Goal: Task Accomplishment & Management: Complete application form

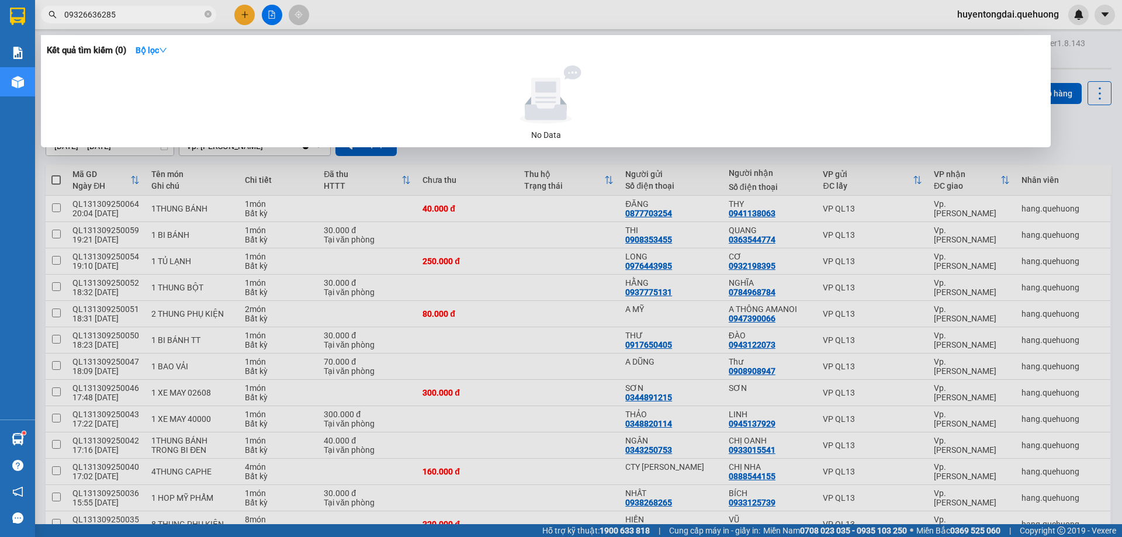
click at [136, 15] on input "09326636285" at bounding box center [133, 14] width 138 height 13
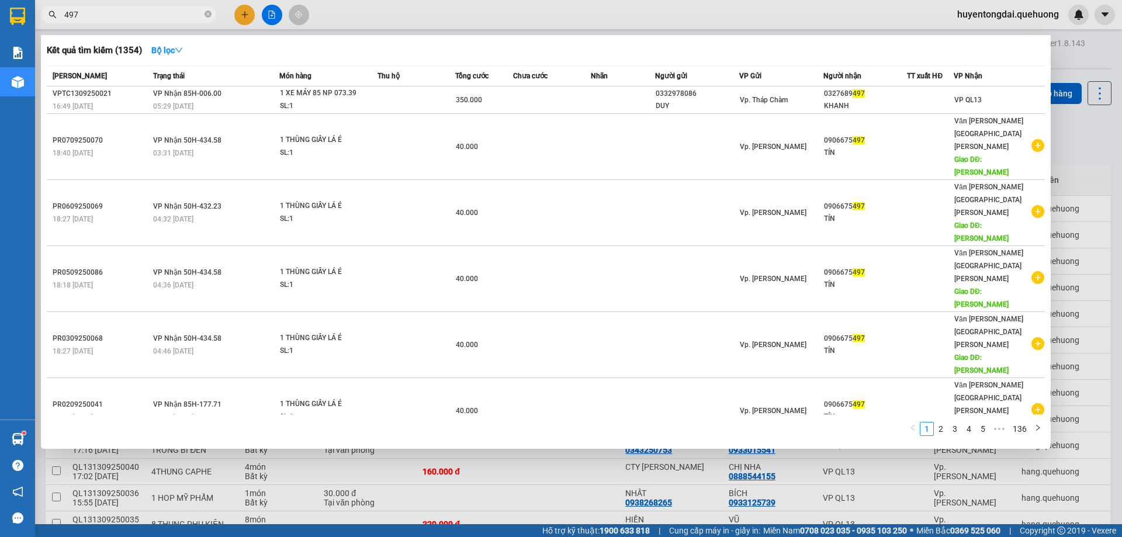
type input "497"
click at [242, 8] on div at bounding box center [561, 268] width 1122 height 537
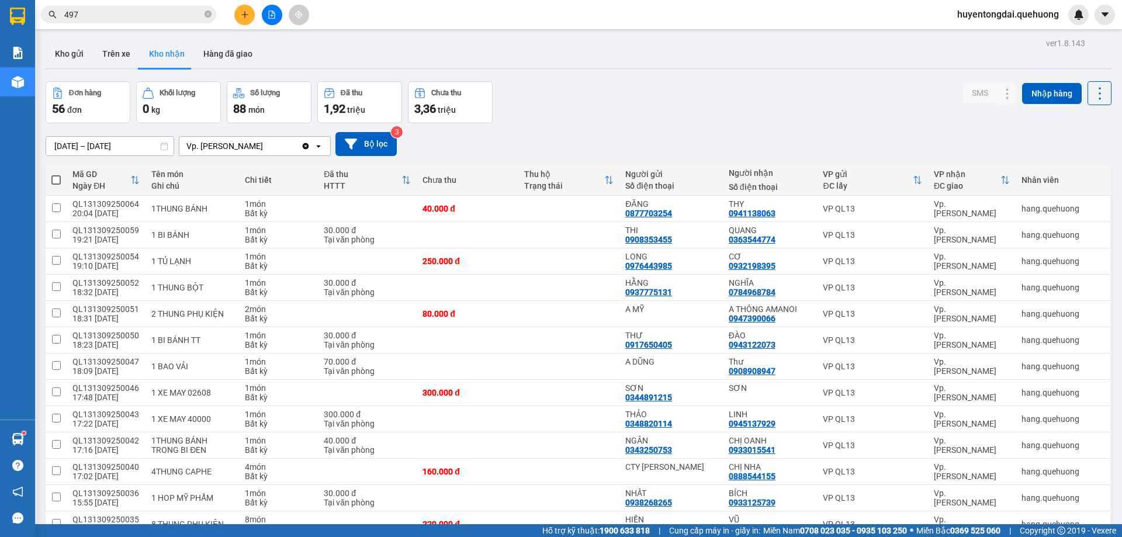
click at [244, 11] on icon "plus" at bounding box center [245, 15] width 8 height 8
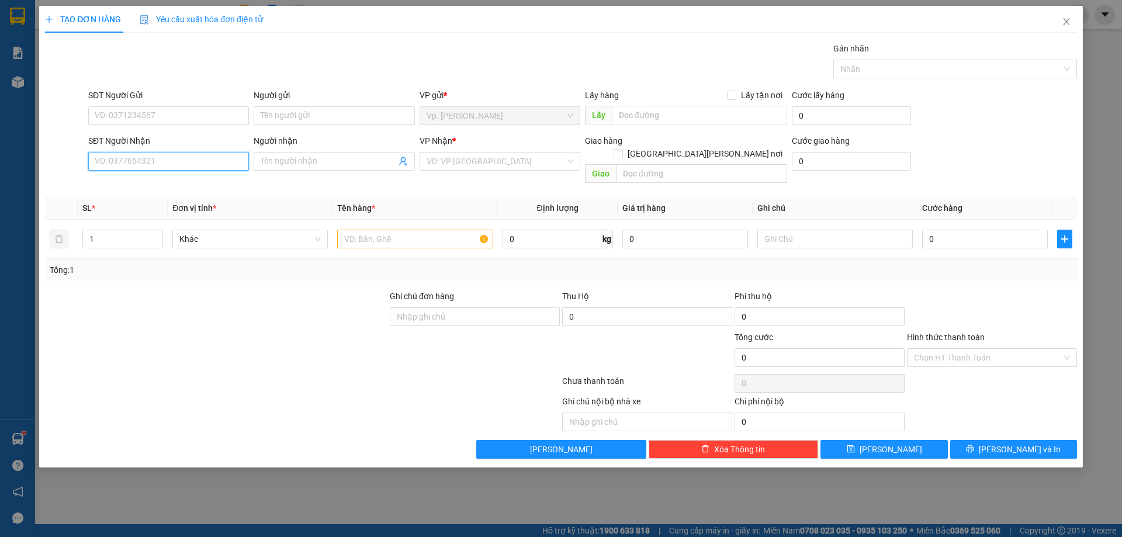
click at [122, 162] on input "SĐT Người Nhận" at bounding box center [168, 161] width 161 height 19
click at [138, 182] on div "0906675497 - TÍN" at bounding box center [168, 183] width 147 height 13
type input "0906675497"
type input "TÍN"
type input "TÂN PHÚ"
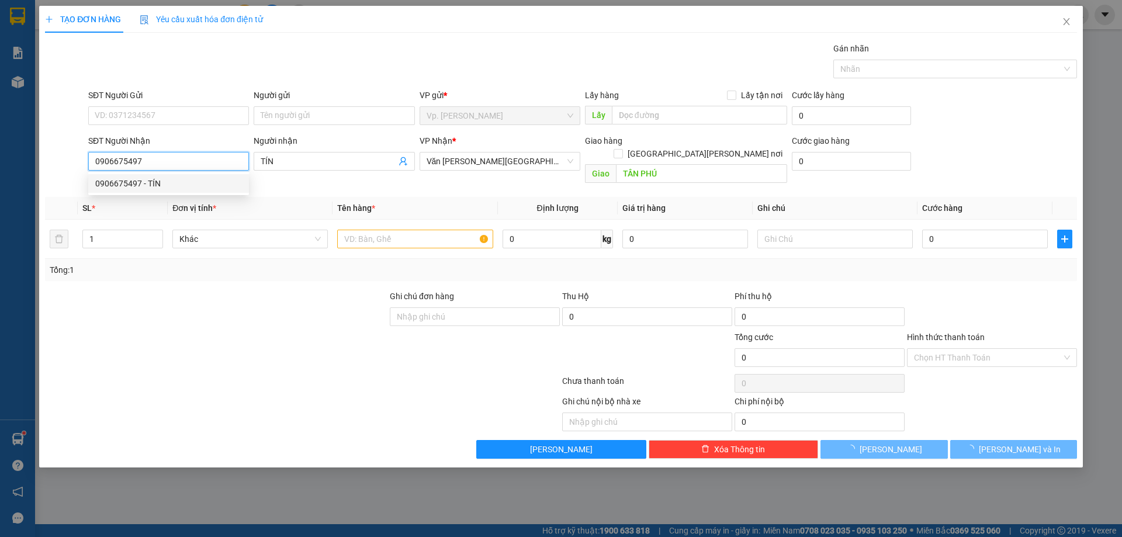
type input "40.000"
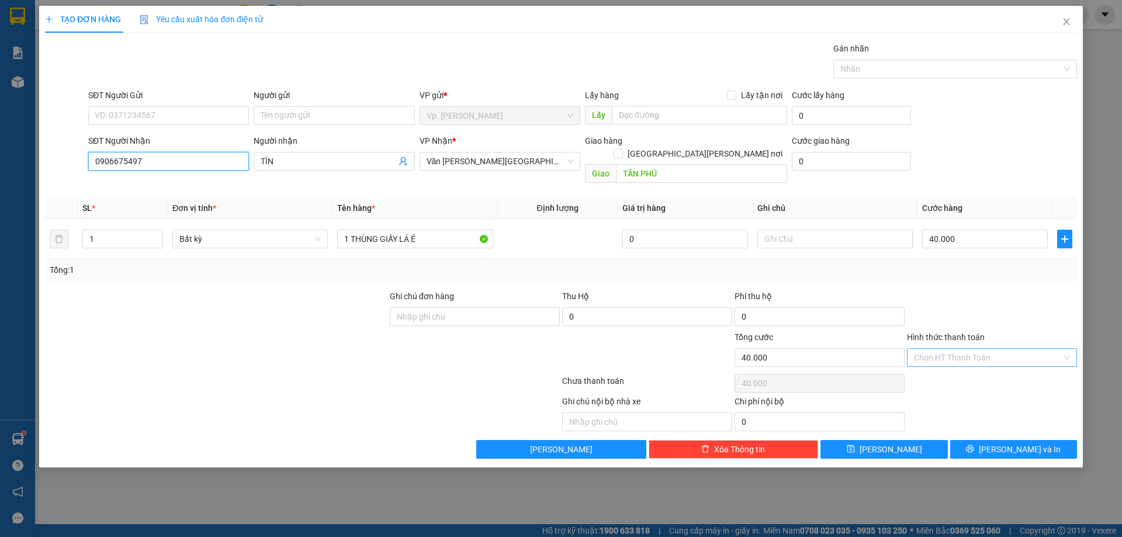
type input "0906675497"
click at [960, 349] on input "Hình thức thanh toán" at bounding box center [988, 358] width 148 height 18
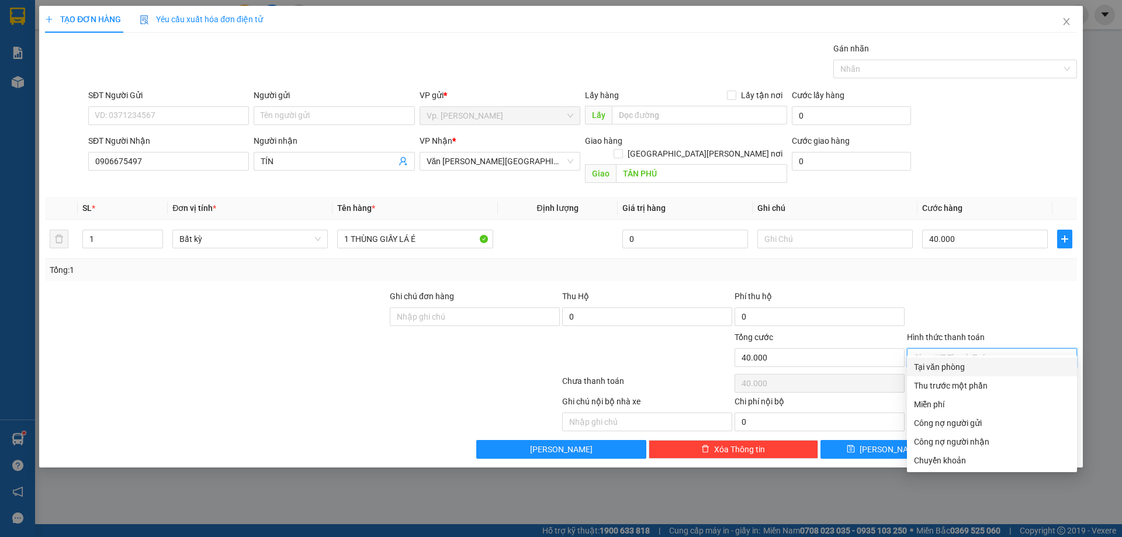
click at [945, 365] on div "Tại văn phòng" at bounding box center [992, 366] width 156 height 13
type input "0"
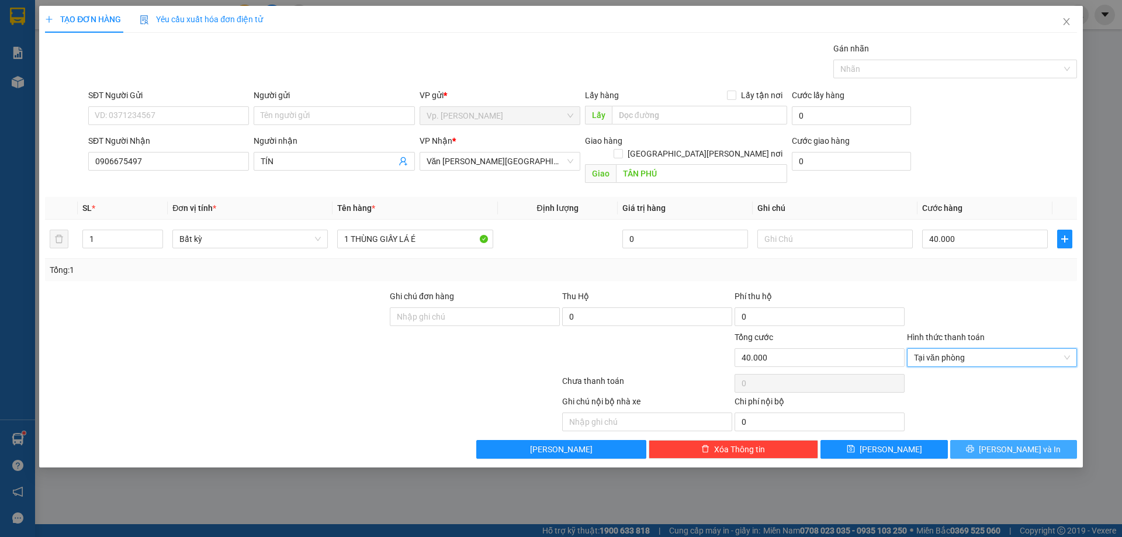
click at [1019, 443] on span "[PERSON_NAME] và In" at bounding box center [1019, 449] width 82 height 13
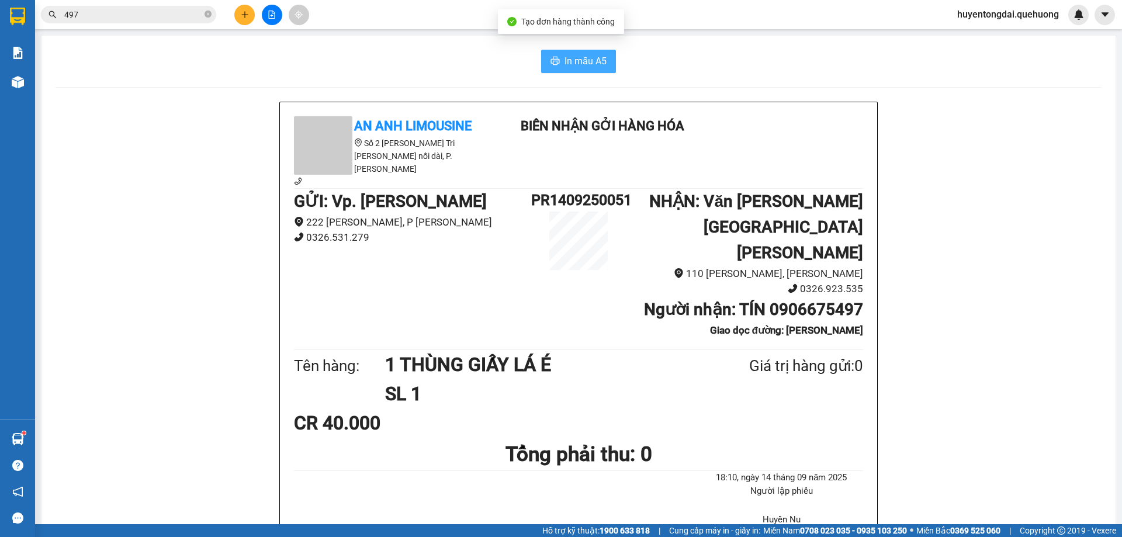
click at [595, 55] on span "In mẫu A5" at bounding box center [585, 61] width 42 height 15
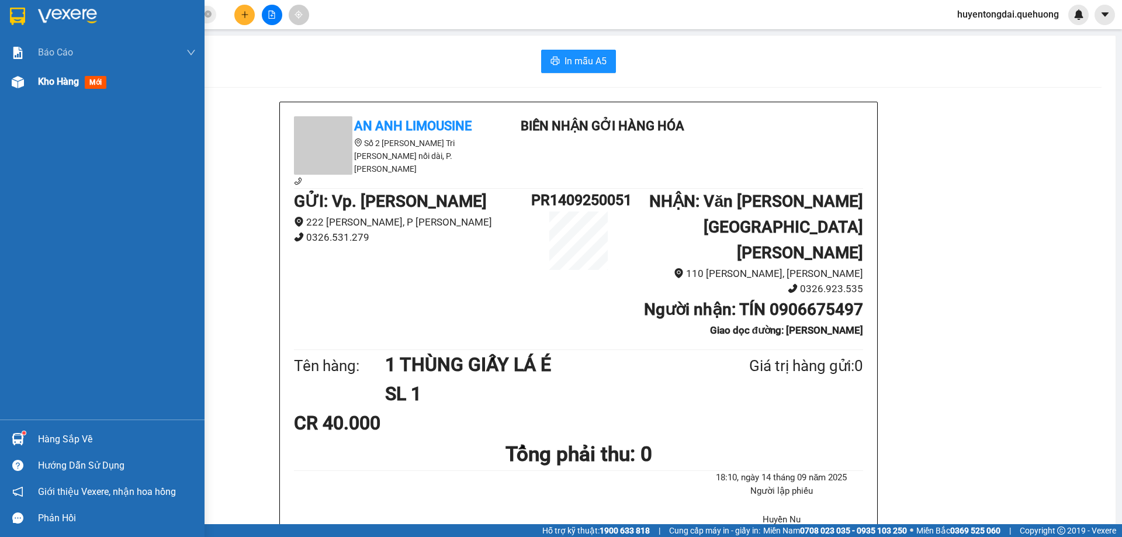
click at [54, 81] on span "Kho hàng" at bounding box center [58, 81] width 41 height 11
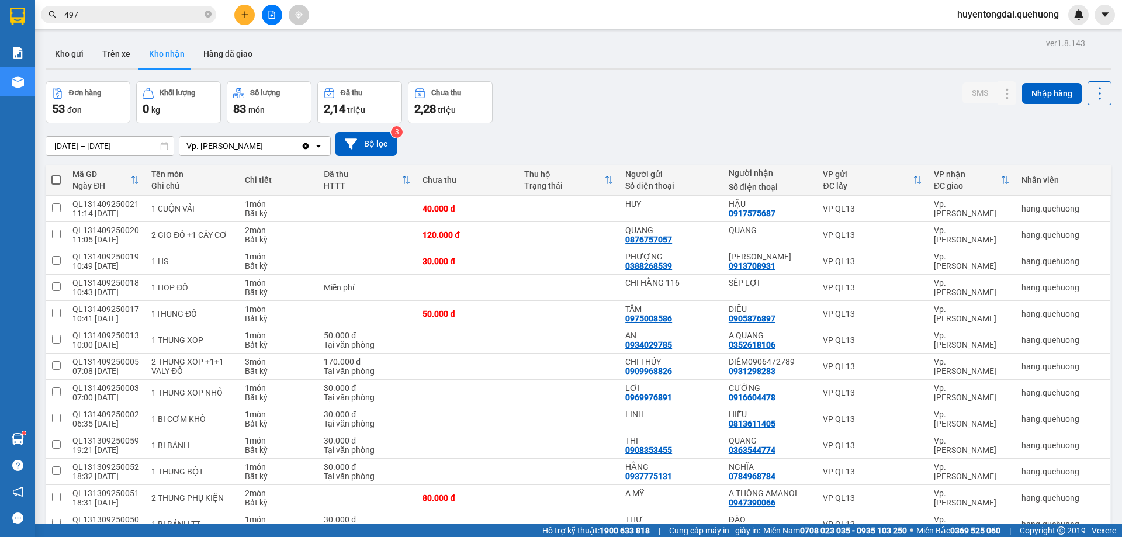
click at [58, 60] on button "Kho gửi" at bounding box center [69, 54] width 47 height 28
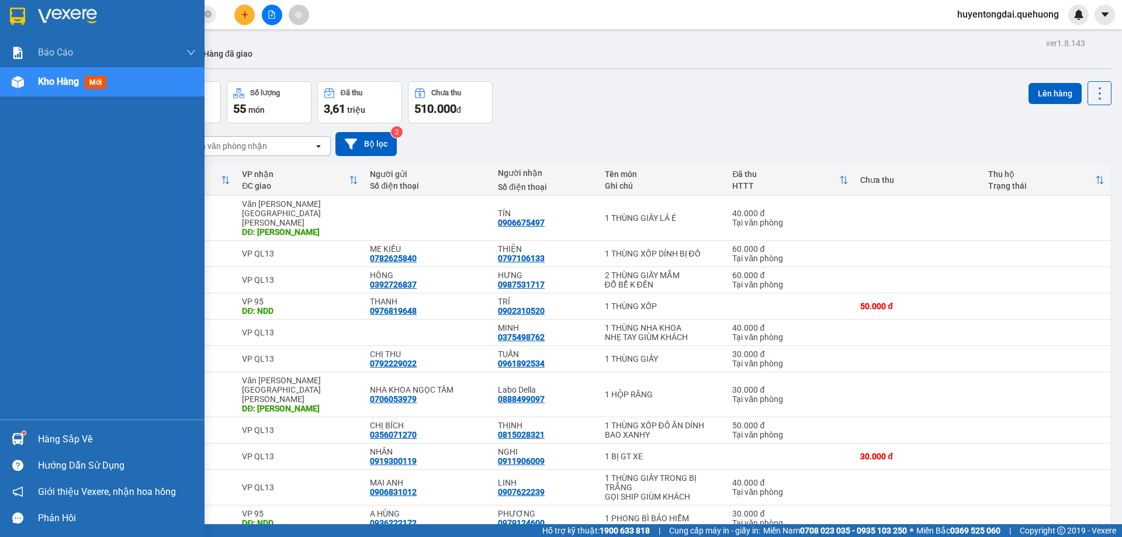
click at [20, 84] on img at bounding box center [18, 82] width 12 height 12
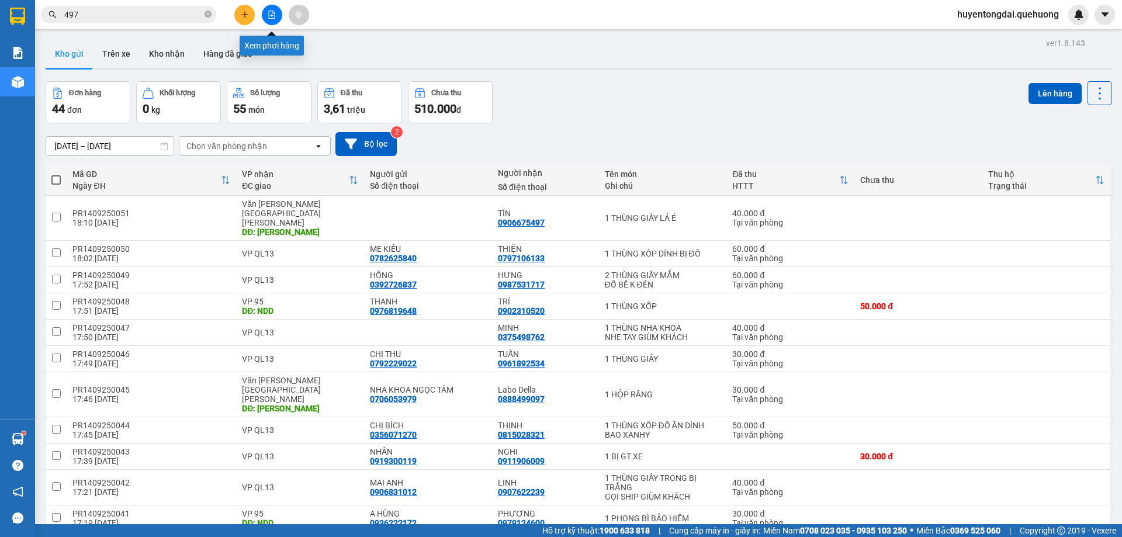
click at [276, 19] on button at bounding box center [272, 15] width 20 height 20
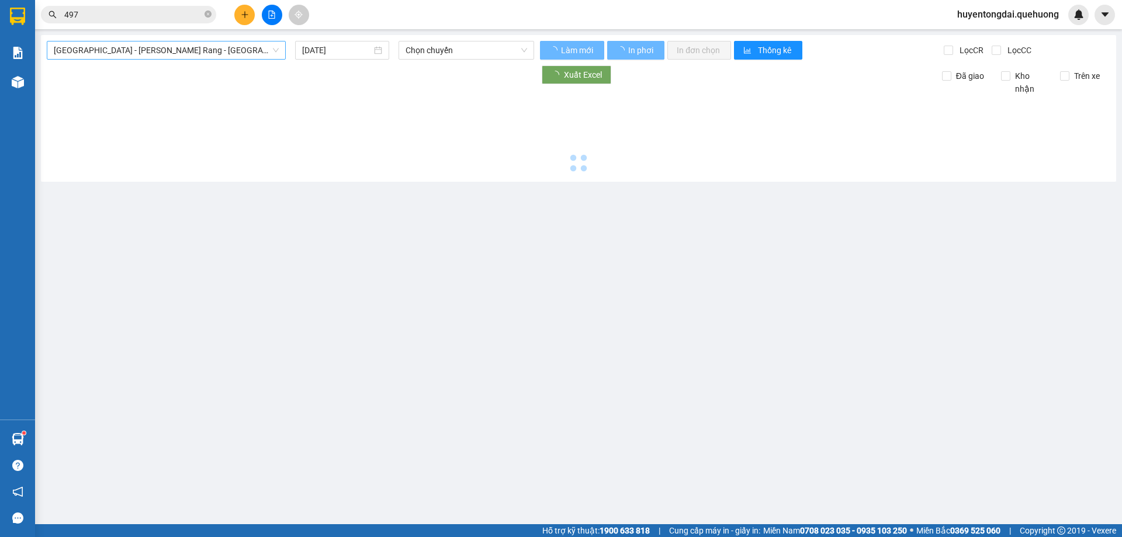
click at [159, 46] on span "[GEOGRAPHIC_DATA] - [PERSON_NAME] Rang - [GEOGRAPHIC_DATA]" at bounding box center [166, 50] width 225 height 18
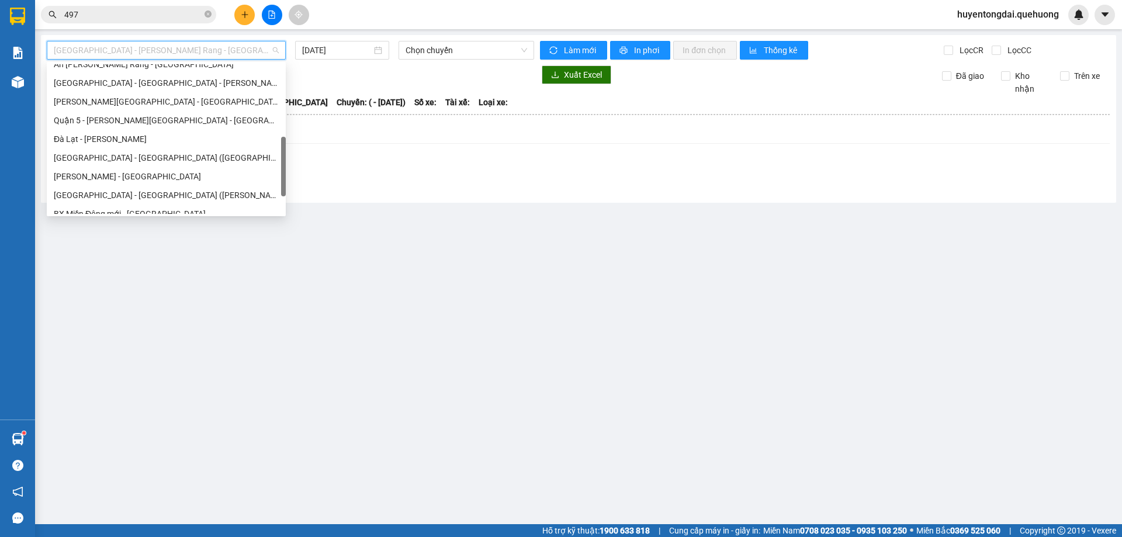
scroll to position [318, 0]
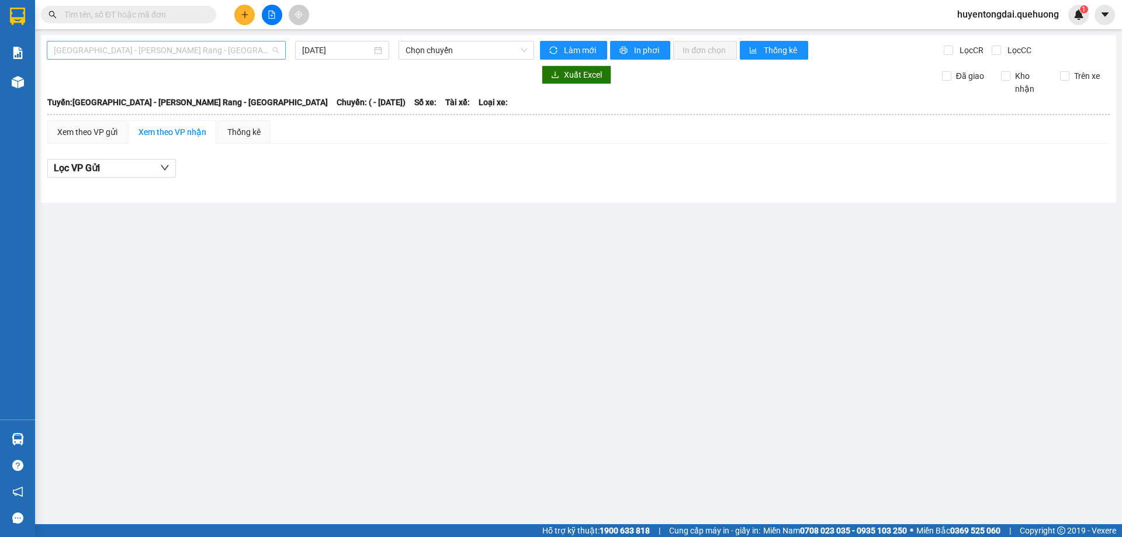
click at [215, 51] on span "[GEOGRAPHIC_DATA] - [PERSON_NAME] Rang - [GEOGRAPHIC_DATA]" at bounding box center [166, 50] width 225 height 18
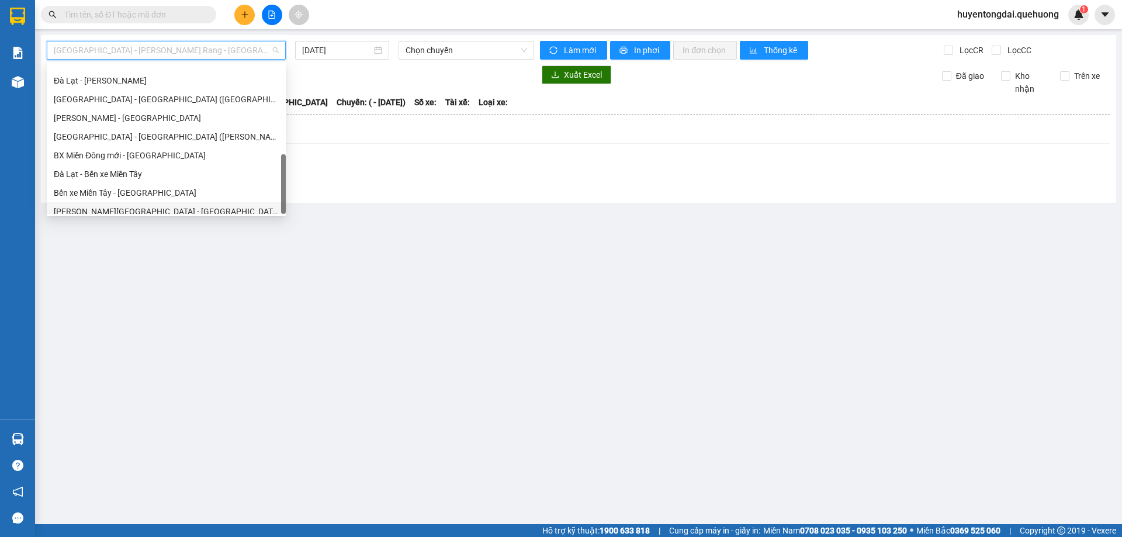
scroll to position [318, 0]
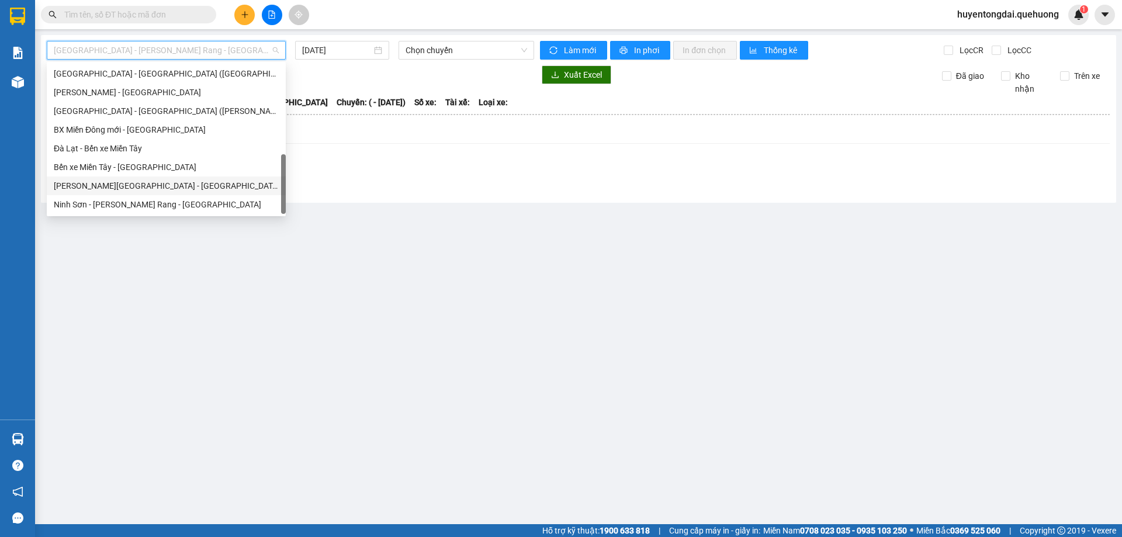
click at [122, 185] on div "[PERSON_NAME][GEOGRAPHIC_DATA] - [GEOGRAPHIC_DATA]" at bounding box center [166, 185] width 225 height 13
type input "[DATE]"
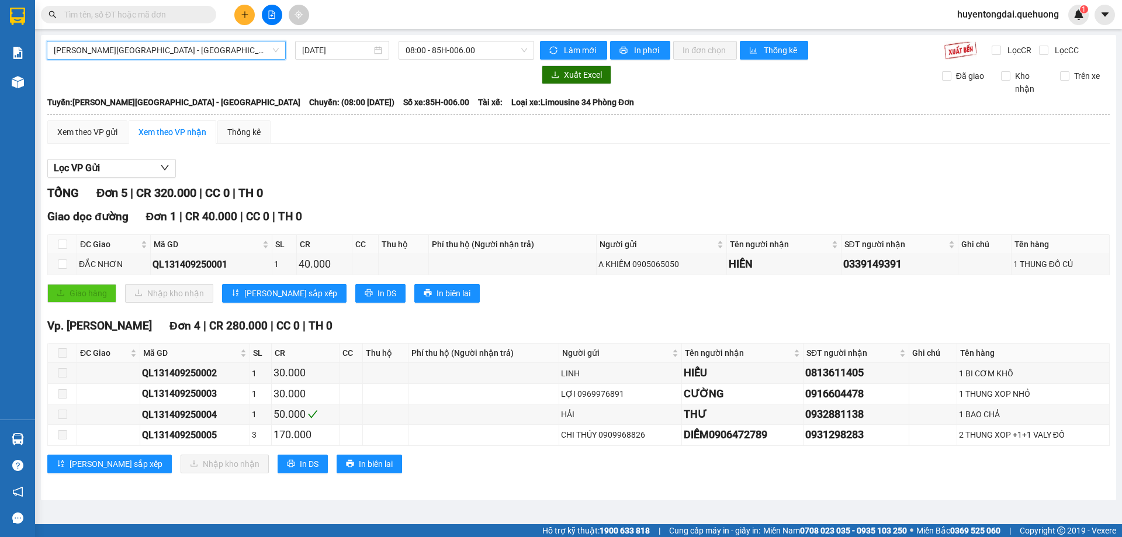
click at [244, 13] on icon "plus" at bounding box center [245, 15] width 8 height 8
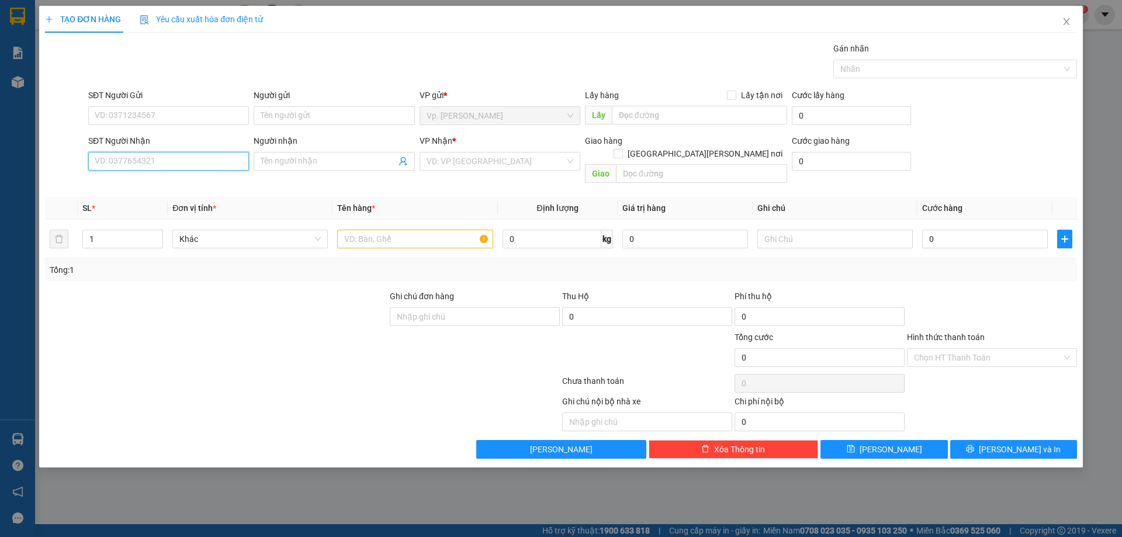
click at [138, 165] on input "SĐT Người Nhận" at bounding box center [168, 161] width 161 height 19
click at [144, 188] on div "0909827197 - [GEOGRAPHIC_DATA]" at bounding box center [168, 183] width 147 height 13
type input "0909827197"
type input "BÉ SÁU"
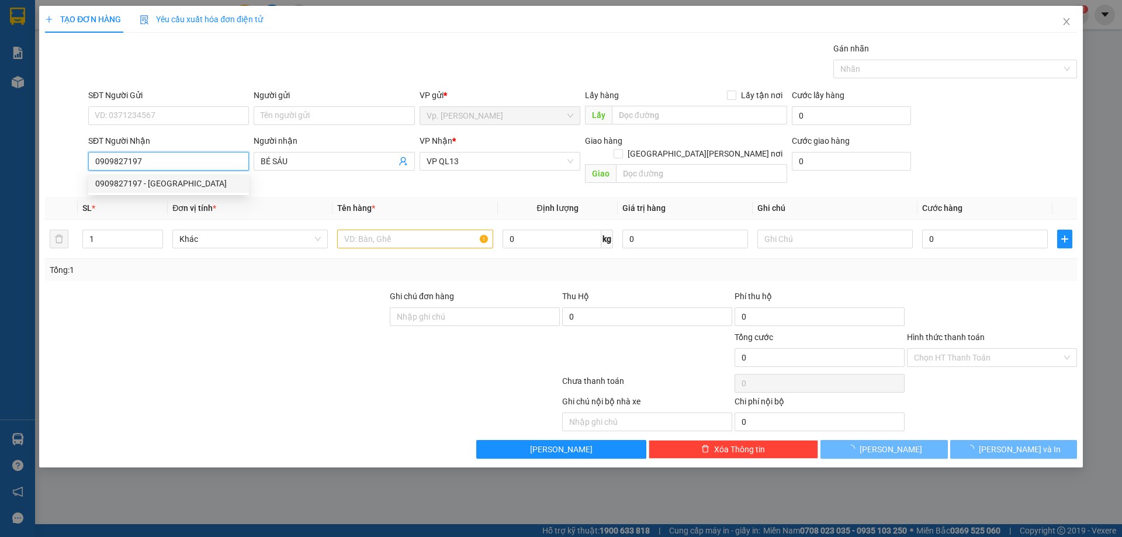
type input "40.000"
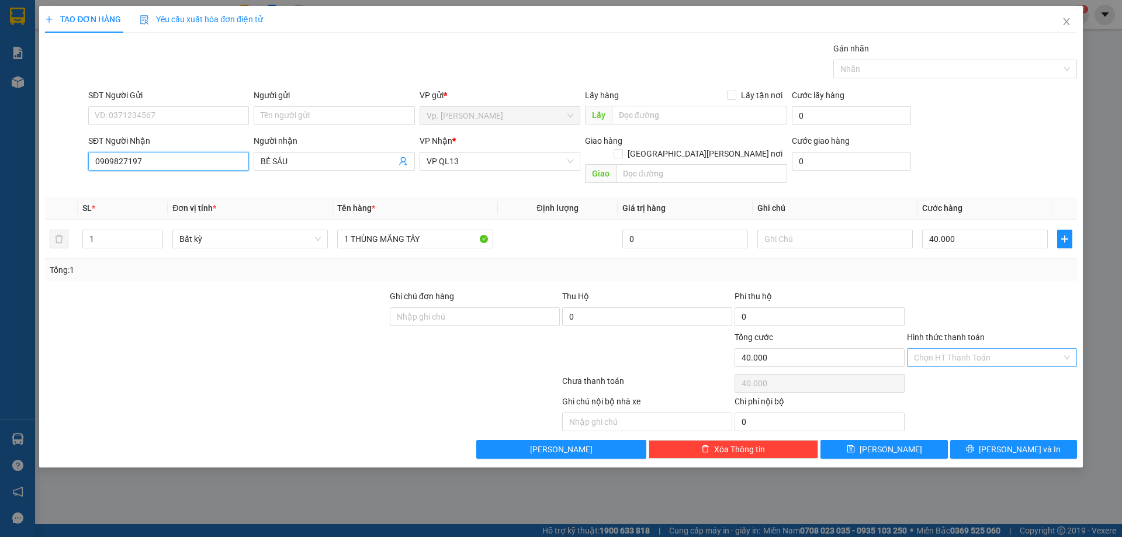
type input "0909827197"
click at [966, 349] on input "Hình thức thanh toán" at bounding box center [988, 358] width 148 height 18
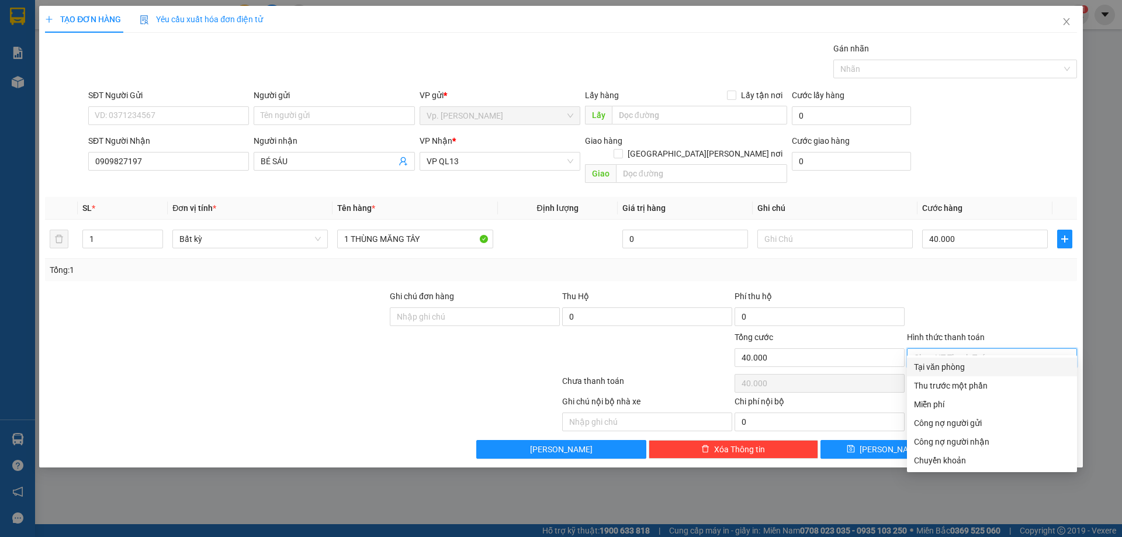
click at [953, 366] on div "Tại văn phòng" at bounding box center [992, 366] width 156 height 13
type input "0"
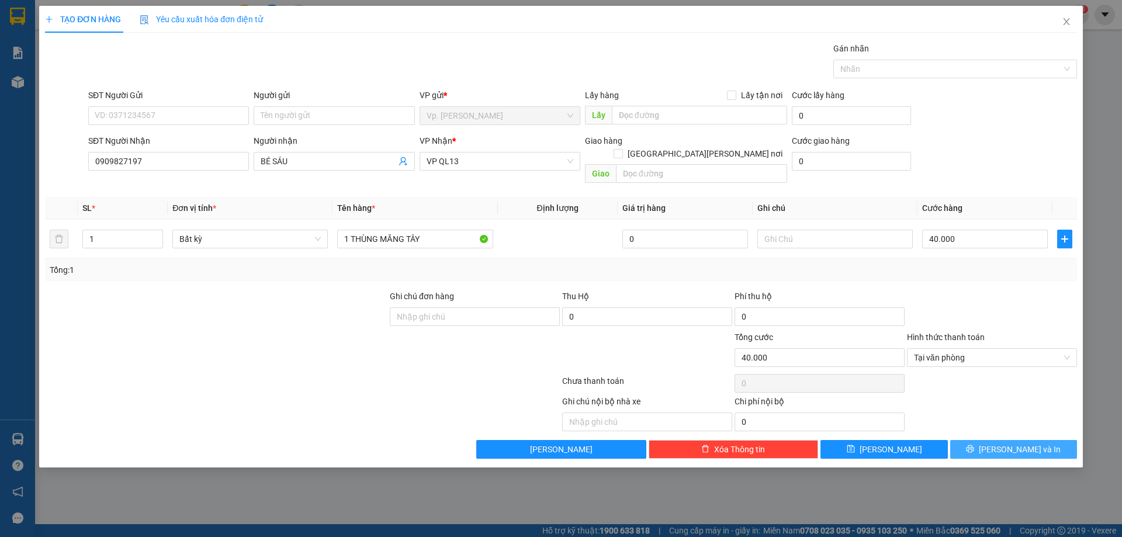
click at [1015, 443] on span "[PERSON_NAME] và In" at bounding box center [1019, 449] width 82 height 13
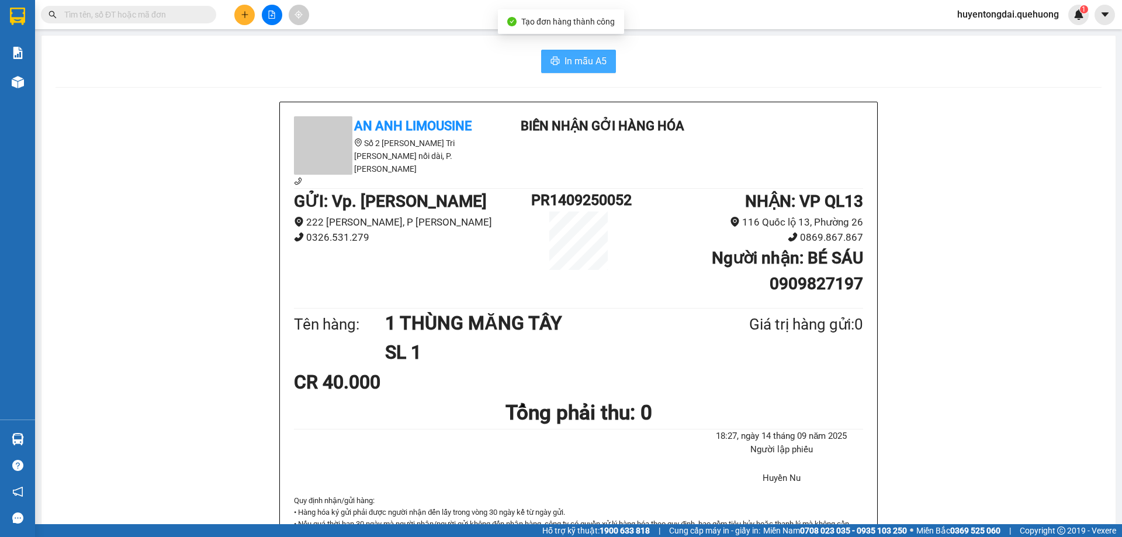
click at [556, 62] on button "In mẫu A5" at bounding box center [578, 61] width 75 height 23
click at [238, 13] on button at bounding box center [244, 15] width 20 height 20
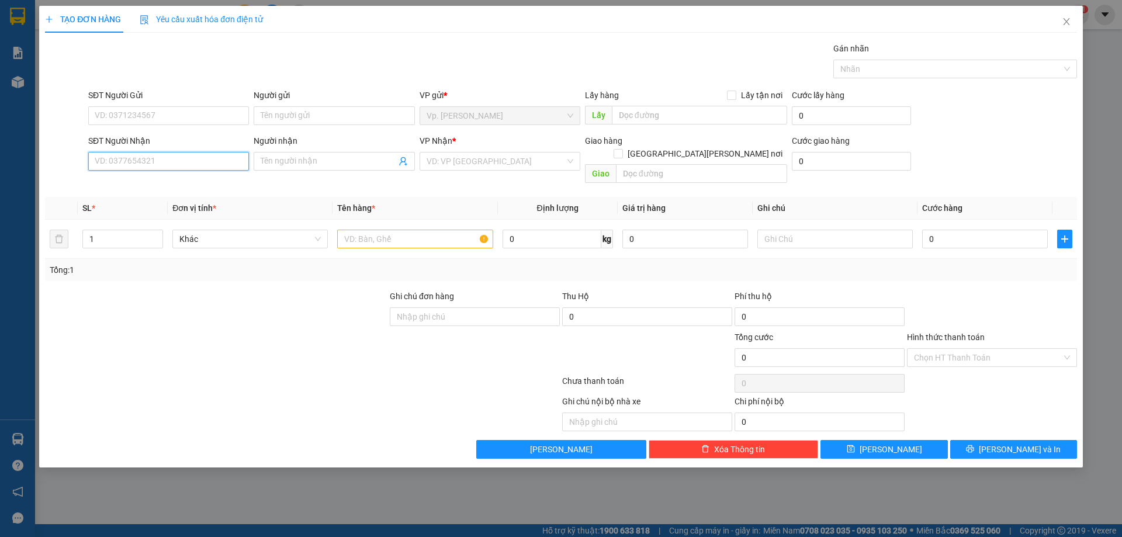
click at [183, 159] on input "SĐT Người Nhận" at bounding box center [168, 161] width 161 height 19
click at [152, 180] on div "0355547473 - MY" at bounding box center [168, 183] width 147 height 13
type input "0355547473"
type input "MY"
type input "NDD"
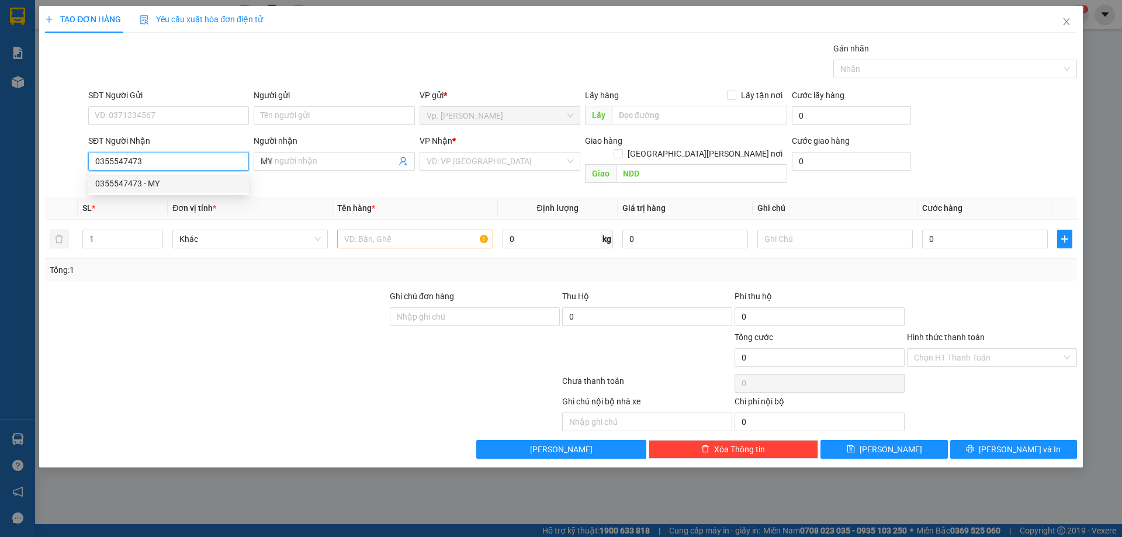
type input "40.000"
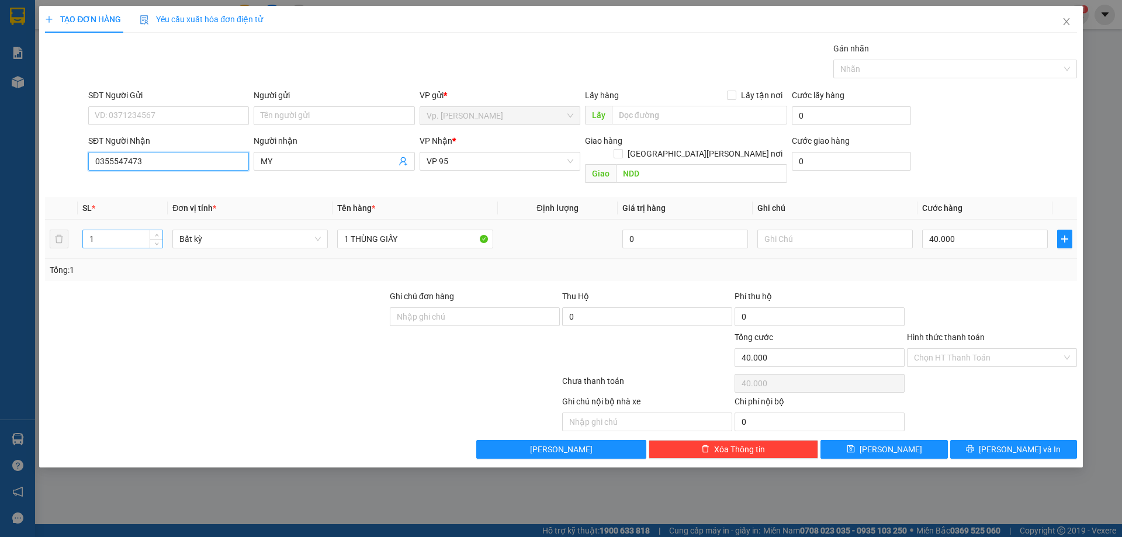
type input "0355547473"
drag, startPoint x: 124, startPoint y: 223, endPoint x: 0, endPoint y: 226, distance: 123.9
click at [0, 226] on div "TẠO ĐƠN HÀNG Yêu cầu xuất [PERSON_NAME] điện tử Transit Pickup Surcharge Ids Tr…" at bounding box center [561, 268] width 1122 height 537
type input "2"
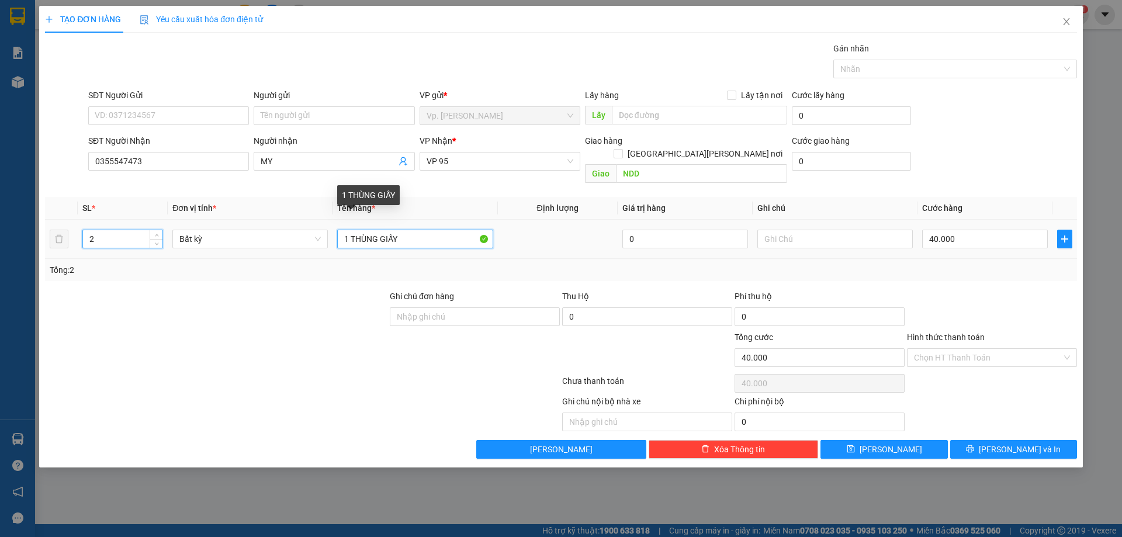
drag, startPoint x: 348, startPoint y: 224, endPoint x: 232, endPoint y: 192, distance: 120.0
click at [235, 199] on table "SL * Đơn vị tính * Tên hàng * Định lượng Giá trị hàng Ghi chú Cước hàng 2 Bất k…" at bounding box center [561, 228] width 1032 height 62
type input "0"
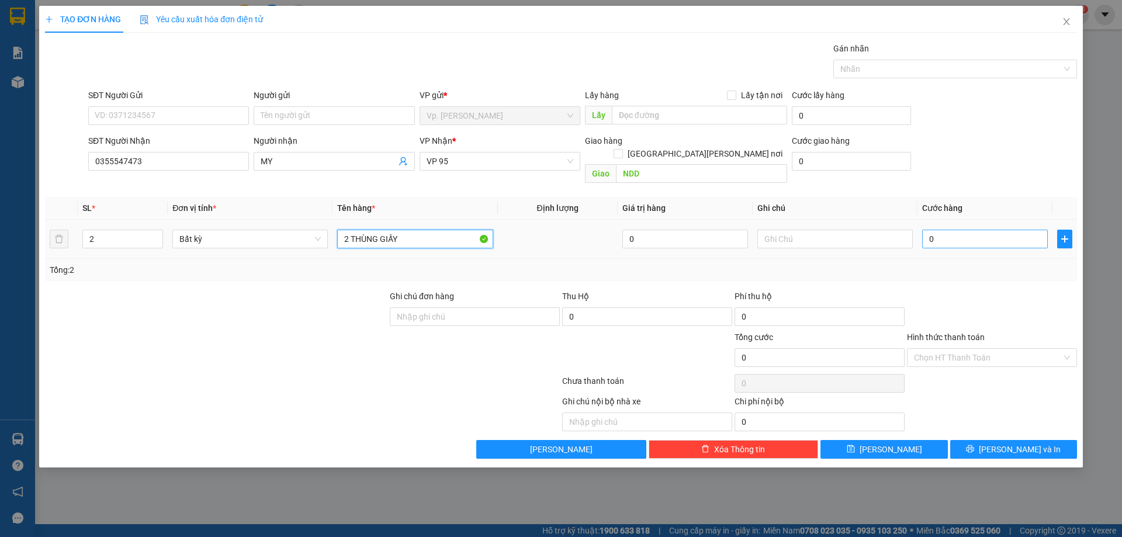
type input "2 THÙNG GIẤY"
click at [990, 230] on input "0" at bounding box center [985, 239] width 126 height 19
type input "6"
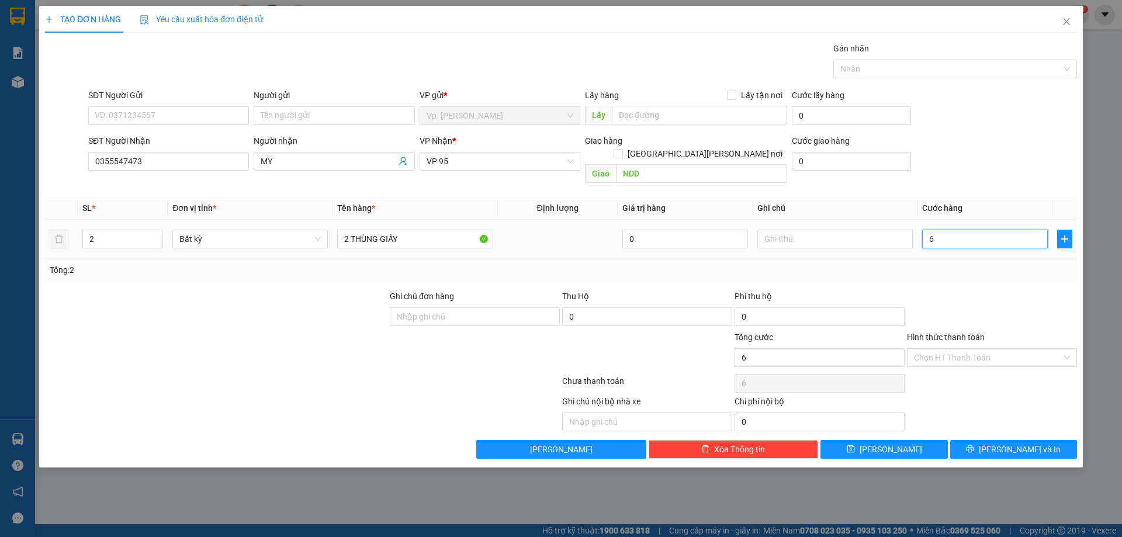
type input "60"
click at [983, 275] on div "Transit Pickup Surcharge Ids Transit Deliver Surcharge Ids Transit Deliver Surc…" at bounding box center [561, 250] width 1032 height 416
type input "60.000"
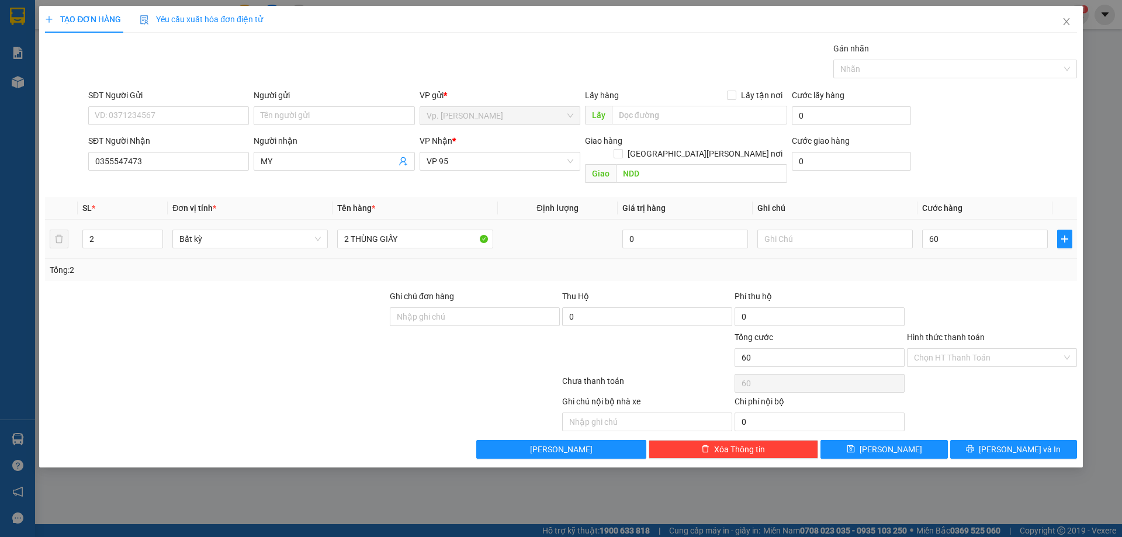
type input "60.000"
click at [974, 445] on icon "printer" at bounding box center [970, 449] width 8 height 8
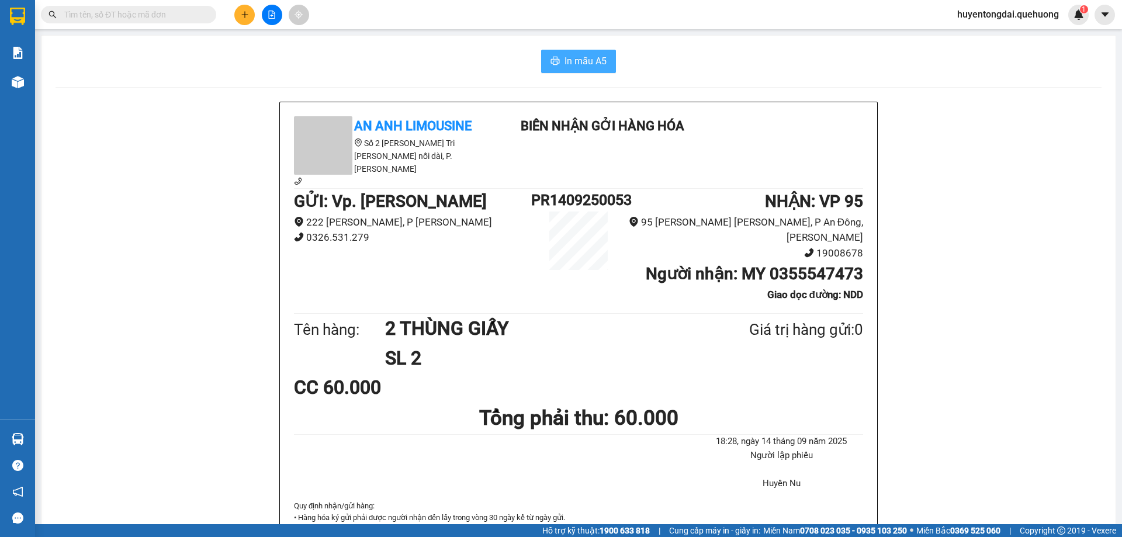
click at [593, 58] on span "In mẫu A5" at bounding box center [585, 61] width 42 height 15
click at [234, 16] on button at bounding box center [244, 15] width 20 height 20
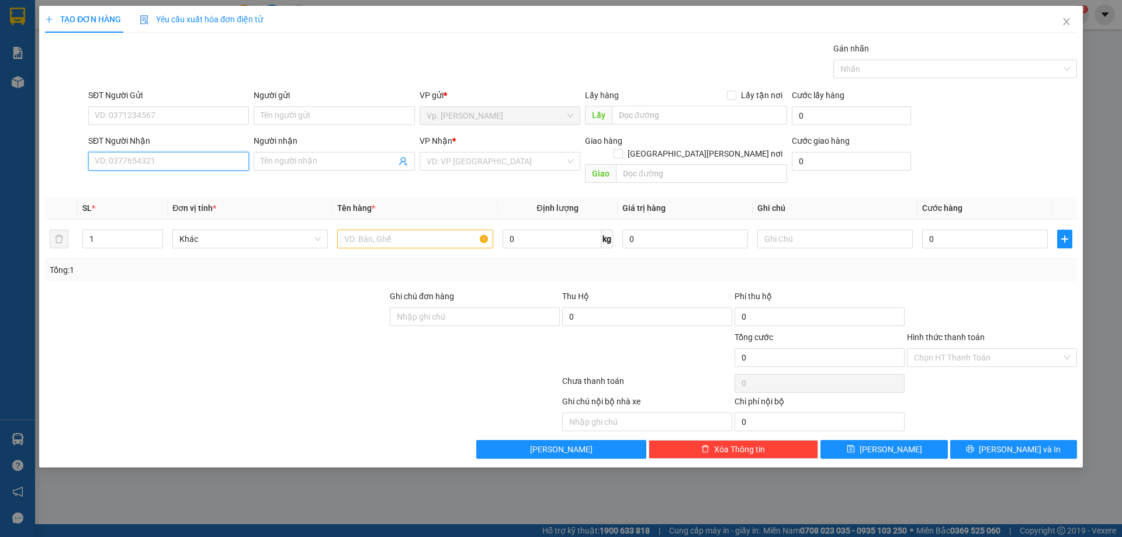
click at [116, 168] on input "SĐT Người Nhận" at bounding box center [168, 161] width 161 height 19
click at [141, 203] on div "0933179139 - [PERSON_NAME][GEOGRAPHIC_DATA]" at bounding box center [192, 202] width 194 height 13
type input "0933179139"
type input "QUỐC ANH"
type input "ADV"
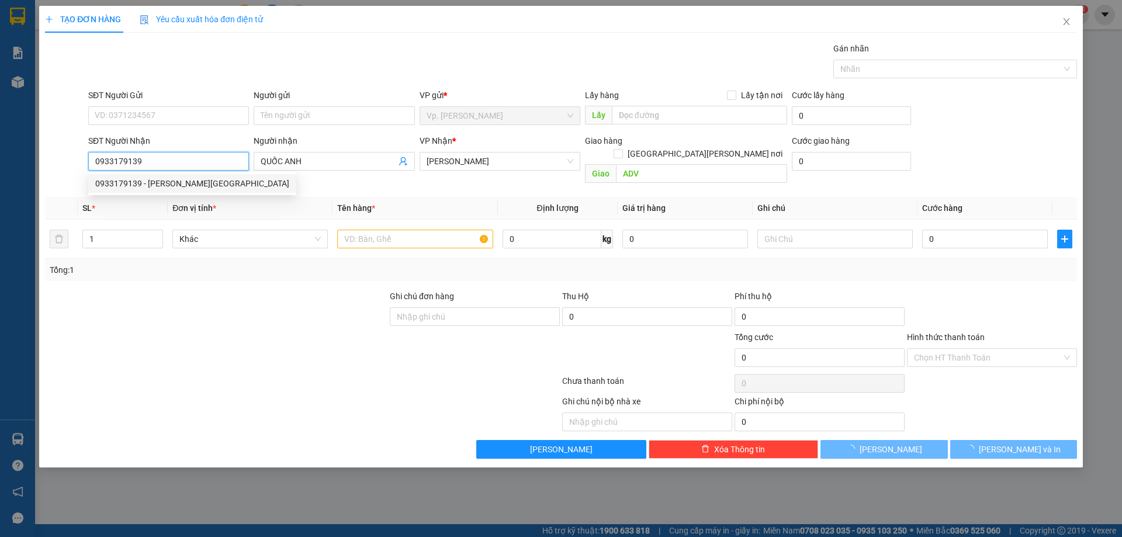
type input "80.000"
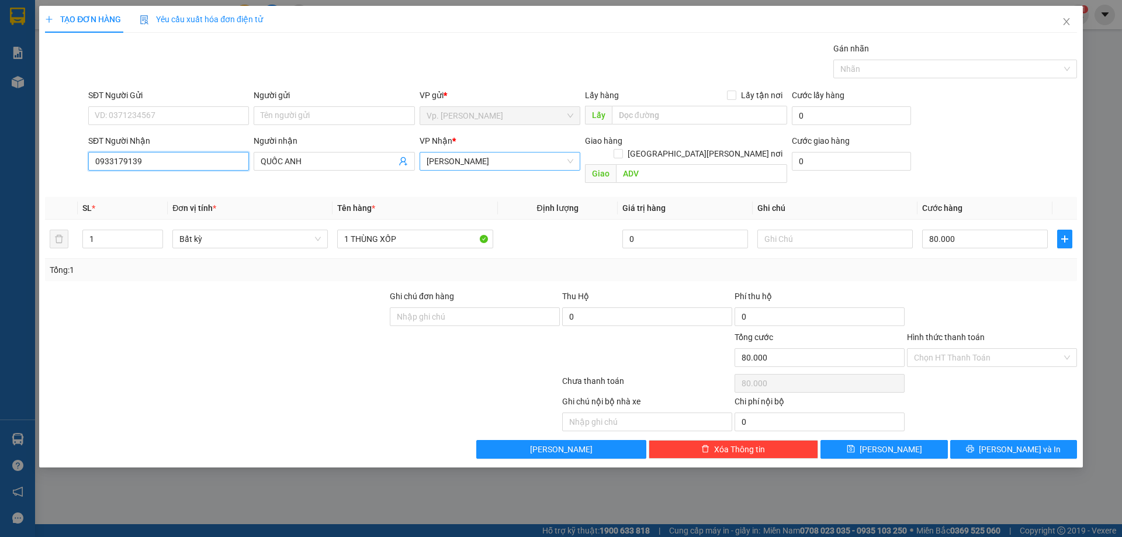
click at [490, 164] on span "[PERSON_NAME]" at bounding box center [499, 161] width 147 height 18
type input "0933179139"
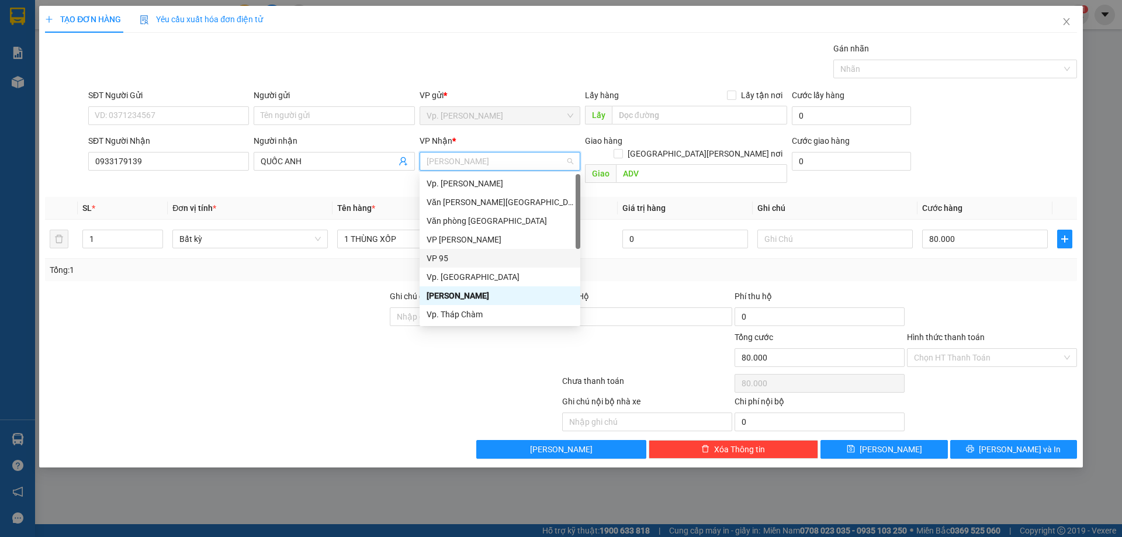
click at [447, 255] on div "VP 95" at bounding box center [499, 258] width 147 height 13
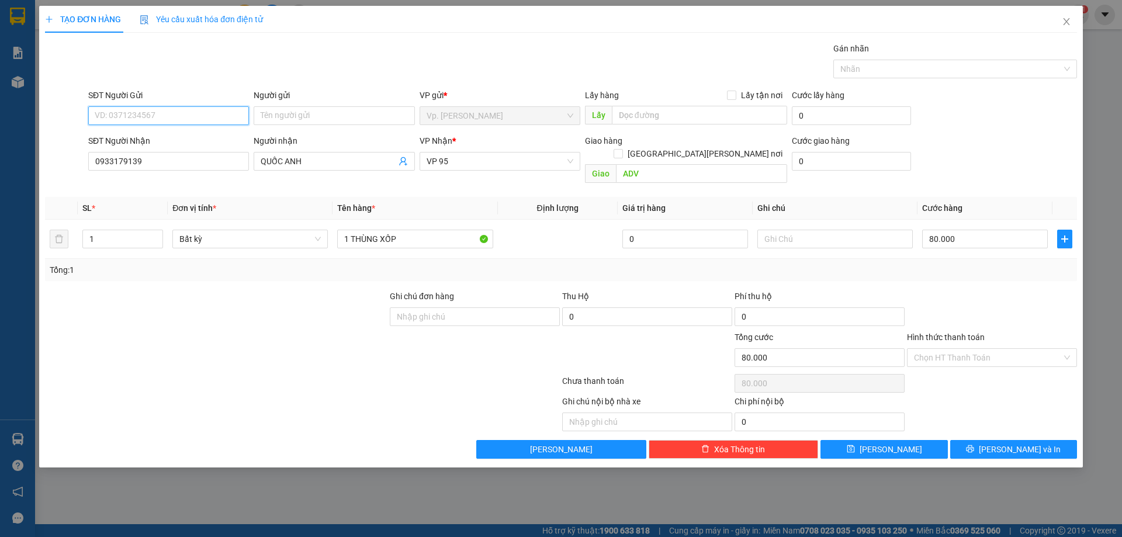
click at [160, 111] on input "SĐT Người Gửi" at bounding box center [168, 115] width 161 height 19
click at [172, 137] on div "0918230437 - NGUYÊN" at bounding box center [168, 139] width 147 height 13
type input "0918230437"
type input "NGUYÊN"
type input "60.000"
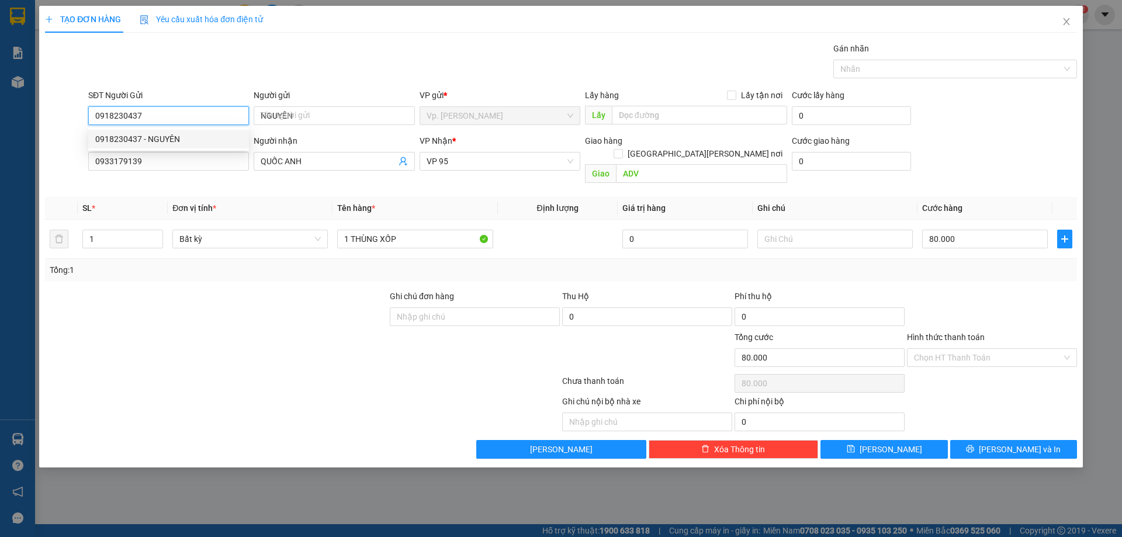
type input "60.000"
type input "0918230437"
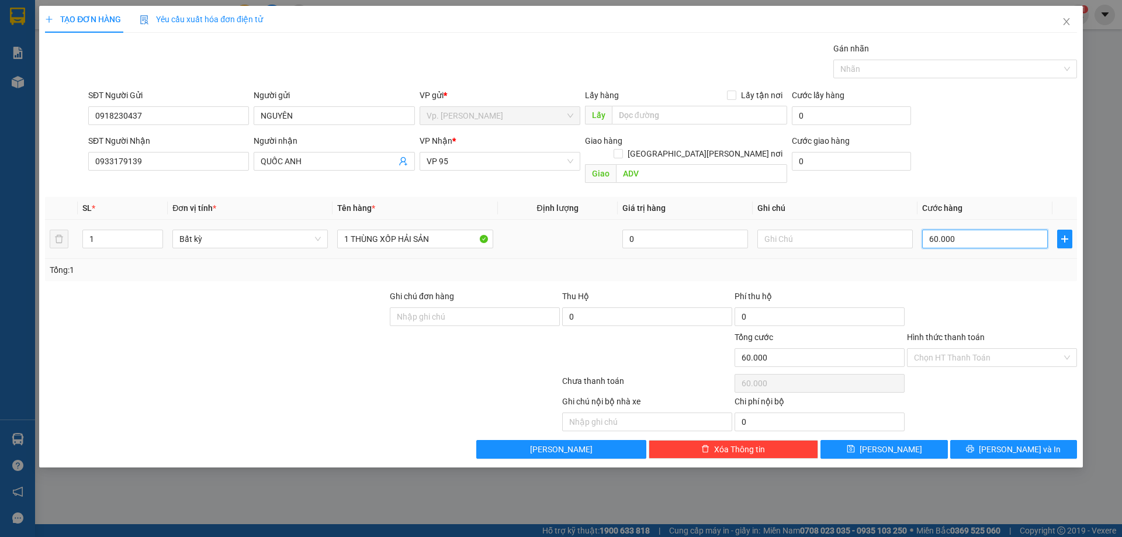
click at [959, 230] on input "60.000" at bounding box center [985, 239] width 126 height 19
type input "4"
type input "40"
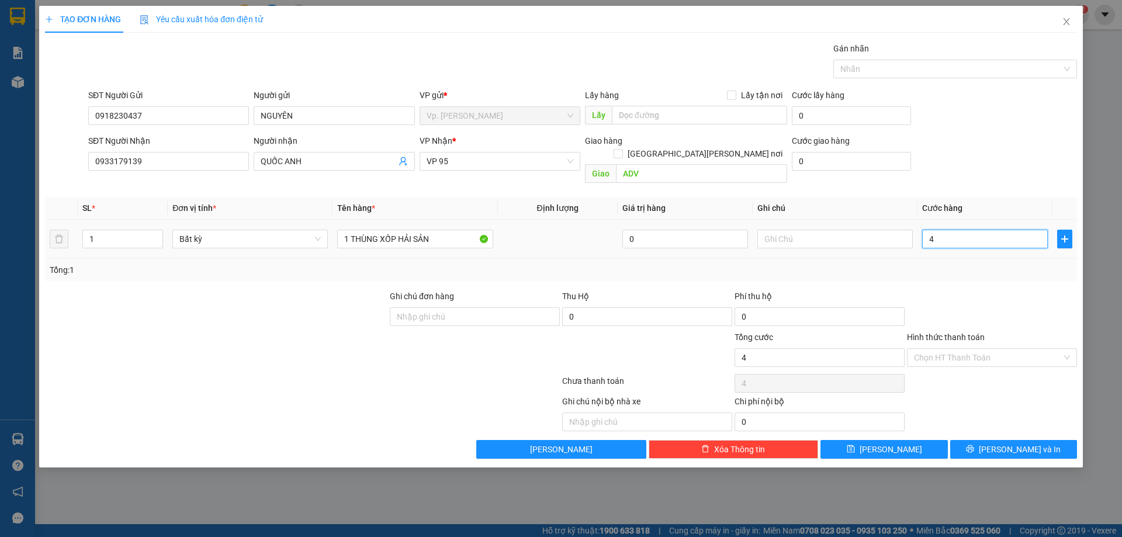
type input "40"
type input "40.000"
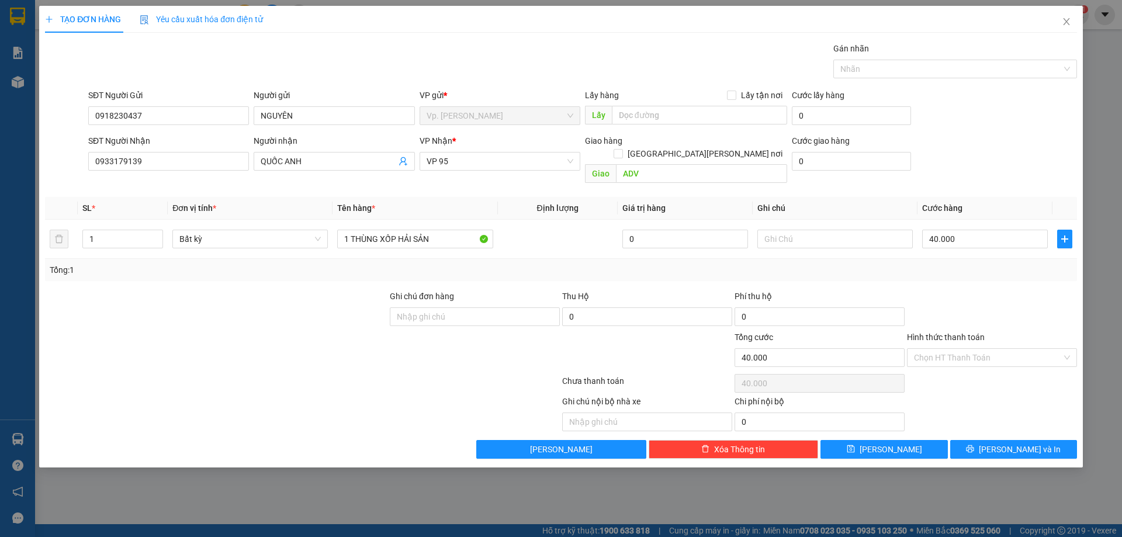
drag, startPoint x: 968, startPoint y: 172, endPoint x: 766, endPoint y: 181, distance: 202.3
click at [965, 171] on div "SĐT Người Nhận 0933179139 Người nhận QUỐC ANH VP Nhận * VP 95 Giao hàng Giao tậ…" at bounding box center [582, 161] width 993 height 54
click at [706, 164] on input "ADV" at bounding box center [701, 173] width 171 height 19
type input "NDD"
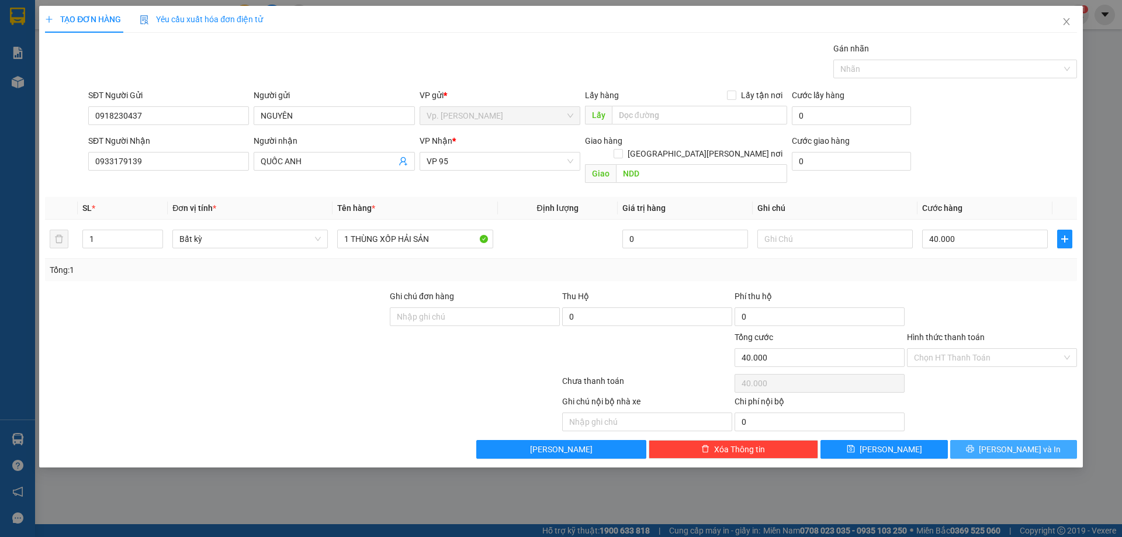
click at [980, 440] on button "[PERSON_NAME] và In" at bounding box center [1013, 449] width 127 height 19
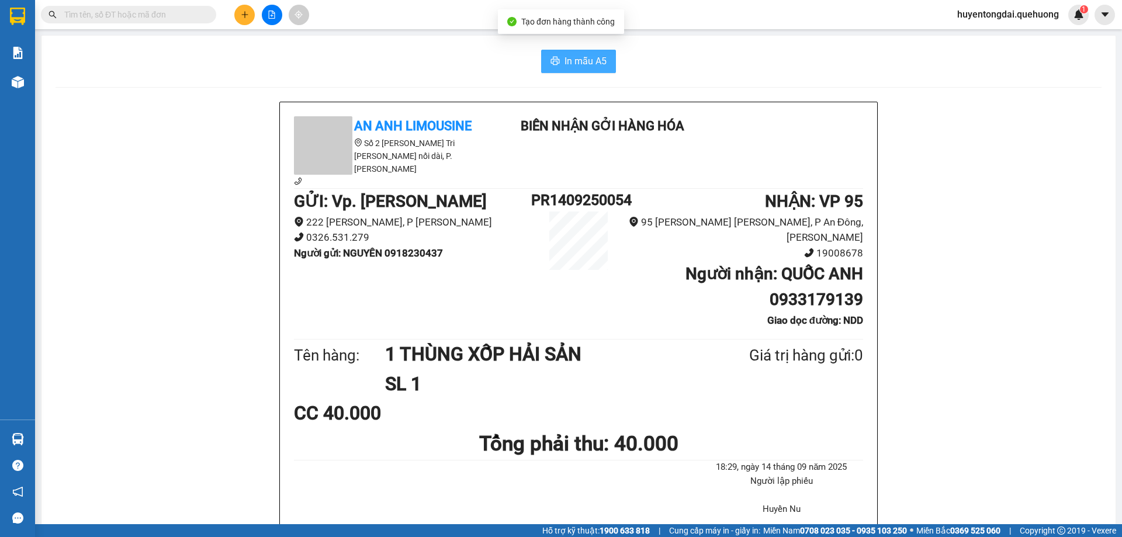
click at [571, 63] on span "In mẫu A5" at bounding box center [585, 61] width 42 height 15
click at [252, 21] on button at bounding box center [244, 15] width 20 height 20
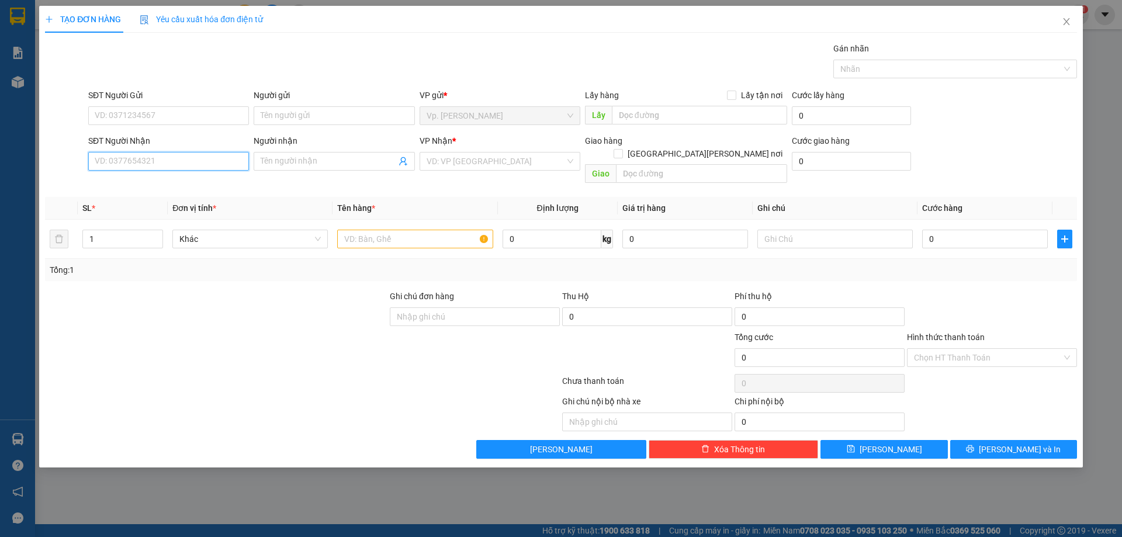
click at [147, 156] on input "SĐT Người Nhận" at bounding box center [168, 161] width 161 height 19
click at [159, 218] on div "0949754486 - YẾN" at bounding box center [168, 220] width 147 height 13
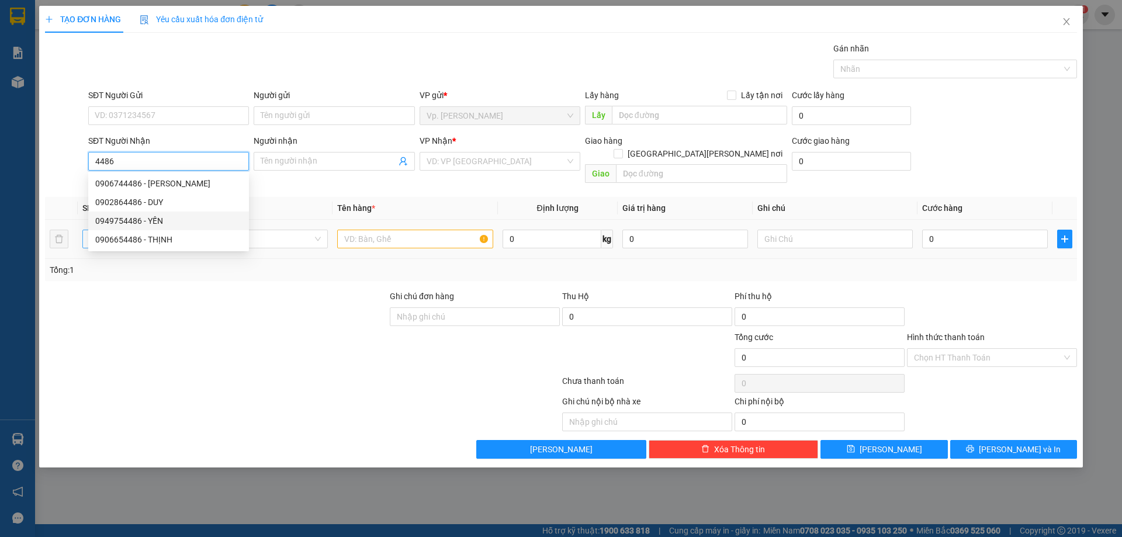
type input "0949754486"
type input "YẾN"
type input "ADV"
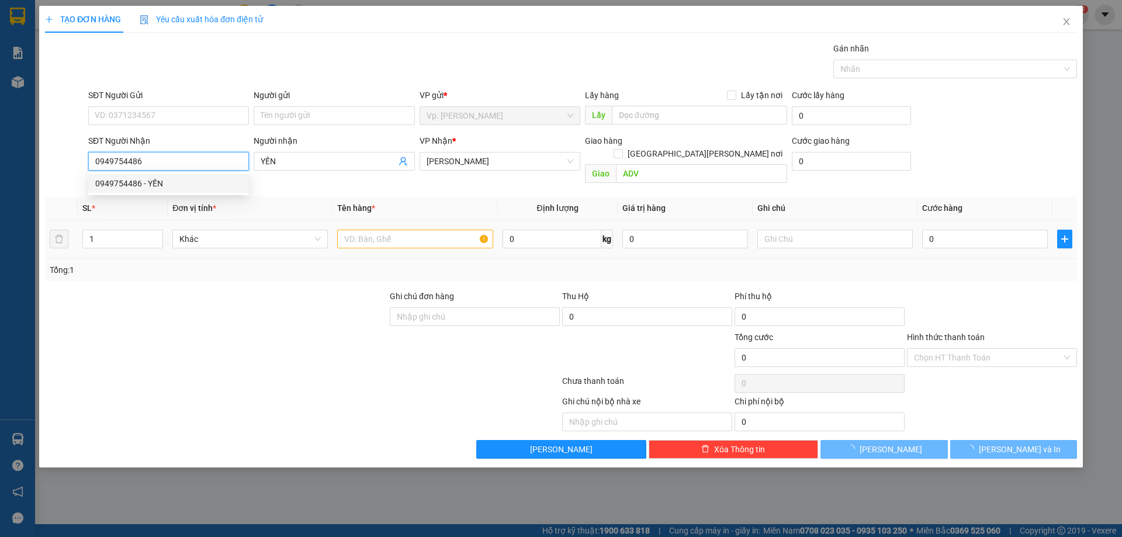
type input "70.000"
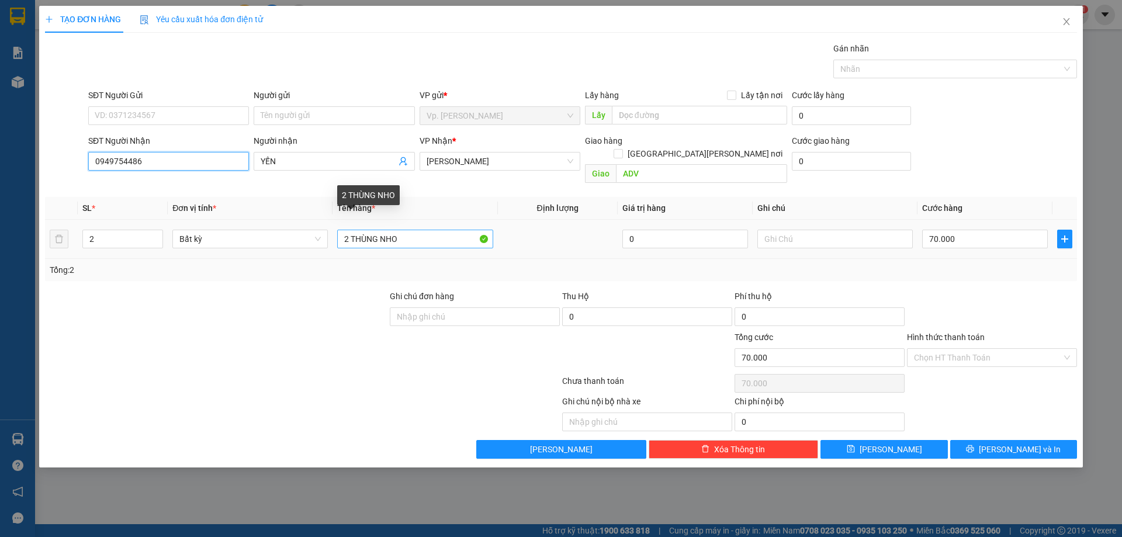
type input "0949754486"
drag, startPoint x: 414, startPoint y: 225, endPoint x: 234, endPoint y: 217, distance: 180.7
click at [235, 234] on tr "2 Bất kỳ 2 THÙNG NHO 0 70.000" at bounding box center [561, 239] width 1032 height 39
type input "1 THÙNG XỐP TRẮNG + 1 THÙNG GIẤY"
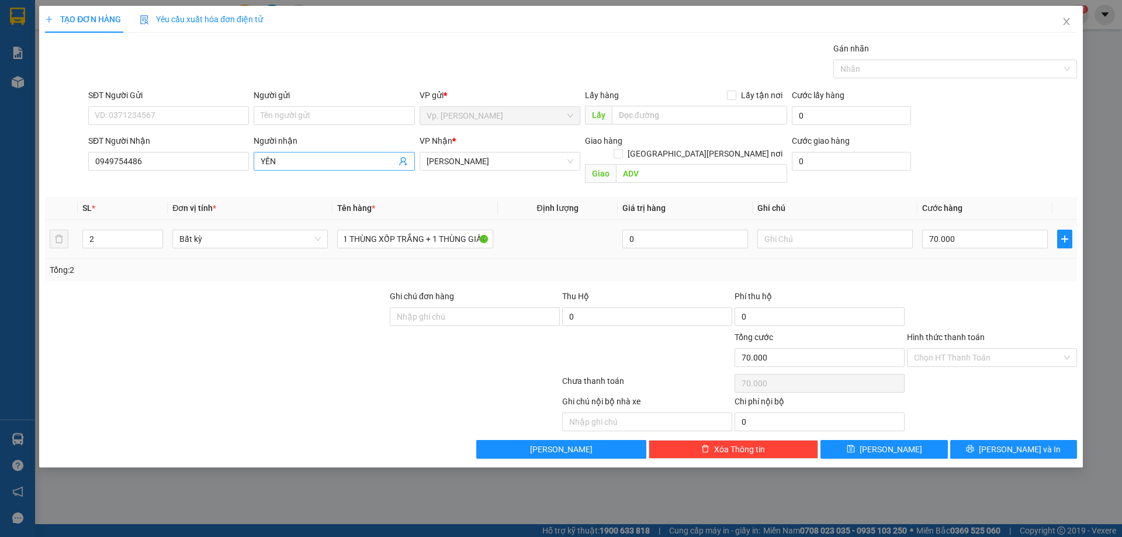
drag, startPoint x: 221, startPoint y: 244, endPoint x: 401, endPoint y: 160, distance: 197.8
click at [222, 241] on td "Bất kỳ" at bounding box center [250, 239] width 165 height 39
click at [952, 230] on input "70.000" at bounding box center [985, 239] width 126 height 19
type input "1"
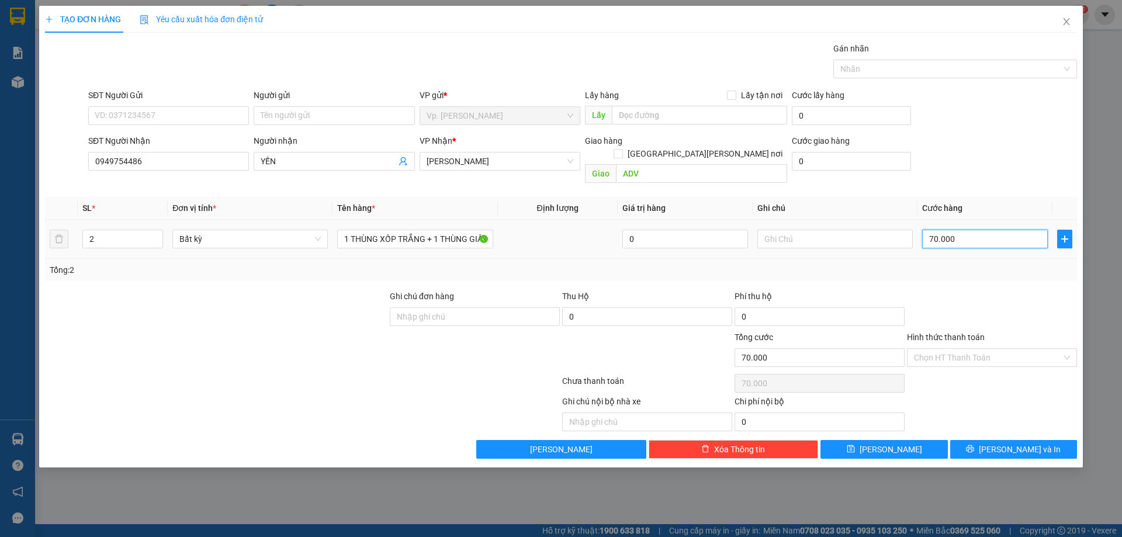
type input "1"
type input "11"
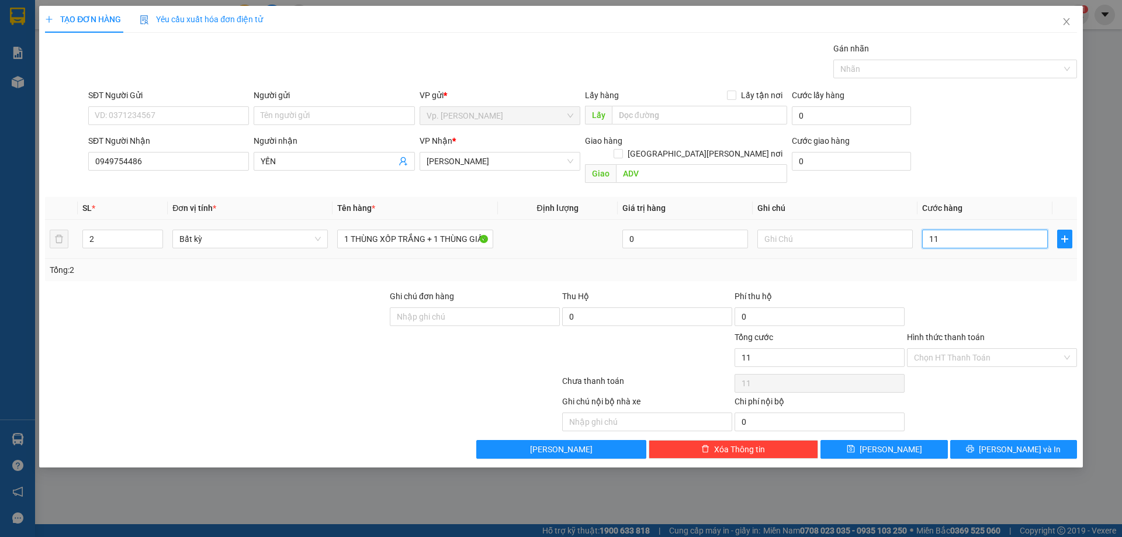
type input "110"
type input "110.000"
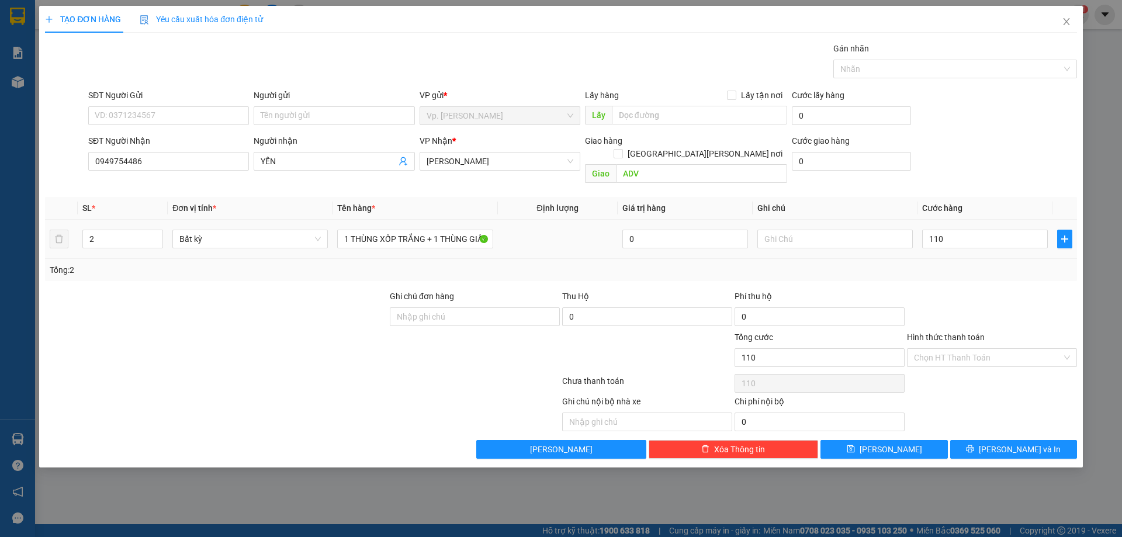
type input "110.000"
click at [970, 147] on div "SĐT Người [PERSON_NAME] 0949754486 Người [PERSON_NAME] [PERSON_NAME] * An [PERS…" at bounding box center [582, 161] width 993 height 54
click at [974, 445] on icon "printer" at bounding box center [970, 449] width 8 height 8
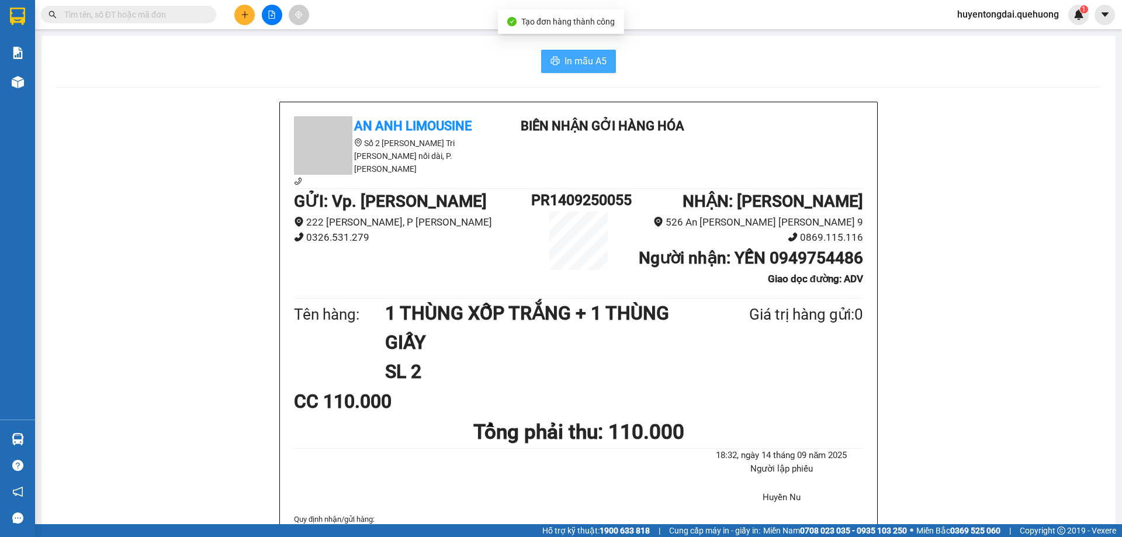
click at [573, 63] on span "In mẫu A5" at bounding box center [585, 61] width 42 height 15
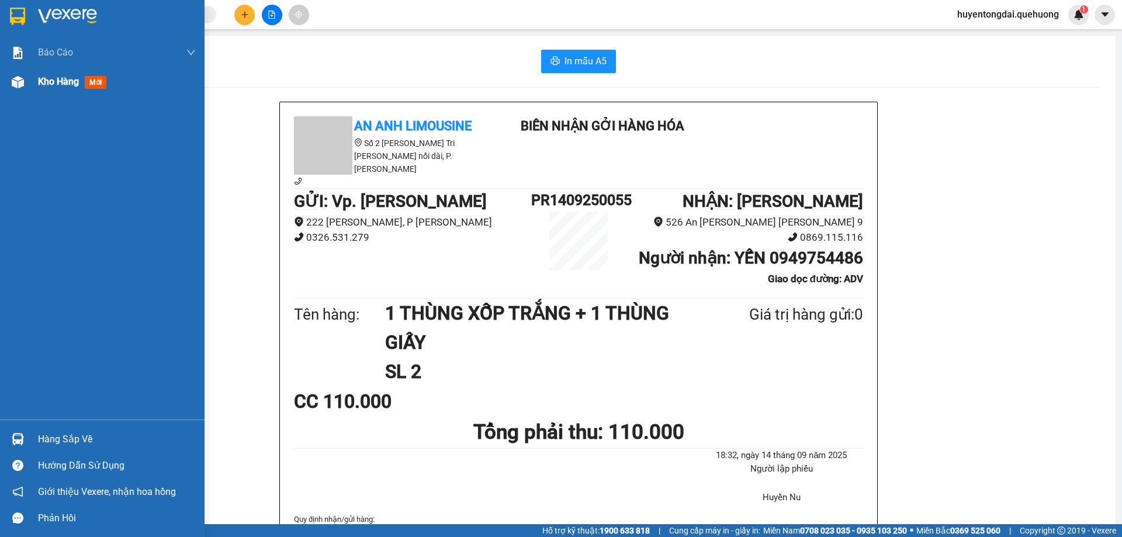
click at [16, 86] on img at bounding box center [18, 82] width 12 height 12
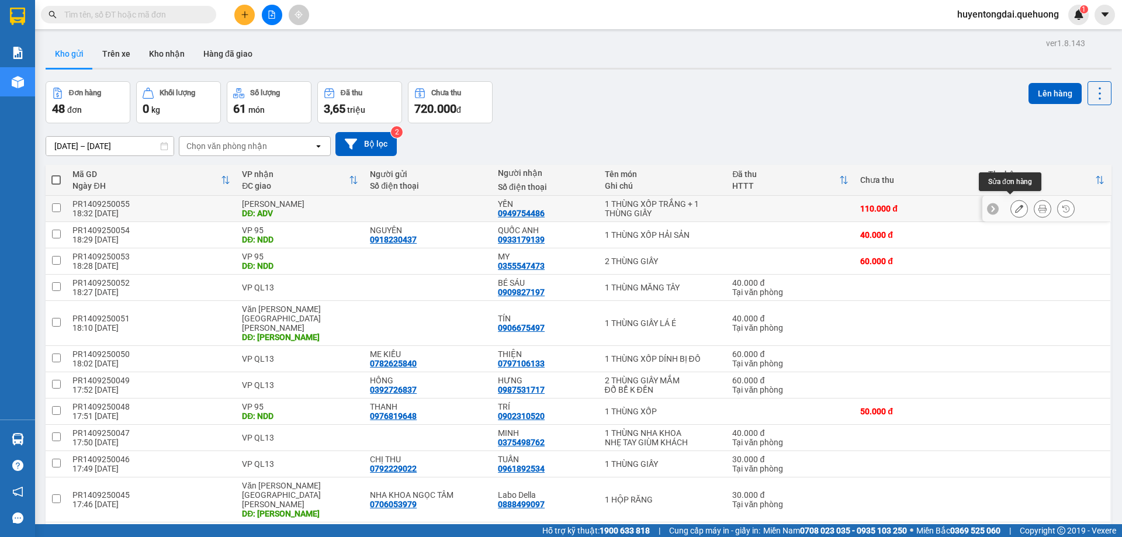
click at [1015, 204] on icon at bounding box center [1019, 208] width 8 height 8
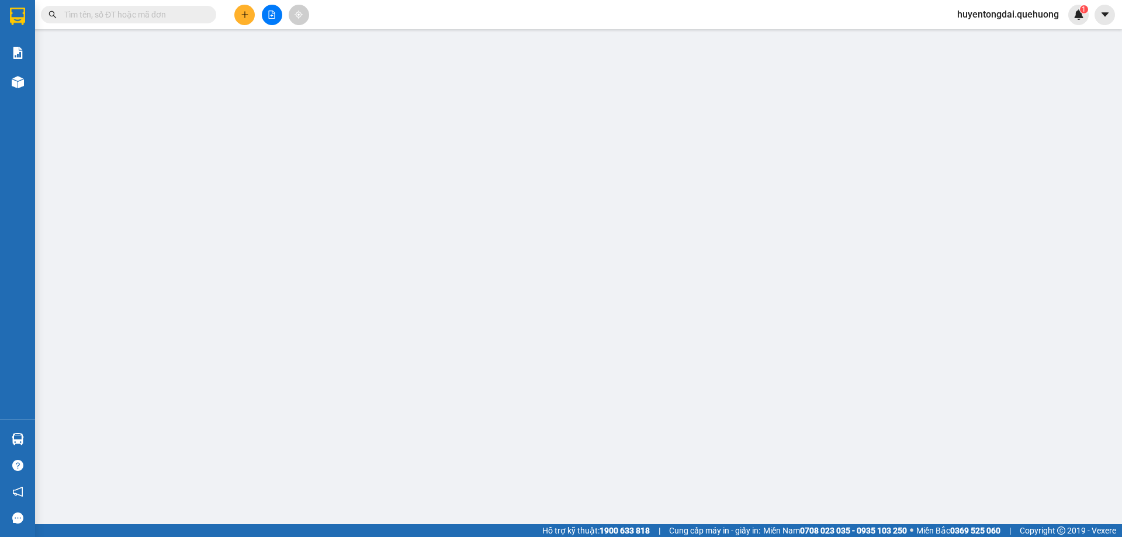
type input "0949754486"
type input "ADV"
type input "110.000"
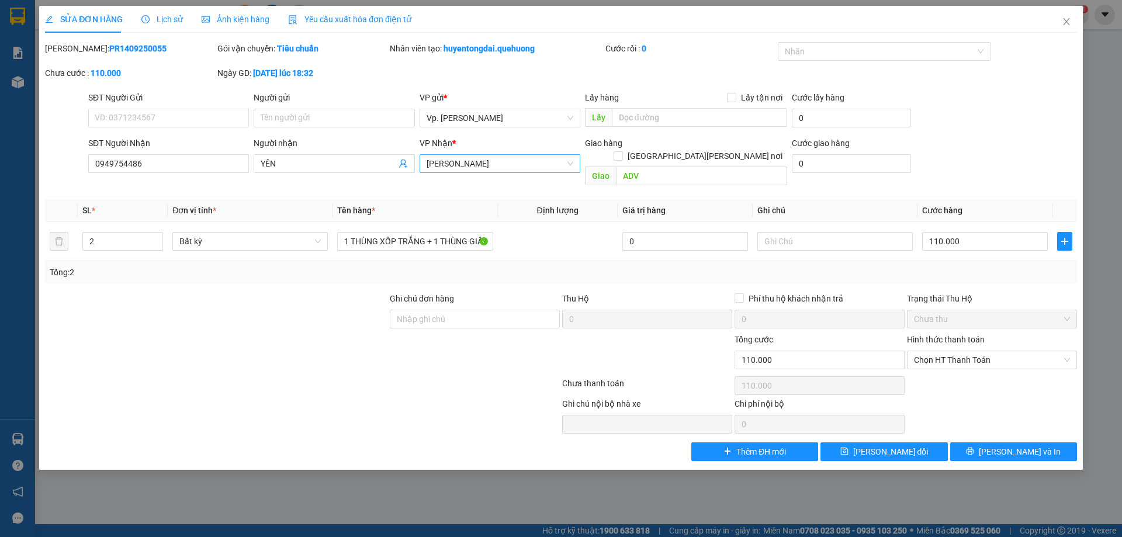
drag, startPoint x: 430, startPoint y: 149, endPoint x: 440, endPoint y: 160, distance: 14.9
click at [439, 159] on div "[PERSON_NAME] * [PERSON_NAME]" at bounding box center [499, 157] width 161 height 41
click at [441, 161] on span "[PERSON_NAME]" at bounding box center [499, 164] width 147 height 18
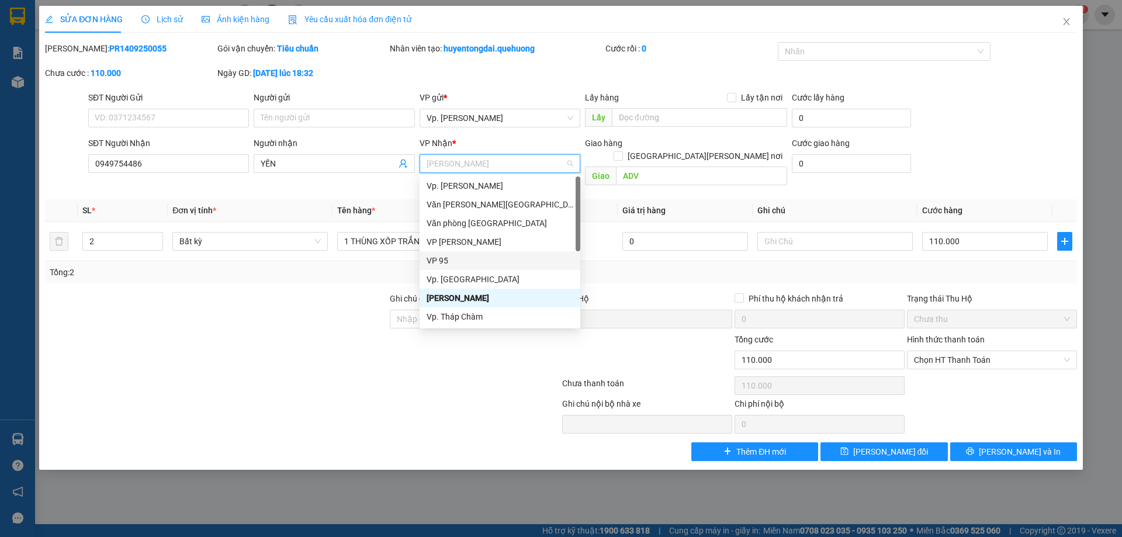
click at [445, 257] on div "VP 95" at bounding box center [499, 260] width 147 height 13
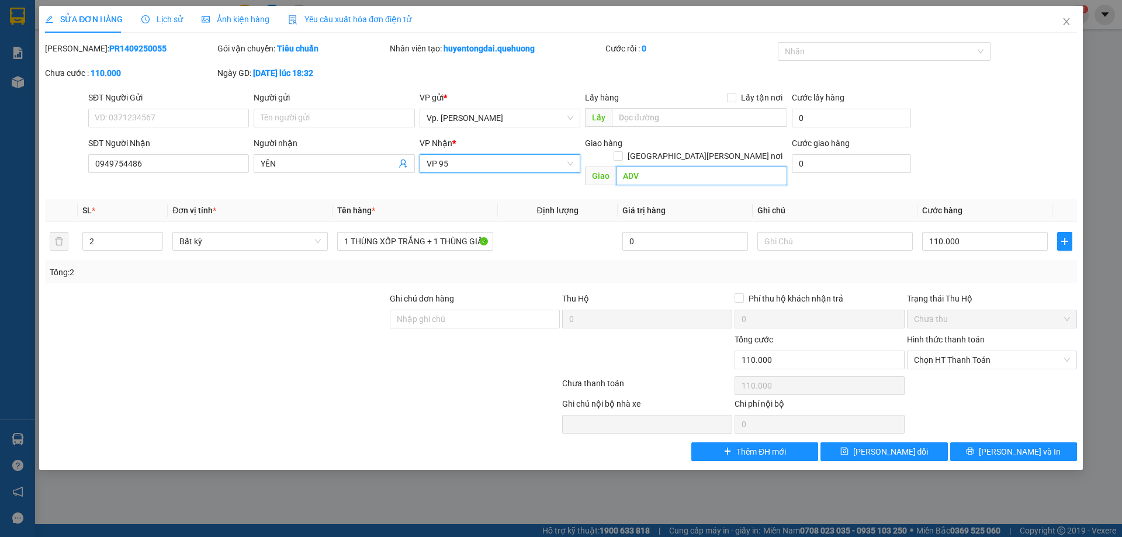
click at [639, 166] on input "ADV" at bounding box center [701, 175] width 171 height 19
type input "NDD"
click at [1002, 442] on button "[PERSON_NAME] và In" at bounding box center [1013, 451] width 127 height 19
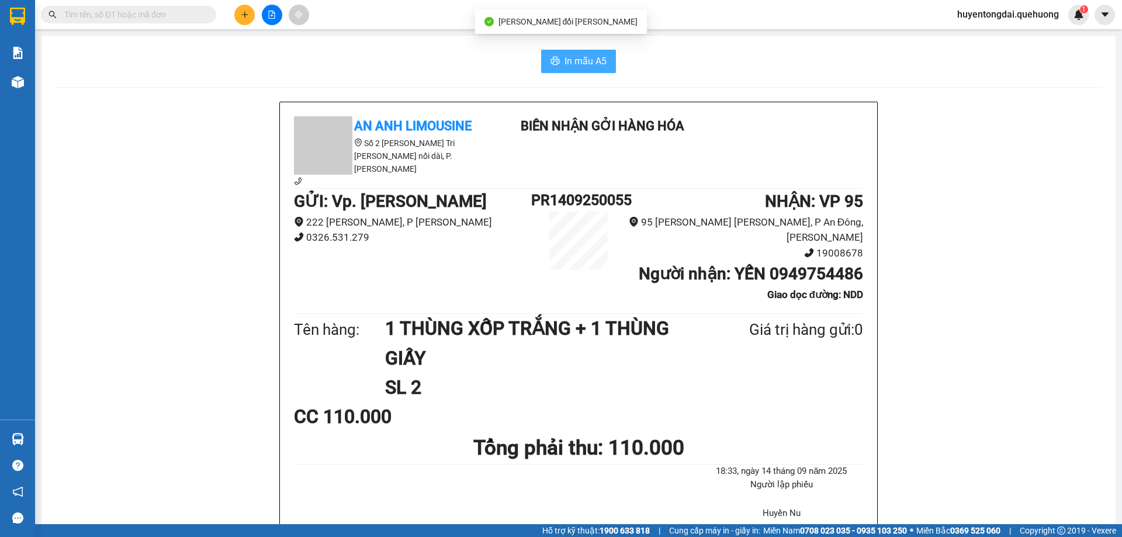
click at [585, 55] on span "In mẫu A5" at bounding box center [585, 61] width 42 height 15
click at [564, 55] on span "In mẫu A5" at bounding box center [585, 61] width 42 height 15
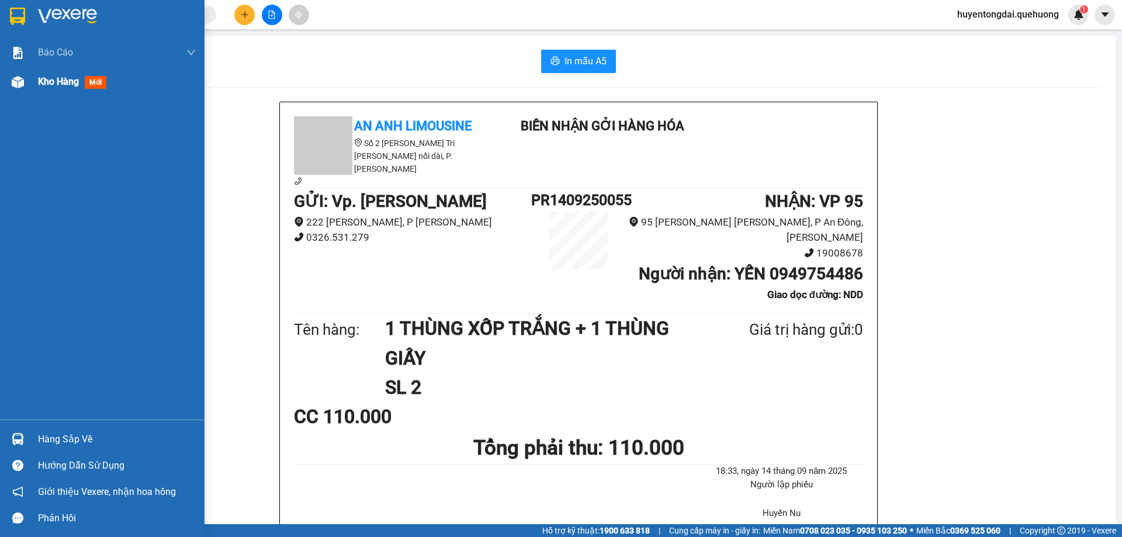
click at [44, 77] on span "Kho hàng" at bounding box center [58, 81] width 41 height 11
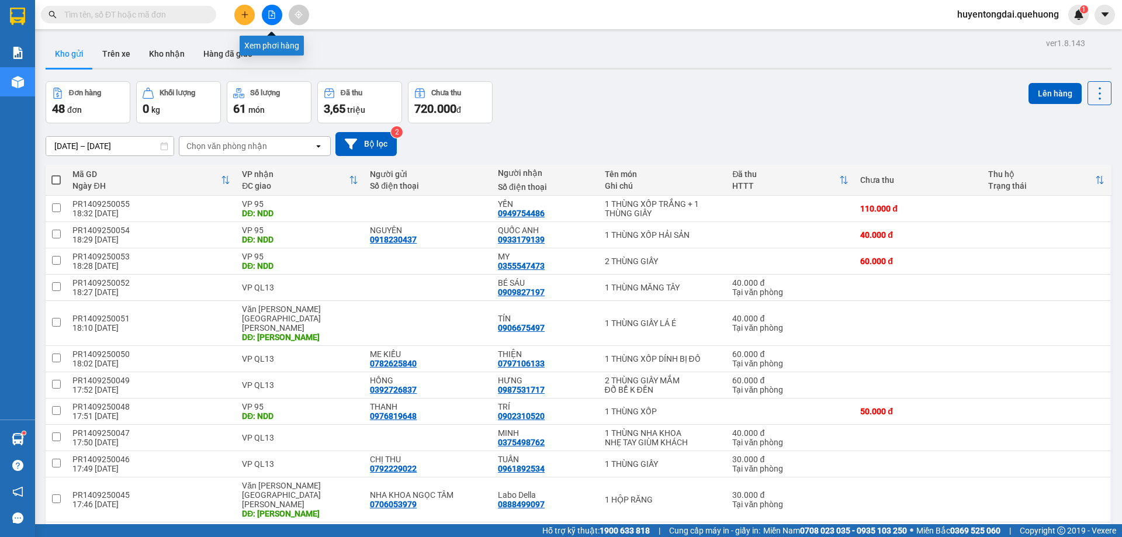
click at [269, 19] on button at bounding box center [272, 15] width 20 height 20
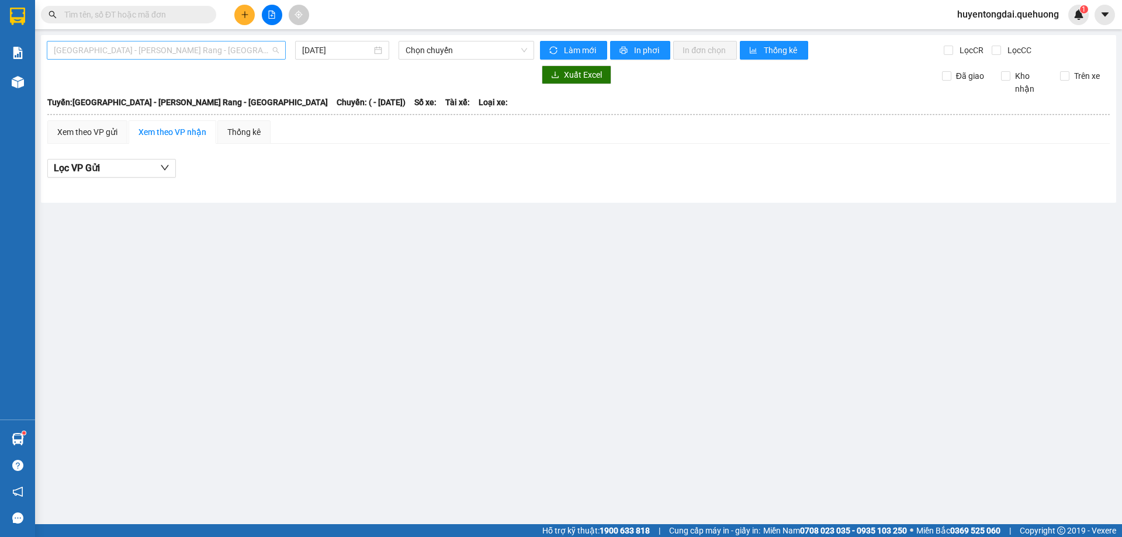
click at [178, 47] on span "[GEOGRAPHIC_DATA] - [PERSON_NAME] Rang - [GEOGRAPHIC_DATA]" at bounding box center [166, 50] width 225 height 18
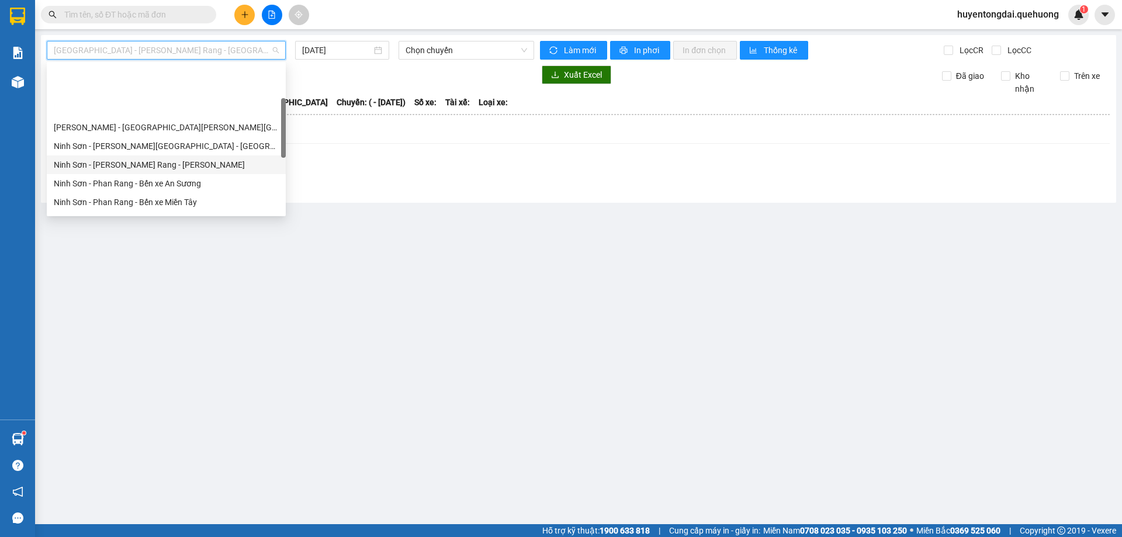
scroll to position [292, 0]
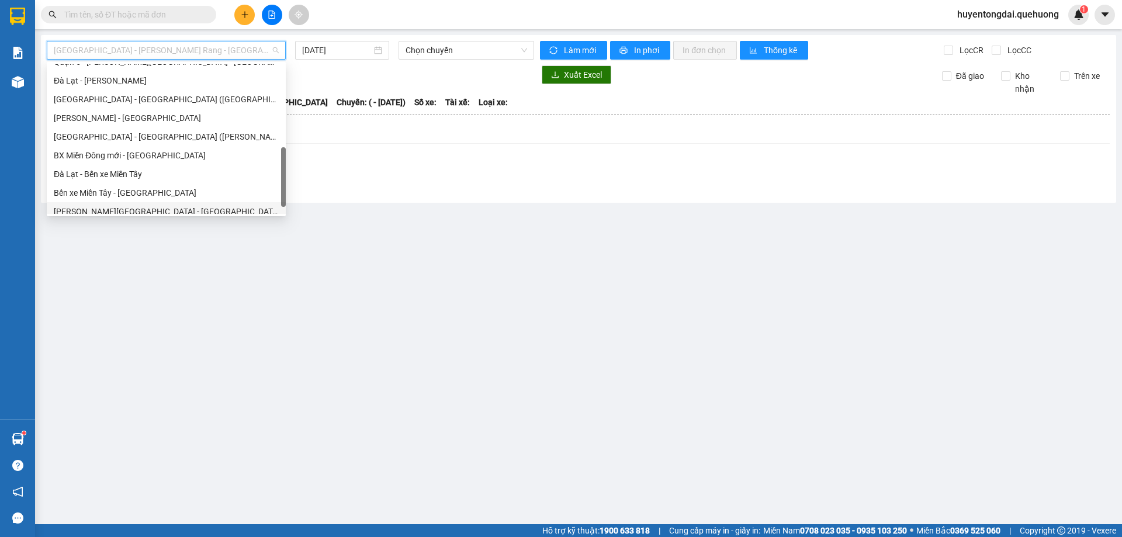
click at [129, 206] on div "[PERSON_NAME][GEOGRAPHIC_DATA] - [GEOGRAPHIC_DATA]" at bounding box center [166, 211] width 225 height 13
type input "[DATE]"
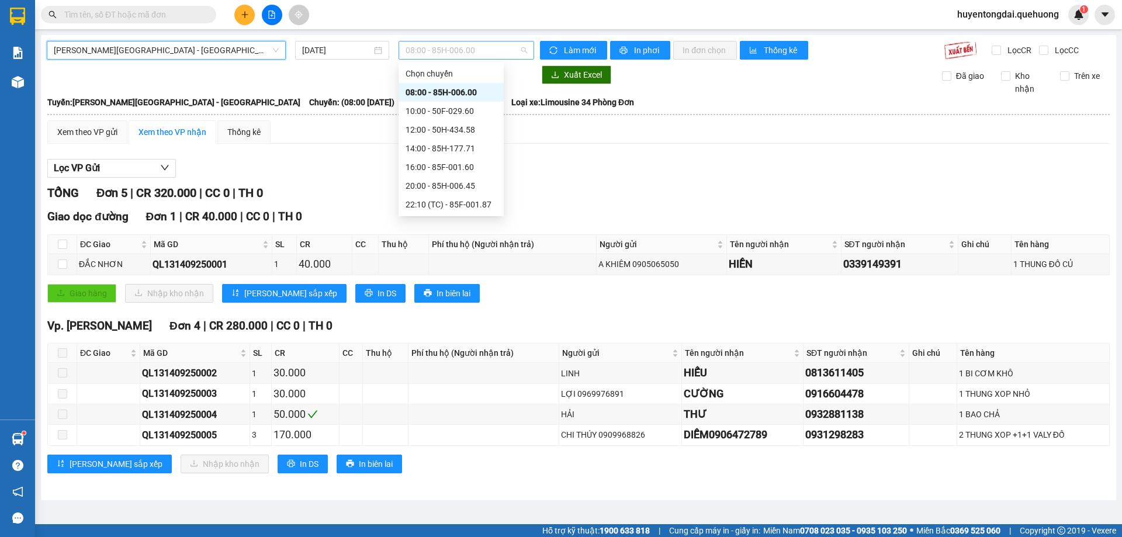
click at [438, 43] on span "08:00 - 85H-006.00" at bounding box center [466, 50] width 122 height 18
click at [439, 162] on div "16:00 - 85F-001.60" at bounding box center [450, 167] width 91 height 13
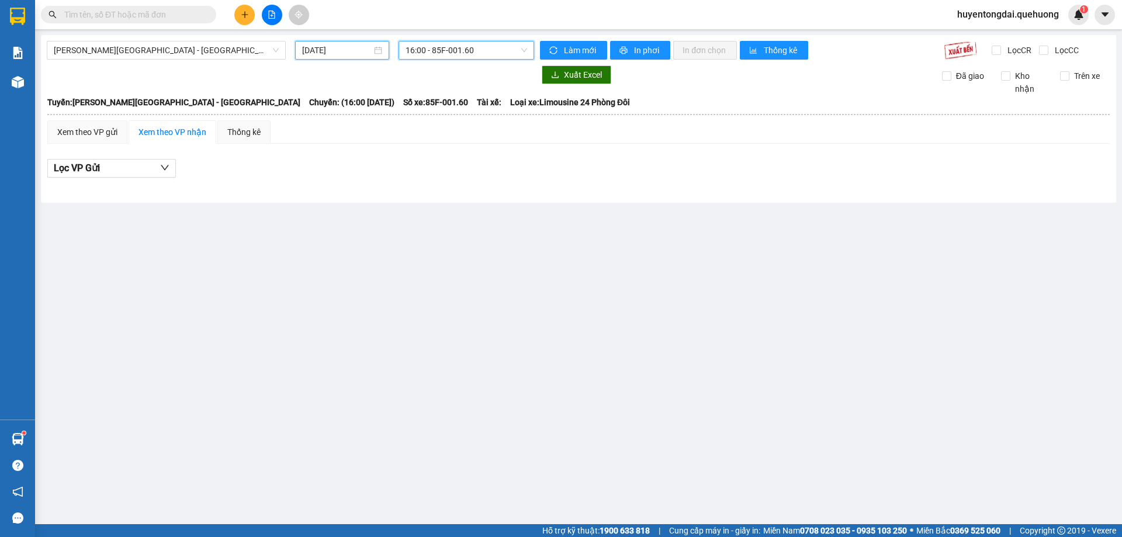
click at [350, 47] on input "[DATE]" at bounding box center [337, 50] width 70 height 13
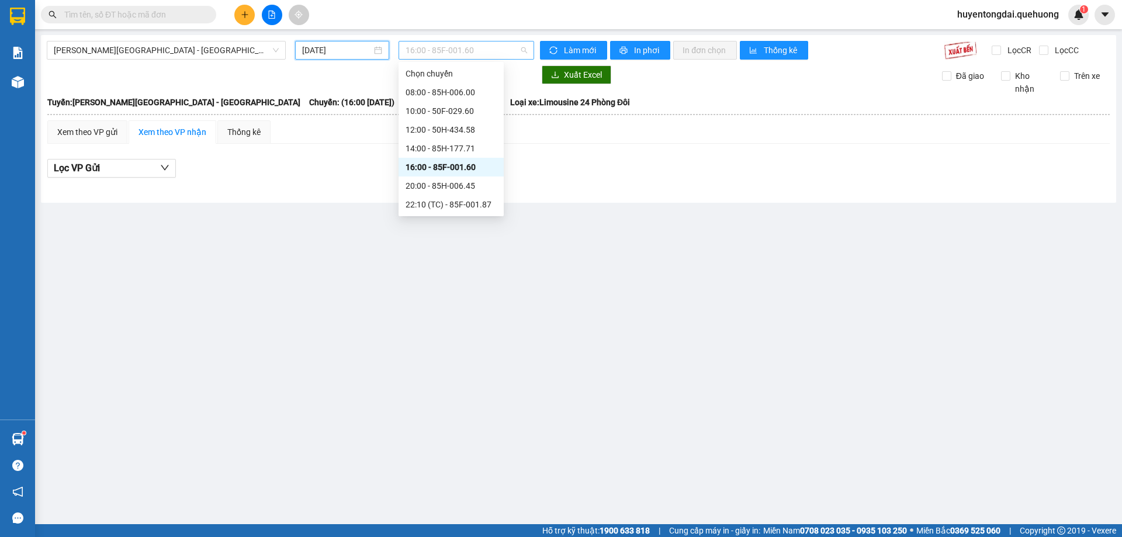
click at [467, 44] on span "16:00 - 85F-001.60" at bounding box center [466, 50] width 122 height 18
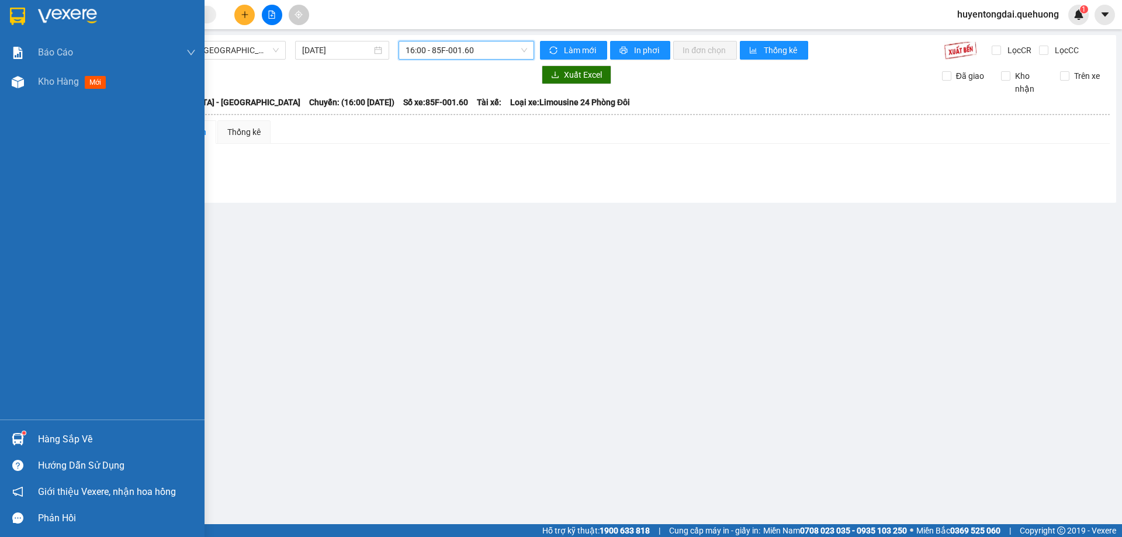
drag, startPoint x: 35, startPoint y: 85, endPoint x: 41, endPoint y: 3, distance: 82.0
click at [36, 85] on div "Kho hàng mới" at bounding box center [102, 81] width 204 height 29
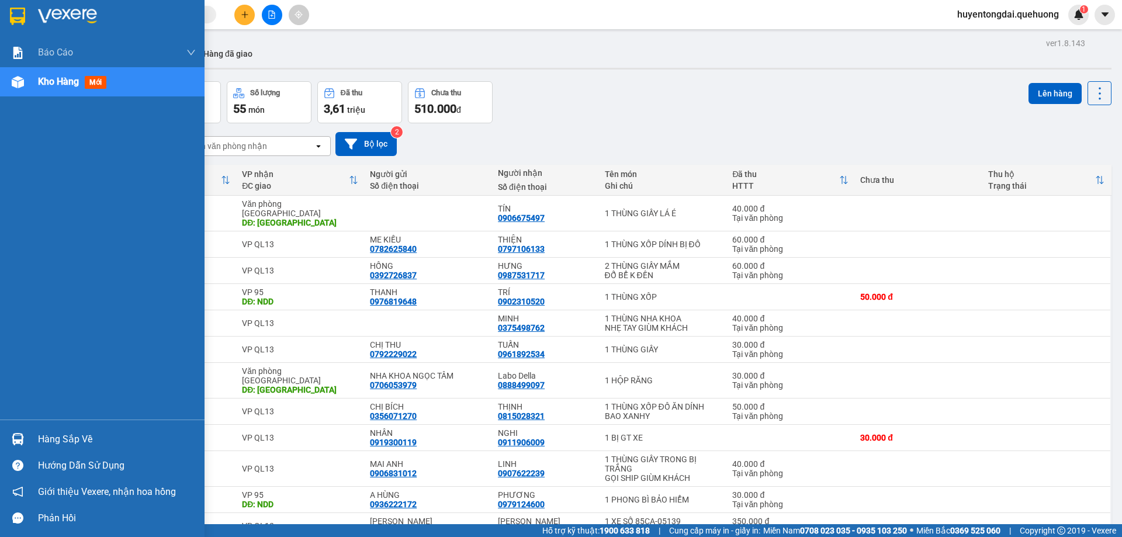
click at [66, 93] on div "Kho hàng mới" at bounding box center [117, 81] width 158 height 29
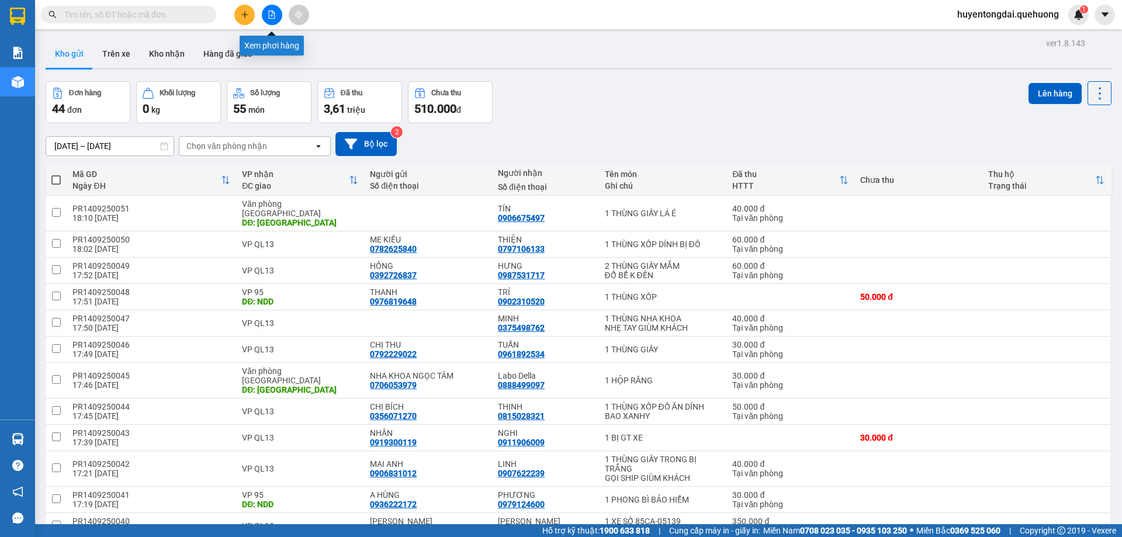
click at [267, 13] on button at bounding box center [272, 15] width 20 height 20
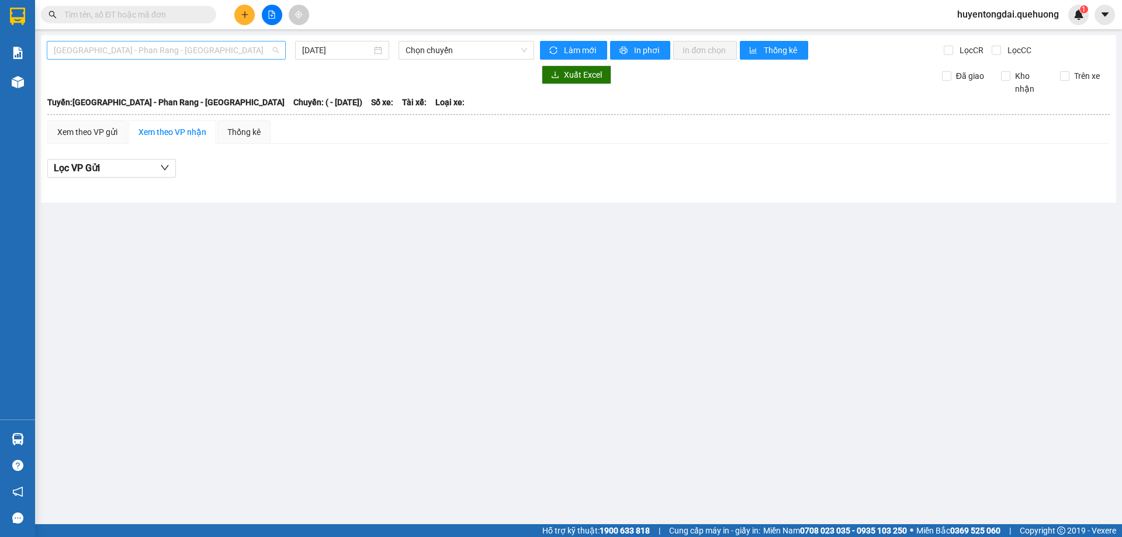
click at [137, 51] on span "[GEOGRAPHIC_DATA] - [PERSON_NAME] Rang - [GEOGRAPHIC_DATA]" at bounding box center [166, 50] width 225 height 18
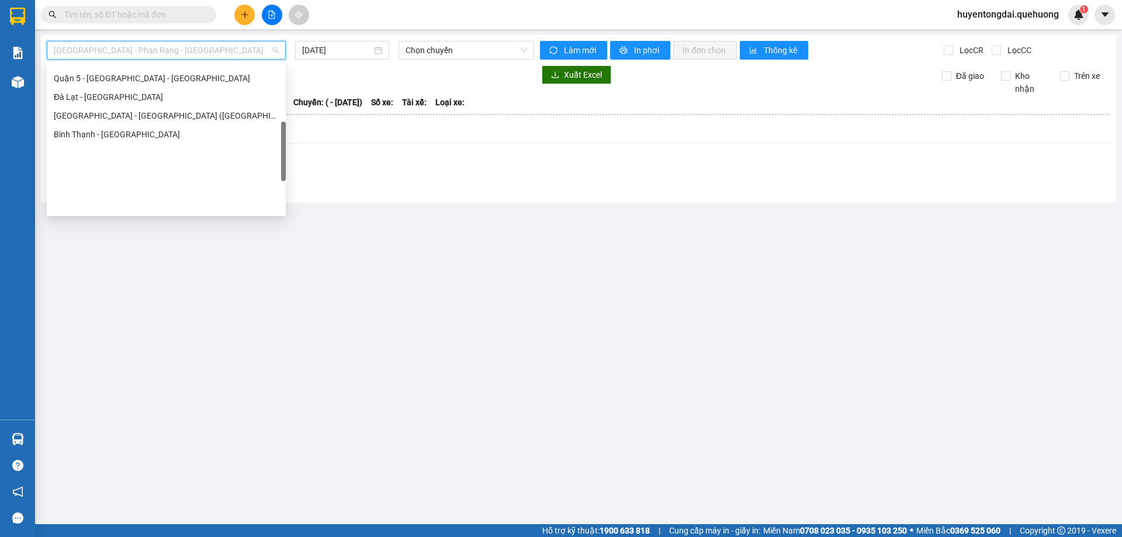
scroll to position [318, 0]
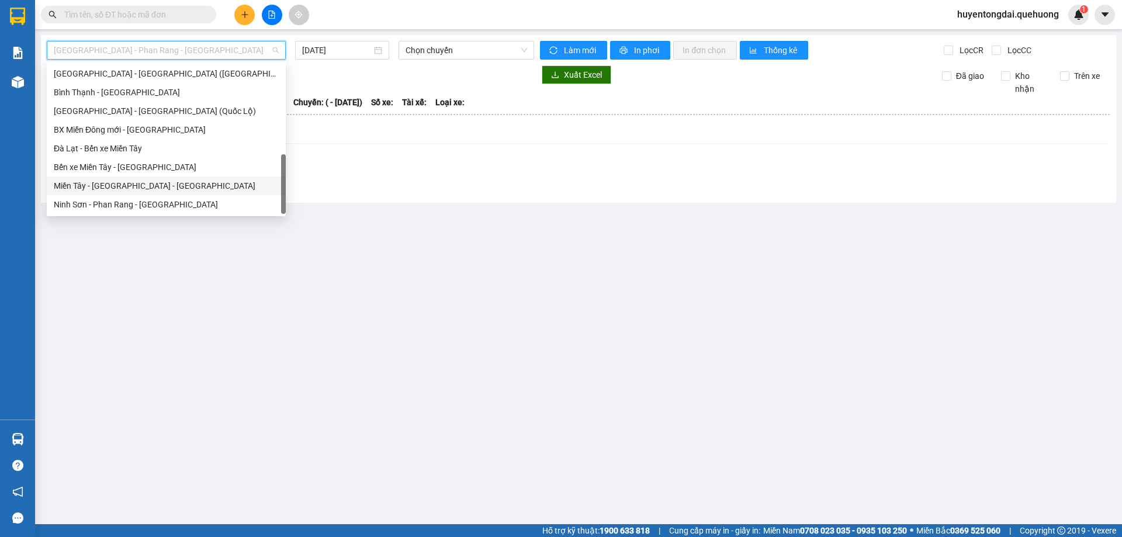
click at [156, 183] on div "[PERSON_NAME][GEOGRAPHIC_DATA] - [GEOGRAPHIC_DATA]" at bounding box center [166, 185] width 225 height 13
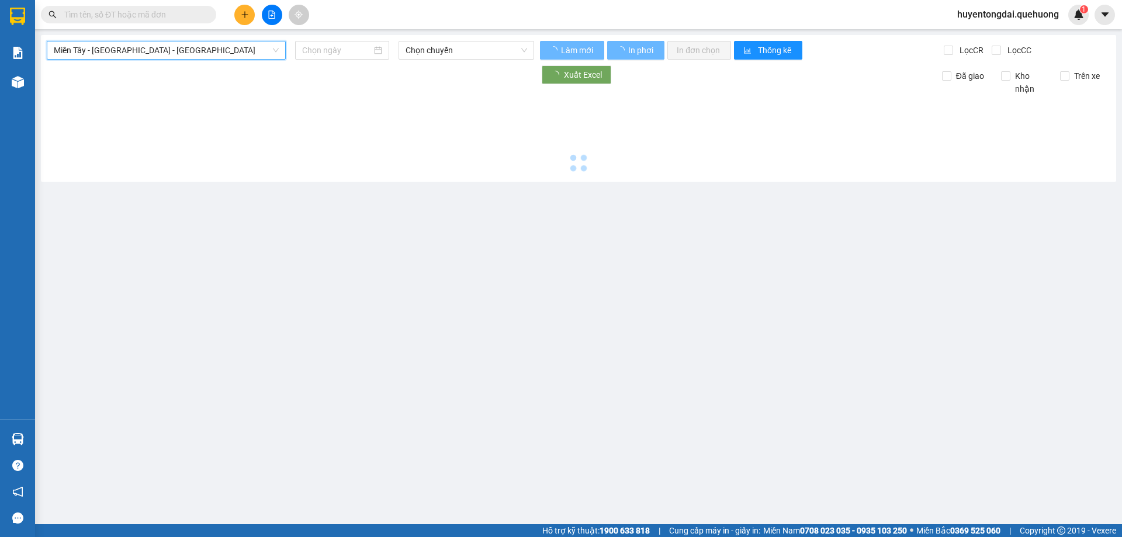
type input "[DATE]"
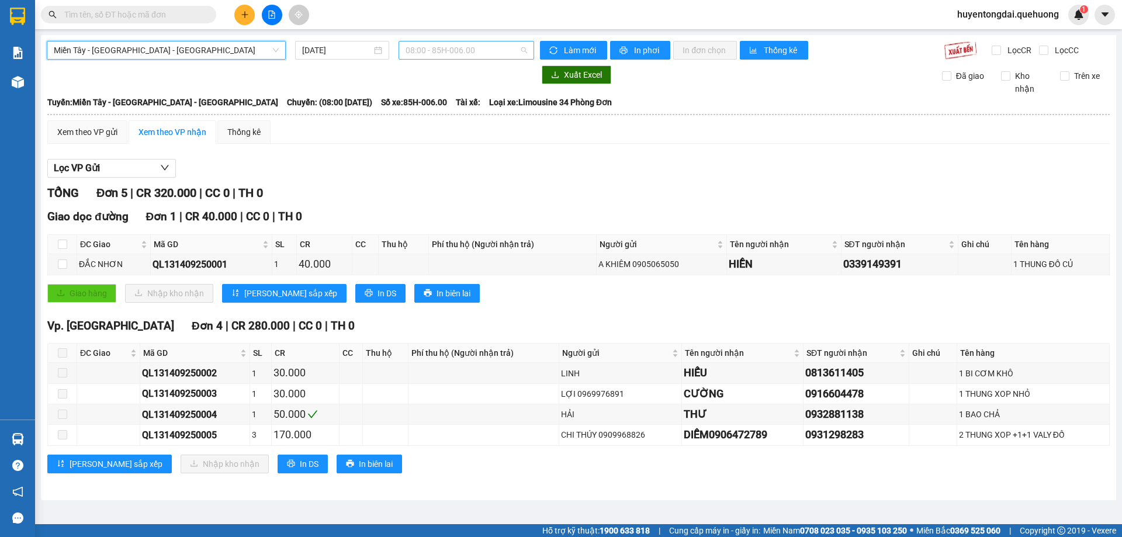
click at [480, 48] on span "08:00 - 85H-006.00" at bounding box center [466, 50] width 122 height 18
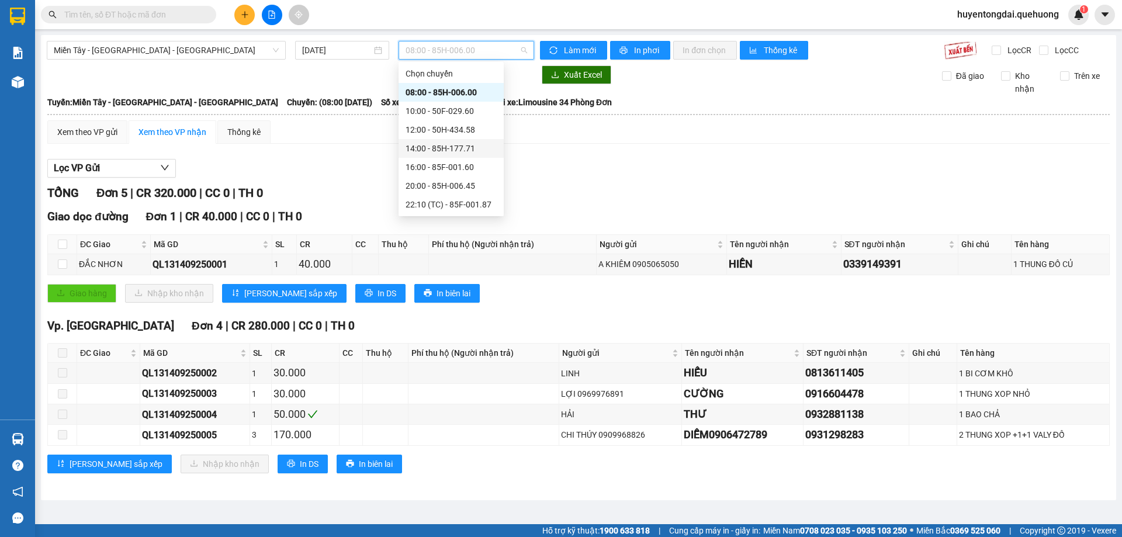
click at [450, 150] on div "14:00 - 85H-177.71" at bounding box center [450, 148] width 91 height 13
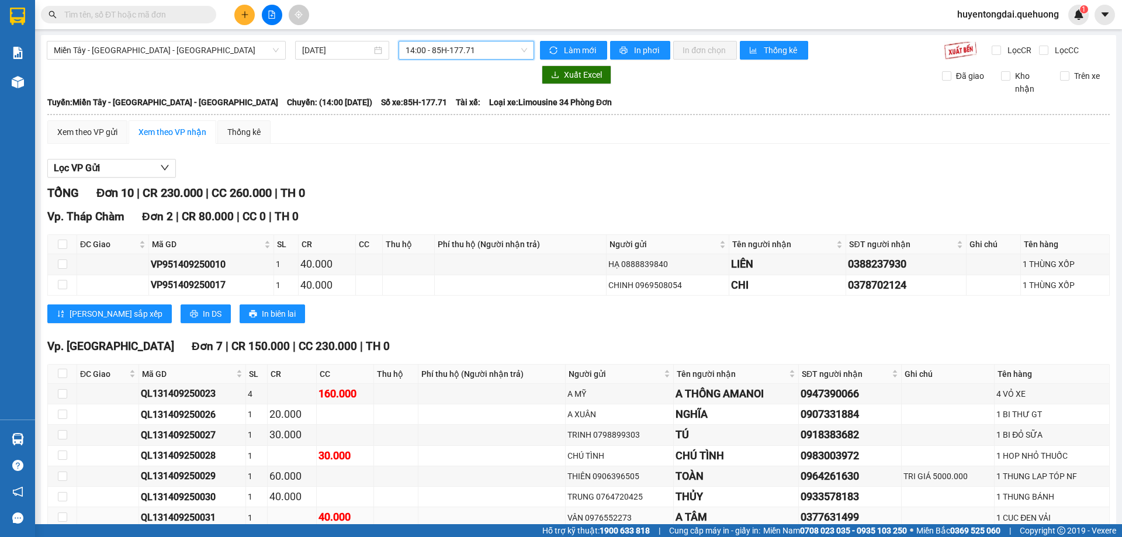
scroll to position [173, 0]
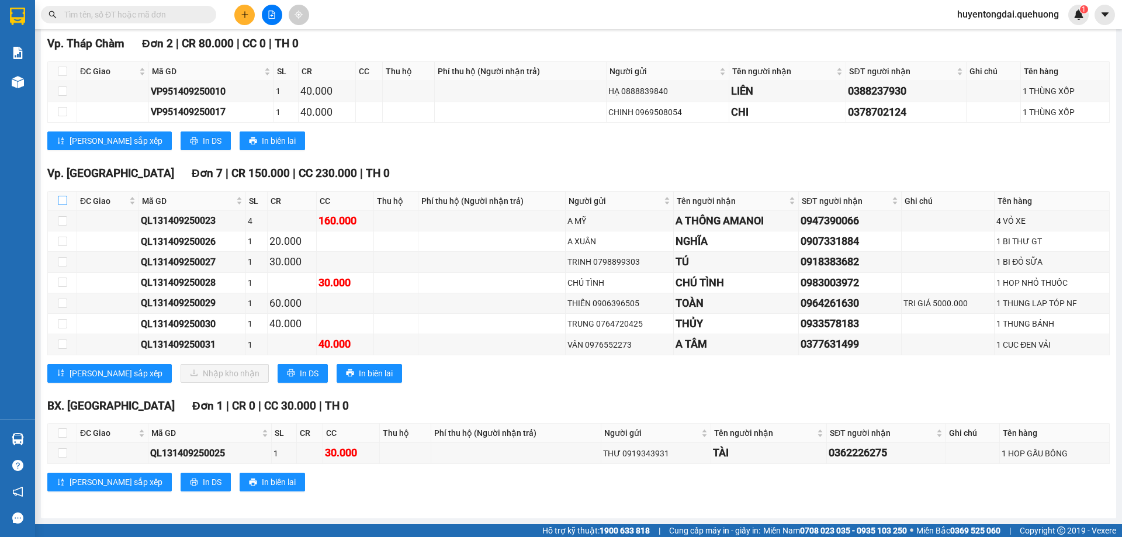
click at [61, 200] on input "checkbox" at bounding box center [62, 200] width 9 height 9
checkbox input "true"
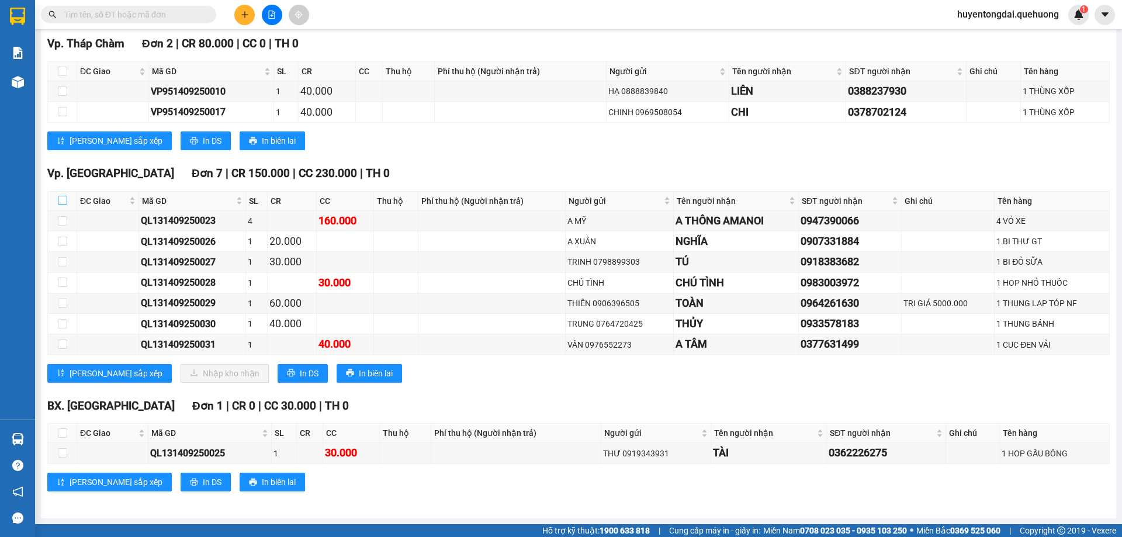
checkbox input "true"
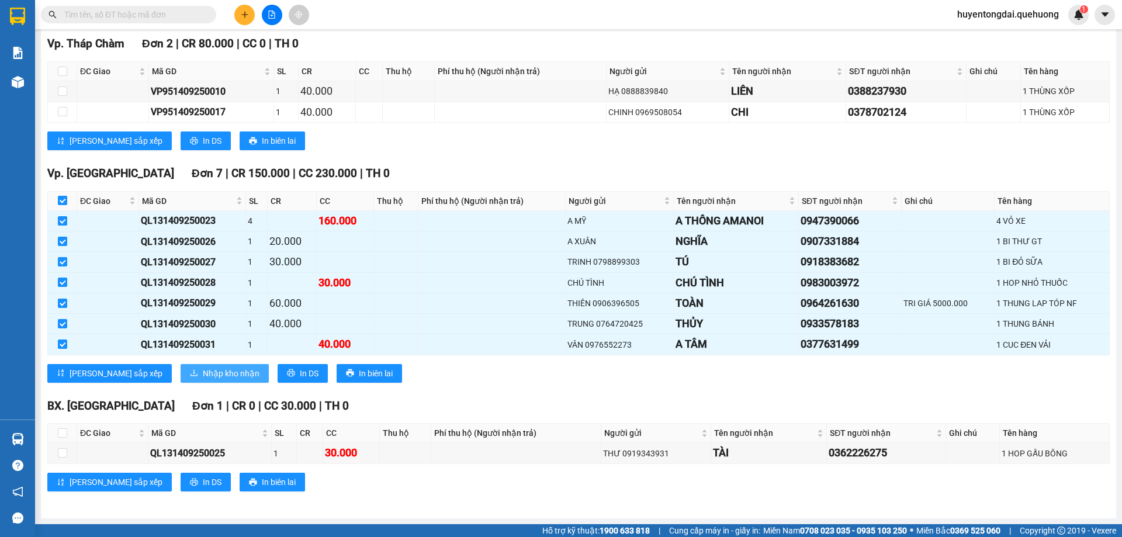
click at [203, 369] on span "Nhập kho nhận" at bounding box center [231, 373] width 57 height 13
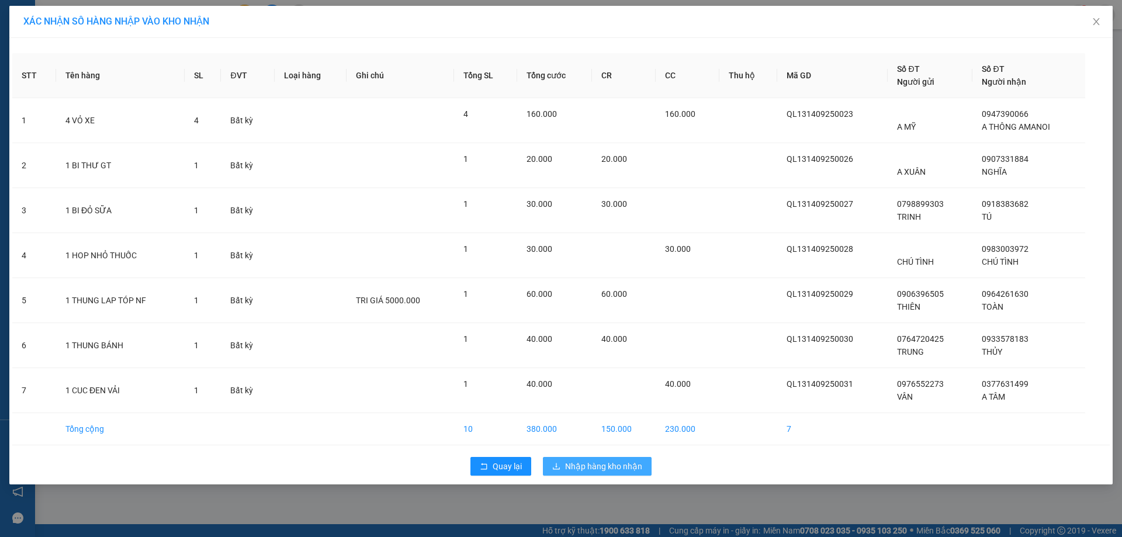
click at [632, 463] on span "Nhập hàng kho nhận" at bounding box center [603, 466] width 77 height 13
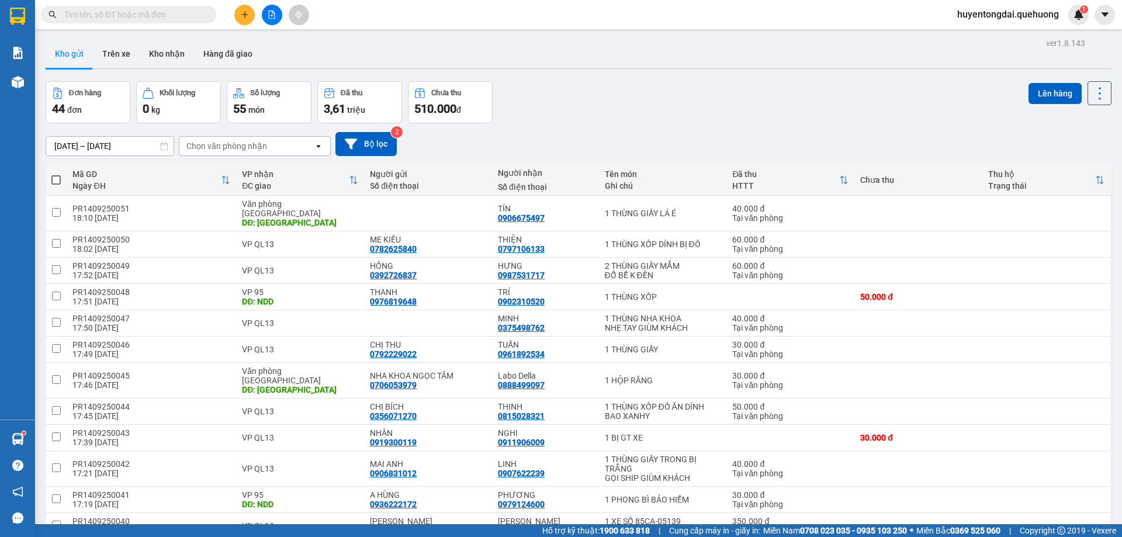
click at [239, 18] on button at bounding box center [244, 15] width 20 height 20
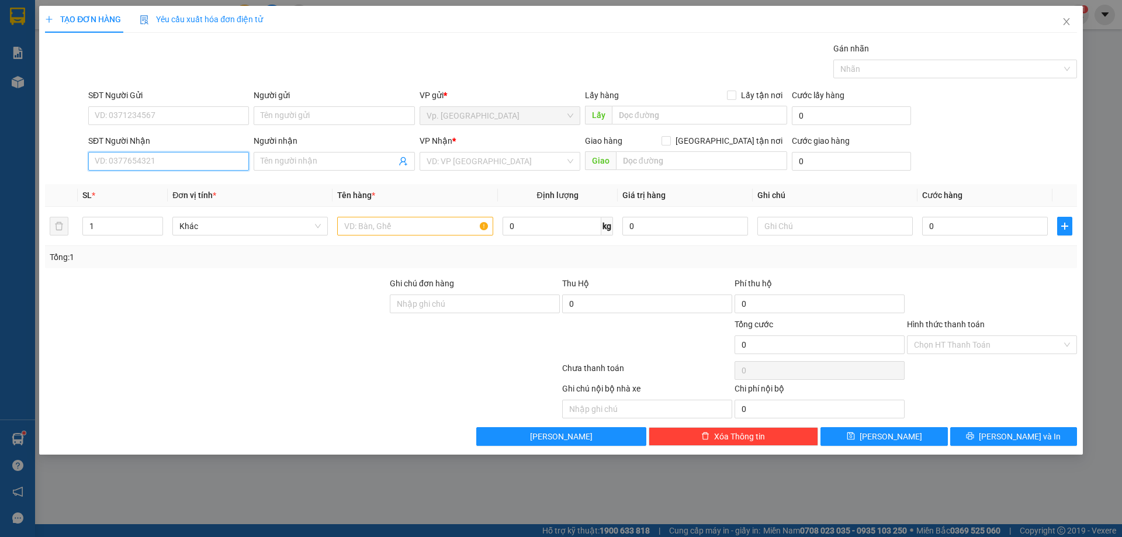
click at [141, 168] on input "SĐT Người Nhận" at bounding box center [168, 161] width 161 height 19
click at [130, 179] on div "0916347616 - THỨC" at bounding box center [168, 183] width 147 height 13
type input "0916347616"
type input "THỨC"
type input "NDD"
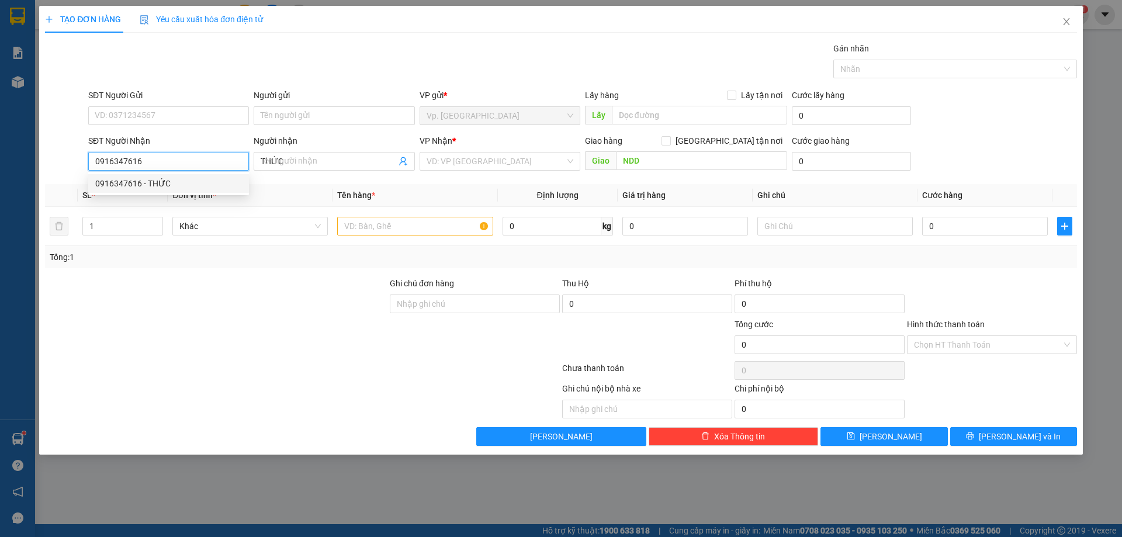
type input "30.000"
type input "0916347616"
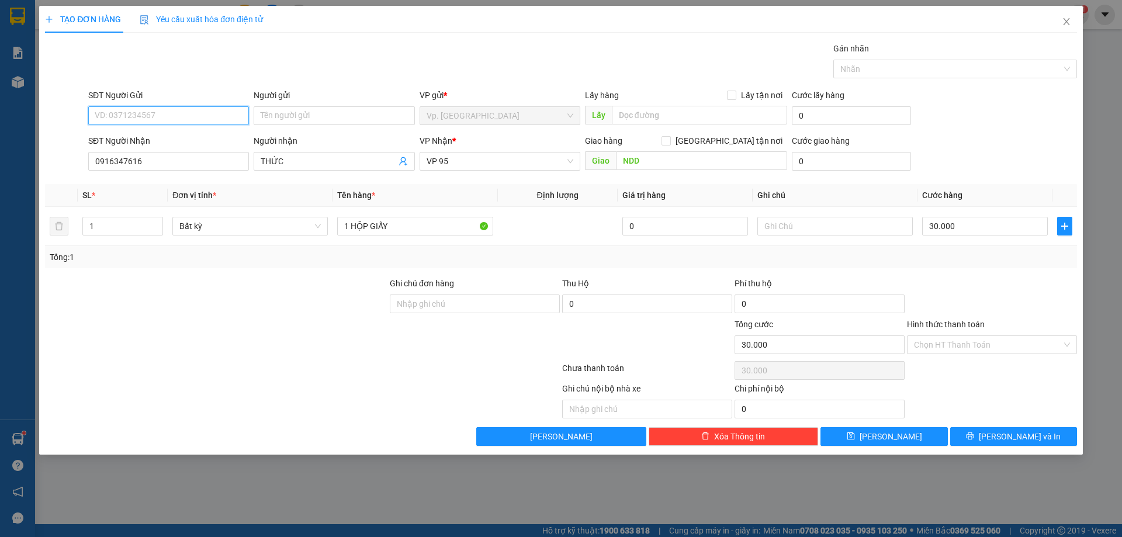
click at [151, 112] on input "SĐT Người Gửi" at bounding box center [168, 115] width 161 height 19
click at [137, 146] on div "0982527027 - A VĂN" at bounding box center [168, 139] width 161 height 19
type input "0982527027"
type input "A VĂN"
type input "0982527027"
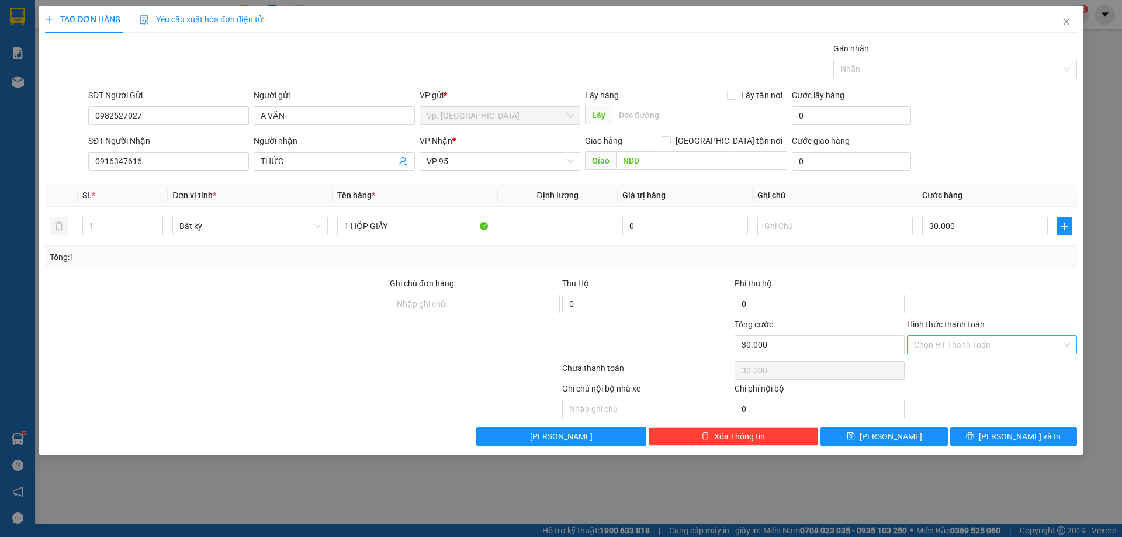
click at [967, 339] on input "Hình thức thanh toán" at bounding box center [988, 345] width 148 height 18
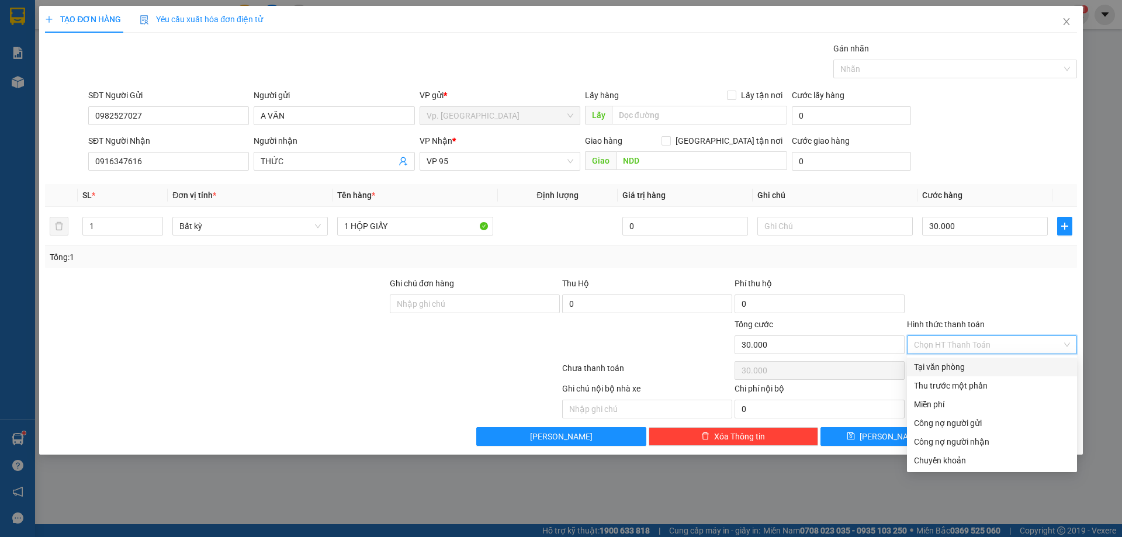
click at [944, 372] on div "Tại văn phòng" at bounding box center [992, 366] width 156 height 13
type input "0"
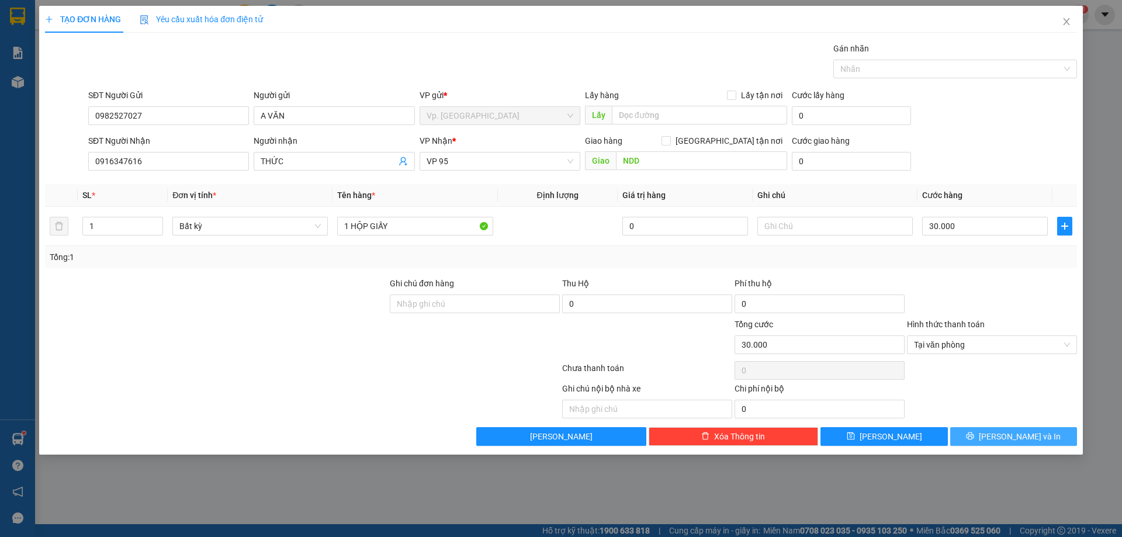
click at [974, 432] on icon "printer" at bounding box center [970, 436] width 8 height 8
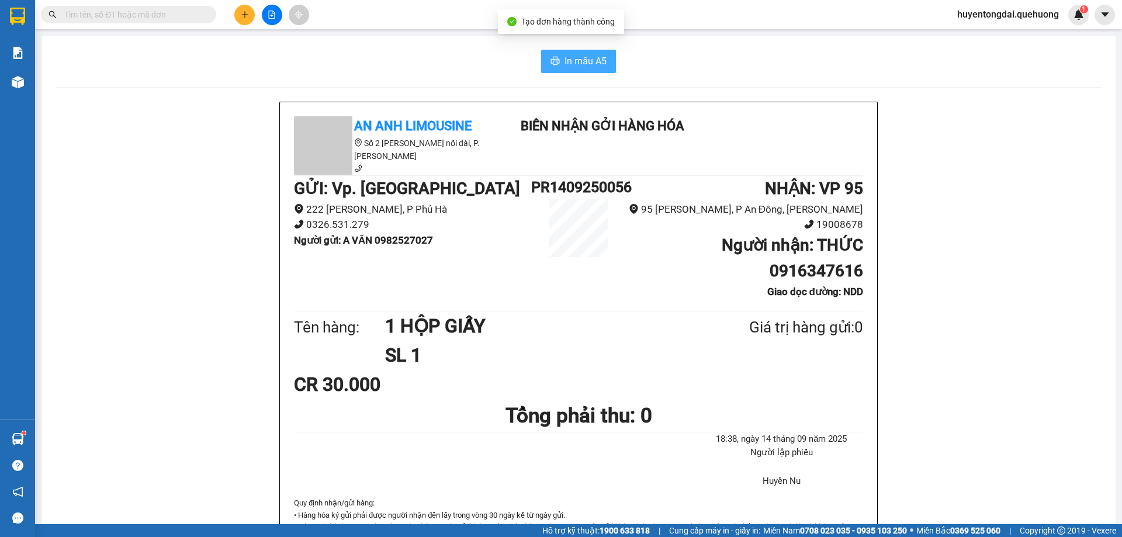
click at [577, 55] on span "In mẫu A5" at bounding box center [585, 61] width 42 height 15
click at [241, 19] on button at bounding box center [244, 15] width 20 height 20
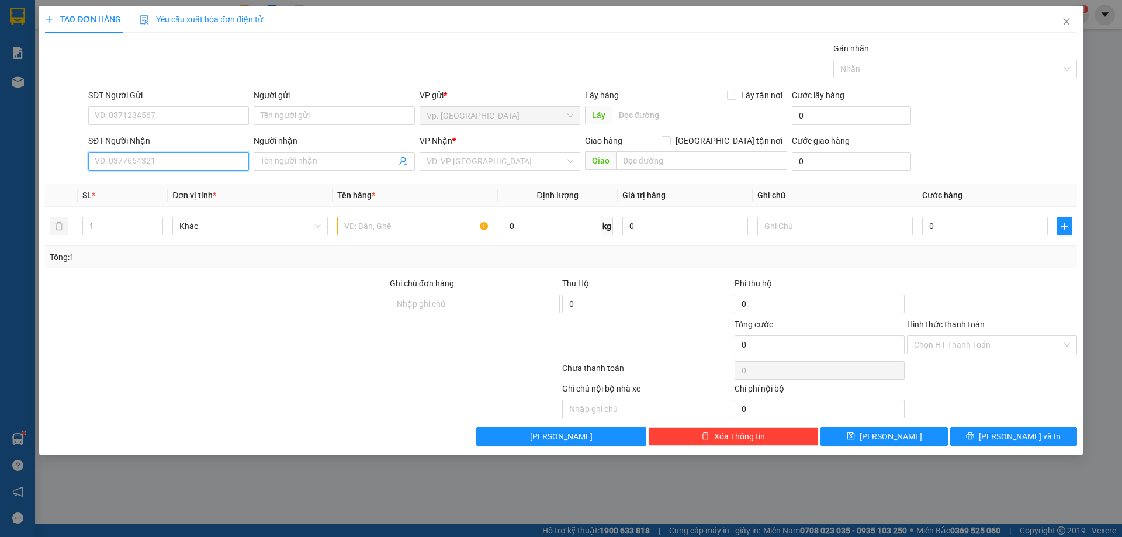
click at [171, 152] on input "SĐT Người Nhận" at bounding box center [168, 161] width 161 height 19
click at [159, 183] on div "0931800716 - CÁT TƯỜNG" at bounding box center [168, 183] width 147 height 13
type input "0931800716"
type input "[PERSON_NAME]"
type input "60.000"
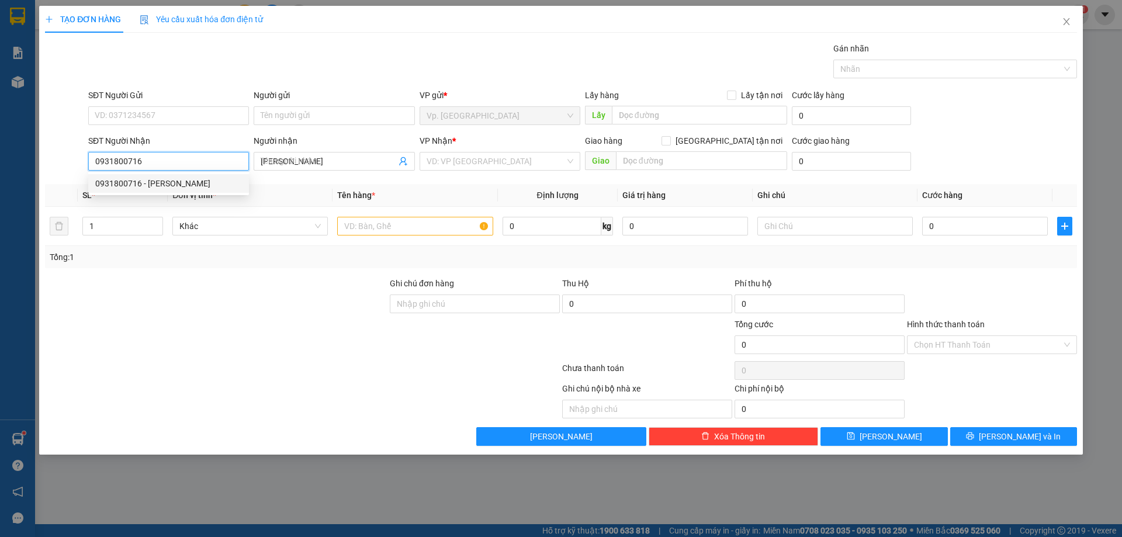
type input "60.000"
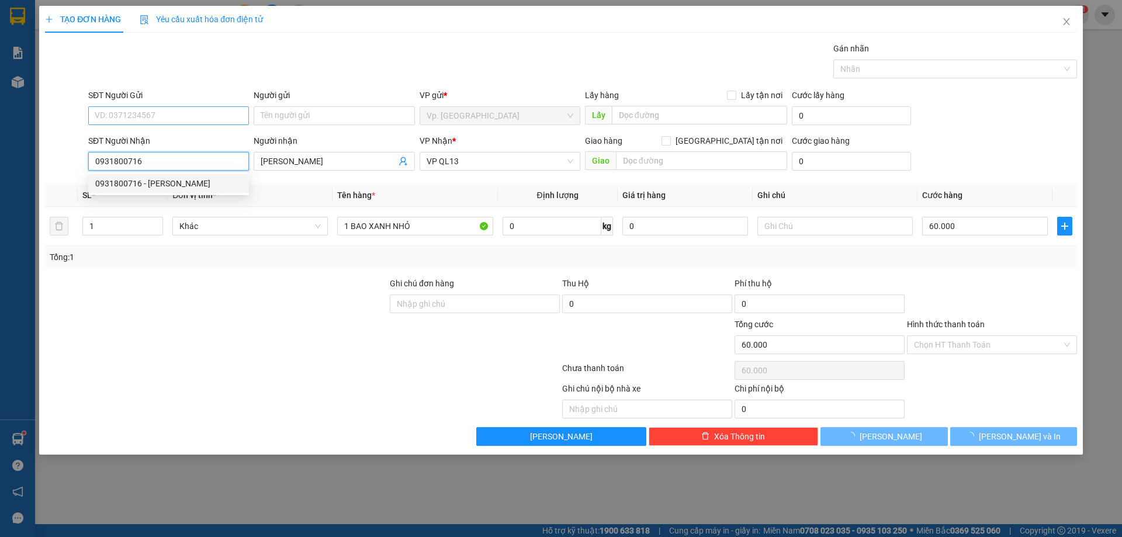
type input "0931800716"
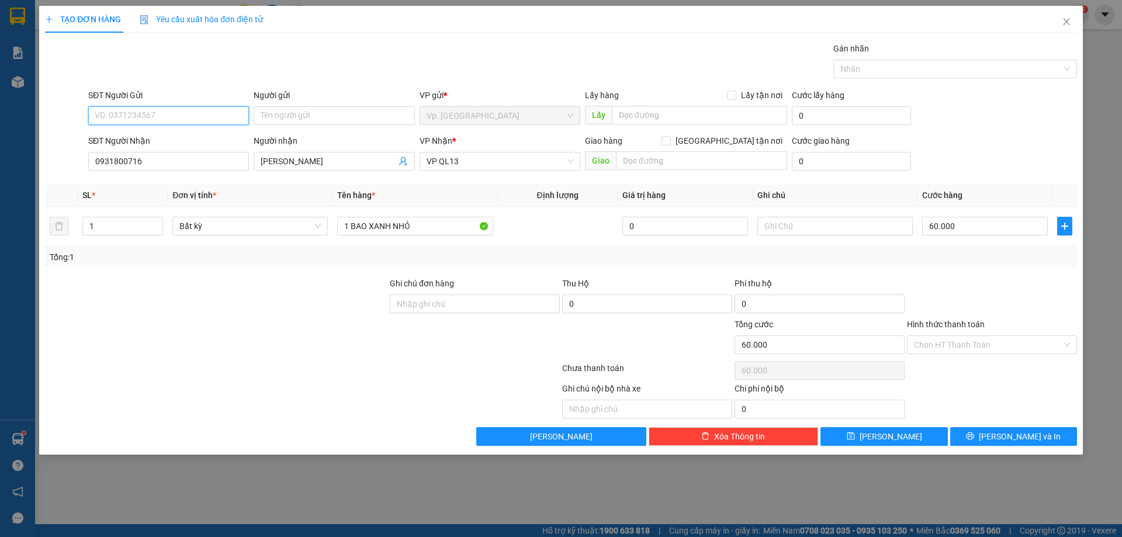
click at [169, 124] on input "SĐT Người Gửi" at bounding box center [168, 115] width 161 height 19
click at [172, 134] on div "0377631499 - A TÂM" at bounding box center [168, 139] width 147 height 13
type input "0377631499"
type input "A TÂM"
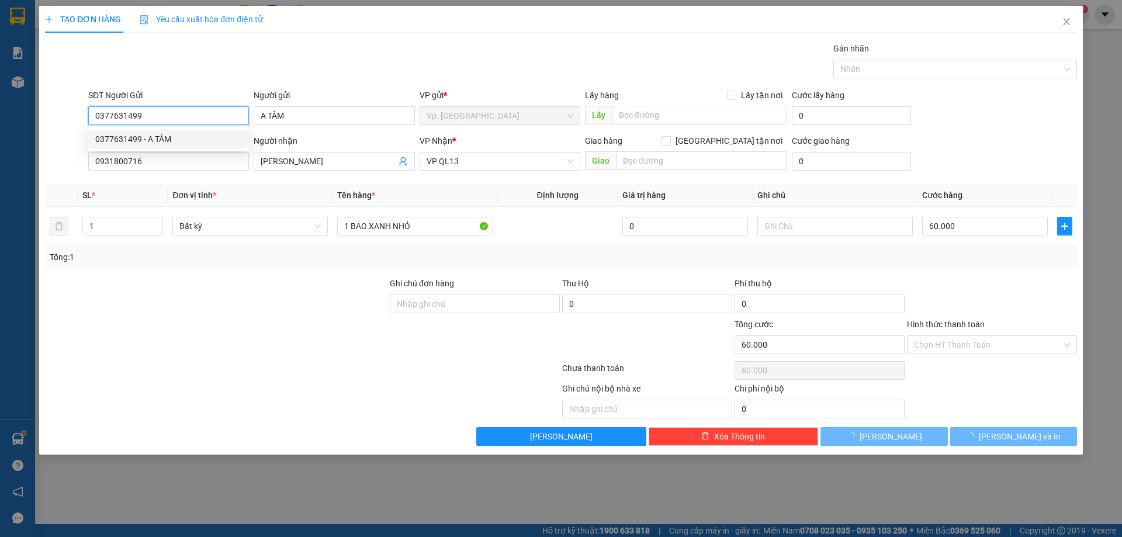
type input "50.000"
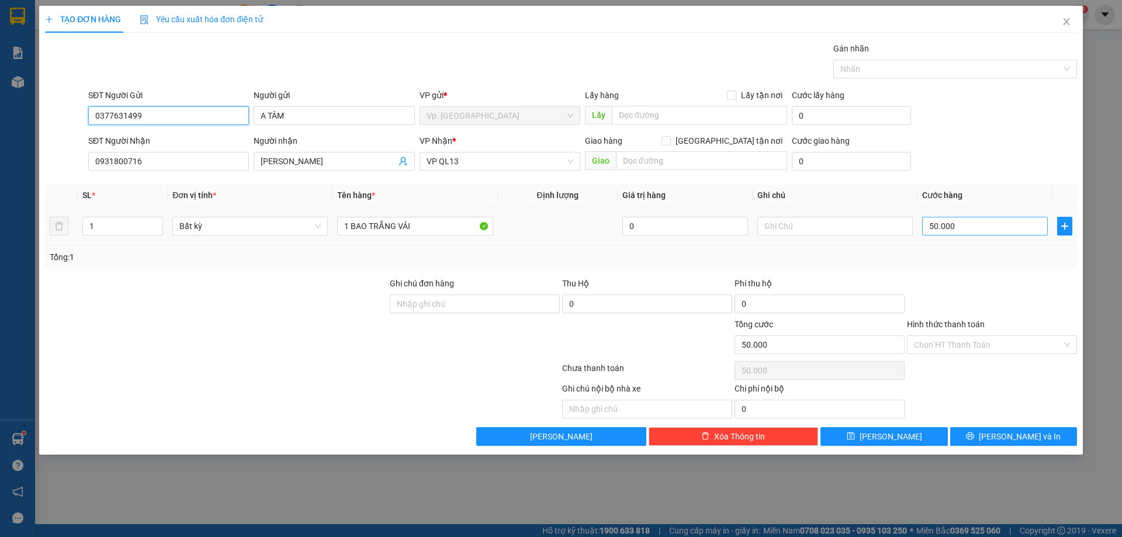
type input "0377631499"
click at [984, 229] on input "50.000" at bounding box center [985, 226] width 126 height 19
type input "8"
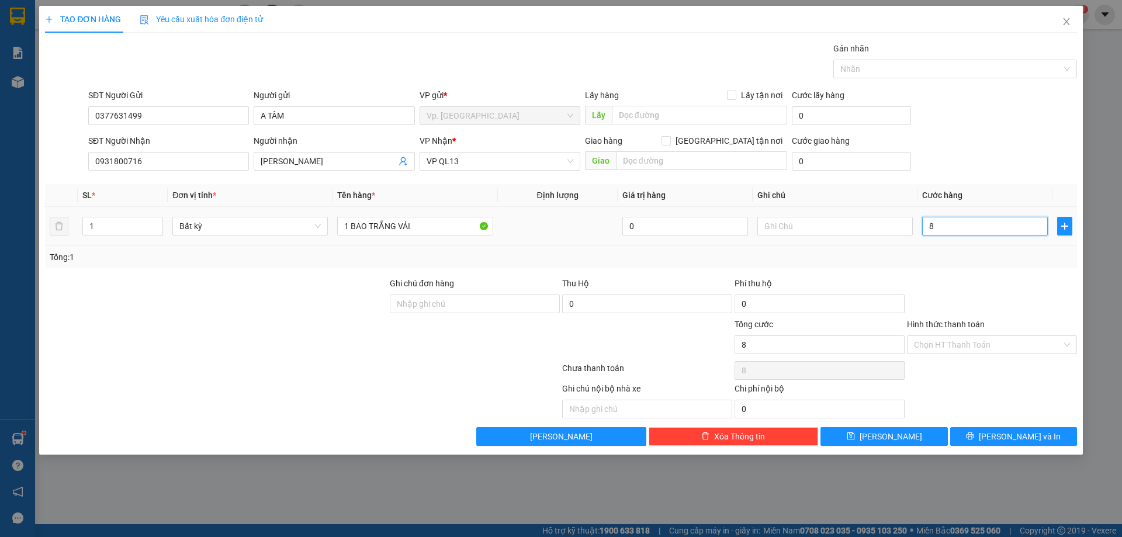
type input "80"
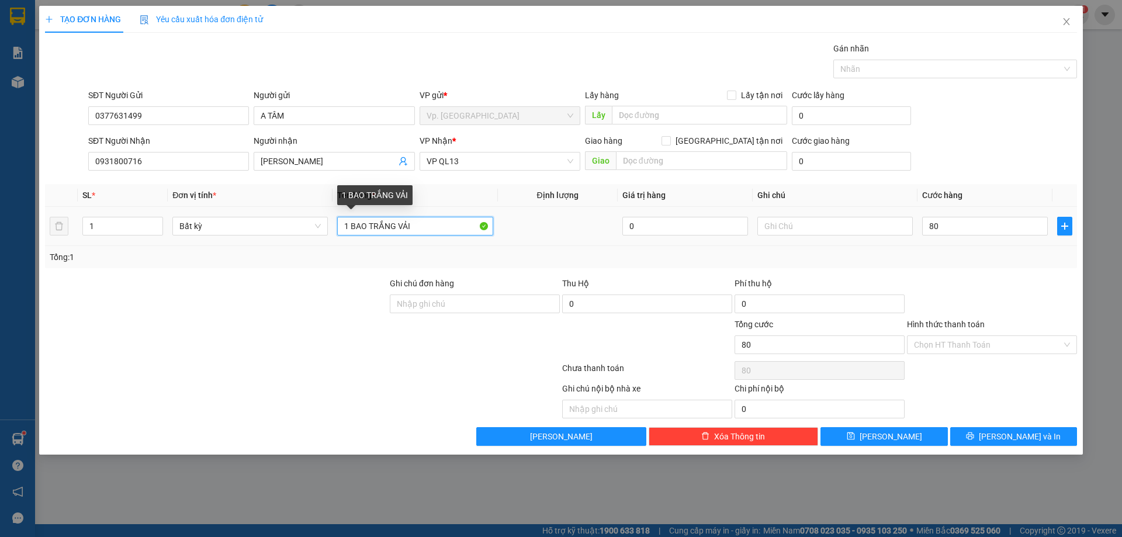
type input "80.000"
drag, startPoint x: 393, startPoint y: 224, endPoint x: 371, endPoint y: 229, distance: 22.8
click at [371, 229] on input "1 BAO TRẮNG VẢI" at bounding box center [414, 226] width 155 height 19
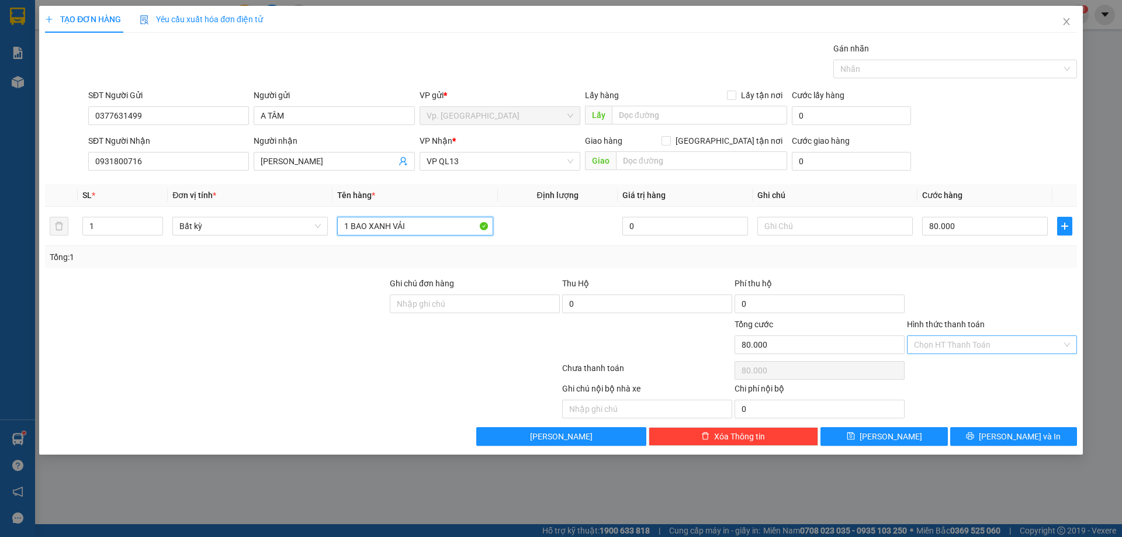
type input "1 BAO XANH VẢI"
click at [945, 346] on input "Hình thức thanh toán" at bounding box center [988, 345] width 148 height 18
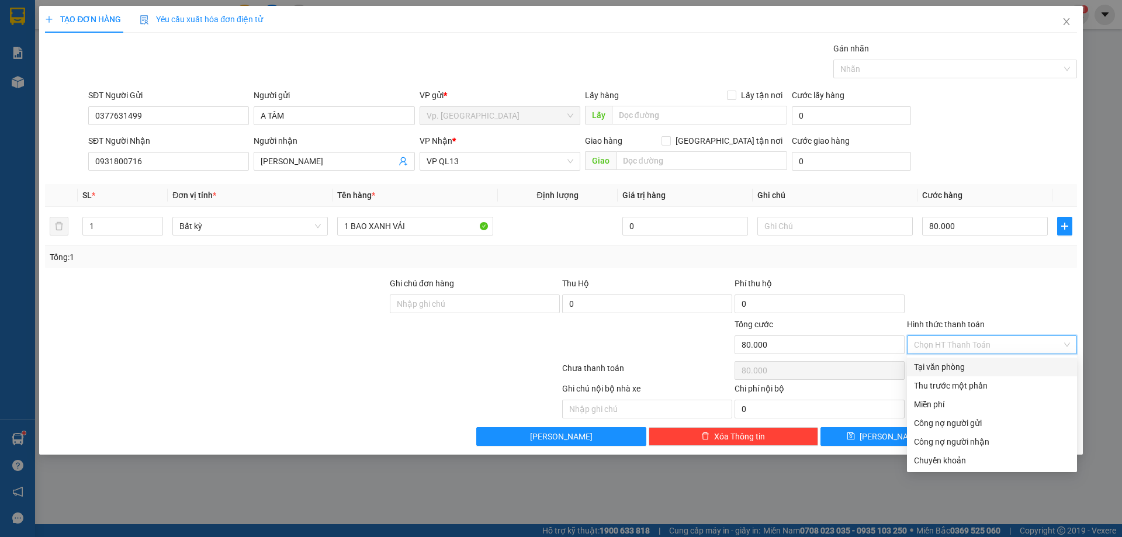
click at [947, 360] on div "Tại văn phòng" at bounding box center [992, 366] width 170 height 19
type input "0"
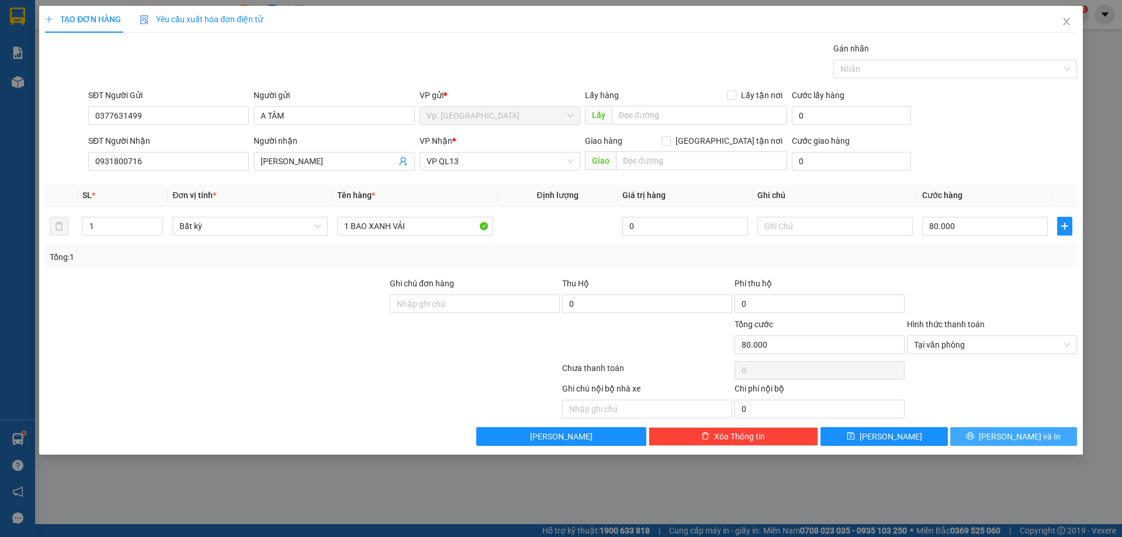
click at [983, 428] on button "[PERSON_NAME] và In" at bounding box center [1013, 436] width 127 height 19
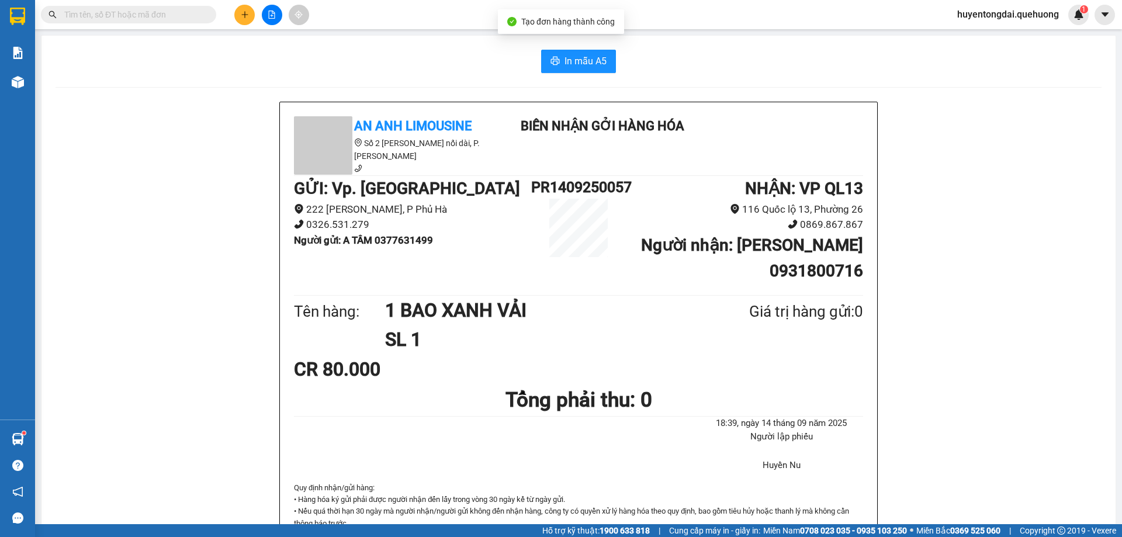
click at [571, 46] on div "In mẫu A5 An Anh Limousine Số 2 Nguyễn Tri Phương nối dài, P. Văn Hải Biên nhận…" at bounding box center [578, 520] width 1074 height 969
click at [568, 56] on span "In mẫu A5" at bounding box center [585, 61] width 42 height 15
click at [255, 18] on div at bounding box center [272, 15] width 88 height 20
click at [245, 16] on icon "plus" at bounding box center [245, 15] width 8 height 8
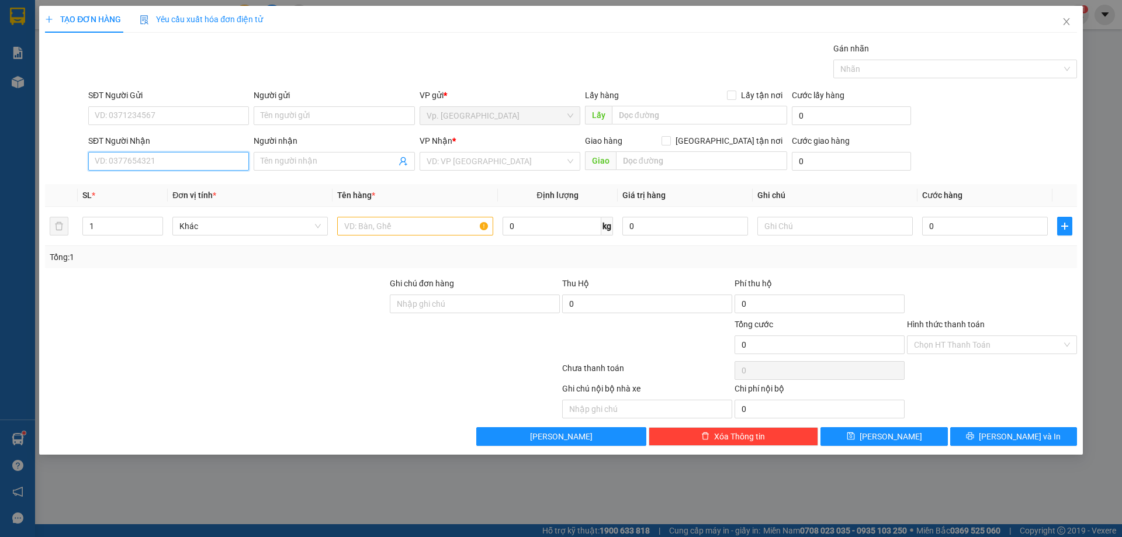
click at [171, 168] on input "SĐT Người Nhận" at bounding box center [168, 161] width 161 height 19
click at [159, 176] on div "0982216231 - NGỌC KHÁNH" at bounding box center [168, 183] width 161 height 19
type input "0982216231"
type input "[PERSON_NAME]"
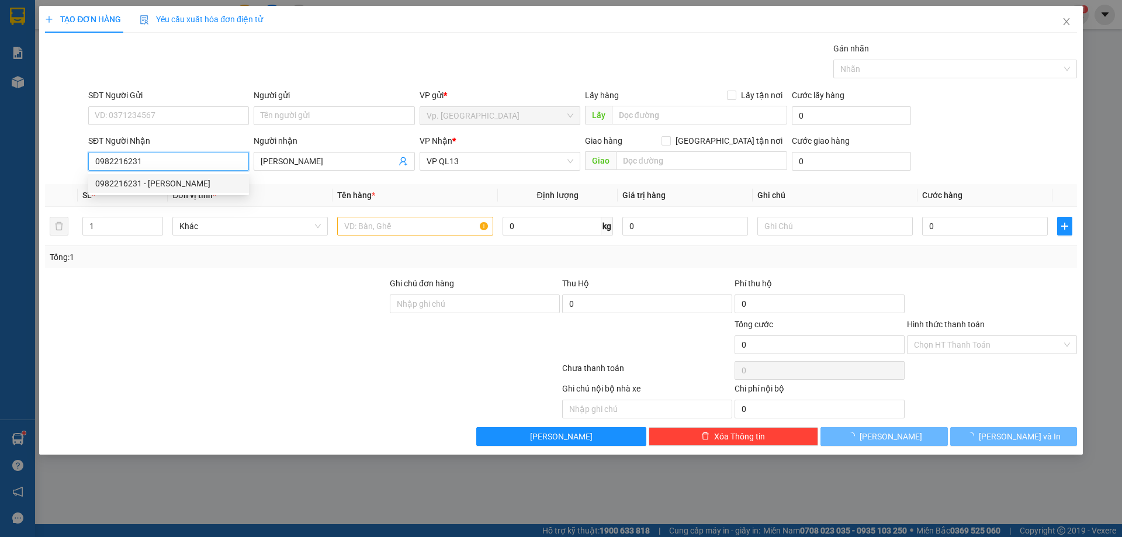
type input "50.000"
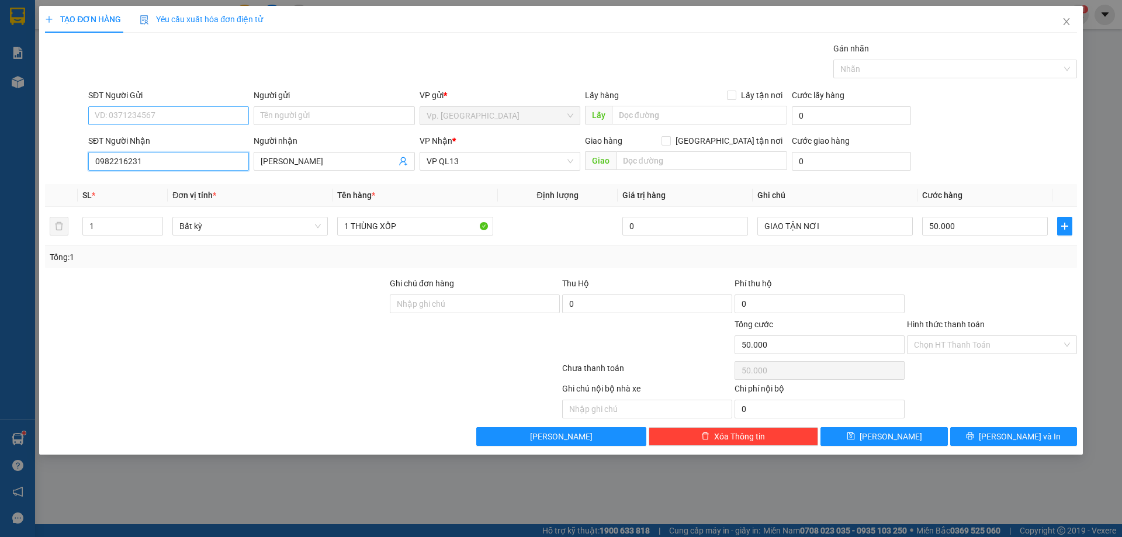
type input "0982216231"
click at [133, 112] on input "SĐT Người Gửi" at bounding box center [168, 115] width 161 height 19
click at [155, 142] on div "0368934196 - HUÊ" at bounding box center [168, 139] width 147 height 13
type input "0368934196"
type input "HUÊ"
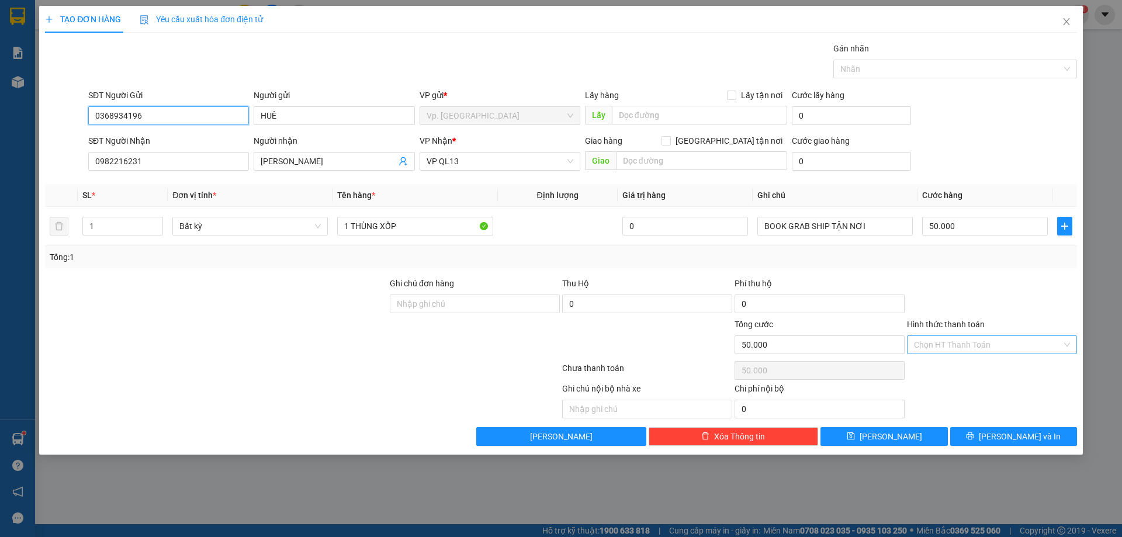
type input "0368934196"
click at [939, 348] on input "Hình thức thanh toán" at bounding box center [988, 345] width 148 height 18
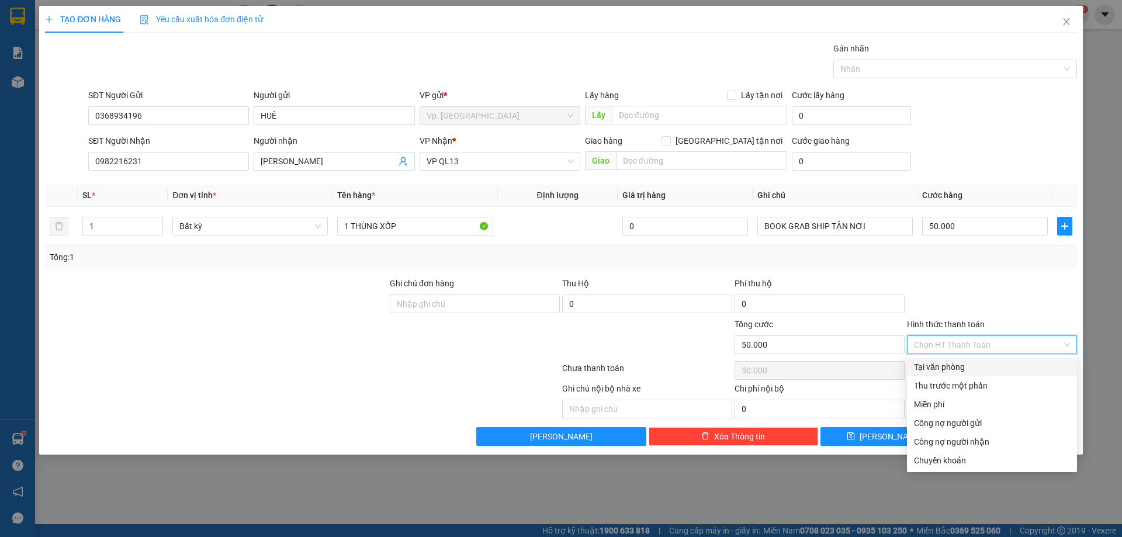
click at [932, 364] on div "Tại văn phòng" at bounding box center [992, 366] width 156 height 13
type input "0"
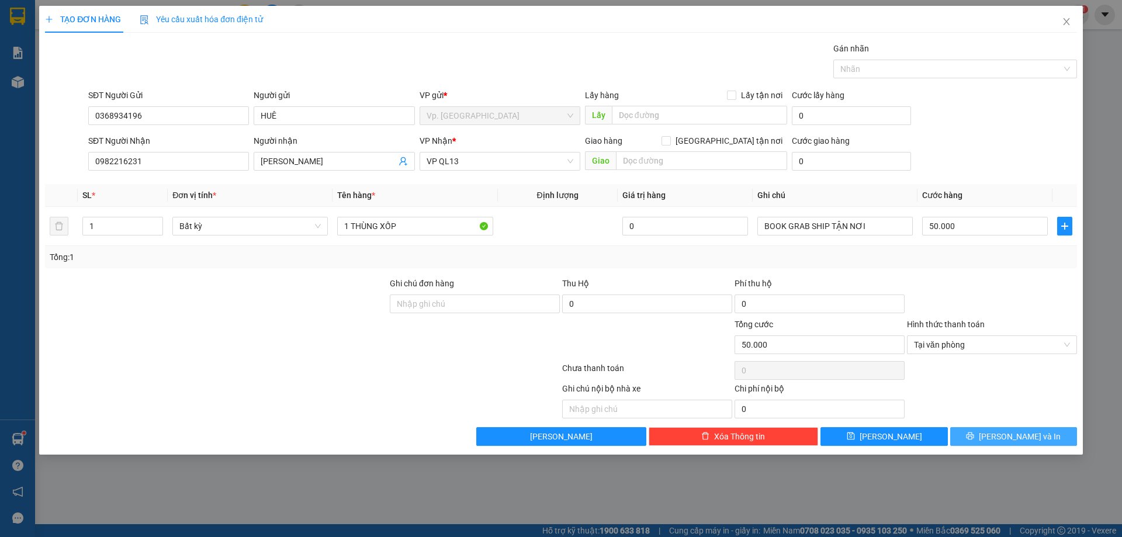
click at [989, 434] on button "[PERSON_NAME] và In" at bounding box center [1013, 436] width 127 height 19
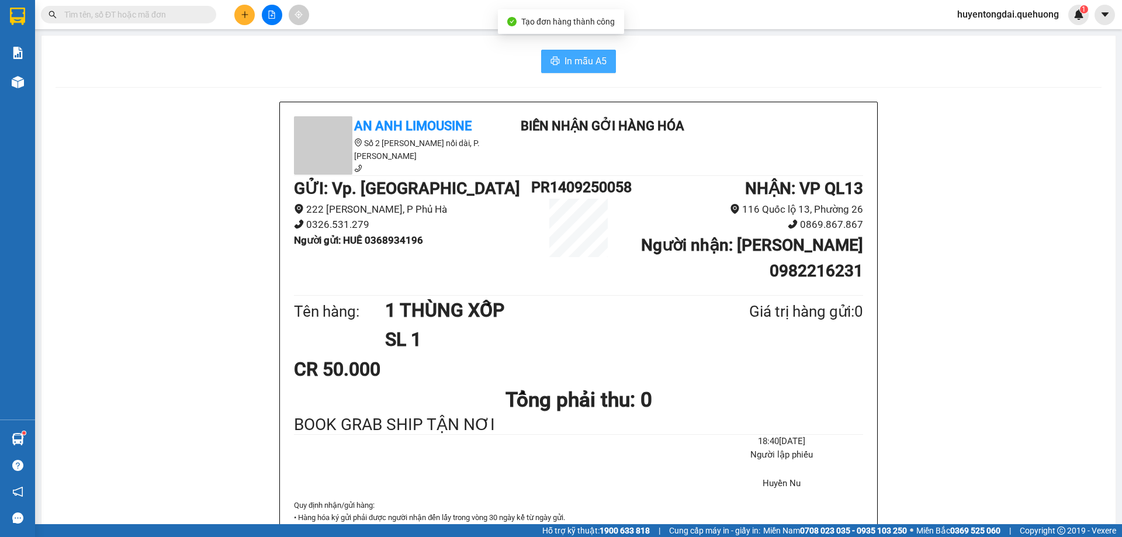
click at [589, 63] on span "In mẫu A5" at bounding box center [585, 61] width 42 height 15
click at [96, 8] on input "text" at bounding box center [133, 14] width 138 height 13
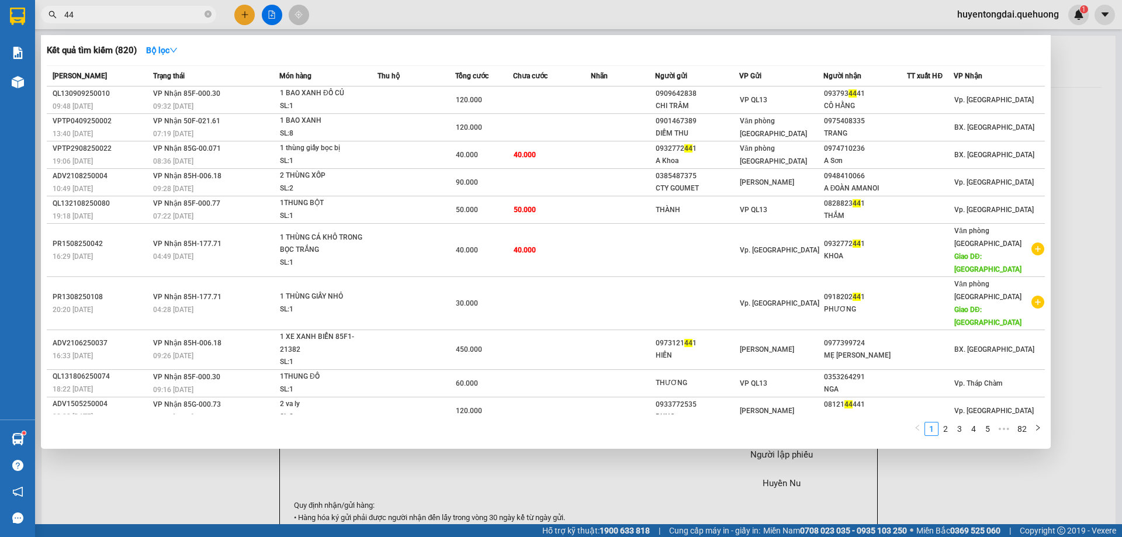
type input "4"
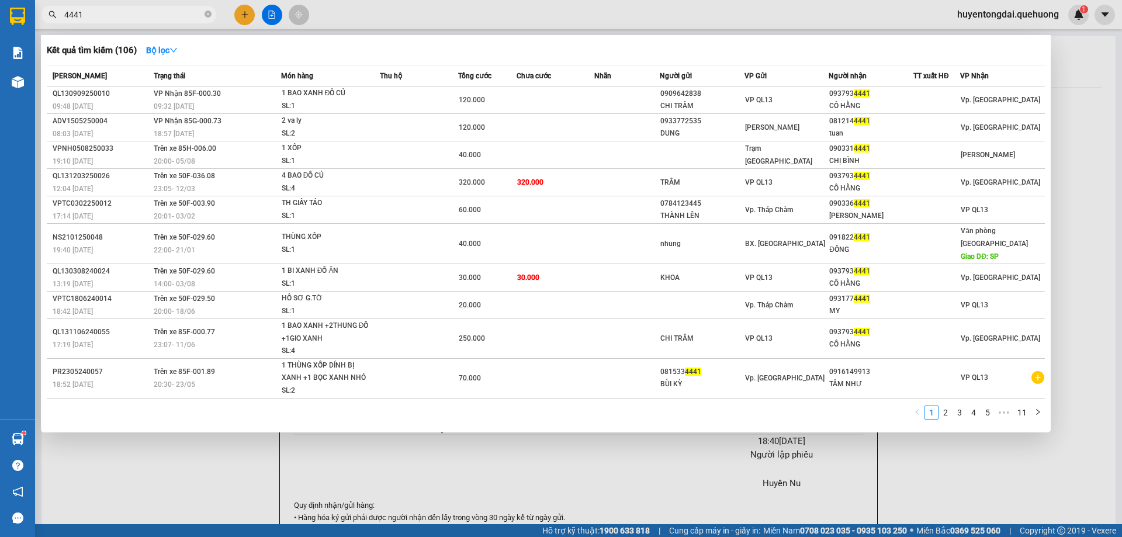
type input "4441"
click at [286, 461] on div at bounding box center [561, 268] width 1122 height 537
click at [209, 17] on icon "close-circle" at bounding box center [207, 14] width 7 height 7
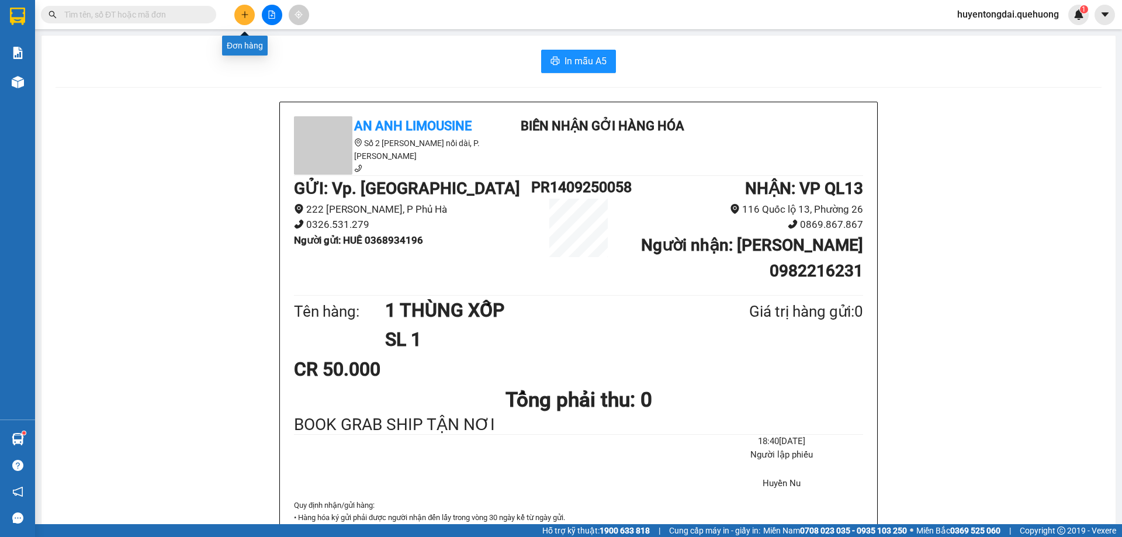
click at [245, 15] on icon "plus" at bounding box center [244, 14] width 1 height 6
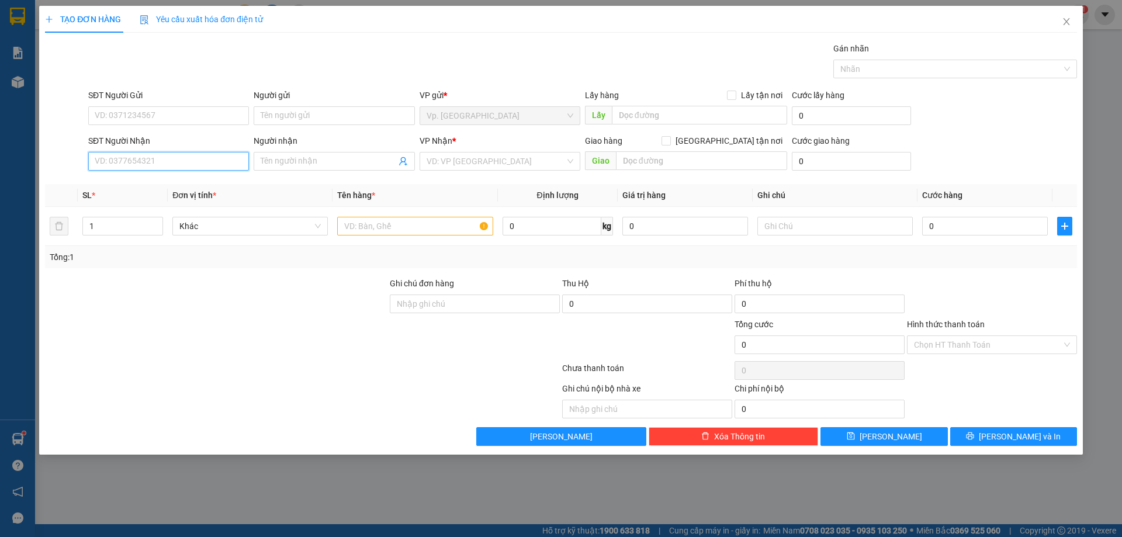
click at [163, 168] on input "SĐT Người Nhận" at bounding box center [168, 161] width 161 height 19
click at [172, 182] on div "0588394567 - HIẾU" at bounding box center [168, 183] width 147 height 13
type input "0588394567"
type input "HIẾU"
type input "40.000"
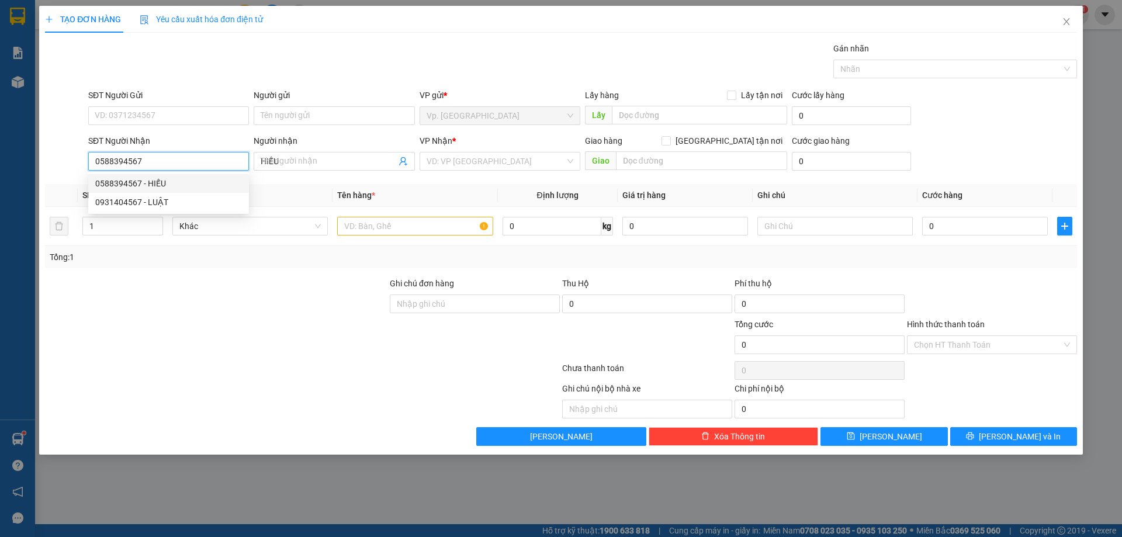
type input "40.000"
type input "0588394567"
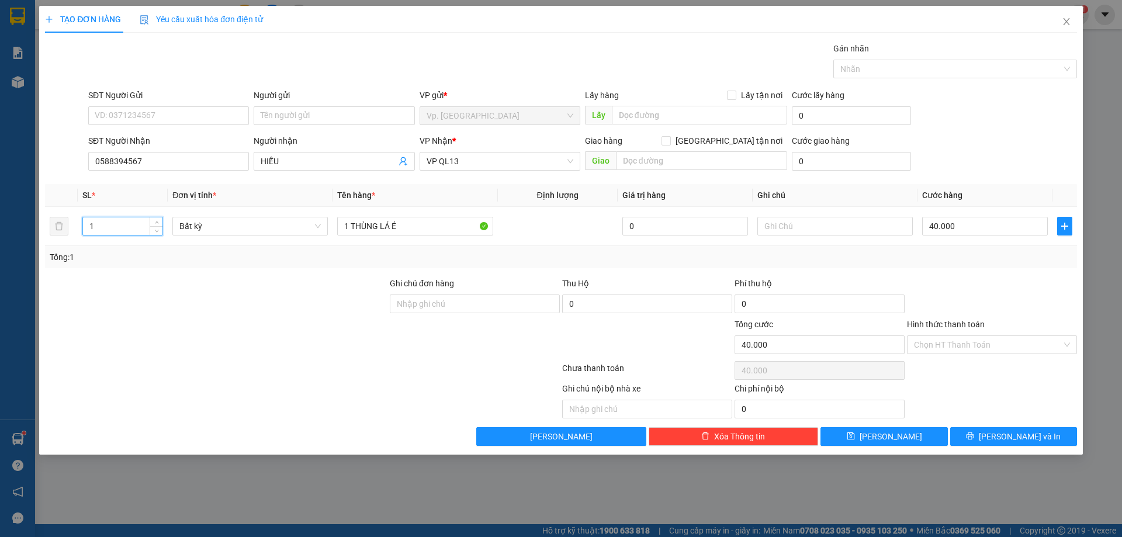
drag, startPoint x: 121, startPoint y: 221, endPoint x: 0, endPoint y: 209, distance: 121.6
click at [0, 221] on div "TẠO ĐƠN HÀNG Yêu cầu xuất hóa đơn điện tử Transit Pickup Surcharge Ids Transit …" at bounding box center [561, 268] width 1122 height 537
type input "2"
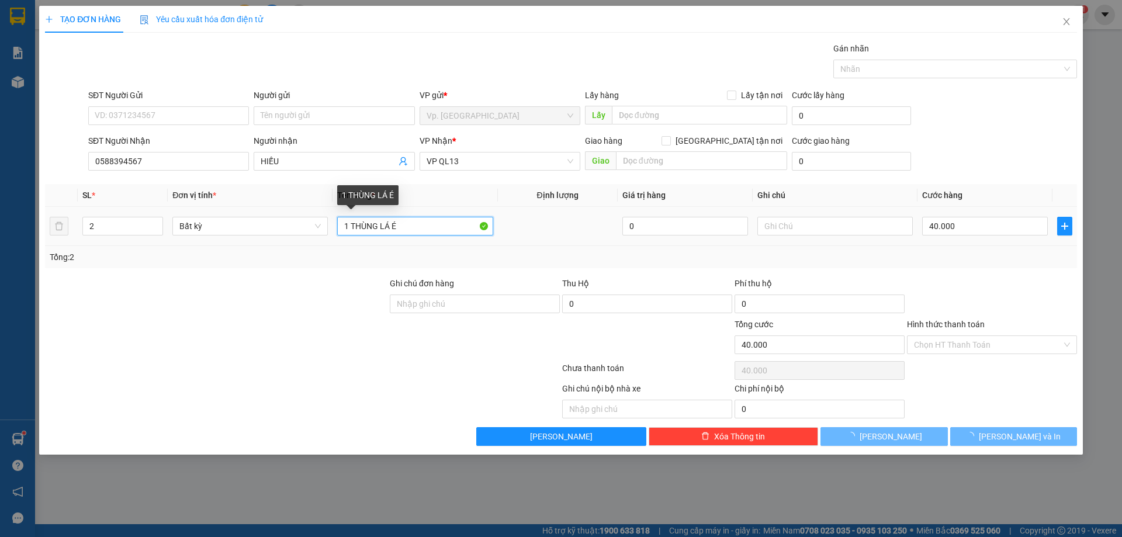
drag, startPoint x: 348, startPoint y: 225, endPoint x: 334, endPoint y: 228, distance: 14.3
click at [334, 228] on td "1 THÙNG LÁ É" at bounding box center [414, 226] width 165 height 39
type input "0"
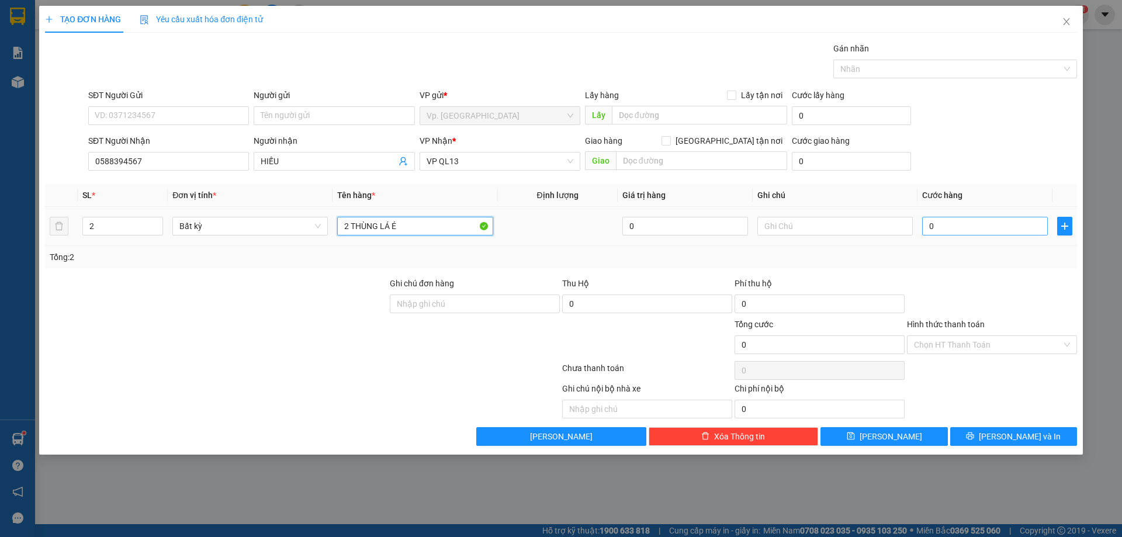
type input "2 THÙNG LÁ É"
click at [973, 227] on input "0" at bounding box center [985, 226] width 126 height 19
type input "8"
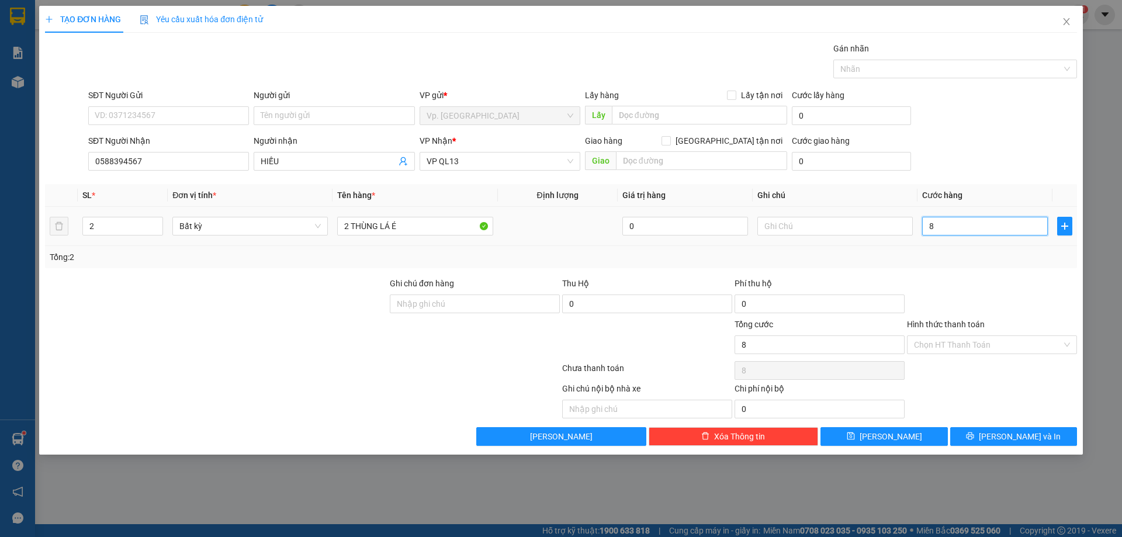
type input "80"
type input "80.000"
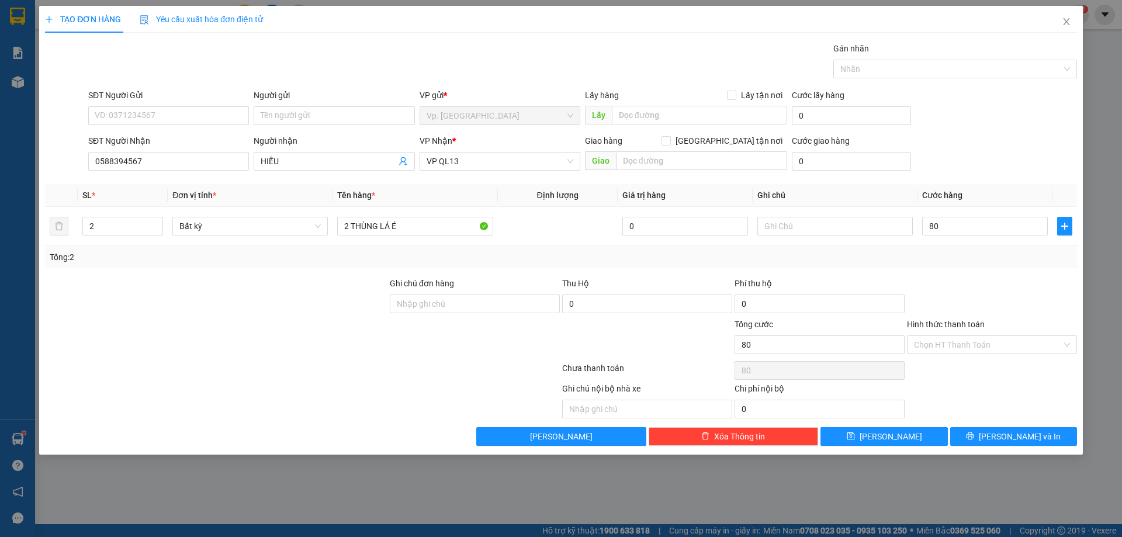
type input "80.000"
click at [980, 173] on div "SĐT Người Nhận 0588394567 Người nhận HIẾU VP Nhận * VP QL13 Giao hàng Giao tận …" at bounding box center [582, 154] width 993 height 41
drag, startPoint x: 976, startPoint y: 340, endPoint x: 963, endPoint y: 350, distance: 15.8
click at [976, 339] on input "Hình thức thanh toán" at bounding box center [988, 345] width 148 height 18
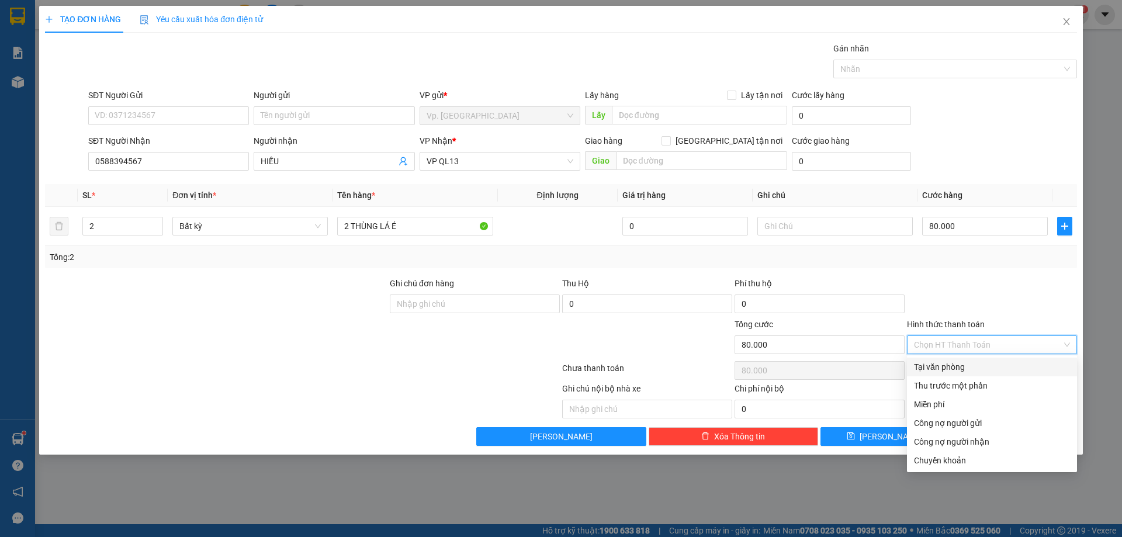
click at [934, 366] on div "Tại văn phòng" at bounding box center [992, 366] width 156 height 13
type input "0"
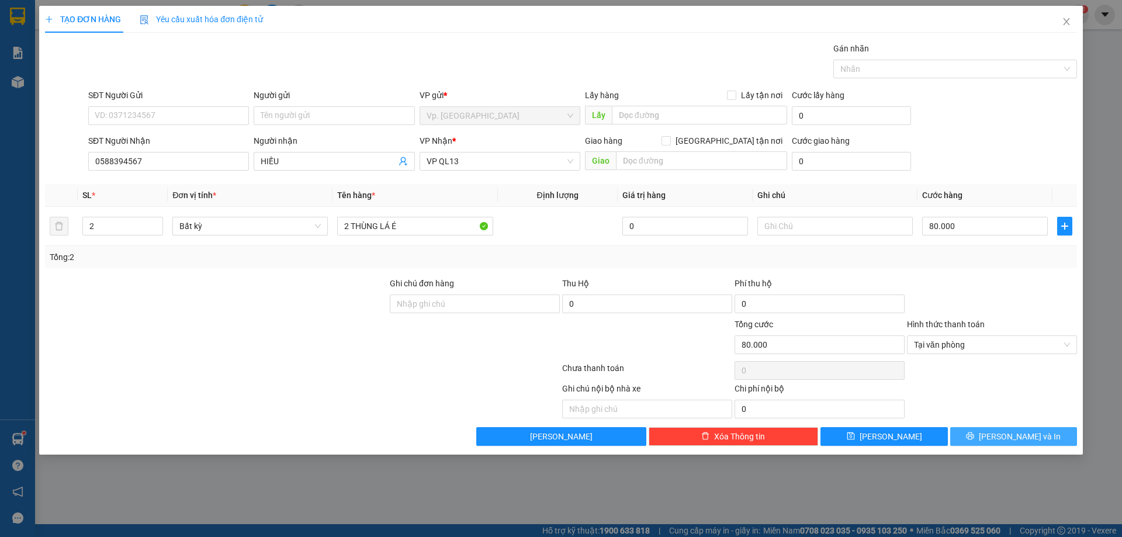
click at [1012, 433] on span "[PERSON_NAME] và In" at bounding box center [1019, 436] width 82 height 13
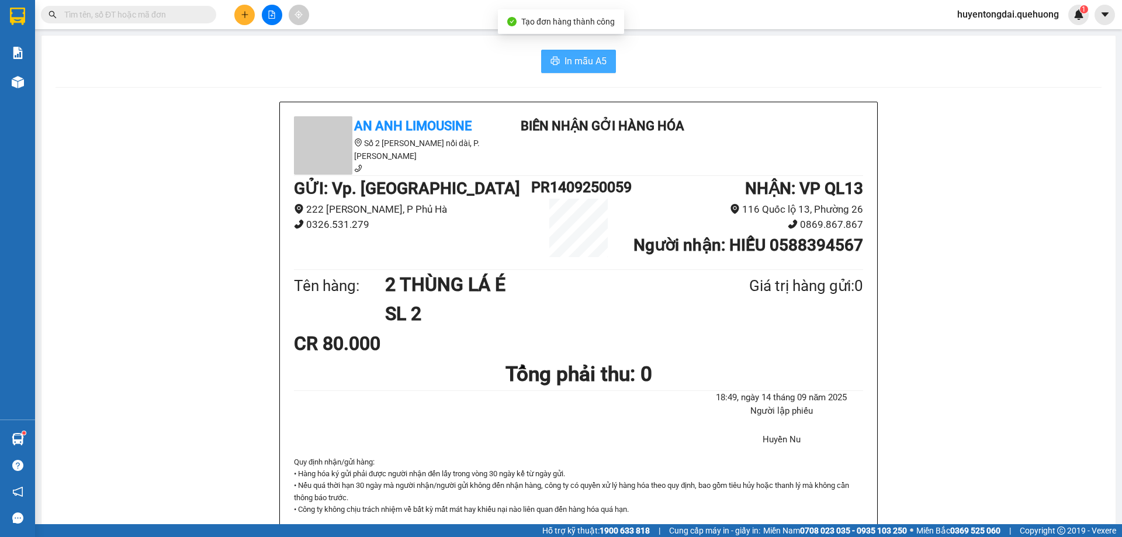
click at [571, 60] on span "In mẫu A5" at bounding box center [585, 61] width 42 height 15
click at [599, 49] on div "In mẫu A5 An Anh Limousine Số 2 Nguyễn Tri Phương nối dài, P. Văn Hải Biên nhận…" at bounding box center [578, 507] width 1074 height 943
click at [602, 55] on span "In mẫu A5" at bounding box center [585, 61] width 42 height 15
click at [388, 96] on div "In mẫu A5 An Anh Limousine Số 2 Nguyễn Tri Phương nối dài, P. Văn Hải Biên nhận…" at bounding box center [578, 507] width 1074 height 943
click at [240, 19] on button at bounding box center [244, 15] width 20 height 20
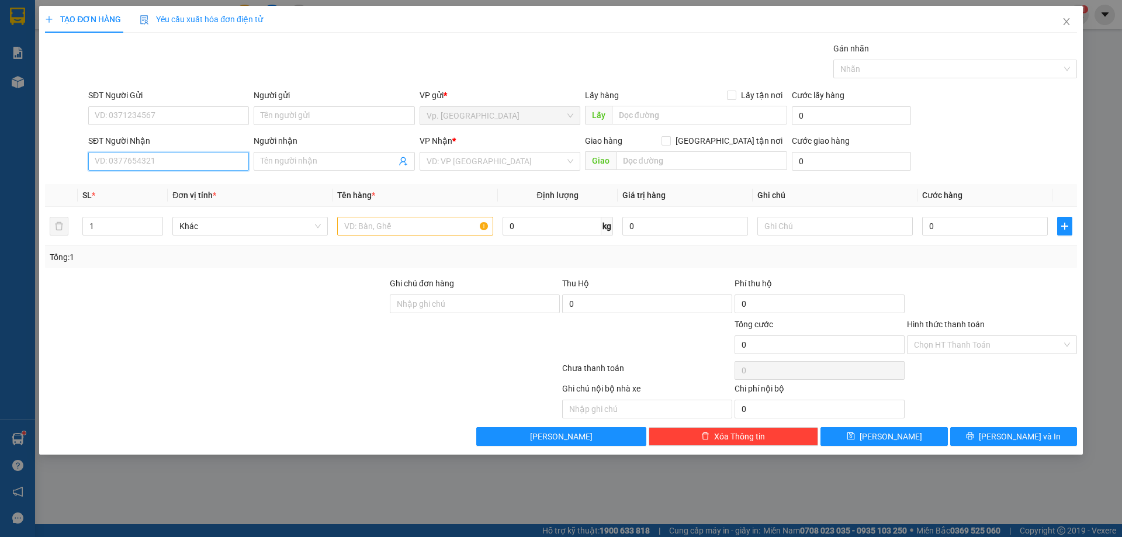
click at [185, 155] on input "SĐT Người Nhận" at bounding box center [168, 161] width 161 height 19
type input "0362749534"
click at [280, 159] on input "Người nhận" at bounding box center [328, 161] width 135 height 13
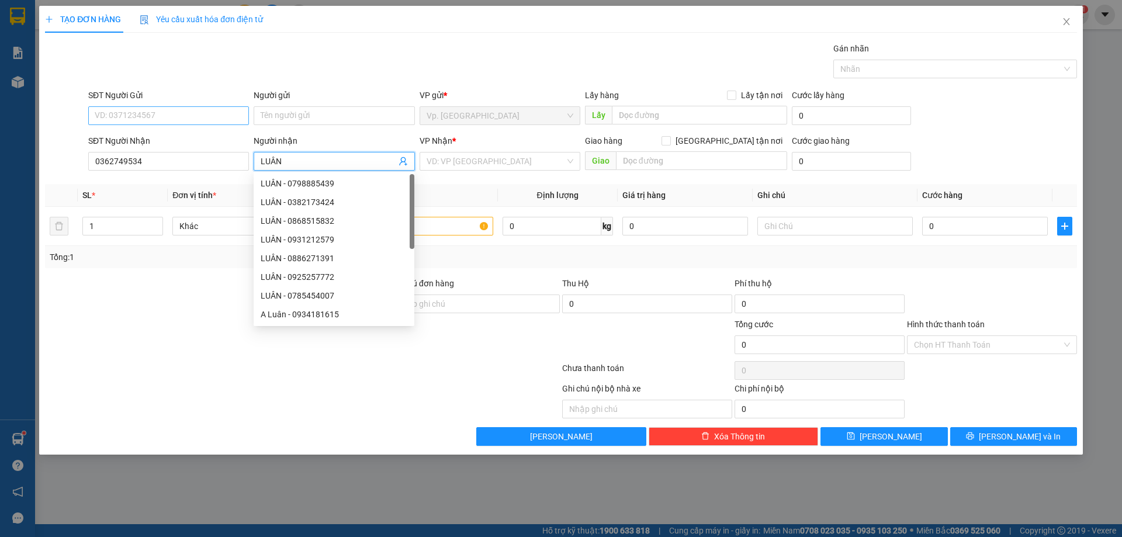
type input "LUÂN"
click at [137, 119] on input "SĐT Người Gửi" at bounding box center [168, 115] width 161 height 19
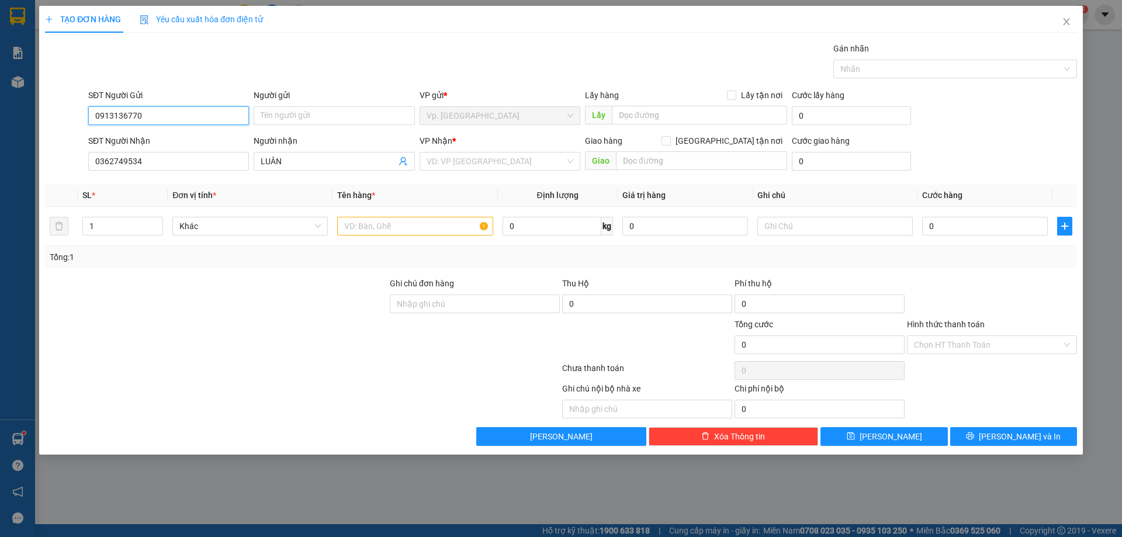
click at [114, 117] on input "0913136770" at bounding box center [168, 115] width 161 height 19
click at [125, 117] on input "0913136770" at bounding box center [168, 115] width 161 height 19
type input "0913136770"
click at [315, 114] on input "Người gửi" at bounding box center [334, 115] width 161 height 19
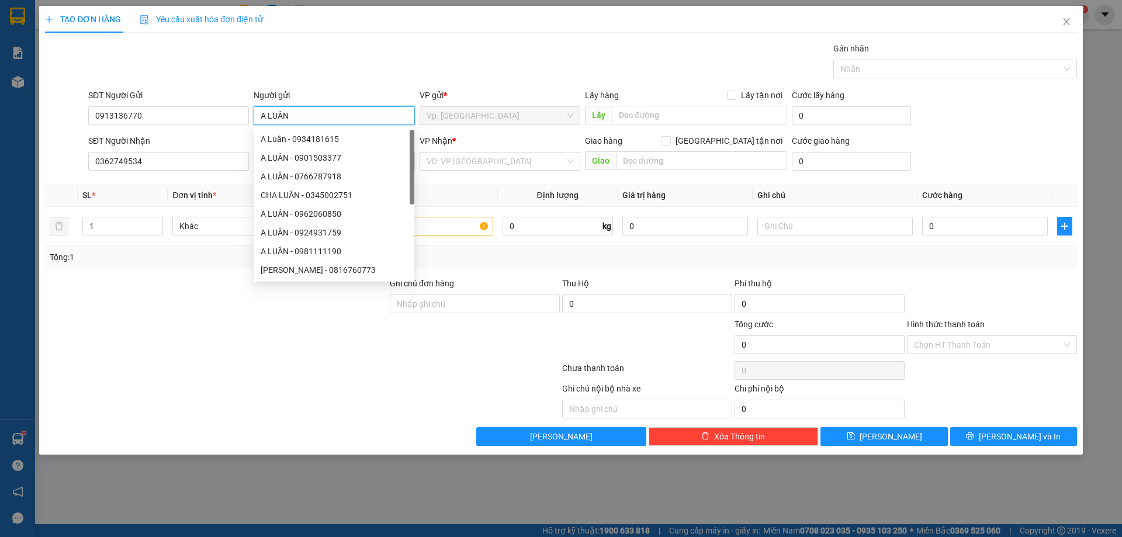
type input "A LUÂN"
click at [367, 60] on div "Gói vận chuyển * Tiêu chuẩn Gán nhãn Nhãn" at bounding box center [582, 62] width 993 height 41
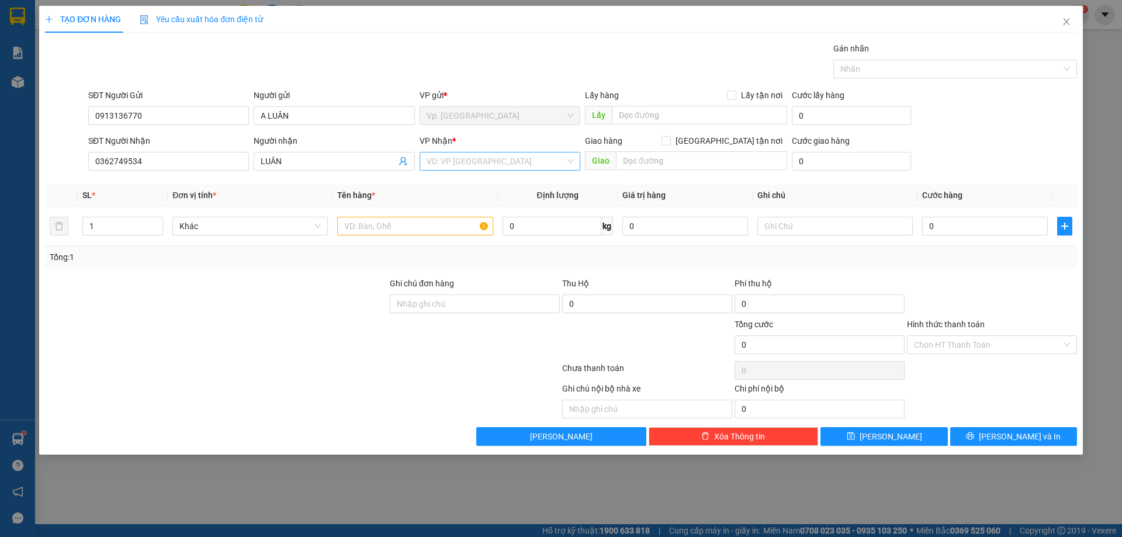
click at [454, 158] on input "search" at bounding box center [495, 161] width 138 height 18
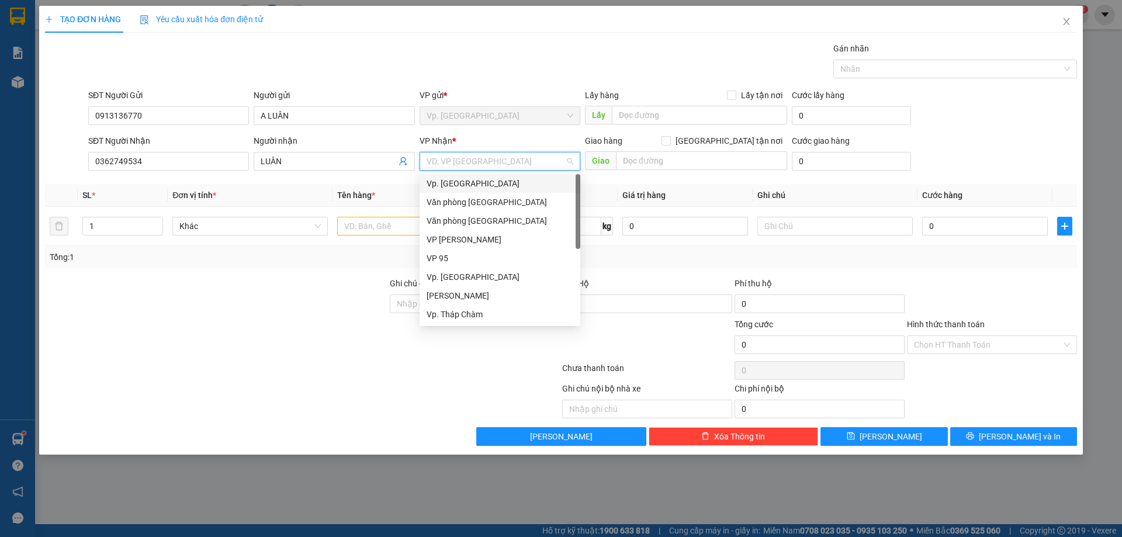
scroll to position [93, 0]
click at [457, 254] on div "VP QL13" at bounding box center [499, 258] width 147 height 13
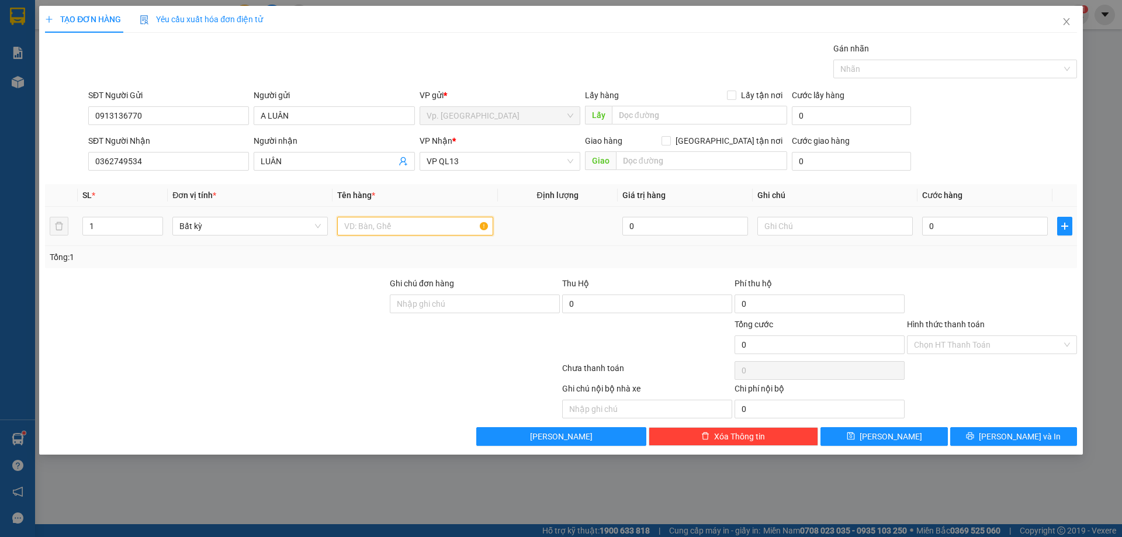
click at [390, 217] on input "text" at bounding box center [414, 226] width 155 height 19
type input "1"
type input "1 THÙNG XỐP DÍNH THÙNG GIẤY XANH"
click at [975, 230] on input "0" at bounding box center [985, 226] width 126 height 19
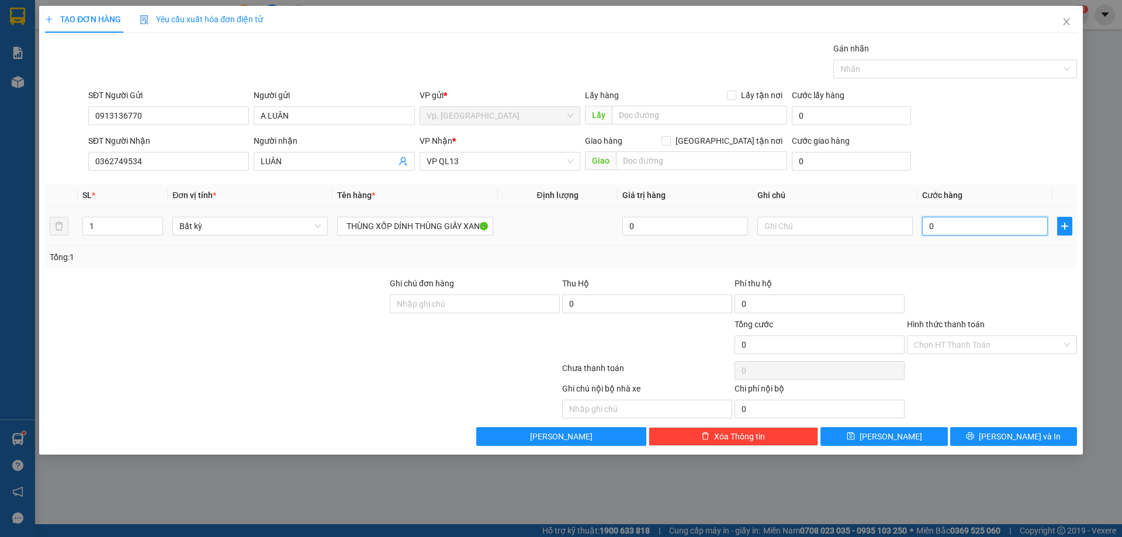
scroll to position [0, 0]
type input "6"
type input "60"
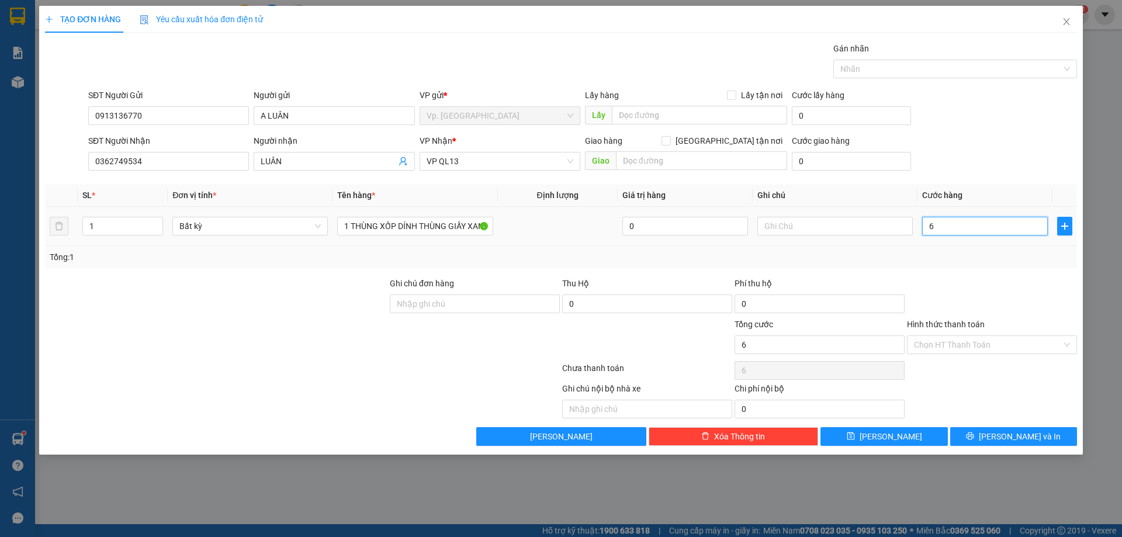
type input "60"
type input "60.000"
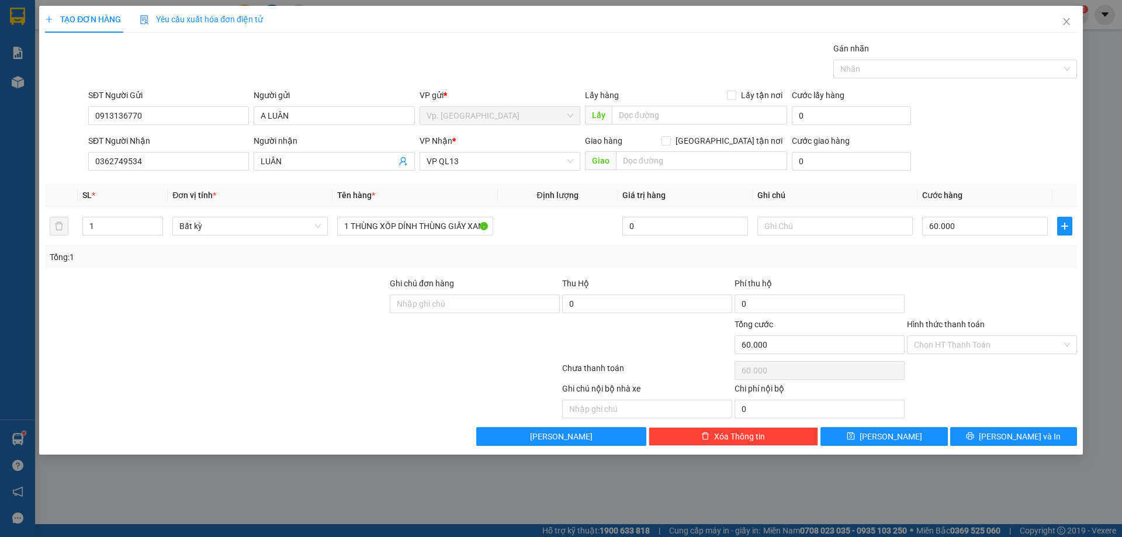
click at [938, 120] on div "SĐT Người Gửi 0913136770 Người gửi A LUÂN VP gửi * Vp. Phan Rang Lấy hàng Lấy t…" at bounding box center [582, 109] width 993 height 41
click at [948, 218] on input "60.000" at bounding box center [985, 226] width 126 height 19
type input "5"
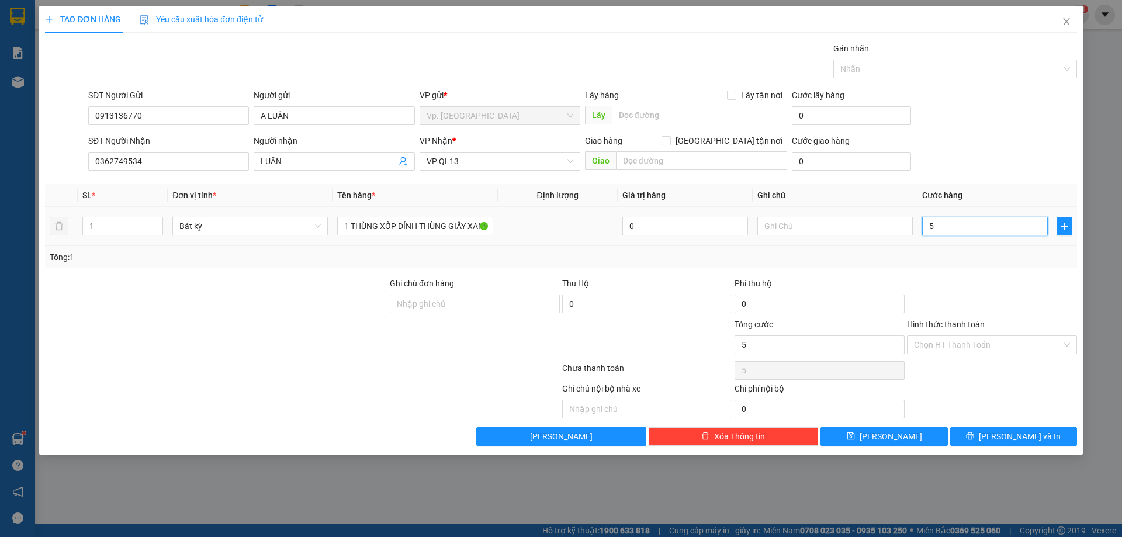
type input "50"
type input "50.000"
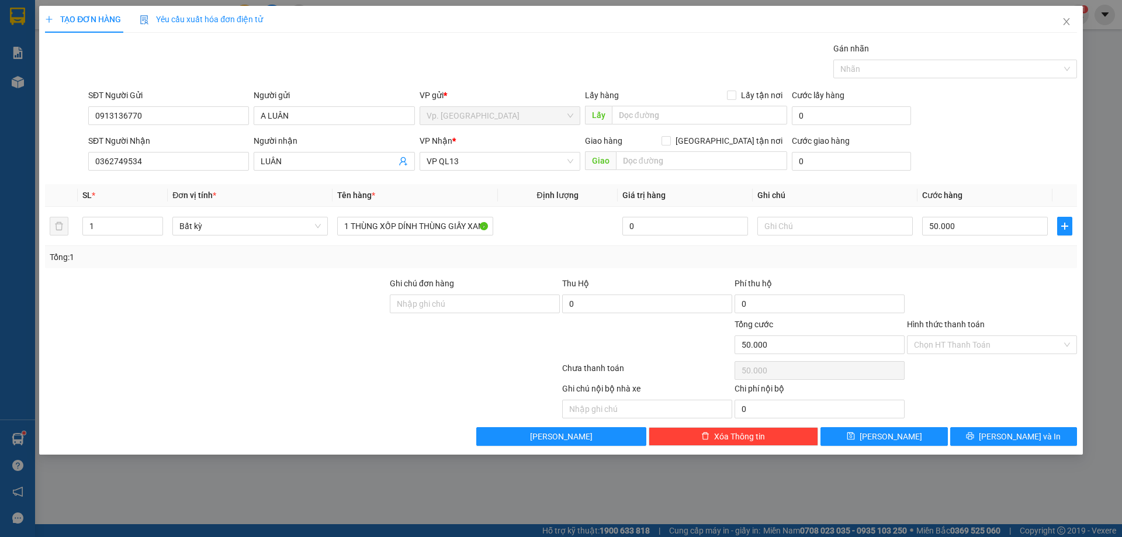
click at [963, 161] on div "SĐT Người Nhận 0362749534 Người nhận LUÂN VP Nhận * VP QL13 Giao hàng Giao tận …" at bounding box center [582, 154] width 993 height 41
click at [964, 343] on input "Hình thức thanh toán" at bounding box center [988, 345] width 148 height 18
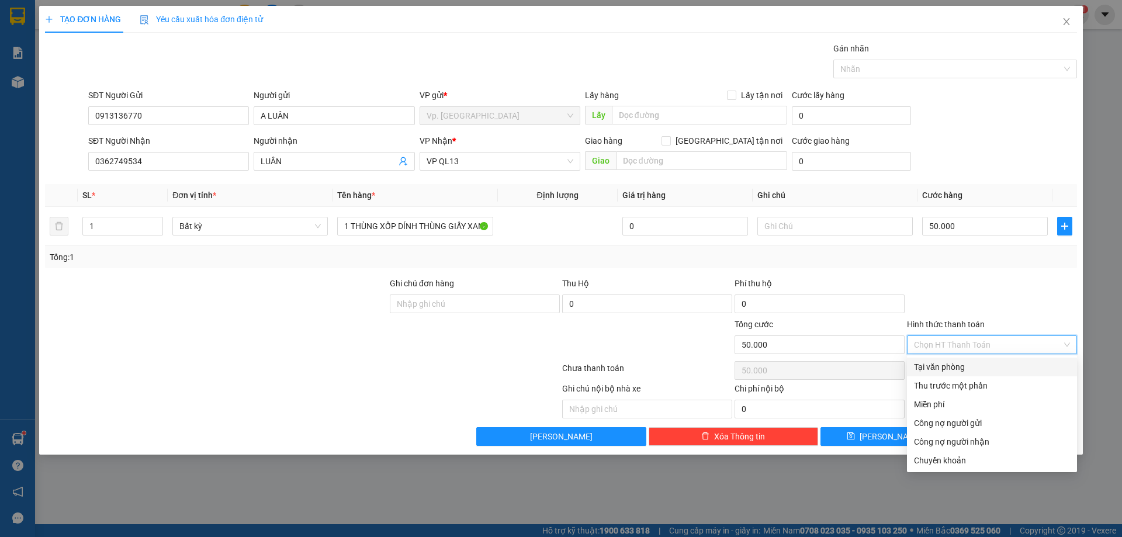
click at [945, 370] on div "Tại văn phòng" at bounding box center [992, 366] width 156 height 13
type input "0"
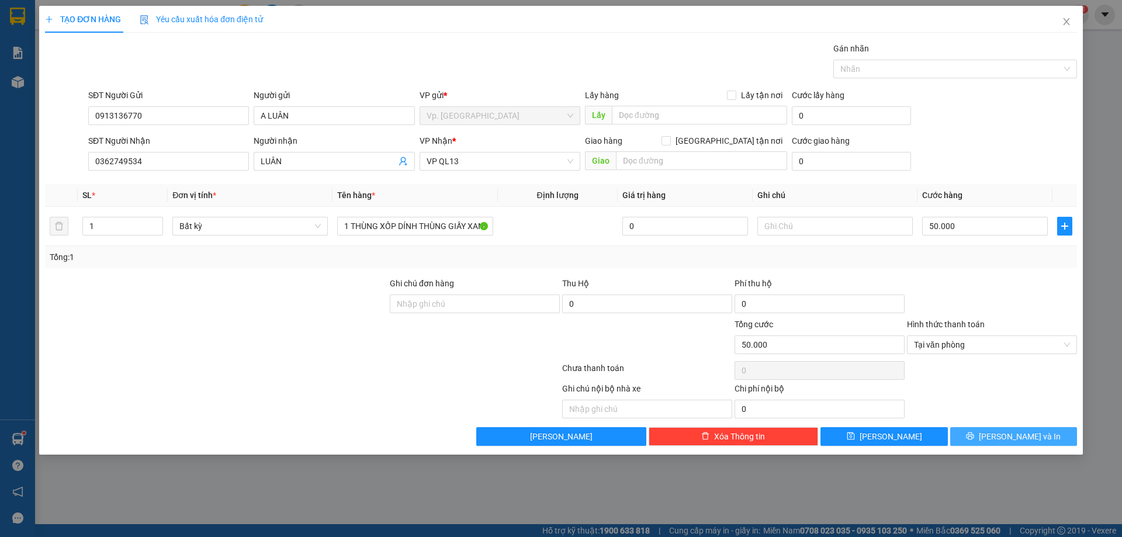
click at [974, 432] on icon "printer" at bounding box center [970, 436] width 8 height 8
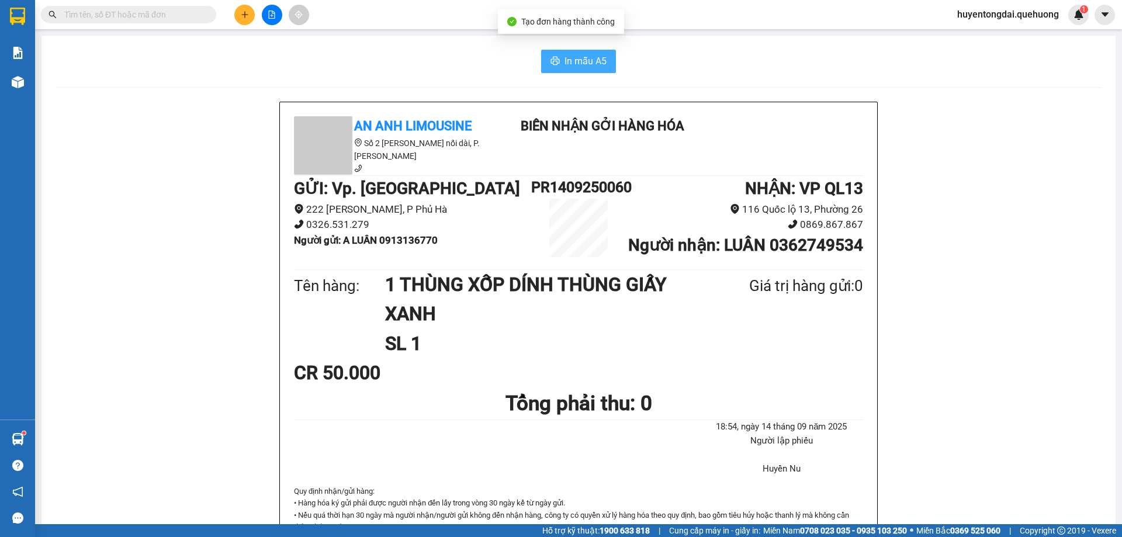
click at [550, 53] on button "In mẫu A5" at bounding box center [578, 61] width 75 height 23
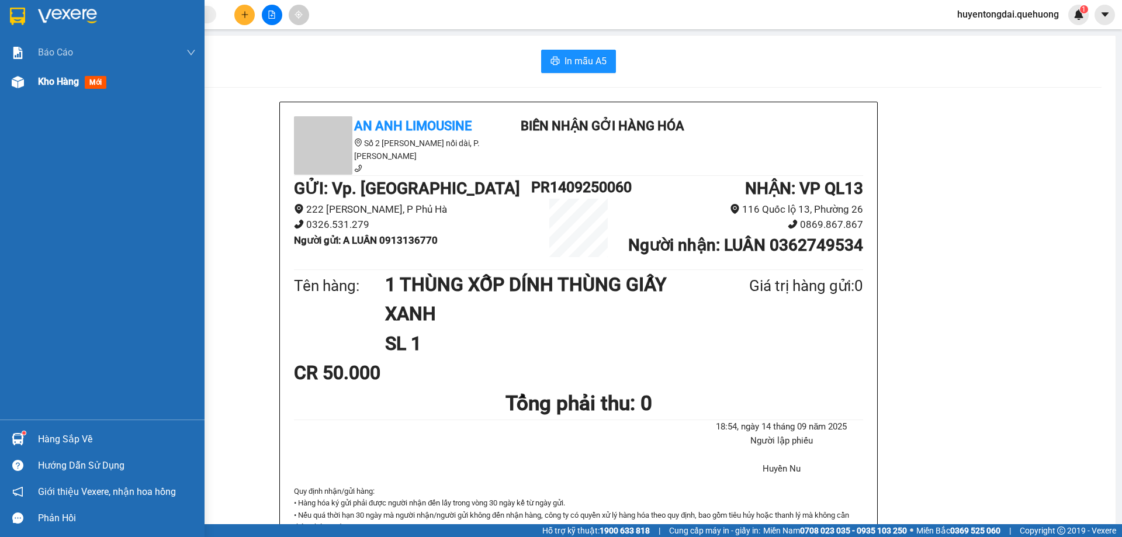
click at [35, 92] on div "Kho hàng mới" at bounding box center [102, 81] width 204 height 29
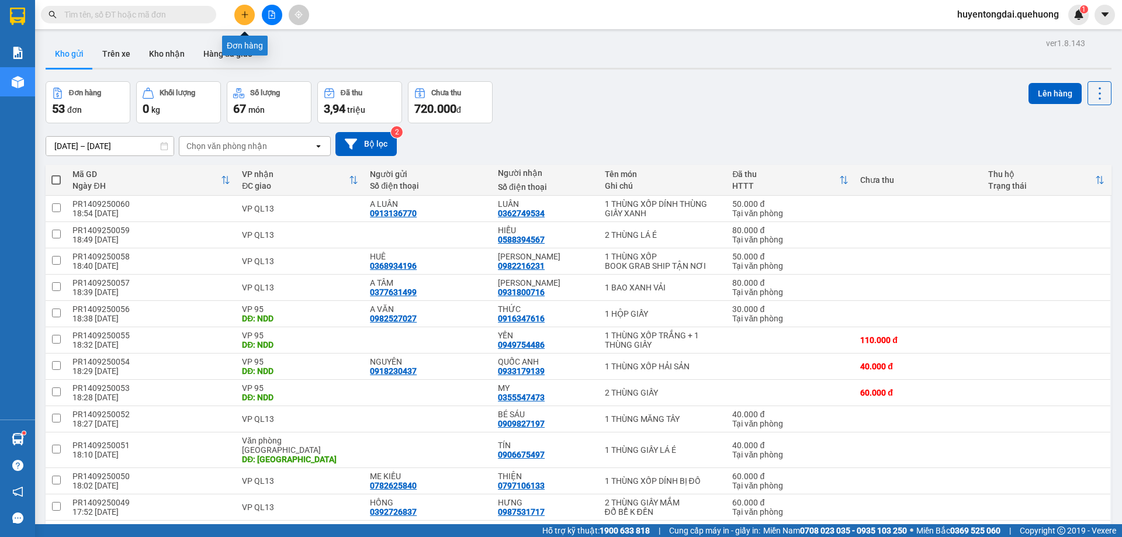
click at [241, 16] on icon "plus" at bounding box center [245, 15] width 8 height 8
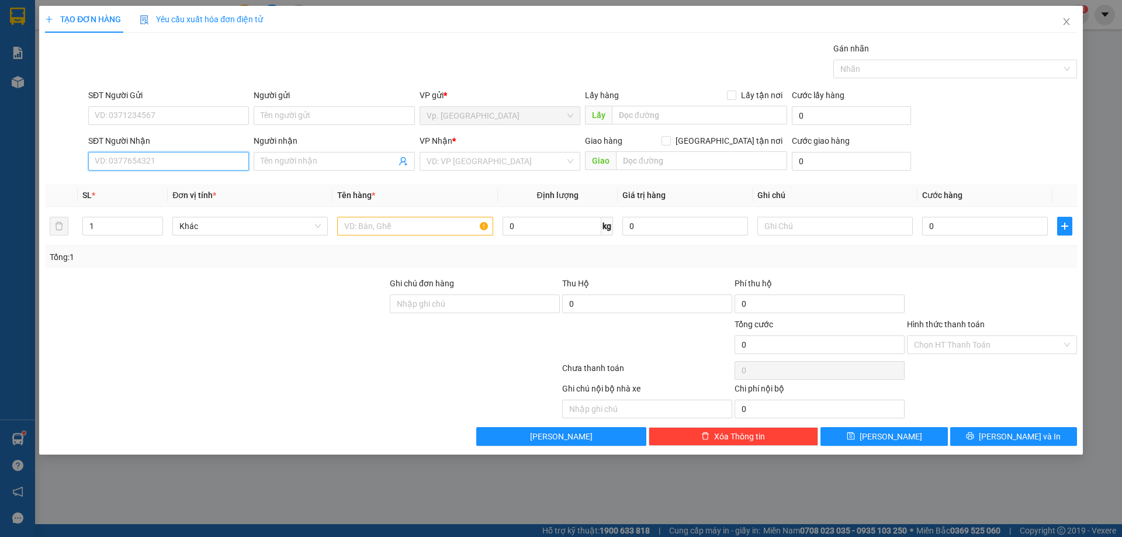
click at [119, 160] on input "SĐT Người Nhận" at bounding box center [168, 161] width 161 height 19
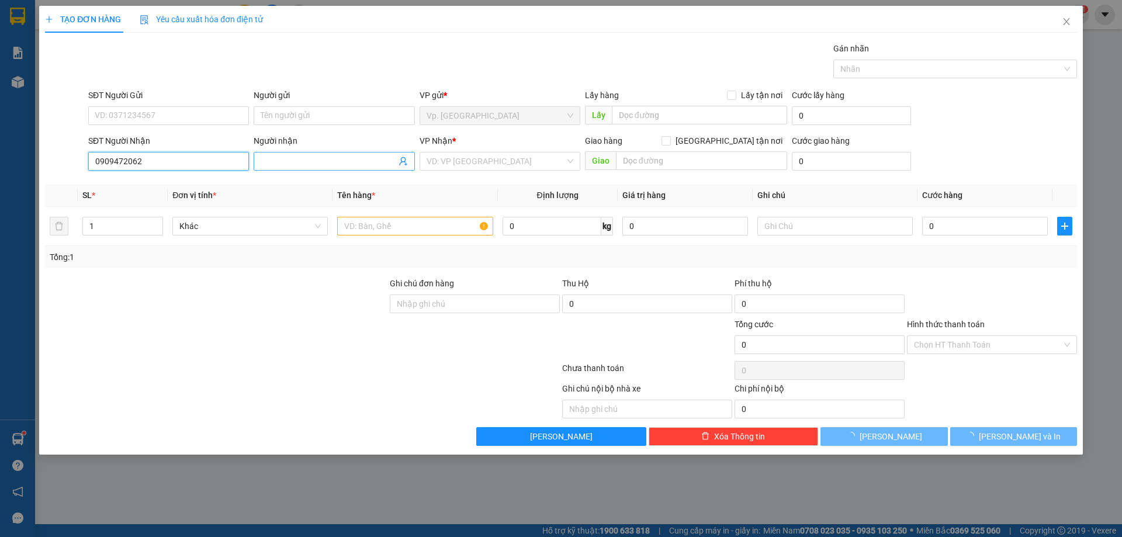
type input "0909472062"
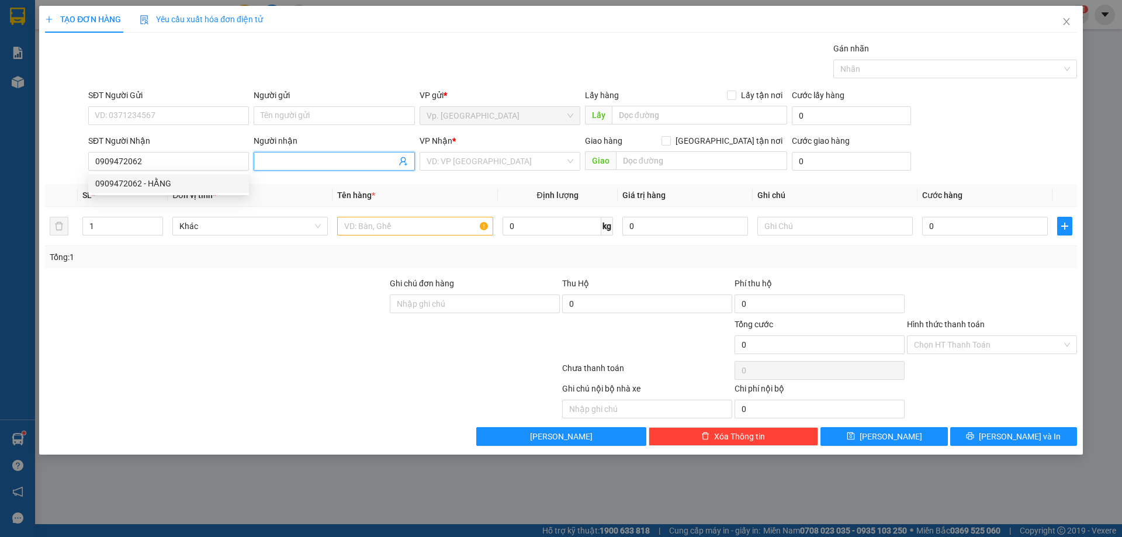
click at [286, 164] on input "Người nhận" at bounding box center [328, 161] width 135 height 13
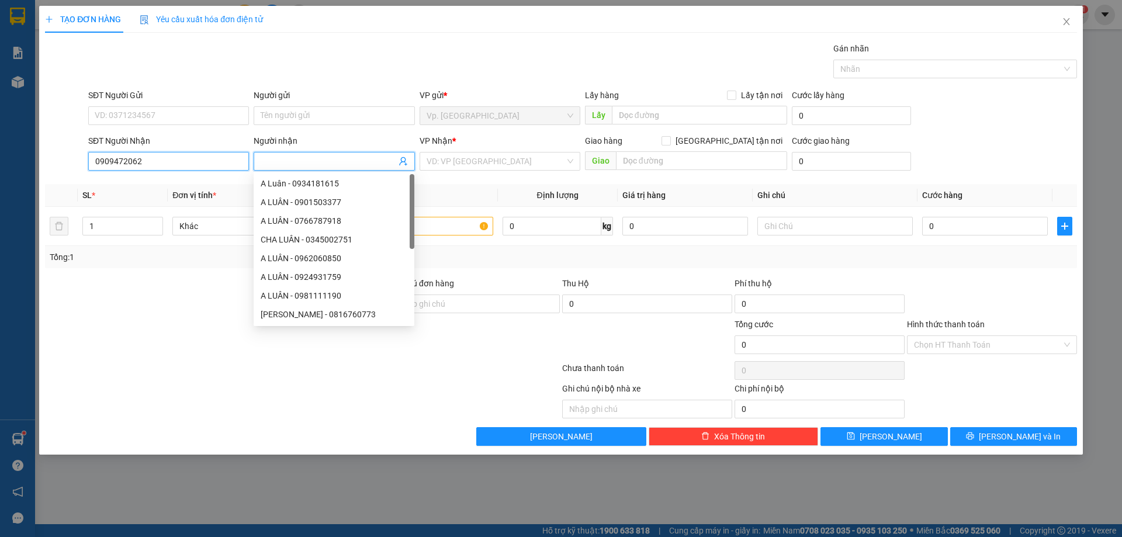
click at [211, 161] on input "0909472062" at bounding box center [168, 161] width 161 height 19
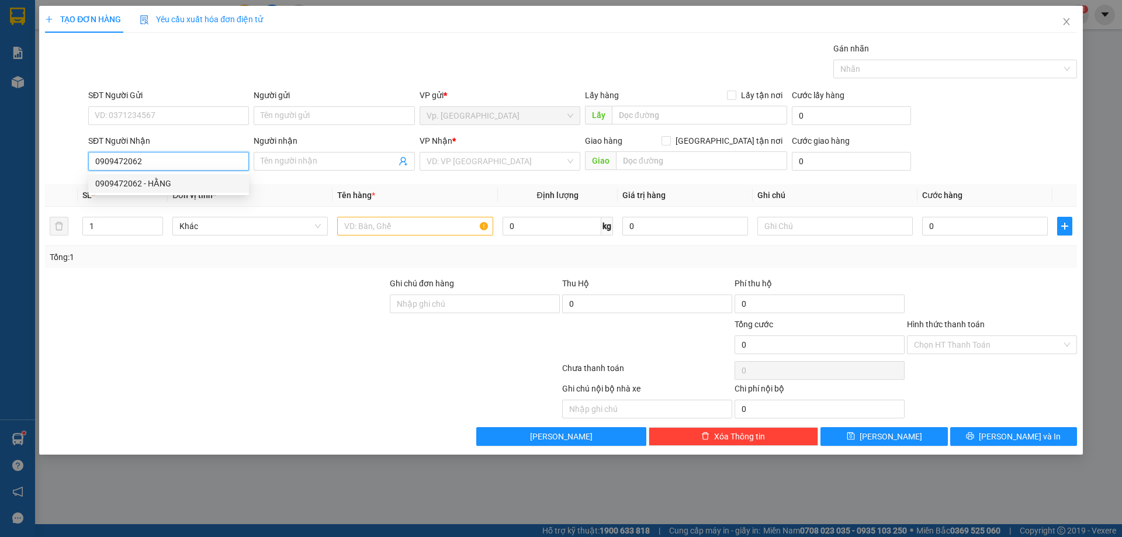
click at [203, 176] on div "0909472062 - HẰNG" at bounding box center [168, 183] width 161 height 19
type input "HẰNG"
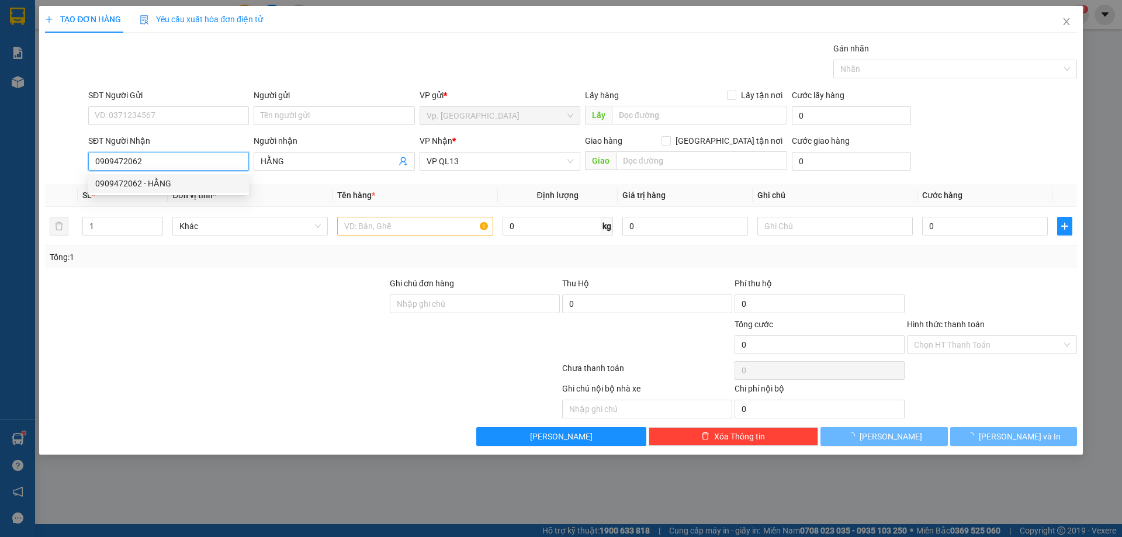
type input "40.000"
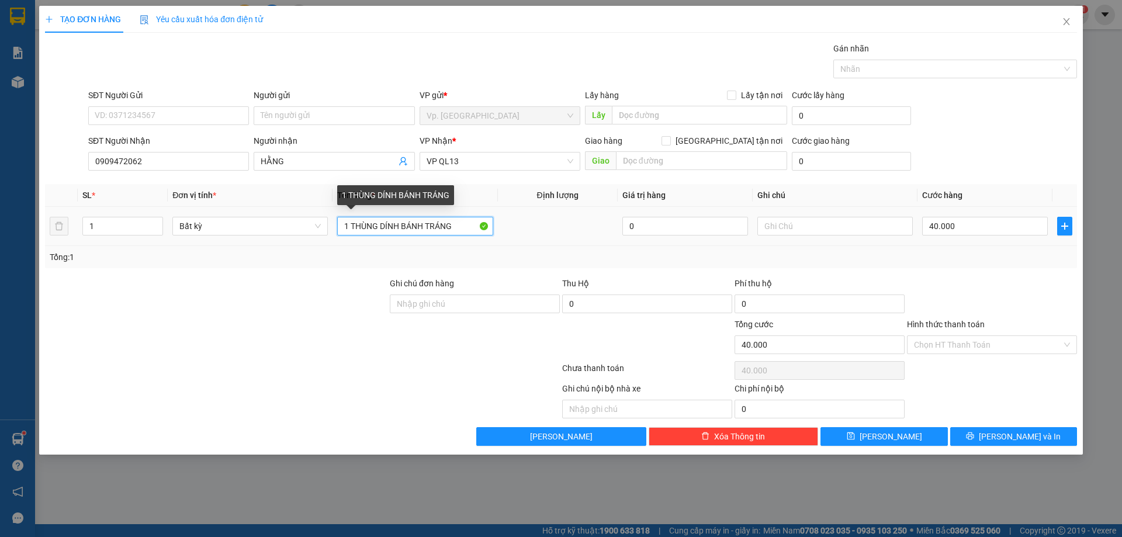
drag, startPoint x: 461, startPoint y: 225, endPoint x: 404, endPoint y: 224, distance: 57.3
click at [404, 224] on input "1 THÙNG DÍNH BÁNH TRÁNG" at bounding box center [414, 226] width 155 height 19
type input "1 THÙNG DÍNH BỊCH ĐEN"
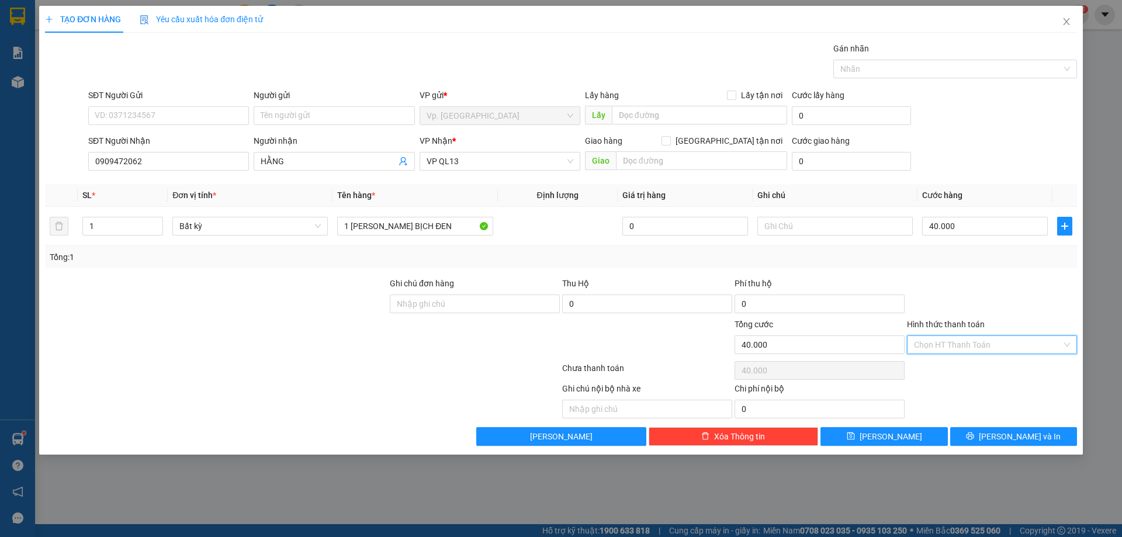
drag, startPoint x: 952, startPoint y: 342, endPoint x: 917, endPoint y: 361, distance: 40.0
click at [950, 343] on input "Hình thức thanh toán" at bounding box center [988, 345] width 148 height 18
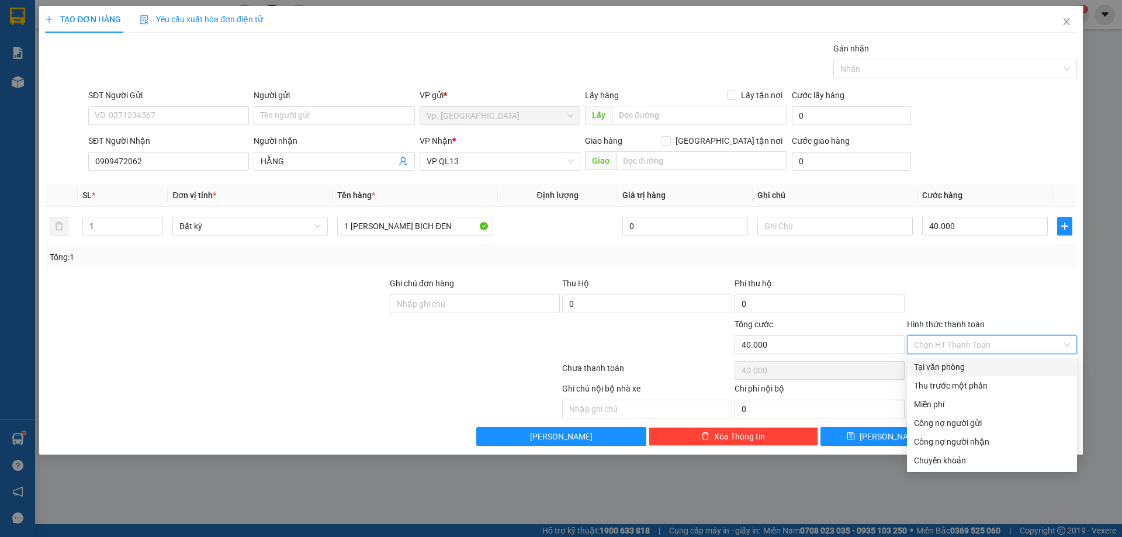
click at [916, 363] on div "Tại văn phòng" at bounding box center [992, 366] width 156 height 13
type input "0"
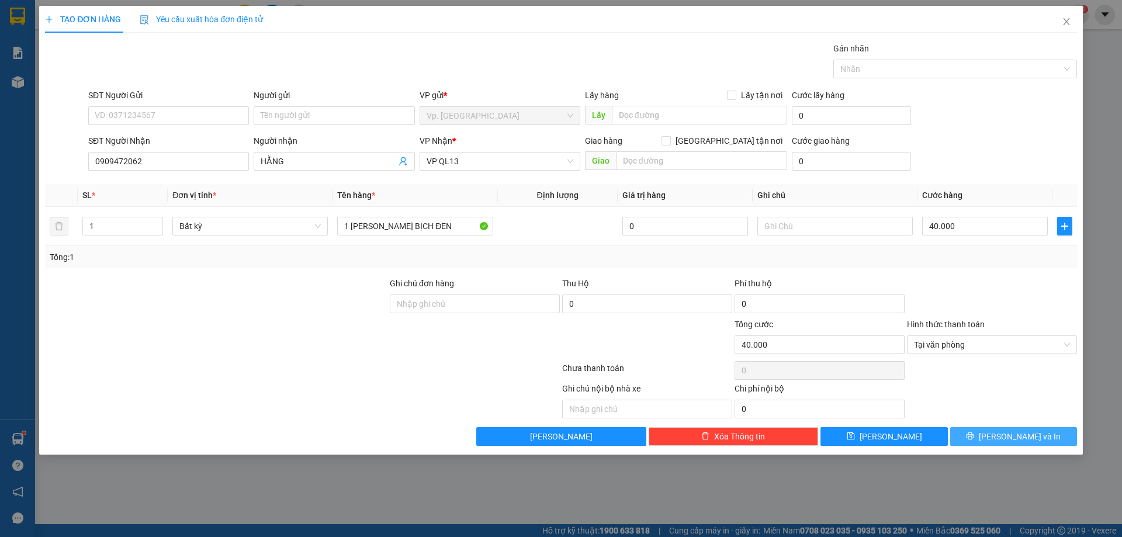
click at [990, 432] on button "[PERSON_NAME] và In" at bounding box center [1013, 436] width 127 height 19
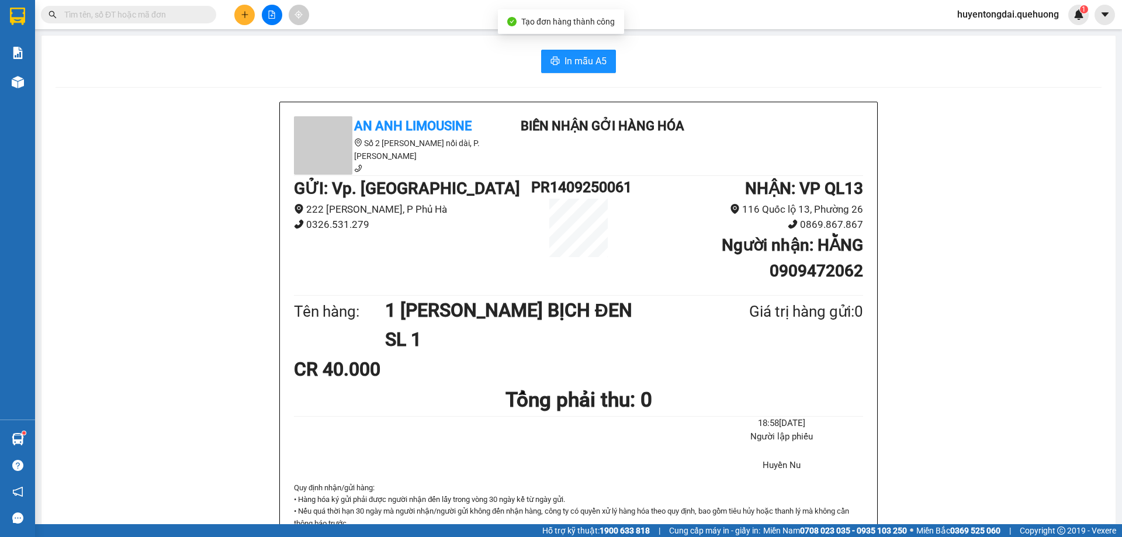
click at [615, 61] on div "In mẫu A5" at bounding box center [578, 61] width 1046 height 23
click at [542, 53] on button "In mẫu A5" at bounding box center [578, 61] width 75 height 23
click at [250, 20] on button at bounding box center [244, 15] width 20 height 20
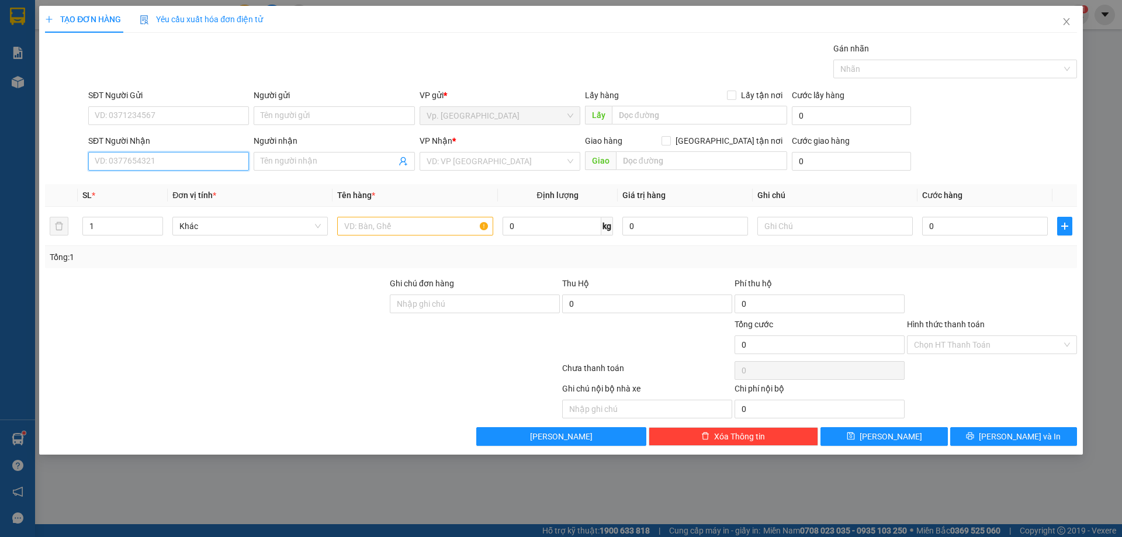
click at [179, 152] on input "SĐT Người Nhận" at bounding box center [168, 161] width 161 height 19
click at [112, 162] on input "0824688" at bounding box center [168, 161] width 161 height 19
click at [144, 158] on input "0824688" at bounding box center [168, 161] width 161 height 19
type input "0824688551"
click at [297, 159] on input "Người nhận" at bounding box center [328, 161] width 135 height 13
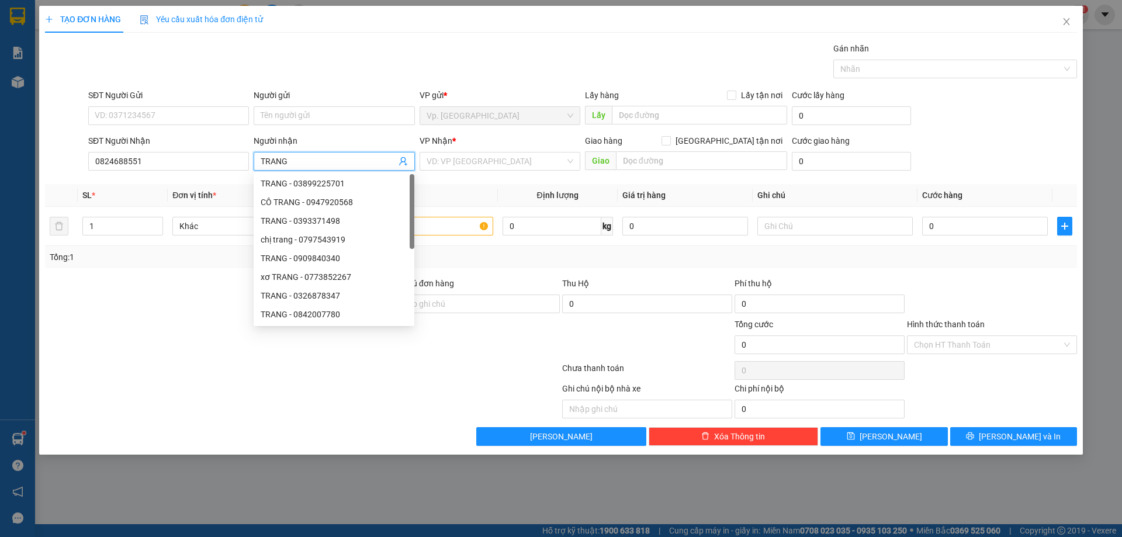
type input "TRANG"
click at [161, 105] on div "SĐT Người Gửi" at bounding box center [168, 98] width 161 height 18
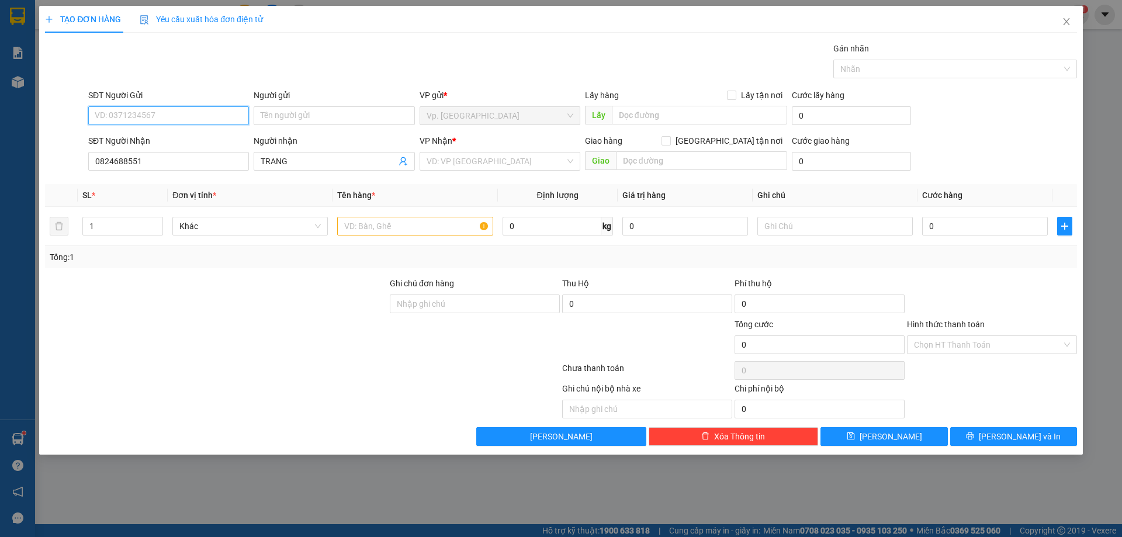
click at [158, 109] on input "SĐT Người Gửi" at bounding box center [168, 115] width 161 height 19
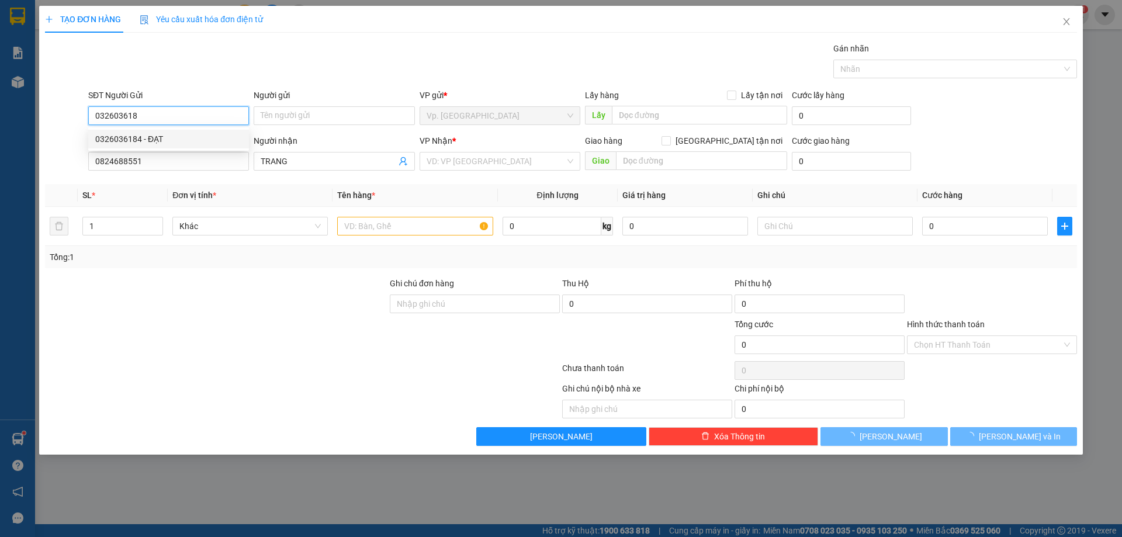
click at [165, 134] on div "0326036184 - ĐẠT" at bounding box center [168, 139] width 147 height 13
type input "0326036184"
type input "ĐẠT"
type input "50.000"
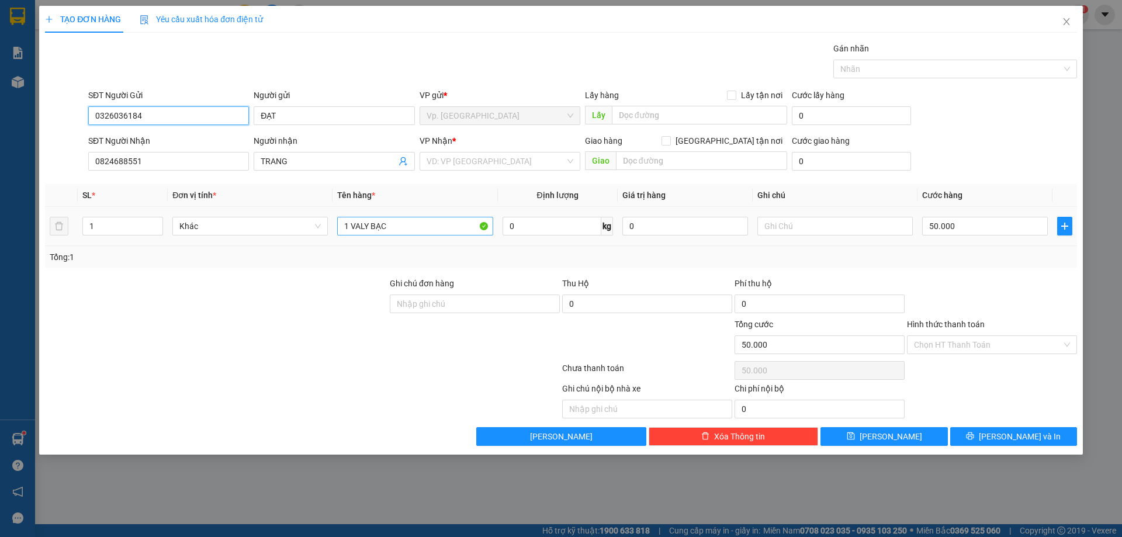
type input "0326036184"
drag, startPoint x: 404, startPoint y: 220, endPoint x: 353, endPoint y: 228, distance: 51.5
click at [353, 228] on input "1 VALY BẠC" at bounding box center [414, 226] width 155 height 19
click at [498, 158] on input "search" at bounding box center [495, 161] width 138 height 18
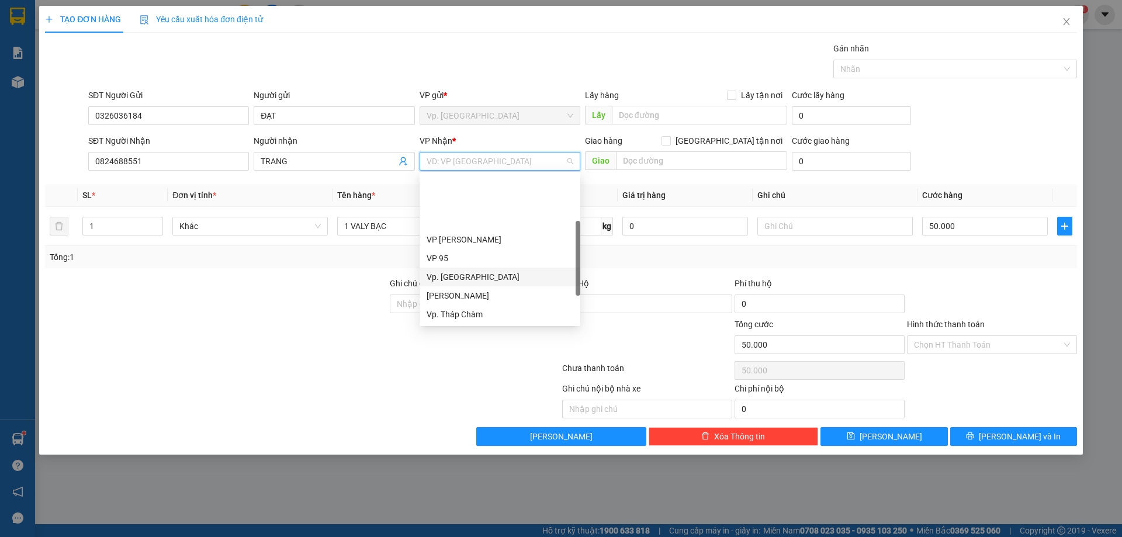
scroll to position [93, 0]
click at [437, 261] on div "VP QL13" at bounding box center [499, 258] width 147 height 13
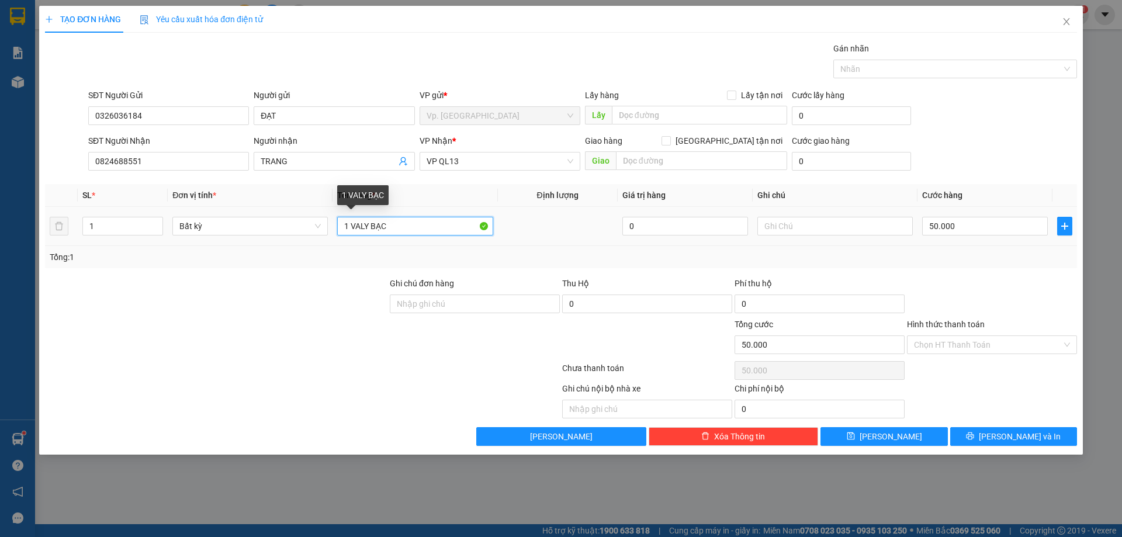
drag, startPoint x: 402, startPoint y: 225, endPoint x: 351, endPoint y: 232, distance: 51.4
click at [351, 232] on input "1 VALY BẠC" at bounding box center [414, 226] width 155 height 19
type input "1 THÙNG XỐP"
click at [957, 220] on input "50.000" at bounding box center [985, 226] width 126 height 19
type input "4"
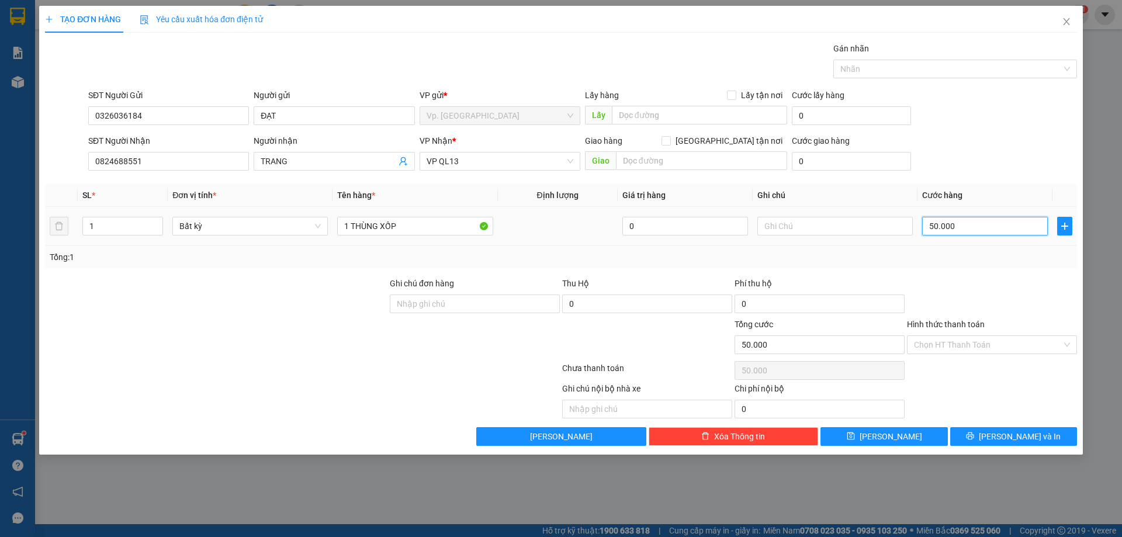
type input "4"
type input "40"
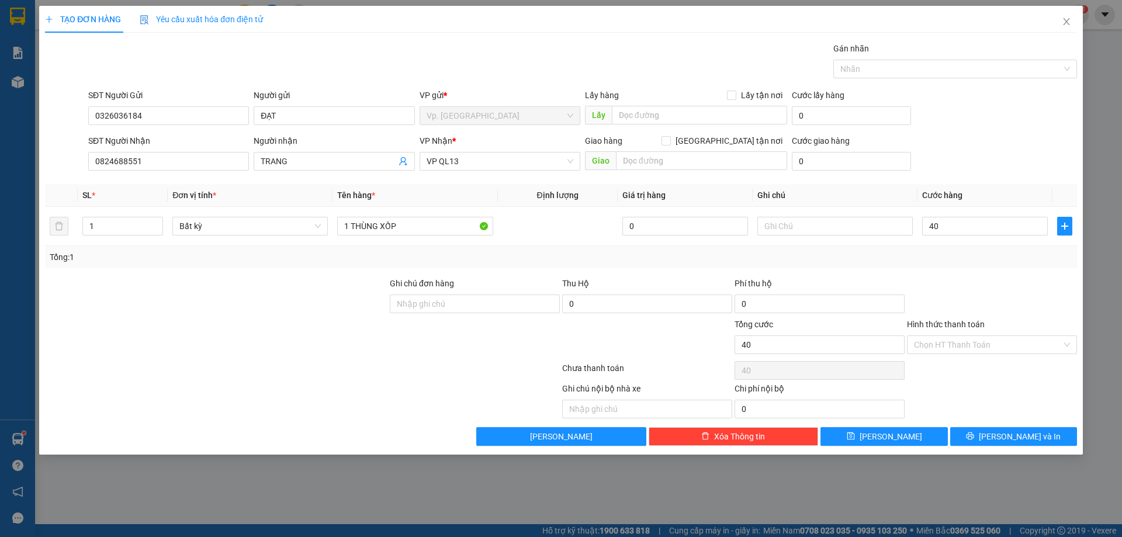
type input "40.000"
click at [987, 119] on div "SĐT Người Gửi 0326036184 Người gửi ĐẠT VP gửi * Vp. Phan Rang Lấy hàng Lấy tận …" at bounding box center [582, 109] width 993 height 41
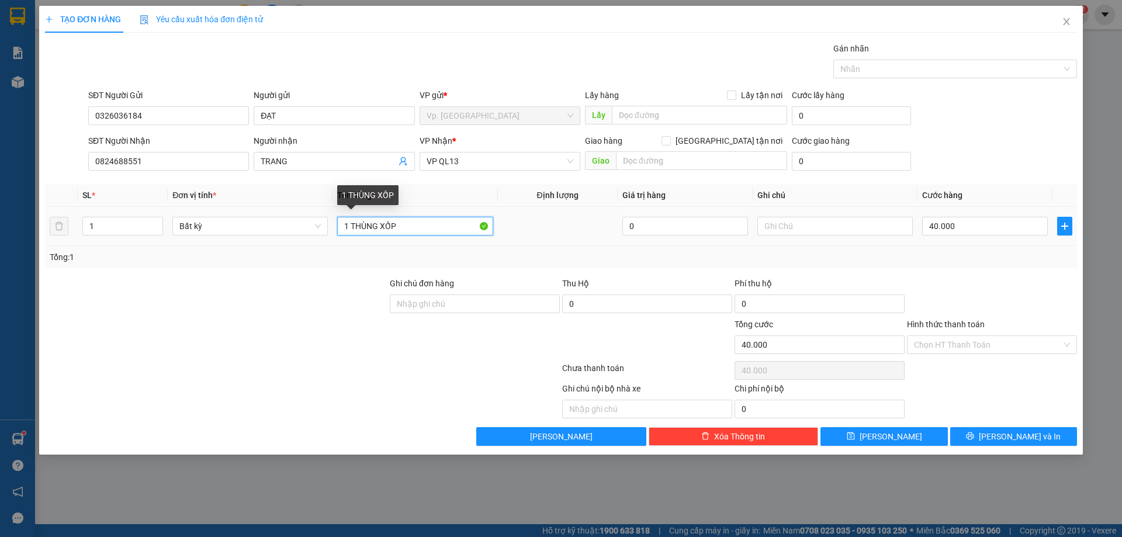
click at [416, 223] on input "1 THÙNG XỐP" at bounding box center [414, 226] width 155 height 19
type input "1 THÙNG XỐP TRẮNG"
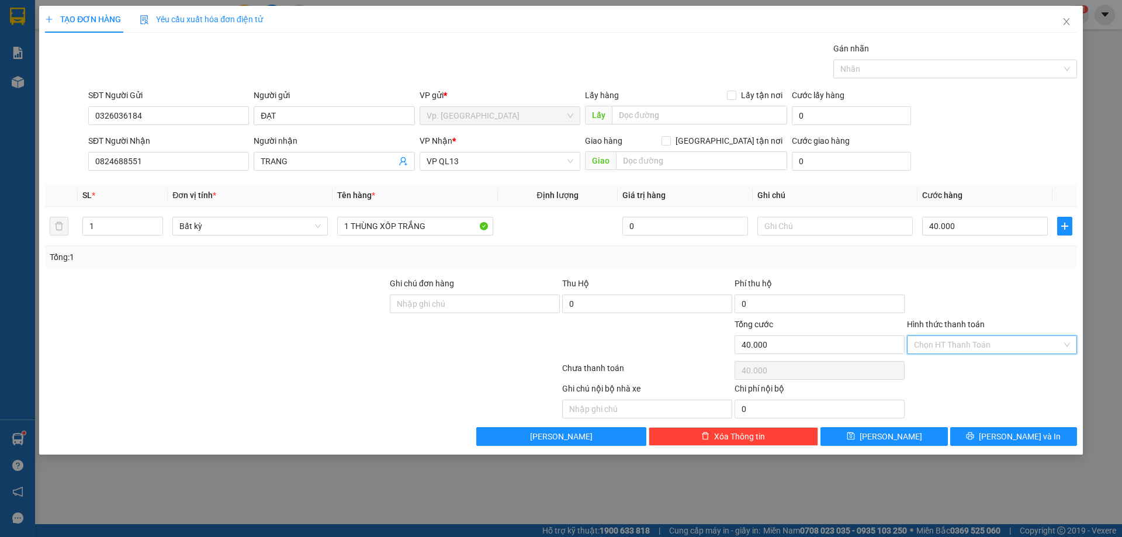
click at [966, 352] on input "Hình thức thanh toán" at bounding box center [988, 345] width 148 height 18
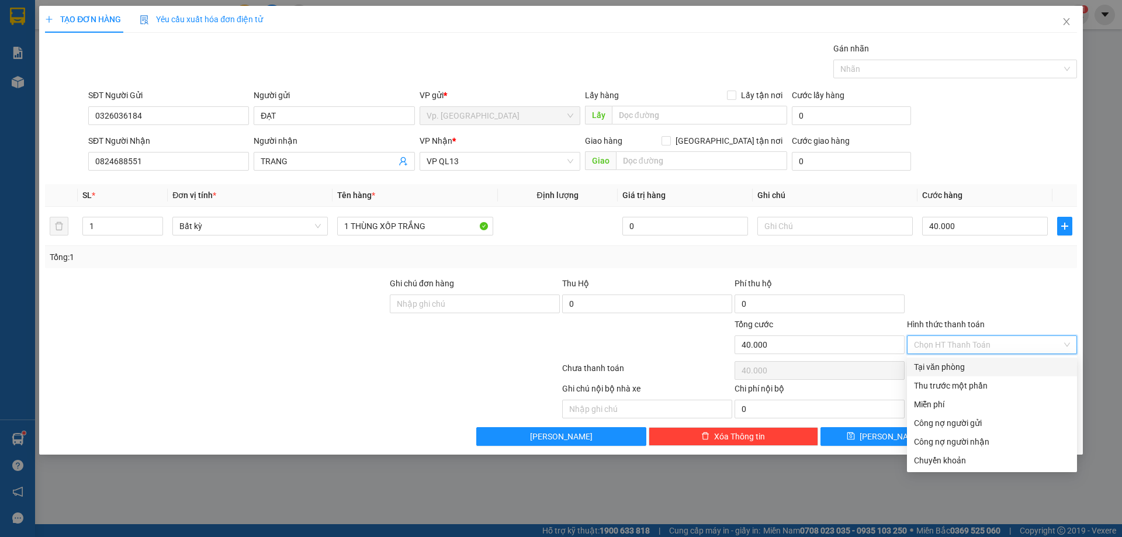
click at [950, 366] on div "Tại văn phòng" at bounding box center [992, 366] width 156 height 13
type input "0"
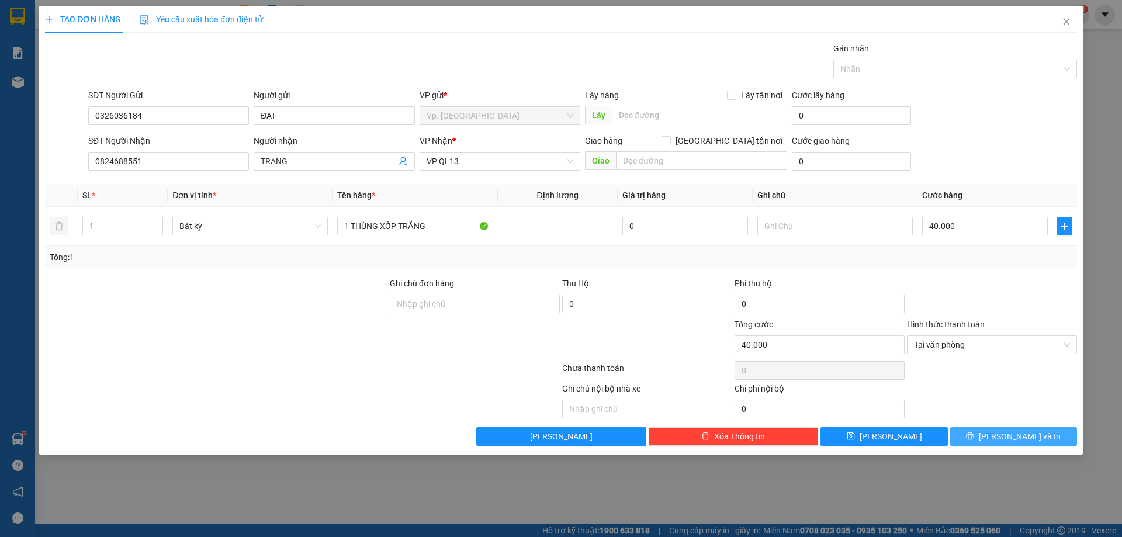
click at [1000, 437] on button "[PERSON_NAME] và In" at bounding box center [1013, 436] width 127 height 19
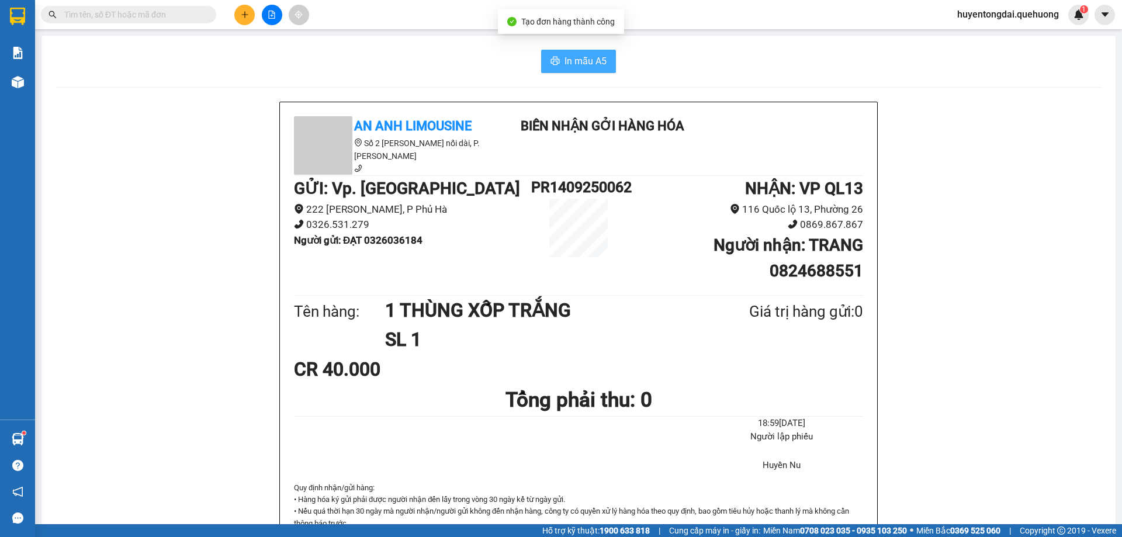
click at [571, 54] on span "In mẫu A5" at bounding box center [585, 61] width 42 height 15
click at [96, 17] on input "text" at bounding box center [133, 14] width 138 height 13
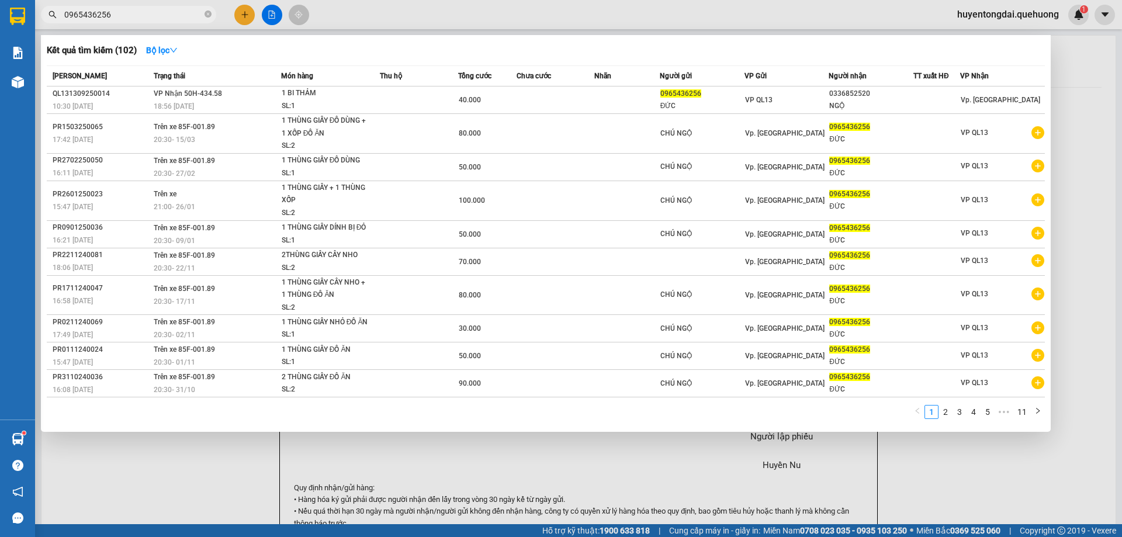
type input "0965436256"
click at [245, 11] on div at bounding box center [561, 268] width 1122 height 537
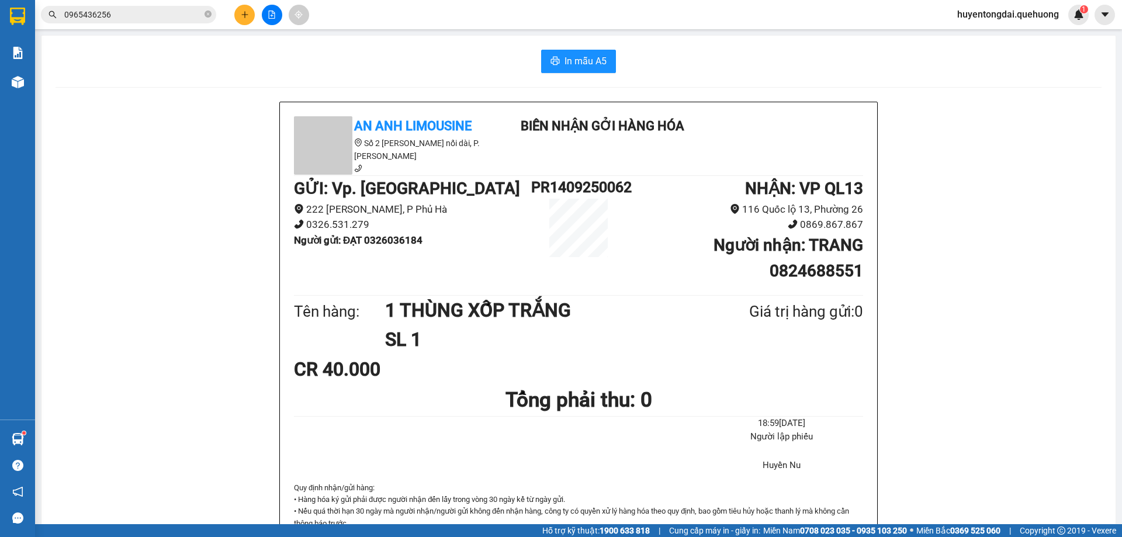
click at [237, 14] on button at bounding box center [244, 15] width 20 height 20
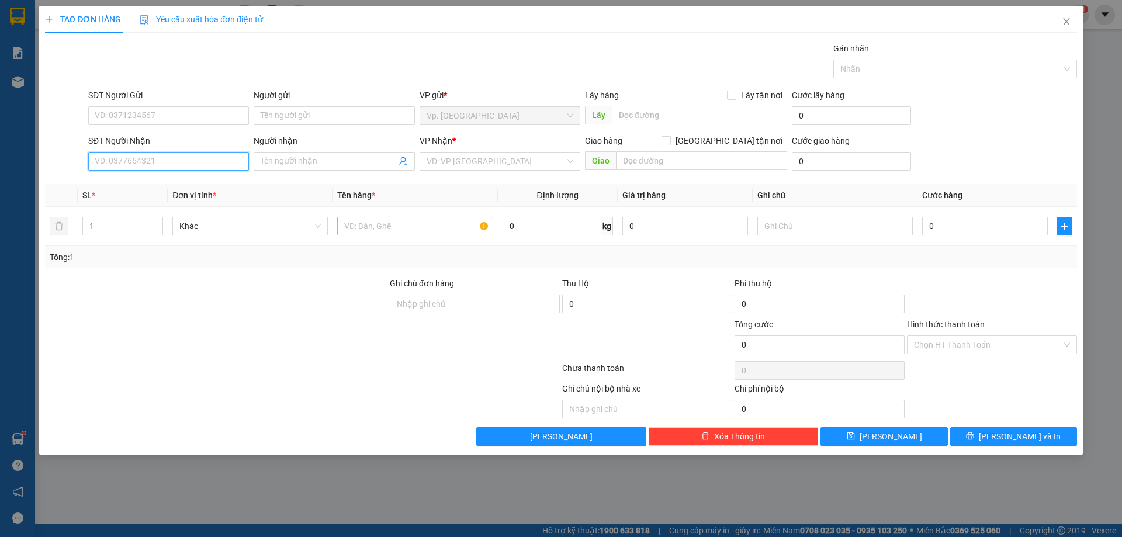
click at [164, 158] on input "SĐT Người Nhận" at bounding box center [168, 161] width 161 height 19
click at [111, 164] on input "093184499" at bounding box center [168, 161] width 161 height 19
click at [105, 162] on input "093184499" at bounding box center [168, 161] width 161 height 19
type input "0903184499"
click at [141, 183] on div "0903184499 - TOÀN" at bounding box center [168, 183] width 147 height 13
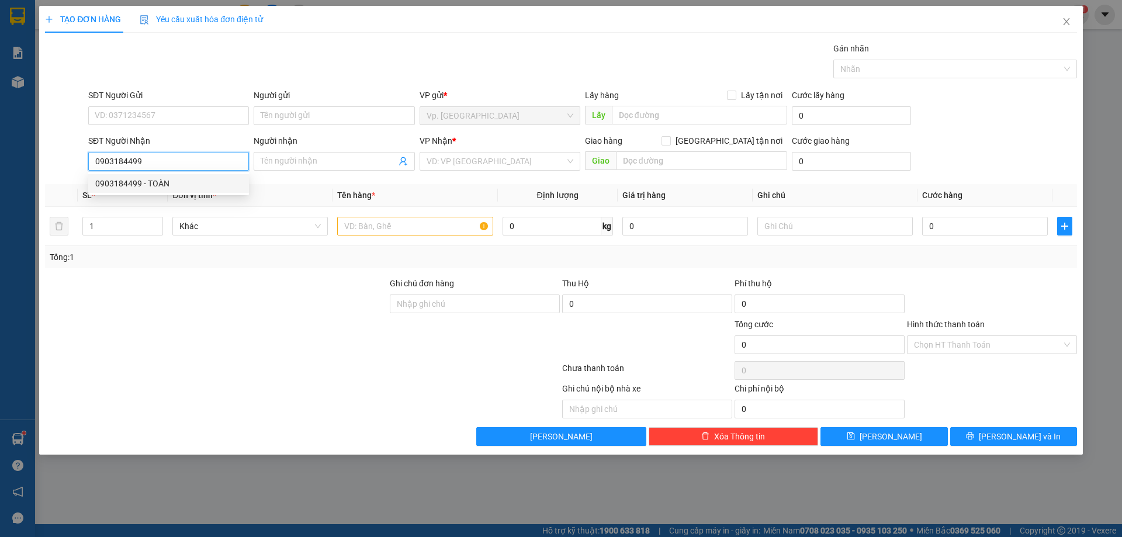
type input "TOÀN"
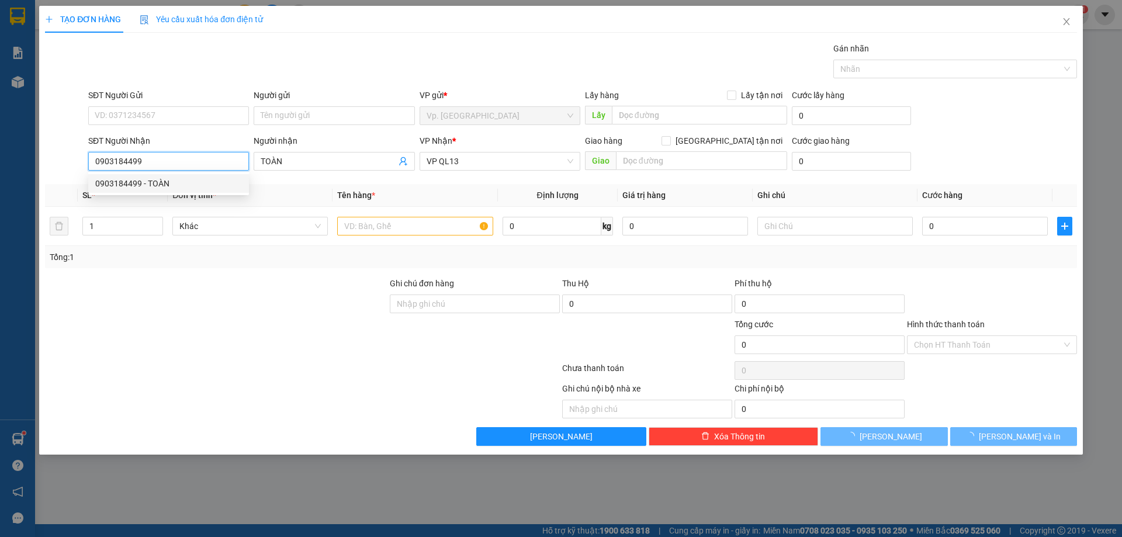
type input "70.000"
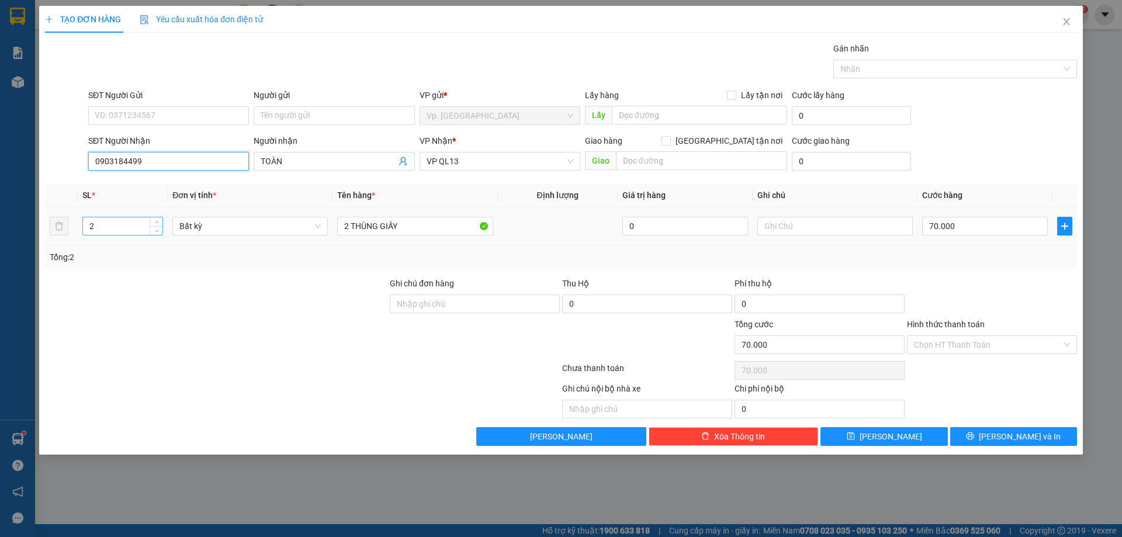
type input "0903184499"
drag, startPoint x: 110, startPoint y: 229, endPoint x: 0, endPoint y: 227, distance: 109.8
click at [0, 227] on div "TẠO ĐƠN HÀNG Yêu cầu xuất hóa đơn điện tử Transit Pickup Surcharge Ids Transit …" at bounding box center [561, 268] width 1122 height 537
type input "1"
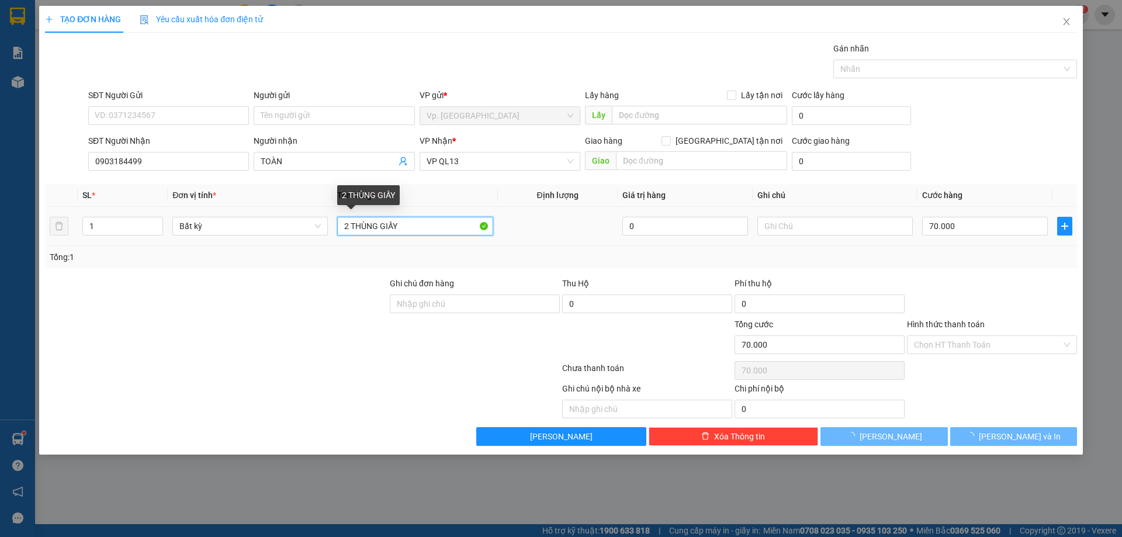
drag, startPoint x: 349, startPoint y: 223, endPoint x: 241, endPoint y: 256, distance: 112.4
click at [241, 256] on div "SL * Đơn vị tính * Tên hàng * Định lượng Giá trị hàng Ghi chú Cước hàng 1 Bất k…" at bounding box center [561, 226] width 1032 height 84
type input "0"
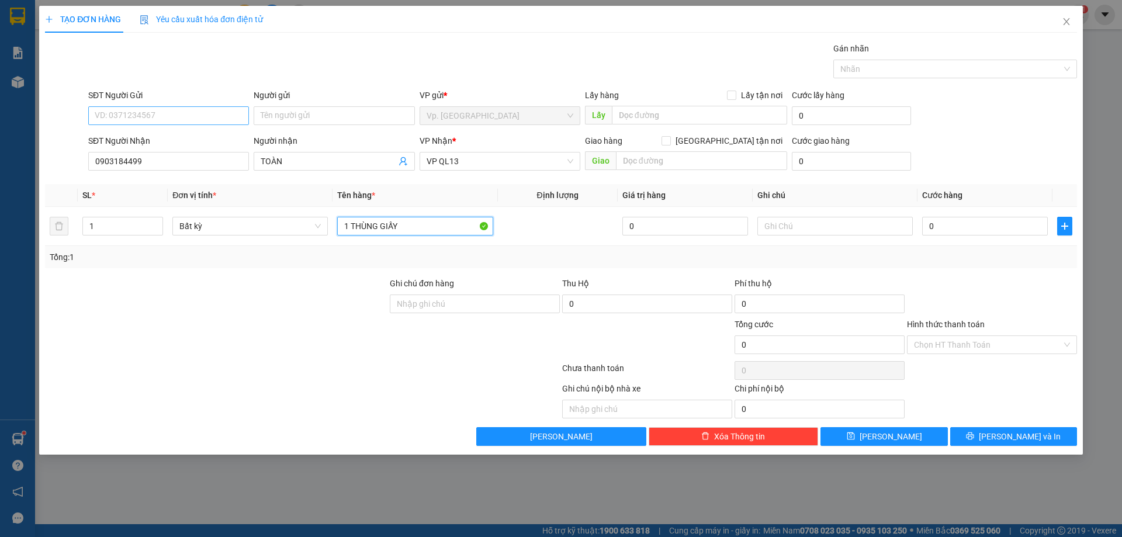
type input "1 THÙNG GIẤY"
click at [153, 110] on input "SĐT Người Gửi" at bounding box center [168, 115] width 161 height 19
type input "0964858787"
click at [294, 117] on input "Người gửi" at bounding box center [334, 115] width 161 height 19
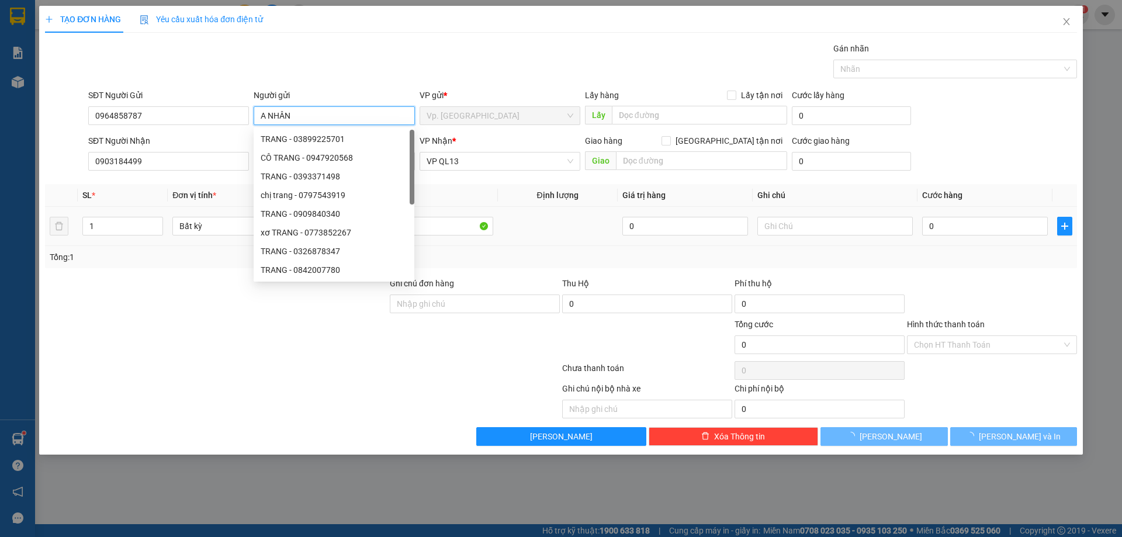
type input "A NHÂN"
click at [690, 201] on th "Giá trị hàng" at bounding box center [684, 195] width 135 height 23
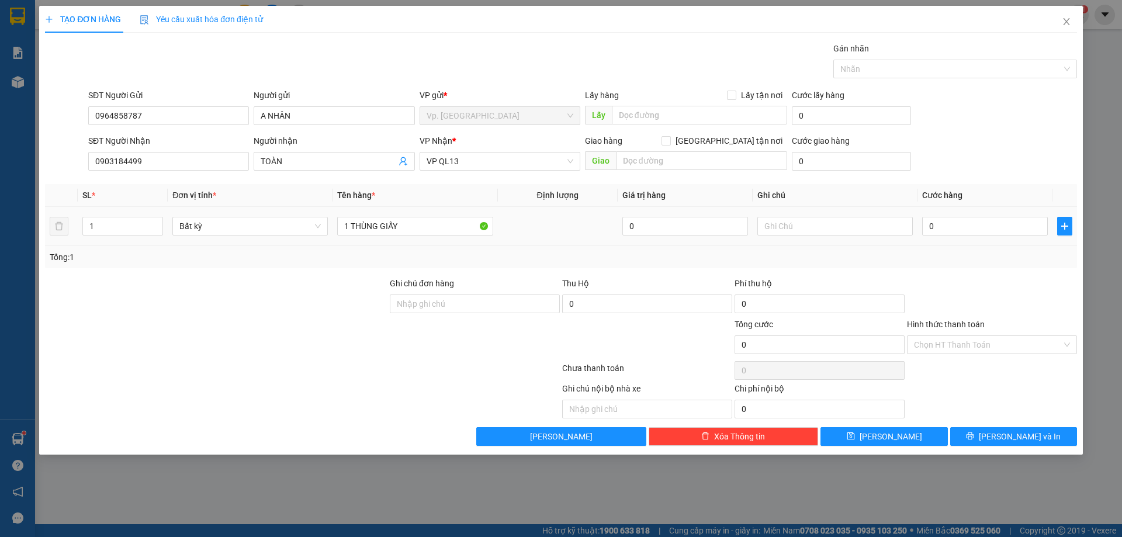
click at [984, 235] on div "0" at bounding box center [985, 225] width 126 height 23
click at [984, 220] on input "0" at bounding box center [985, 226] width 126 height 19
type input "4"
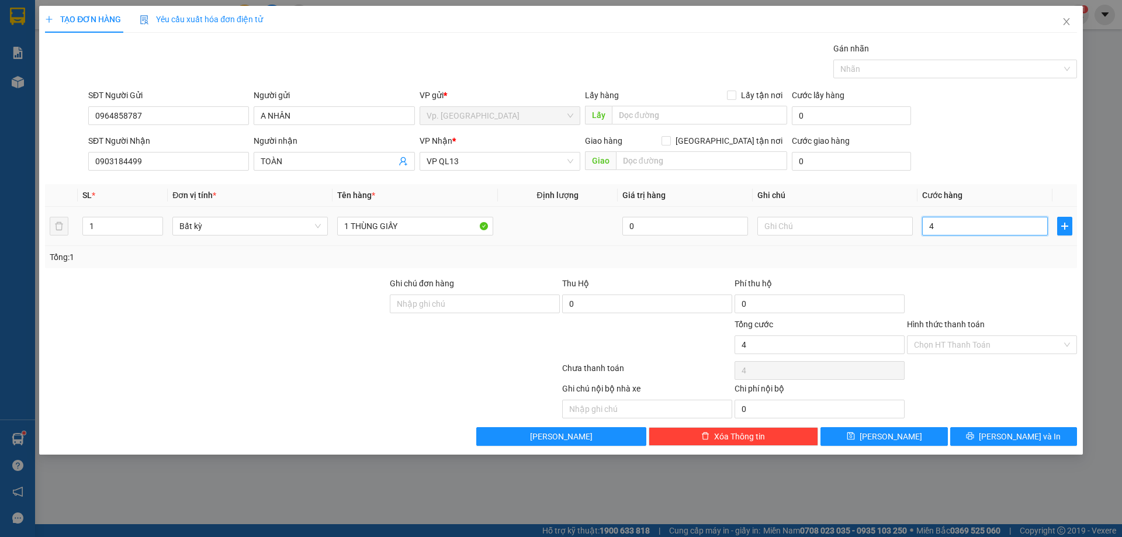
type input "40"
type input "40.000"
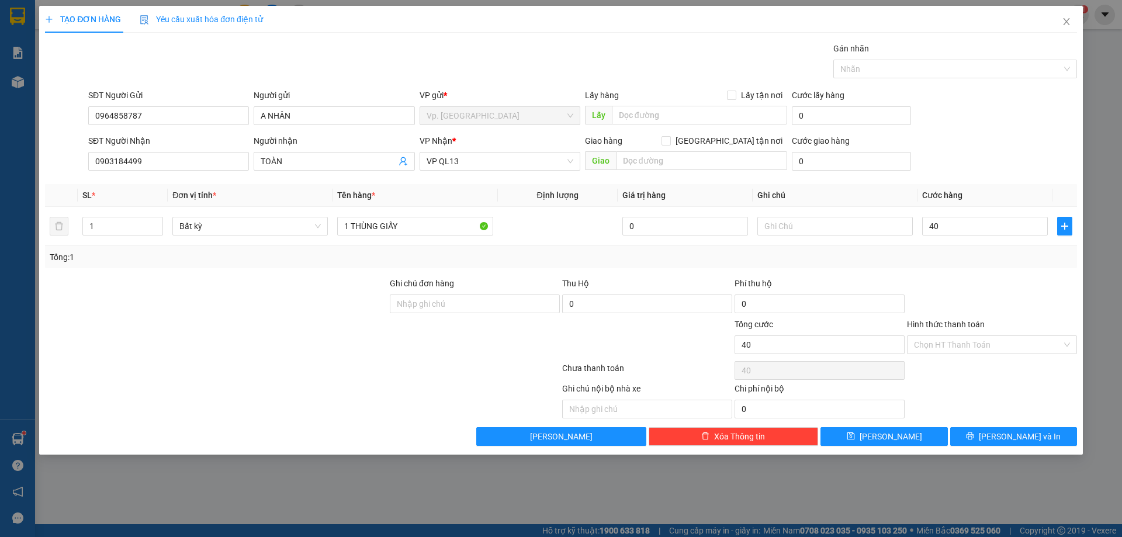
type input "40.000"
click at [1004, 165] on div "SĐT Người Nhận 0903184499 Người nhận TOÀN VP Nhận * VP QL13 Giao hàng Giao tận …" at bounding box center [582, 154] width 993 height 41
click at [946, 342] on input "Hình thức thanh toán" at bounding box center [988, 345] width 148 height 18
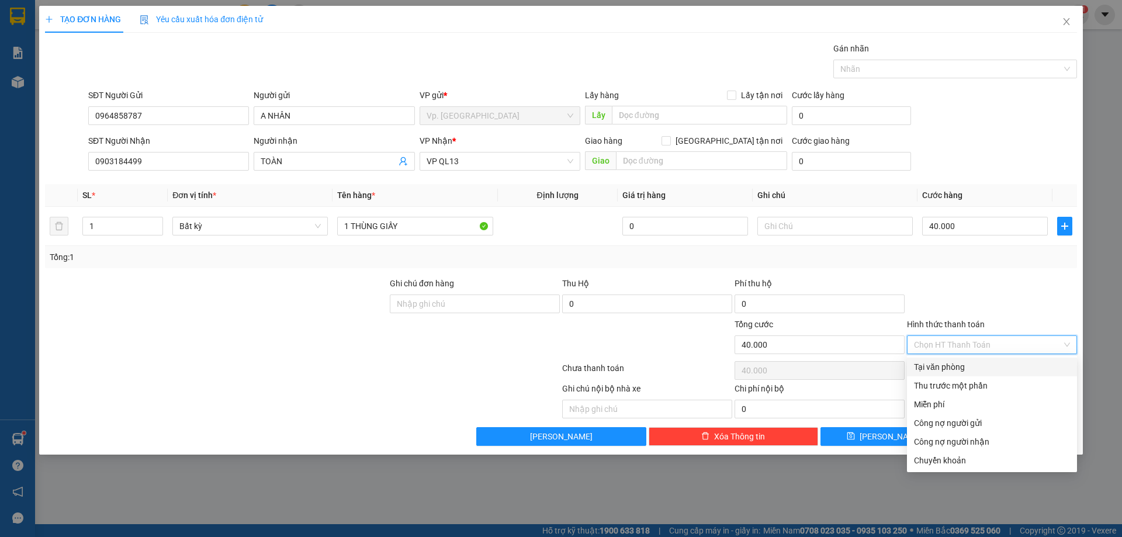
click at [925, 374] on div "Tại văn phòng" at bounding box center [992, 366] width 170 height 19
type input "0"
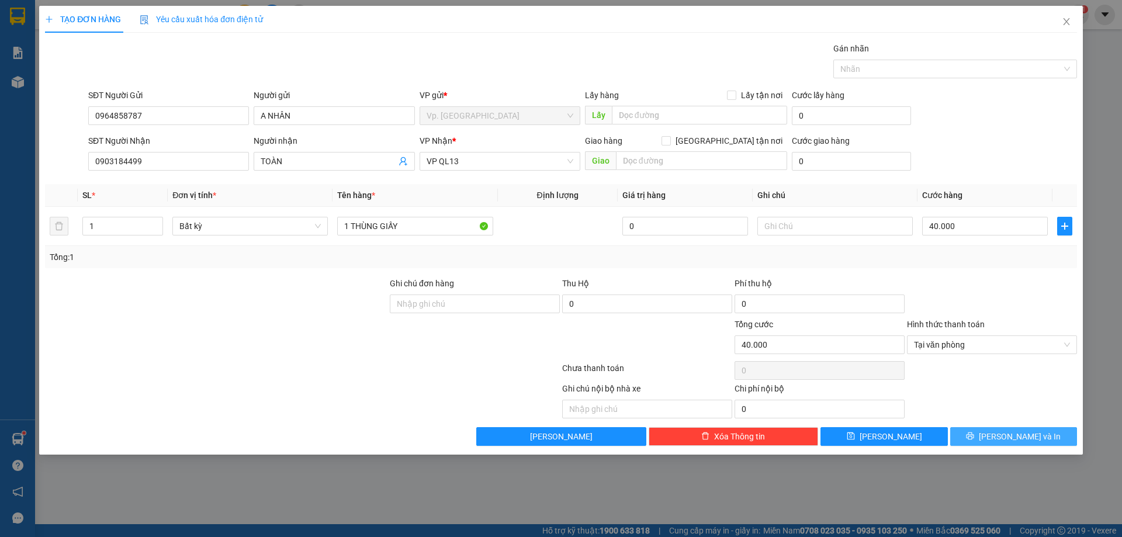
click at [1012, 438] on span "[PERSON_NAME] và In" at bounding box center [1019, 436] width 82 height 13
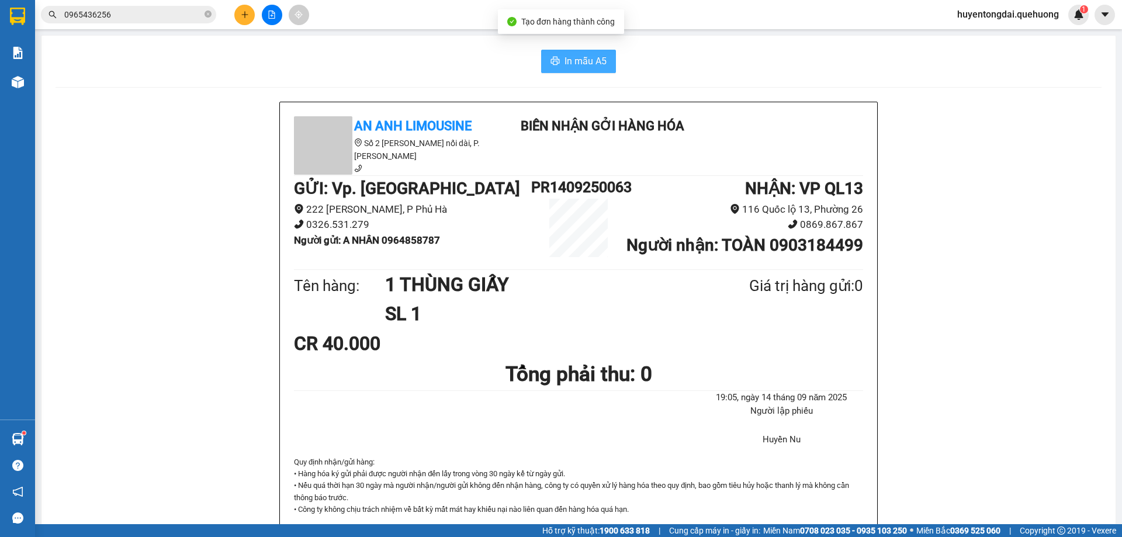
click at [595, 57] on span "In mẫu A5" at bounding box center [585, 61] width 42 height 15
click at [238, 13] on button at bounding box center [244, 15] width 20 height 20
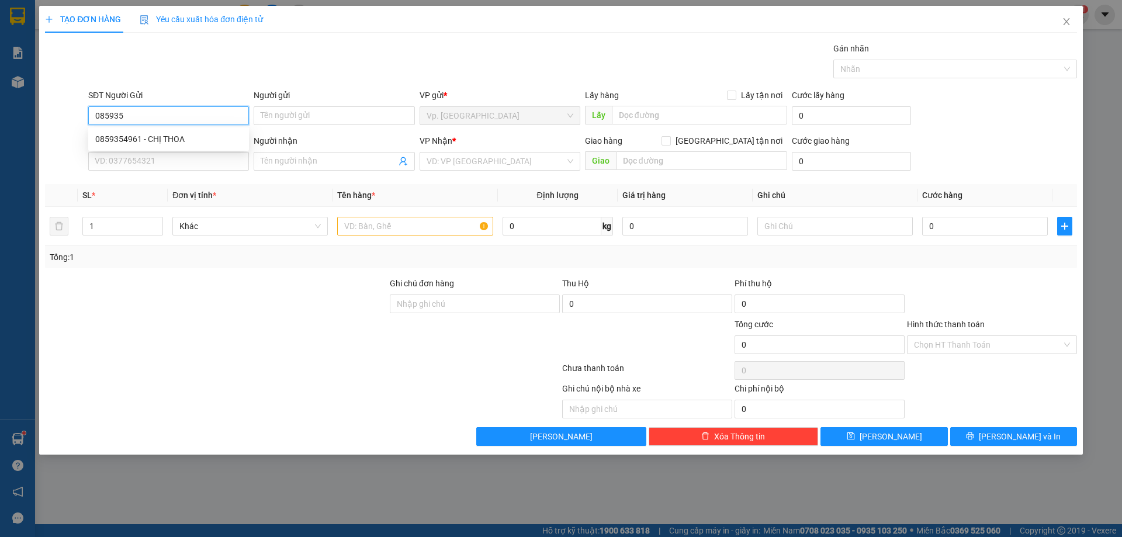
click at [160, 143] on div "0859354961 - CHỊ THOA" at bounding box center [168, 139] width 147 height 13
type input "0859354961"
type input "CHỊ THOA"
type input "0912456265"
type input "DUY"
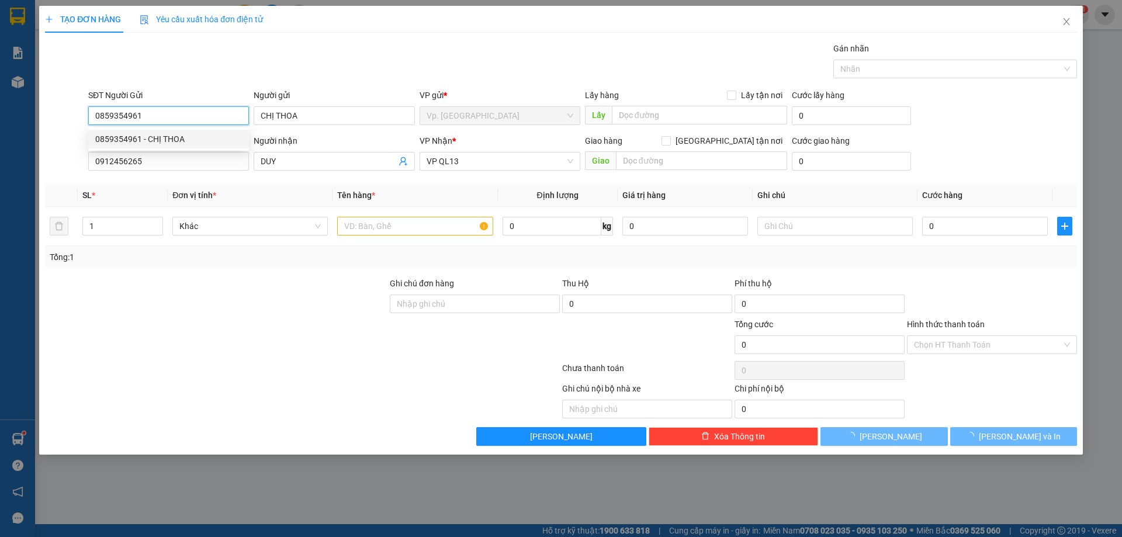
type input "650.000"
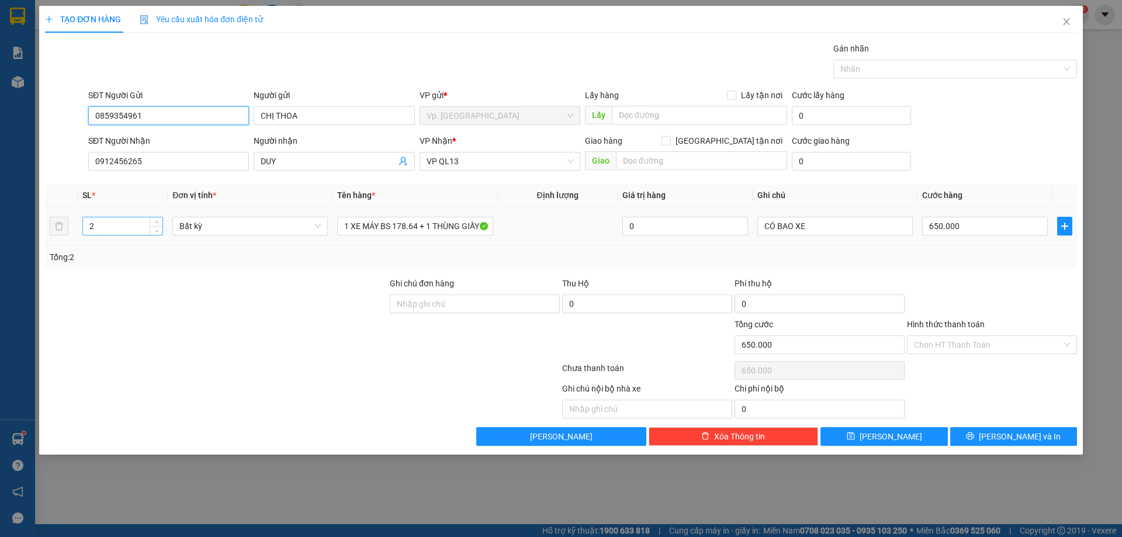
type input "0859354961"
drag, startPoint x: 108, startPoint y: 225, endPoint x: 0, endPoint y: 223, distance: 108.1
click at [0, 223] on div "TẠO ĐƠN HÀNG Yêu cầu xuất hóa đơn điện tử Transit Pickup Surcharge Ids Transit …" at bounding box center [561, 268] width 1122 height 537
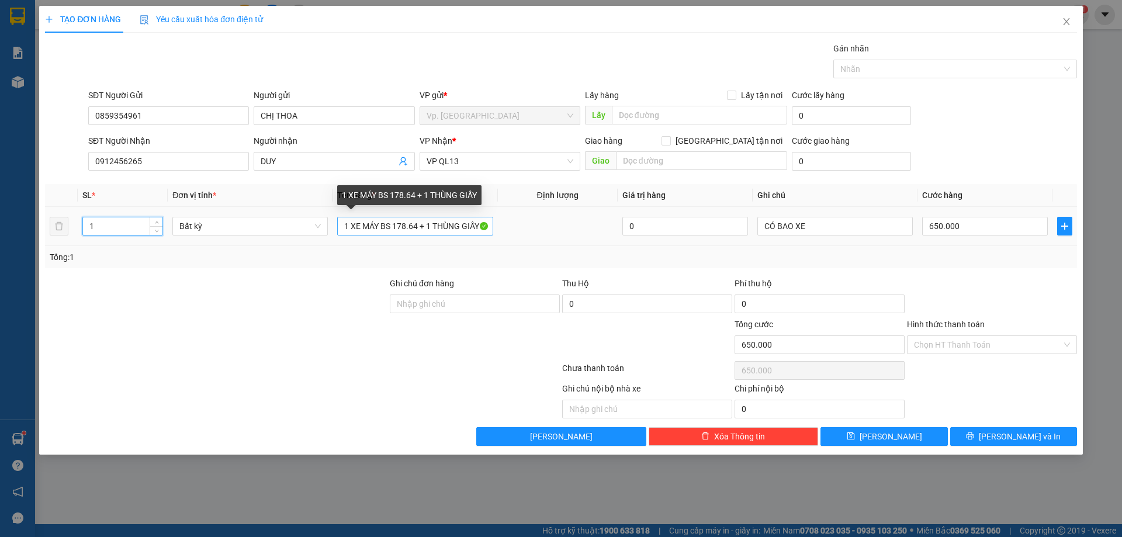
type input "1"
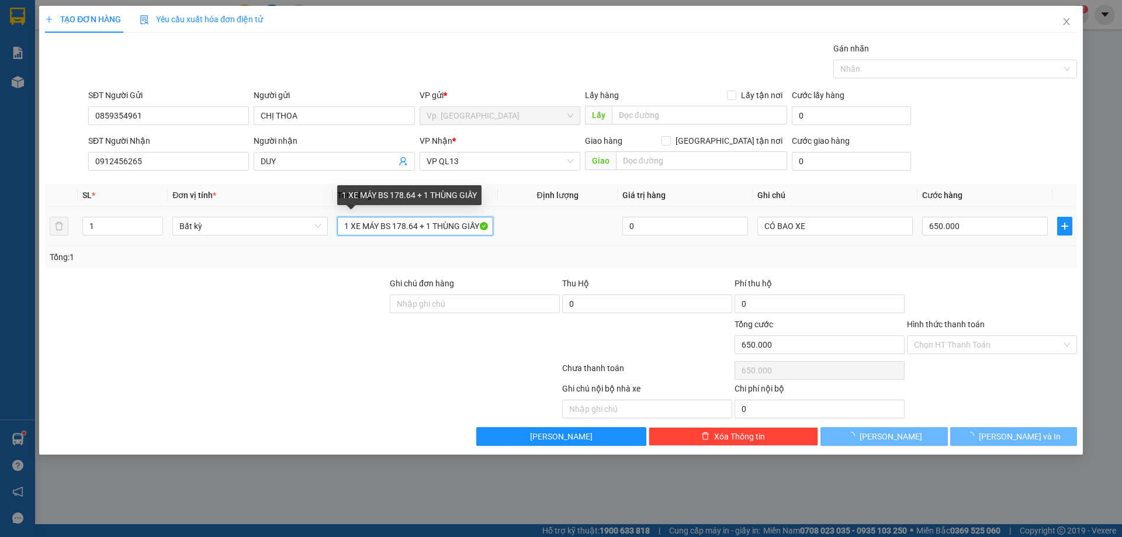
type input "0"
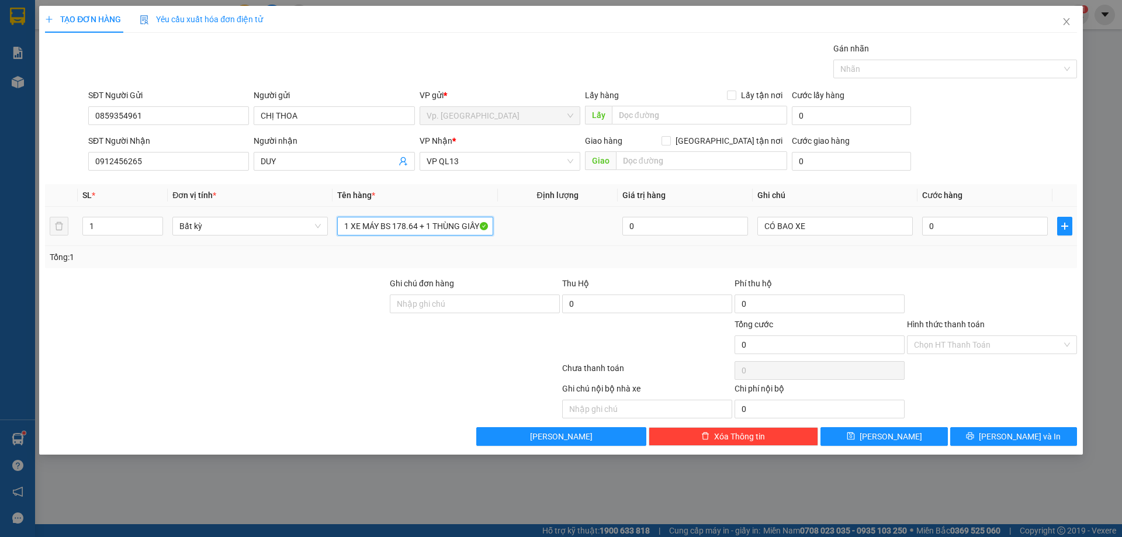
drag, startPoint x: 350, startPoint y: 221, endPoint x: 639, endPoint y: 207, distance: 289.5
click at [639, 207] on tr "1 Bất kỳ 1 XE MÁY BS 178.64 + 1 THÙNG GIẤY 0 CÓ BAO XE 0" at bounding box center [561, 226] width 1032 height 39
type input "1"
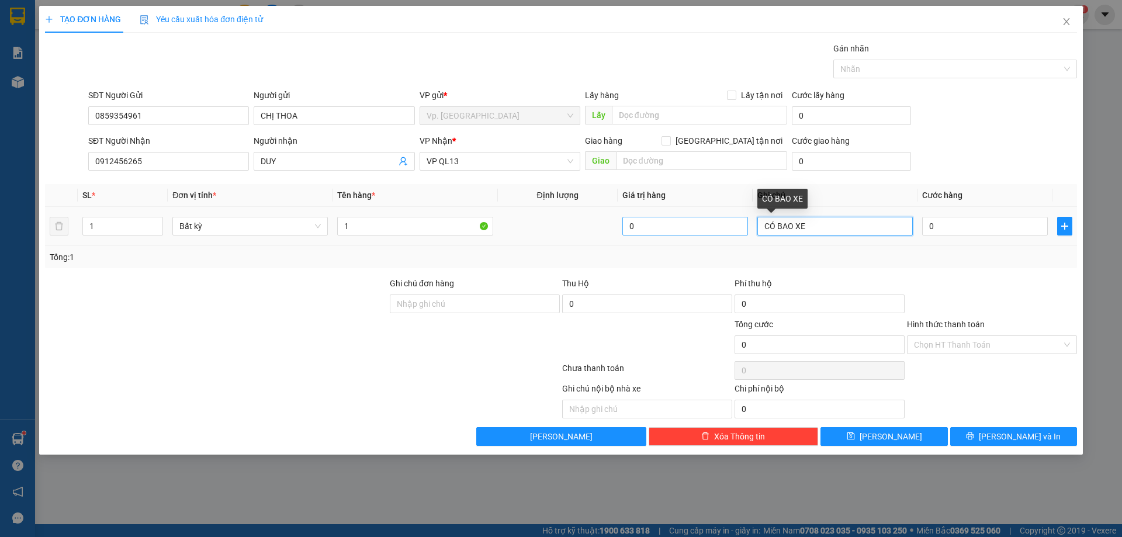
drag, startPoint x: 813, startPoint y: 222, endPoint x: 630, endPoint y: 222, distance: 182.8
click at [630, 222] on tr "1 Bất kỳ 1 0 CÓ BAO XE 0" at bounding box center [561, 226] width 1032 height 39
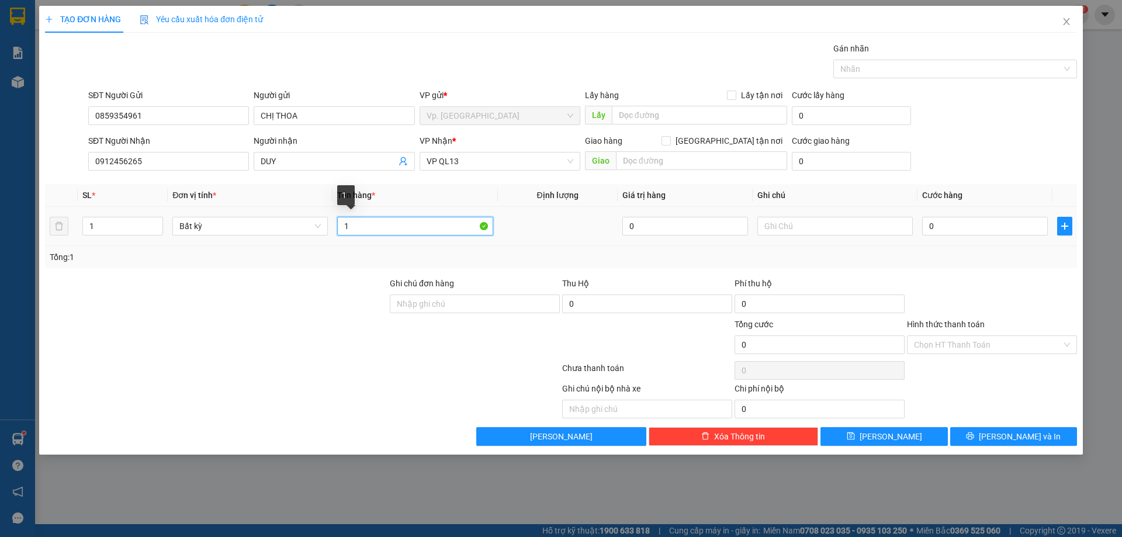
click at [387, 228] on input "1" at bounding box center [414, 226] width 155 height 19
type input "1 THÙNG GIẤY DÍNH THÙNG XỐP VÀNG TRONG BỊ"
click at [950, 224] on input "0" at bounding box center [985, 226] width 126 height 19
type input "7"
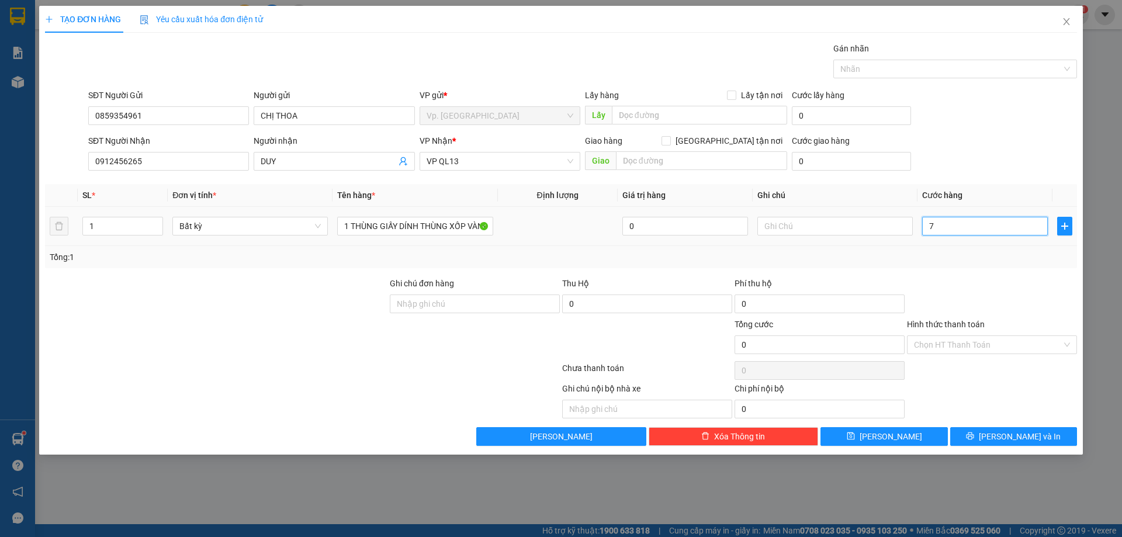
type input "7"
type input "70"
type input "70.000"
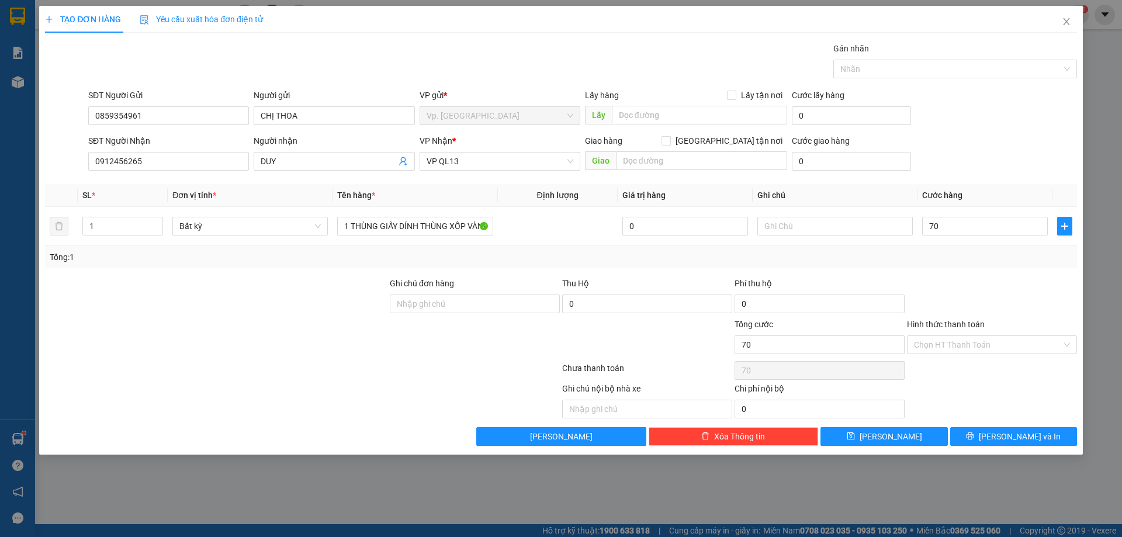
type input "70.000"
click at [897, 145] on div "Cước giao hàng" at bounding box center [851, 143] width 119 height 18
click at [966, 347] on input "Hình thức thanh toán" at bounding box center [988, 345] width 148 height 18
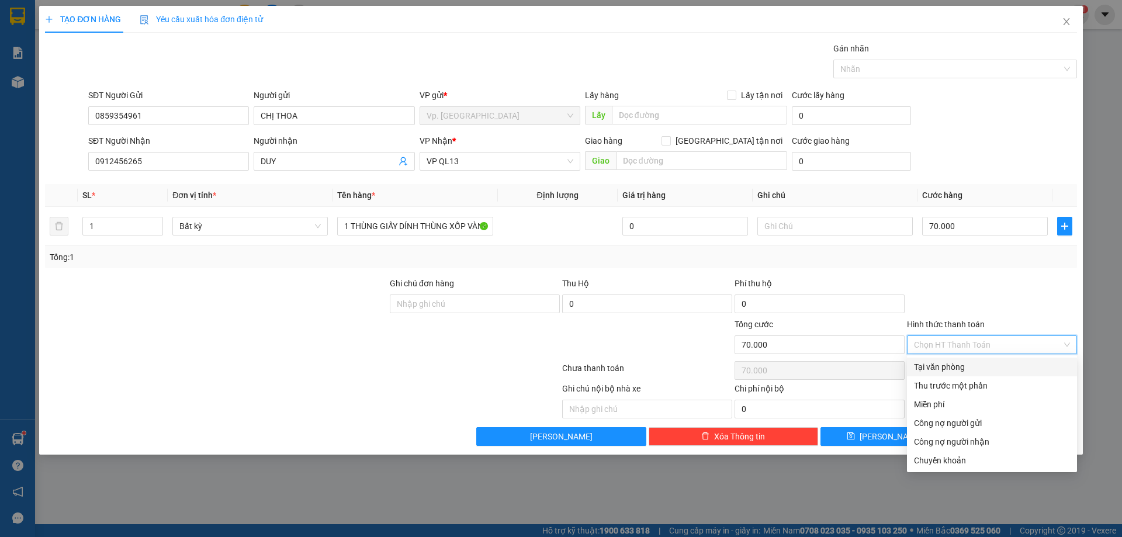
click at [952, 365] on div "Tại văn phòng" at bounding box center [992, 366] width 156 height 13
type input "0"
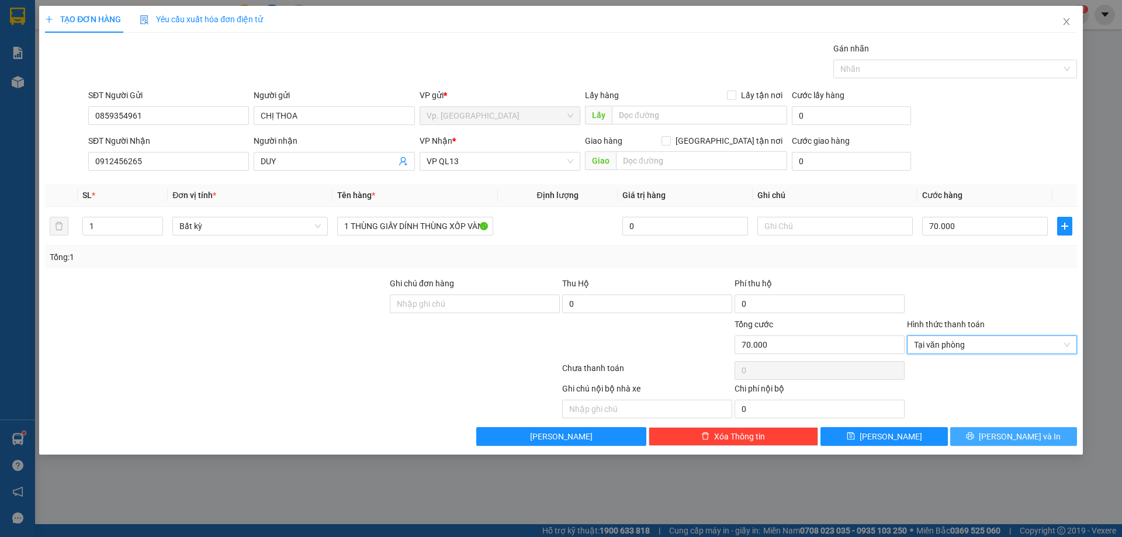
click at [983, 435] on button "[PERSON_NAME] và In" at bounding box center [1013, 436] width 127 height 19
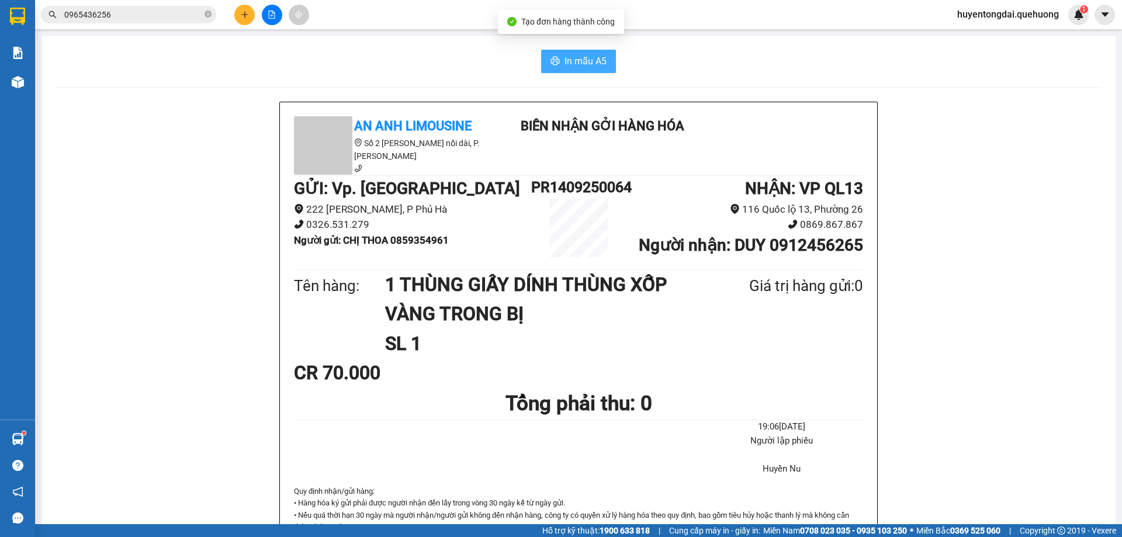
drag, startPoint x: 527, startPoint y: 49, endPoint x: 543, endPoint y: 52, distance: 16.0
click at [541, 51] on div "In mẫu A5 An Anh Limousine Số 2 Nguyễn Tri Phương nối dài, P. Văn Hải Biên nhận…" at bounding box center [578, 536] width 1074 height 1000
click at [546, 54] on button "In mẫu A5" at bounding box center [578, 61] width 75 height 23
click at [244, 16] on icon "plus" at bounding box center [245, 15] width 8 height 8
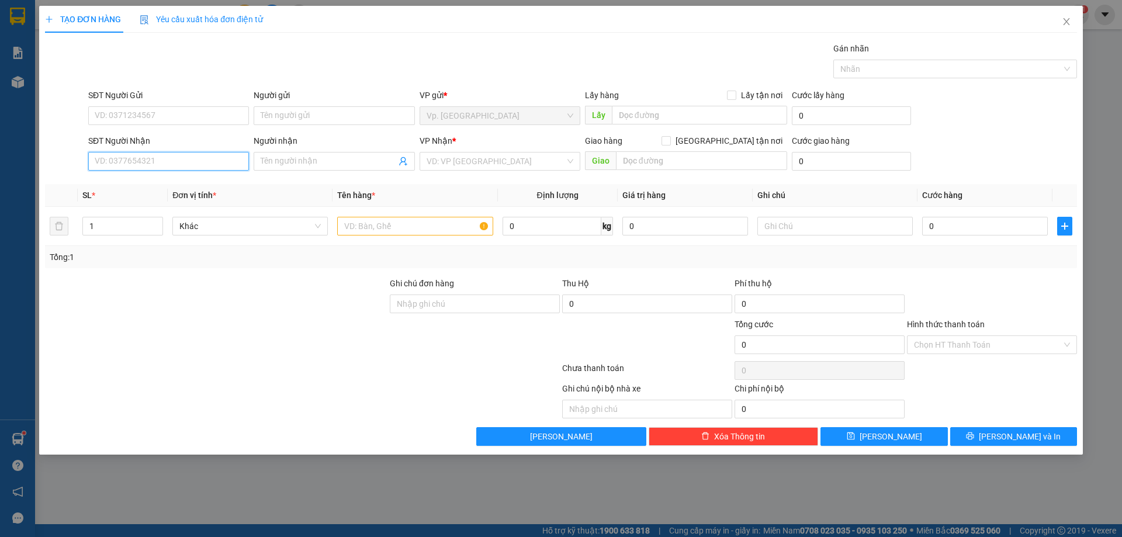
click at [185, 161] on input "SĐT Người Nhận" at bounding box center [168, 161] width 161 height 19
click at [317, 160] on input "Người nhận" at bounding box center [328, 161] width 135 height 13
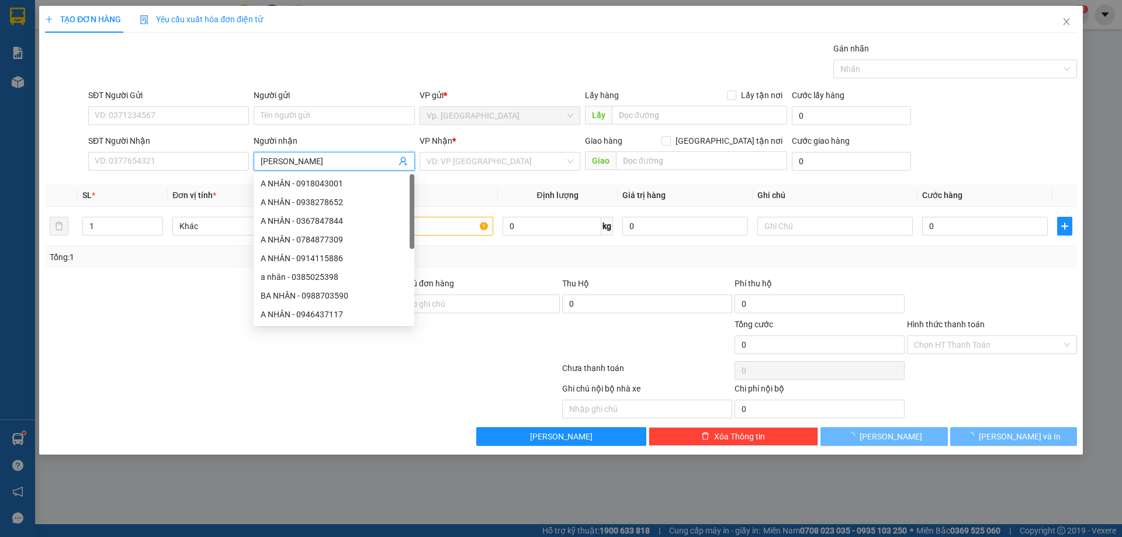
type input "KIM KHÁ"
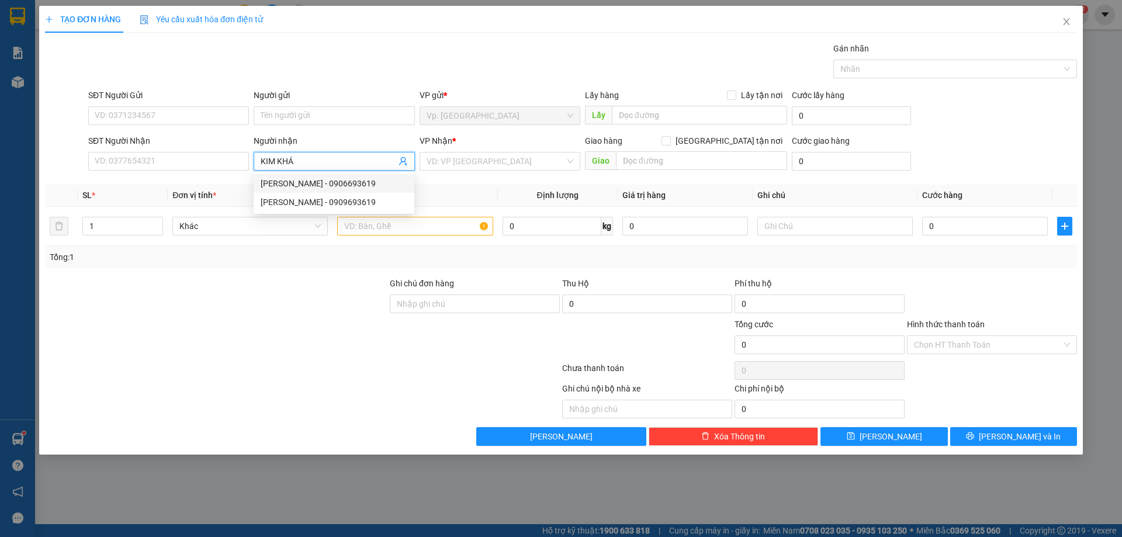
click at [341, 182] on div "KIM KHÁNH - 0906693619" at bounding box center [334, 183] width 147 height 13
type input "0906693619"
type input "KIM KHÁNH"
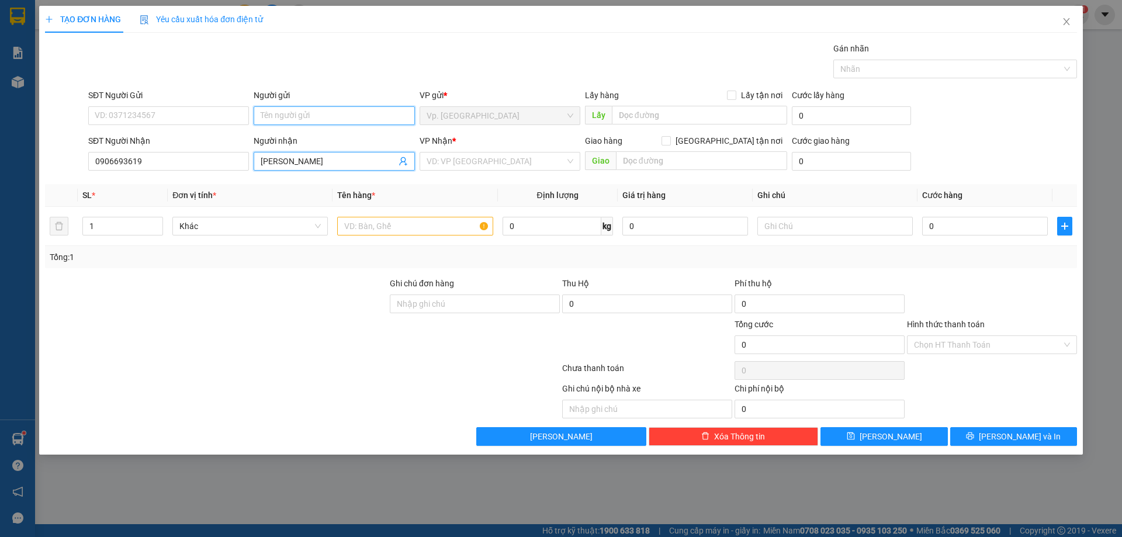
click at [300, 106] on input "Người gửi" at bounding box center [334, 115] width 161 height 19
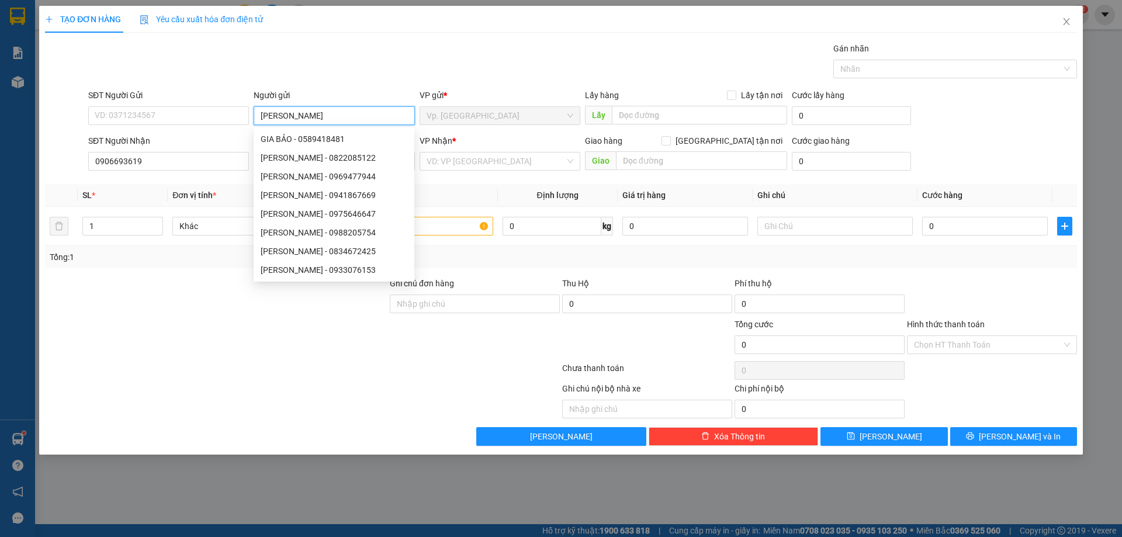
type input "GIA BẢO"
click at [376, 70] on div "Gói vận chuyển * Tiêu chuẩn Gán nhãn Nhãn" at bounding box center [582, 62] width 993 height 41
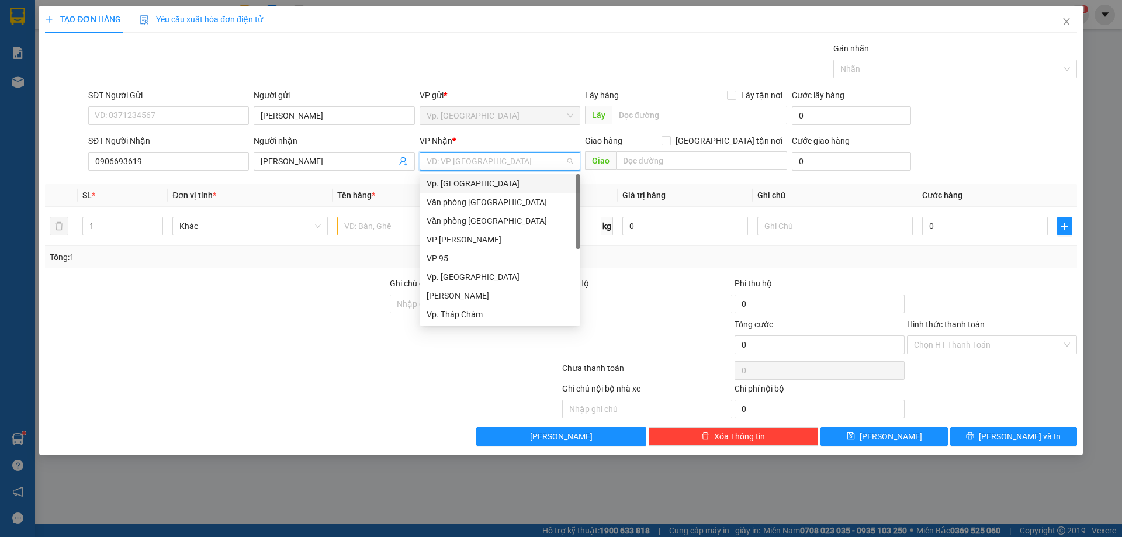
click at [463, 159] on input "search" at bounding box center [495, 161] width 138 height 18
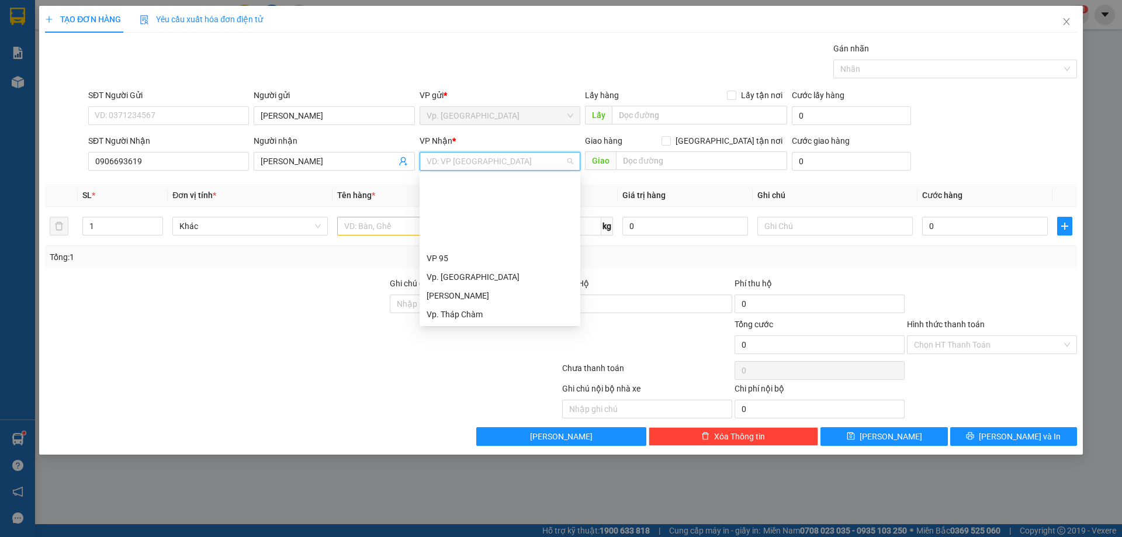
click at [443, 345] on div "VP QL13" at bounding box center [499, 351] width 147 height 13
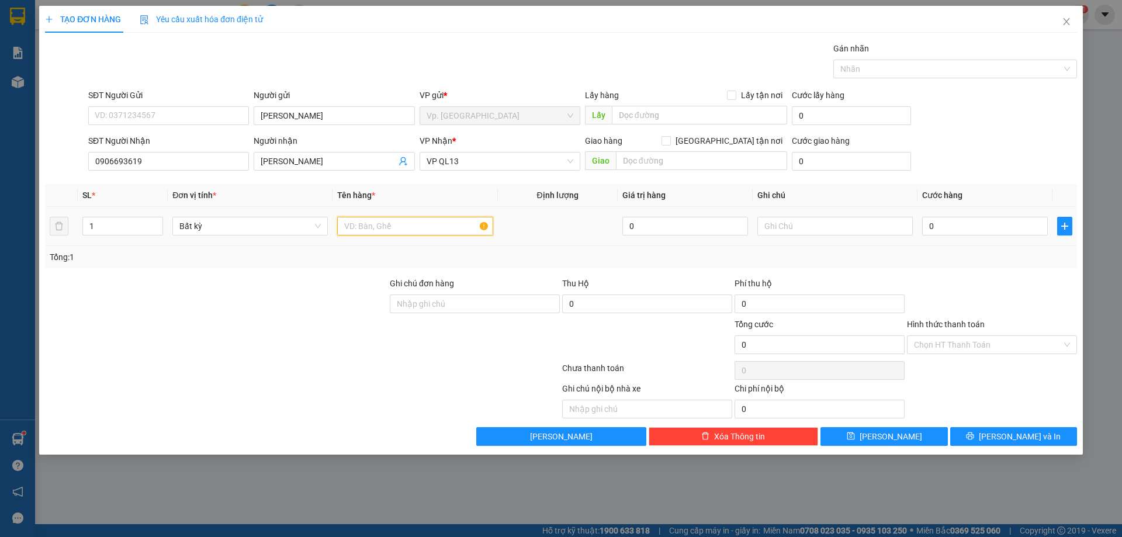
click at [360, 221] on input "text" at bounding box center [414, 226] width 155 height 19
type input "1 THÙNG XỐP"
click at [966, 221] on input "0" at bounding box center [985, 226] width 126 height 19
type input "5"
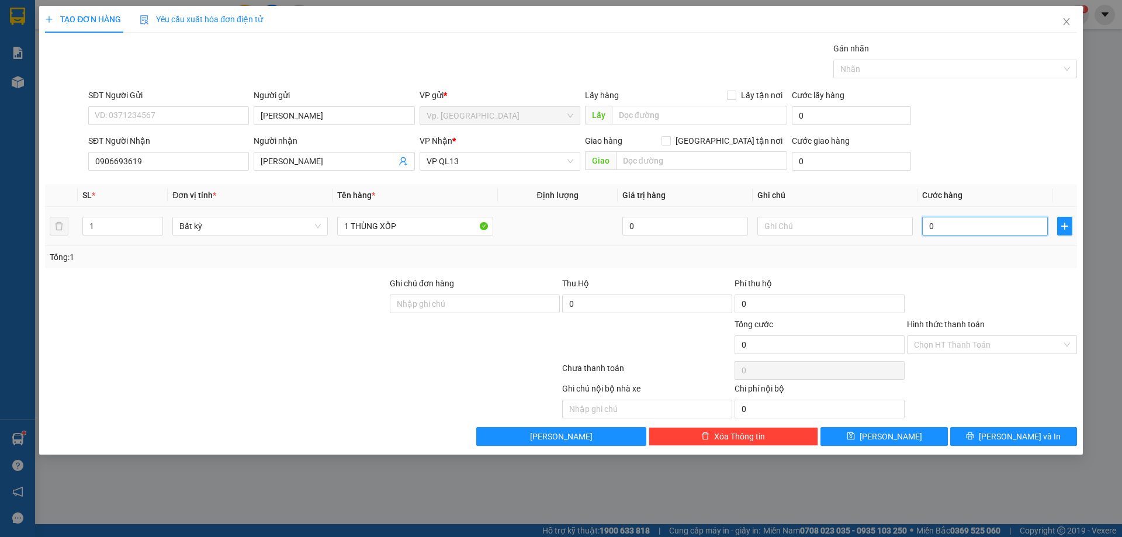
type input "5"
type input "50"
click at [978, 175] on div "Transit Pickup Surcharge Ids Transit Deliver Surcharge Ids Transit Deliver Surc…" at bounding box center [561, 244] width 1032 height 404
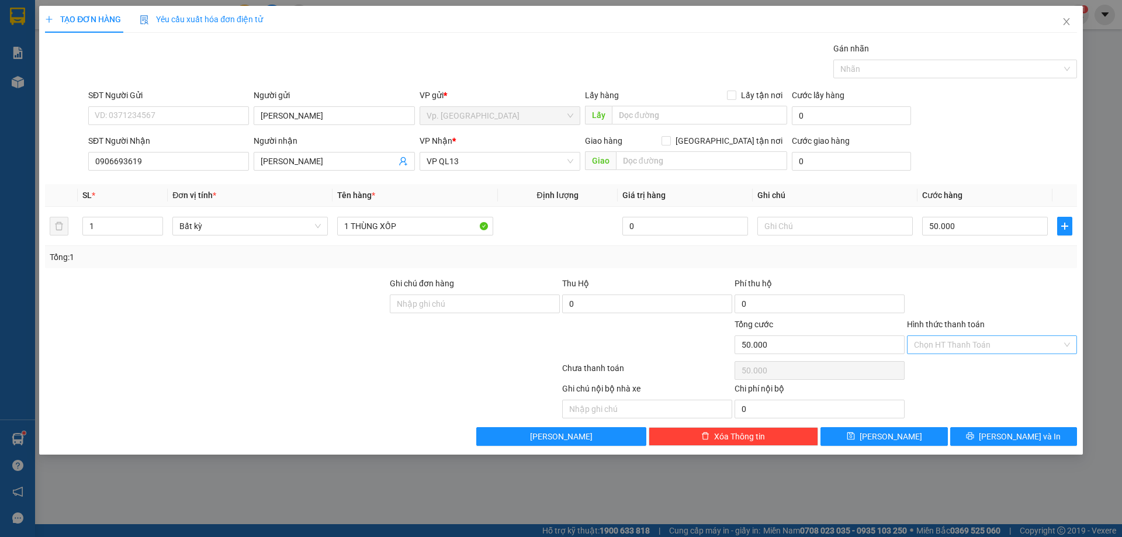
click at [947, 345] on input "Hình thức thanh toán" at bounding box center [988, 345] width 148 height 18
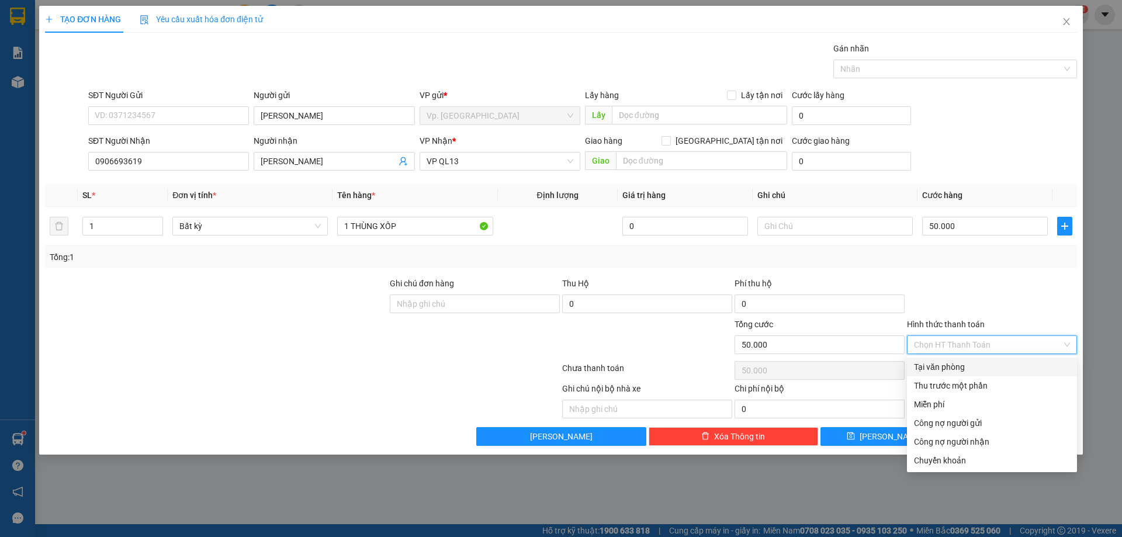
click at [939, 362] on div "Tại văn phòng" at bounding box center [992, 366] width 156 height 13
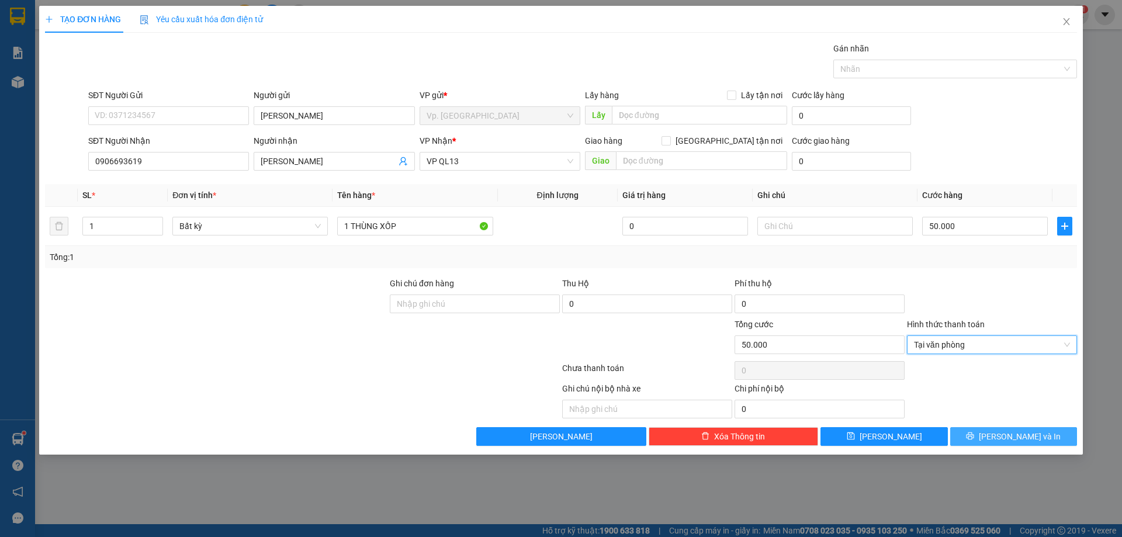
click at [974, 435] on icon "printer" at bounding box center [970, 436] width 8 height 8
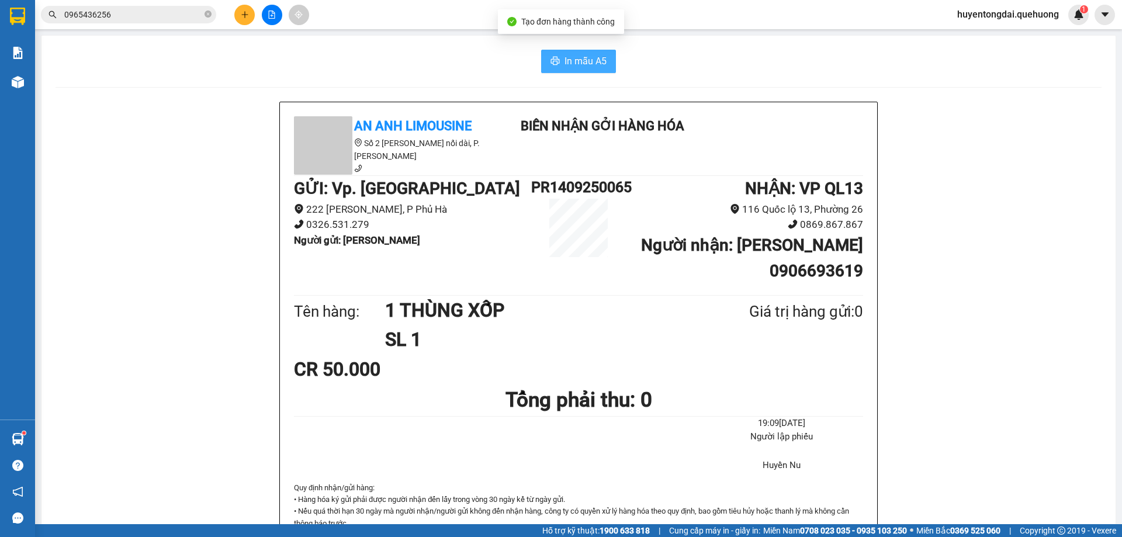
click at [579, 60] on span "In mẫu A5" at bounding box center [585, 61] width 42 height 15
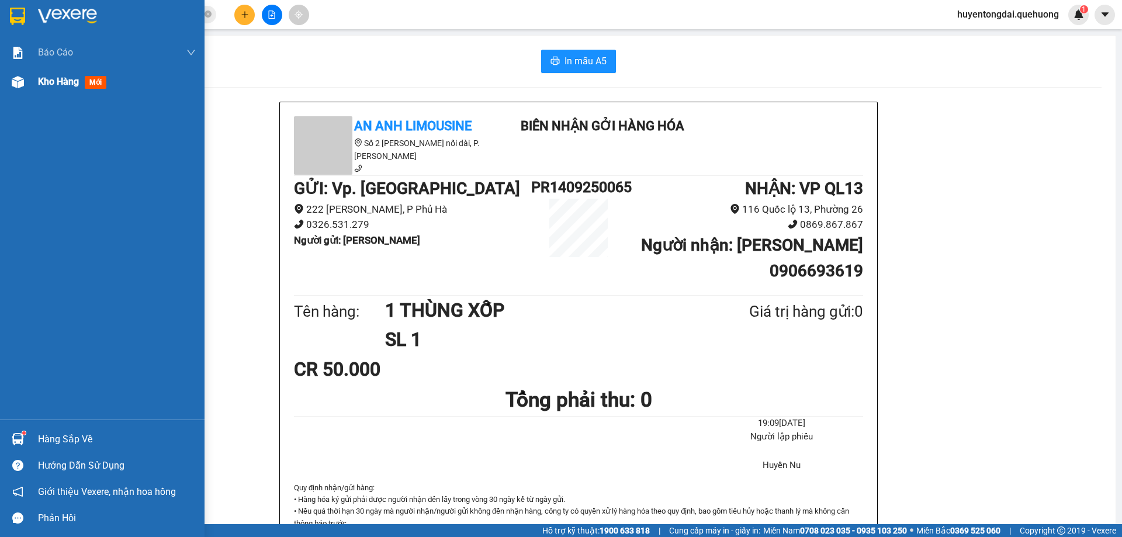
click at [28, 92] on div "Kho hàng mới" at bounding box center [102, 81] width 204 height 29
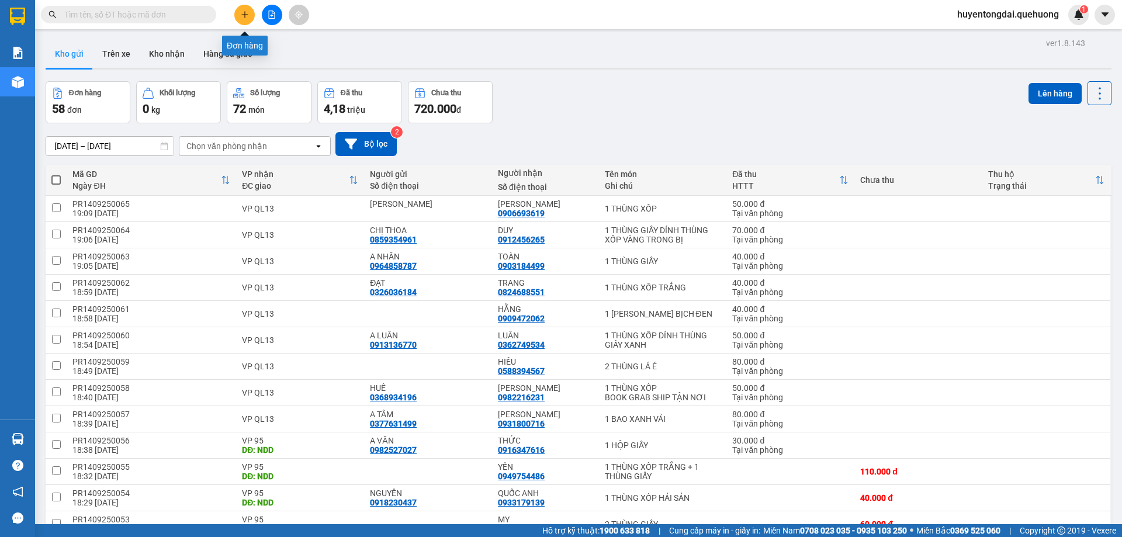
click at [241, 12] on icon "plus" at bounding box center [245, 15] width 8 height 8
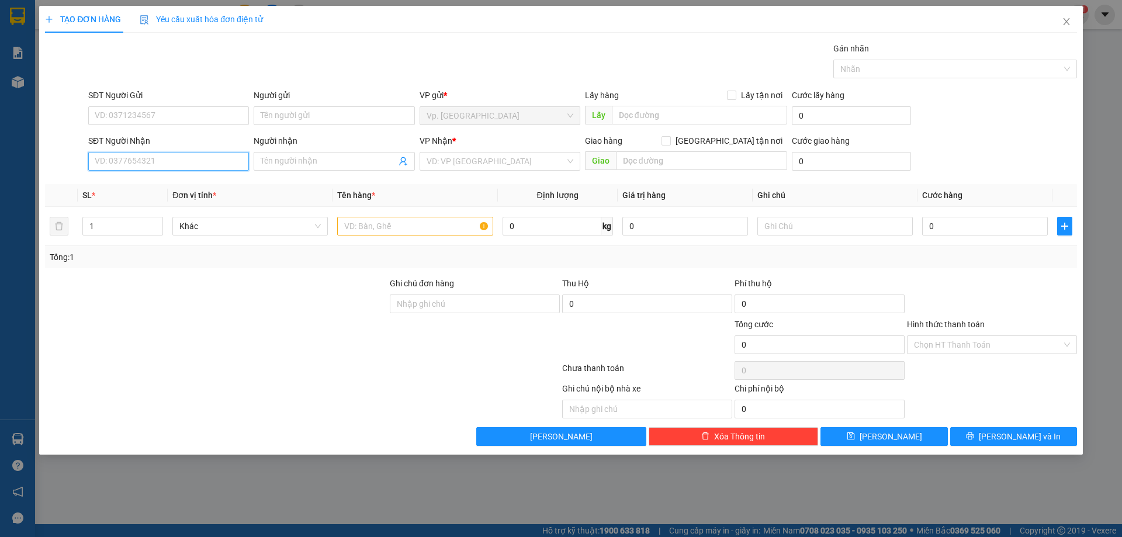
click at [174, 158] on input "SĐT Người Nhận" at bounding box center [168, 161] width 161 height 19
click at [112, 204] on div "0913919569 - TIẾN" at bounding box center [168, 202] width 147 height 13
type input "0913919569"
type input "TIẾN"
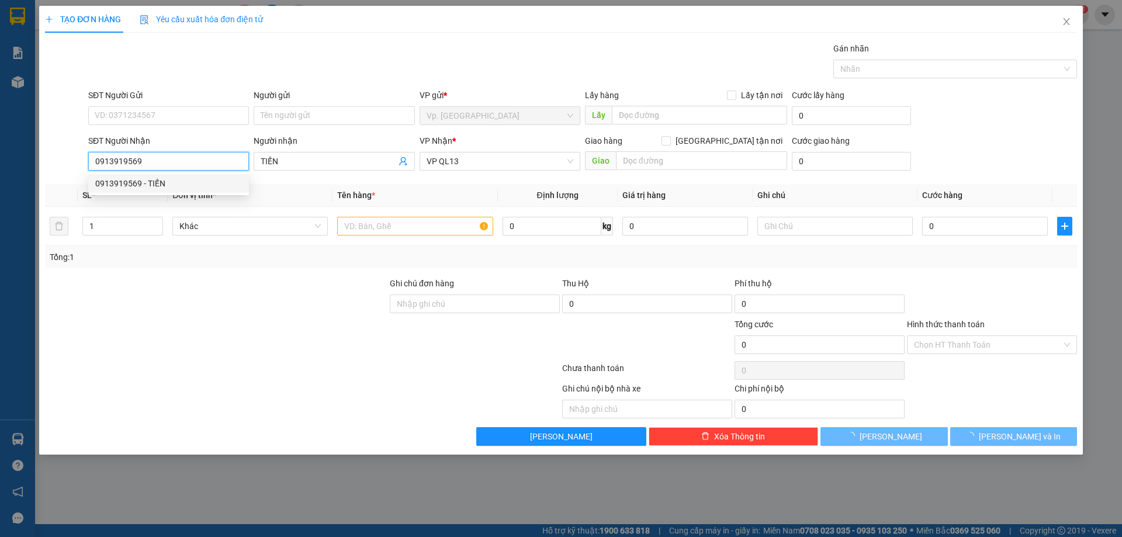
type input "150.000"
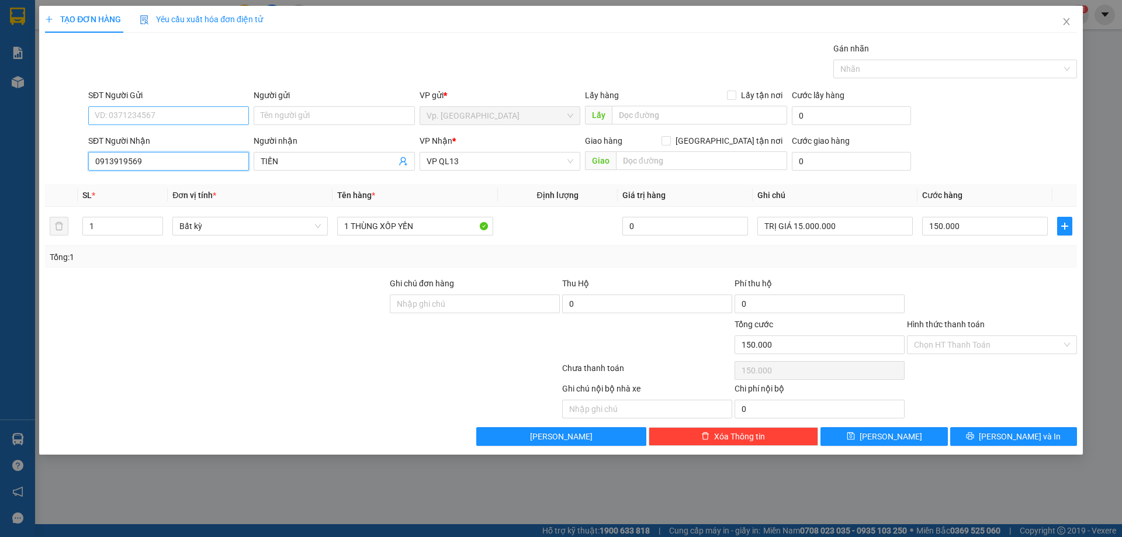
type input "0913919569"
click at [175, 118] on input "SĐT Người Gửi" at bounding box center [168, 115] width 161 height 19
click at [166, 140] on div "0989318171 - A CƯỜNG" at bounding box center [168, 139] width 147 height 13
type input "0989318171"
type input "A CƯỜNG"
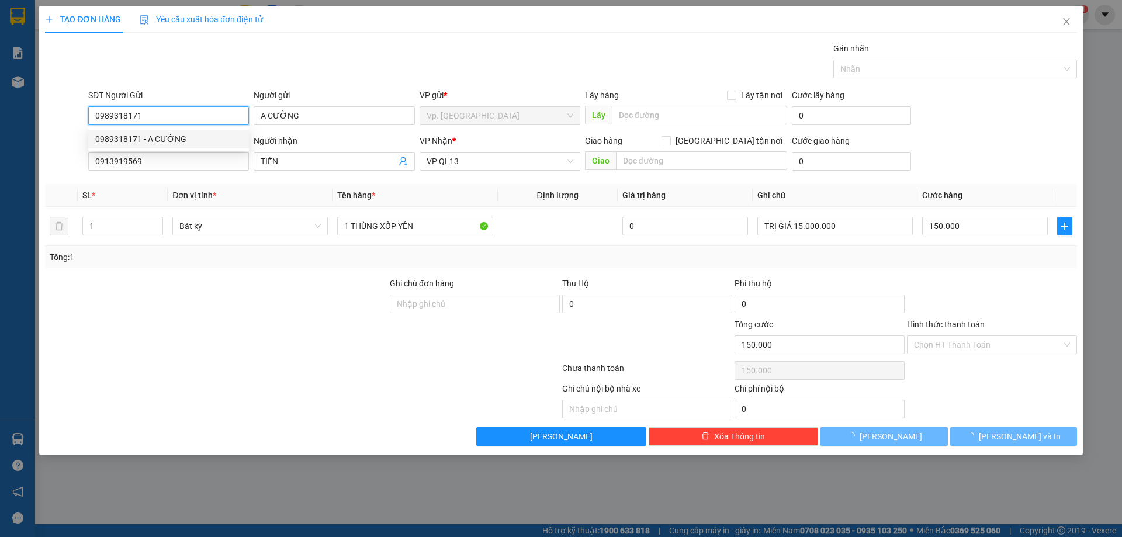
type input "170.000"
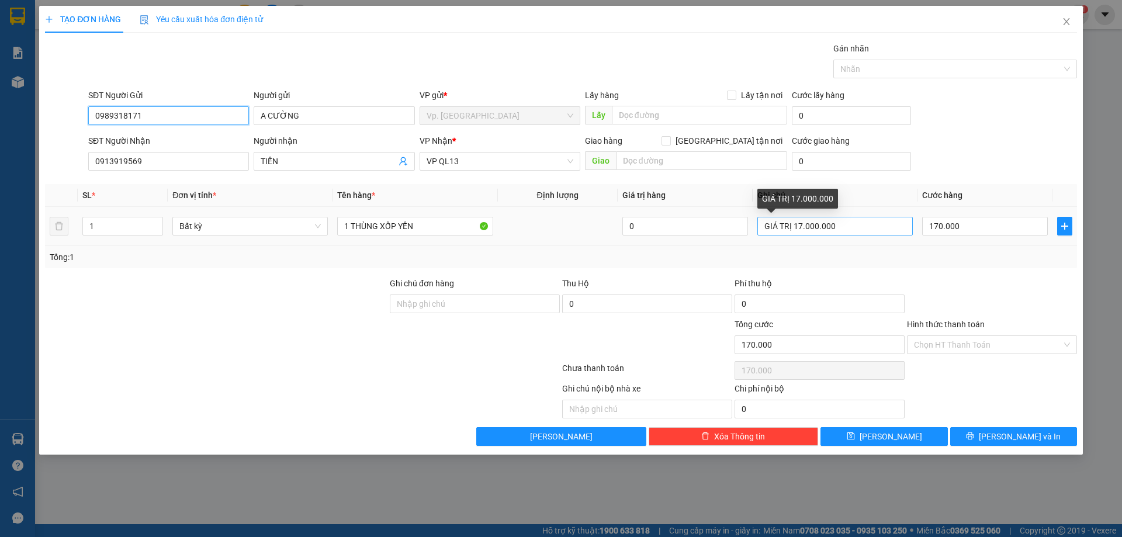
type input "0989318171"
click at [794, 227] on input "GIÁ TRỊ 17.000.000" at bounding box center [834, 226] width 155 height 19
type input "GIÁ TRỊ 20.000.000"
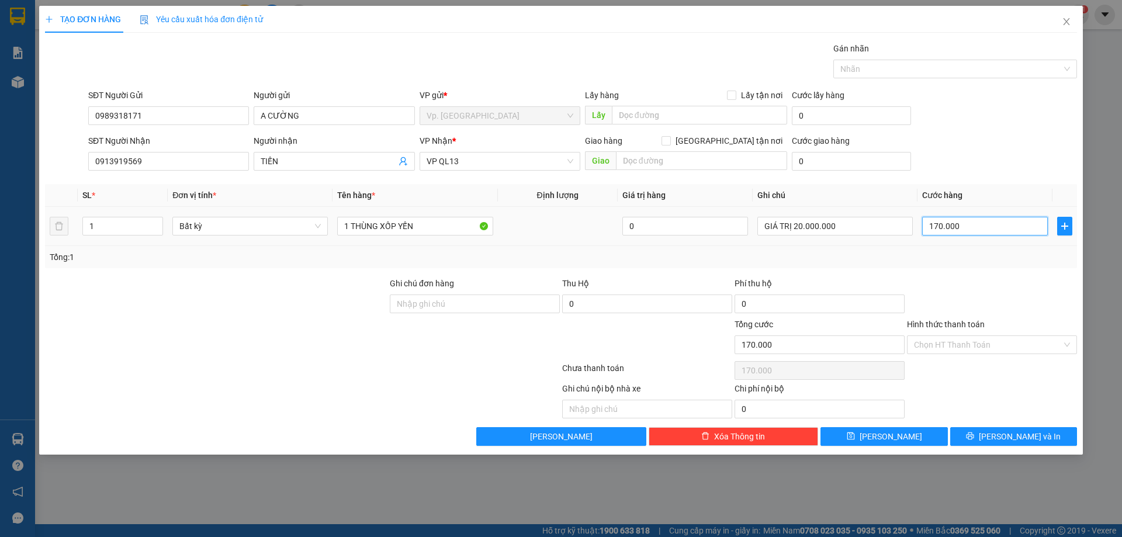
click at [952, 223] on input "170.000" at bounding box center [985, 226] width 126 height 19
type input "2"
type input "20"
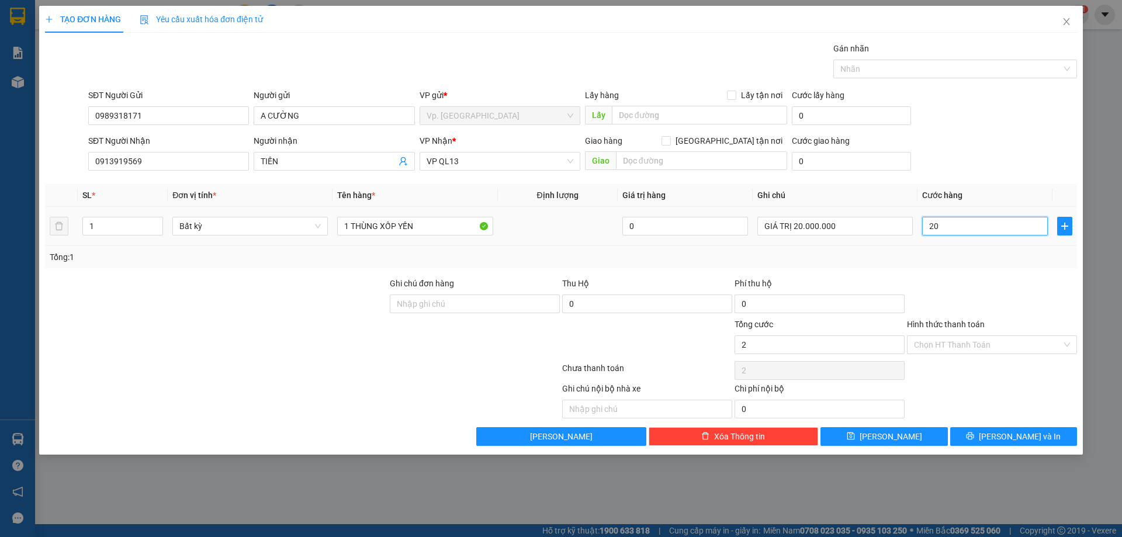
type input "20"
type input "200"
type input "2.000"
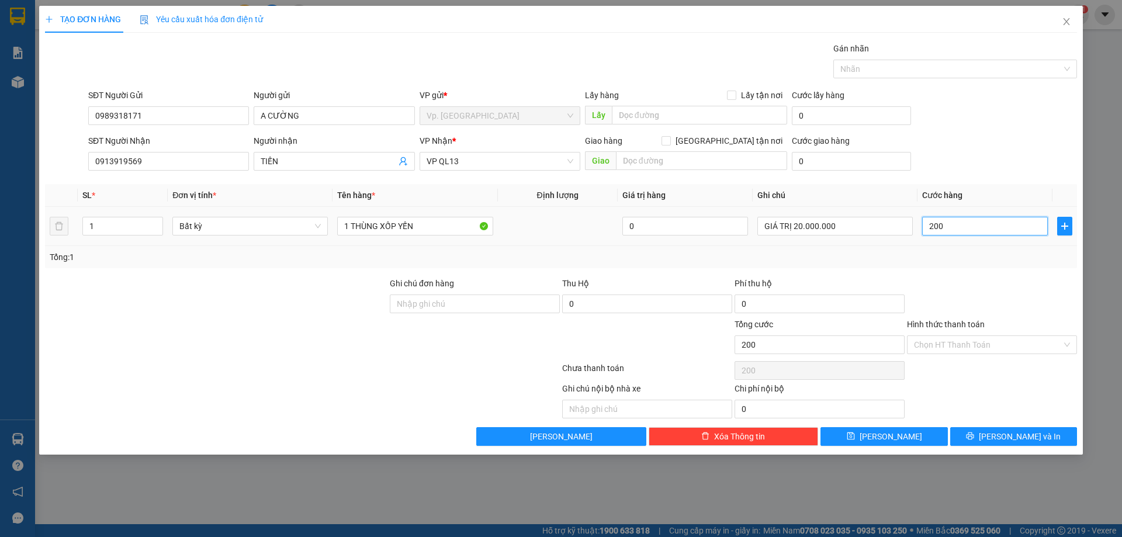
type input "2.000"
type input "20.000"
type input "200.000"
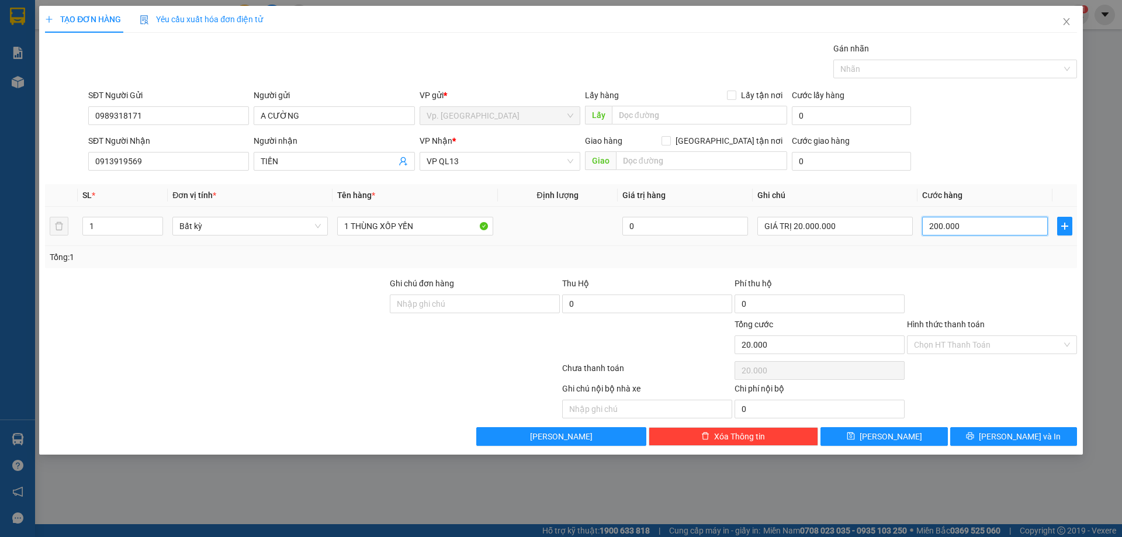
type input "200.000"
type input "2.000.000"
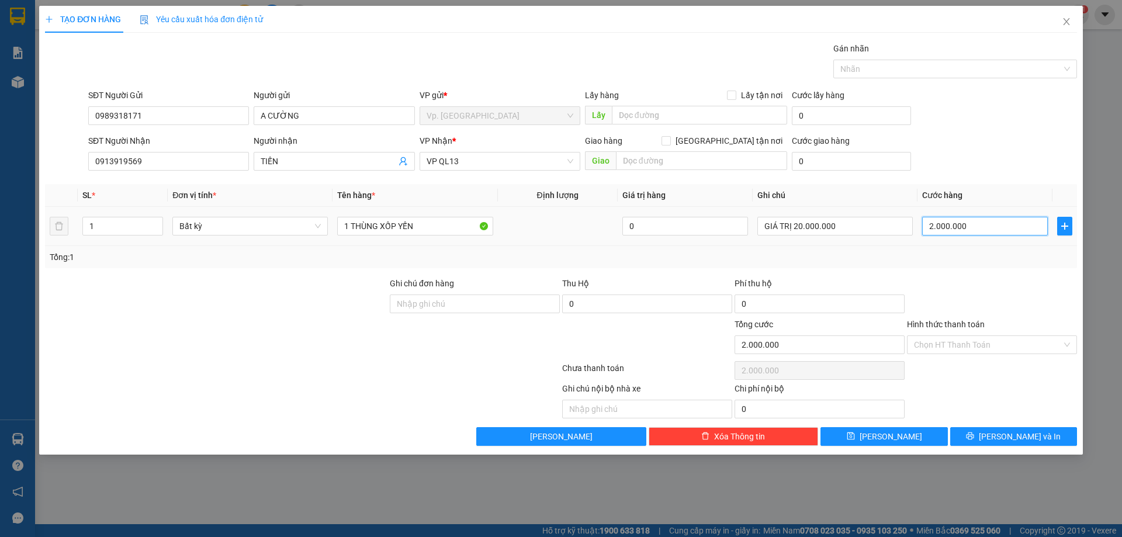
type input "200.000"
click at [957, 157] on div "SĐT Người Nhận 0913919569 Người nhận TIẾN VP Nhận * VP QL13 Giao hàng Giao tận …" at bounding box center [582, 154] width 993 height 41
click at [953, 341] on input "Hình thức thanh toán" at bounding box center [988, 345] width 148 height 18
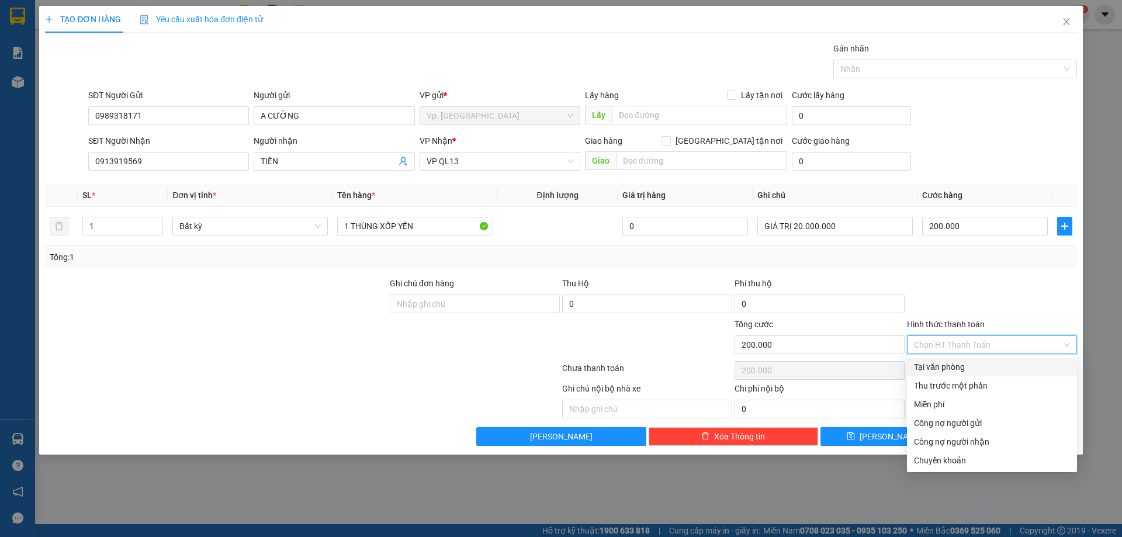
click at [939, 368] on div "Tại văn phòng" at bounding box center [992, 366] width 156 height 13
type input "0"
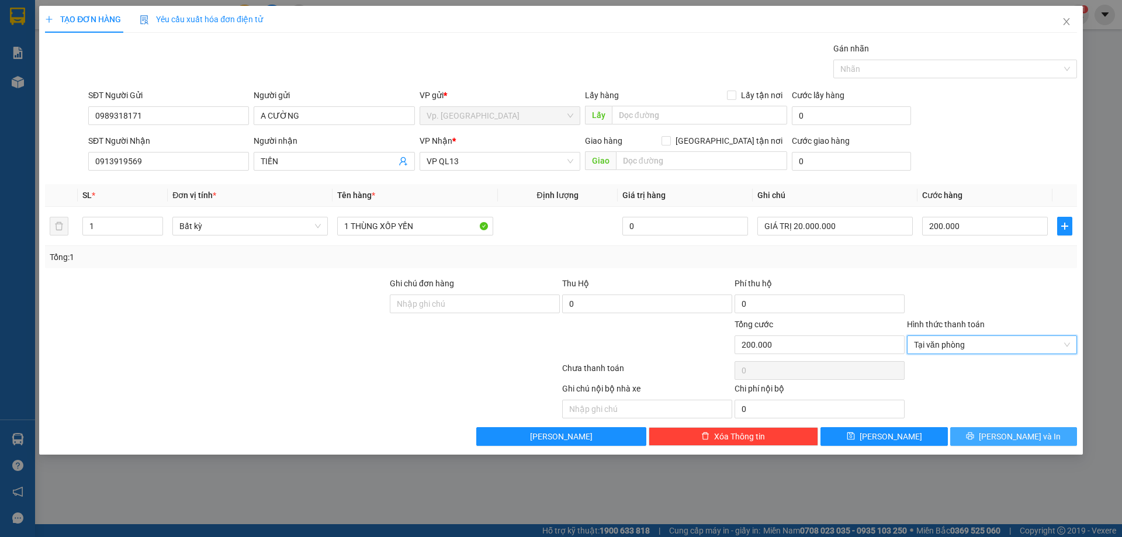
click at [987, 432] on button "[PERSON_NAME] và In" at bounding box center [1013, 436] width 127 height 19
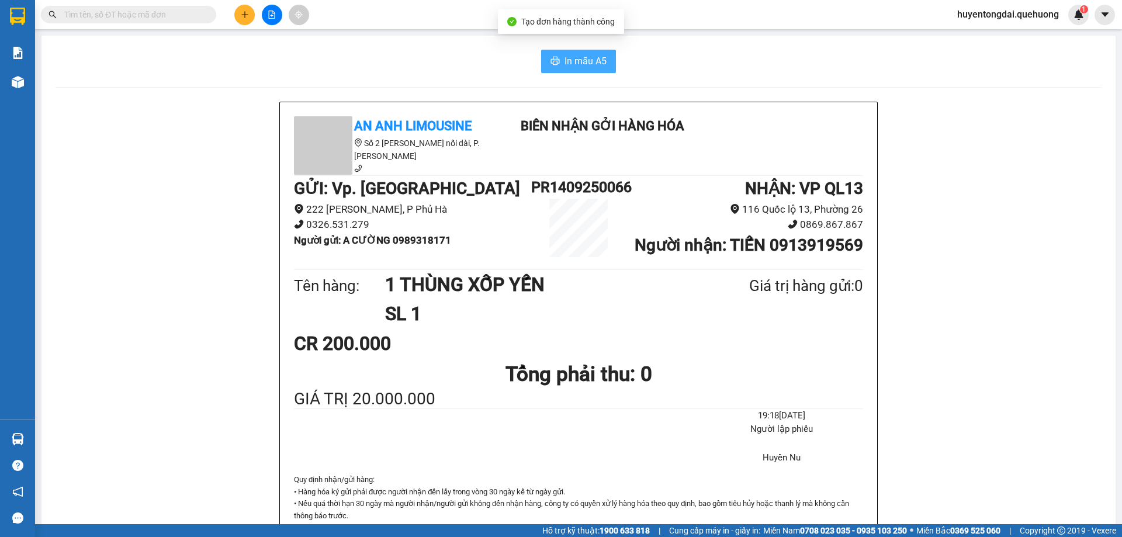
click at [576, 55] on span "In mẫu A5" at bounding box center [585, 61] width 42 height 15
click at [668, 242] on b "Người nhận : TIẾN 0913919569" at bounding box center [748, 244] width 228 height 19
click at [237, 11] on button at bounding box center [244, 15] width 20 height 20
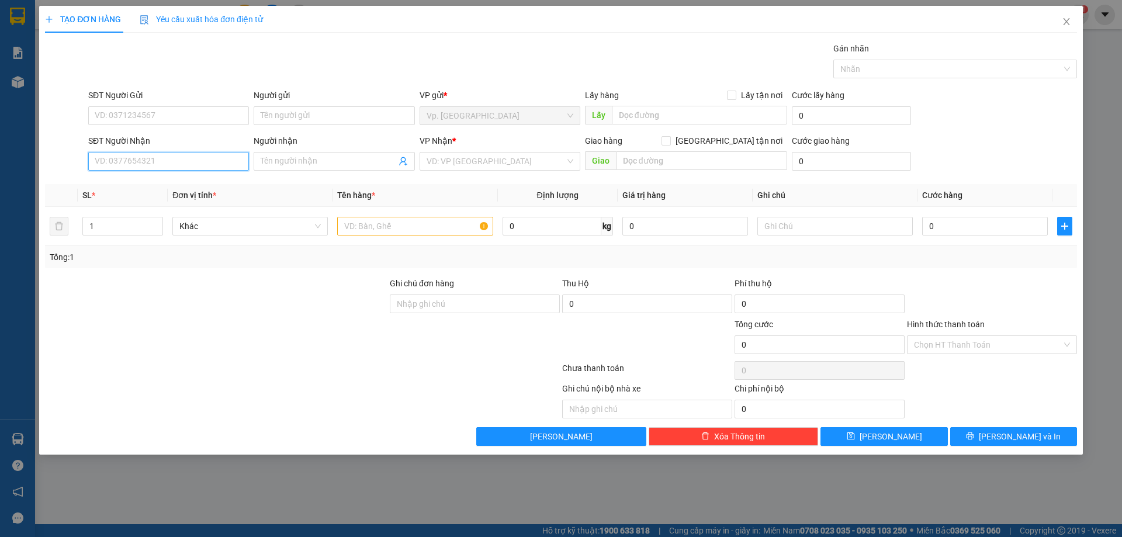
click at [145, 160] on input "SĐT Người Nhận" at bounding box center [168, 161] width 161 height 19
type input "0"
click at [151, 150] on div "SĐT Người Nhận" at bounding box center [168, 143] width 161 height 18
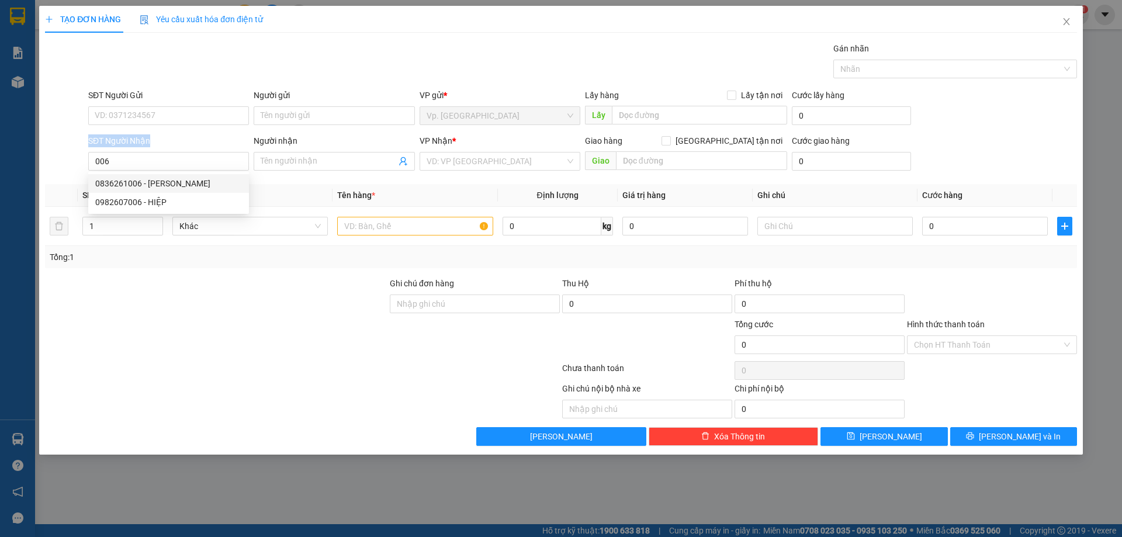
click at [151, 150] on div "SĐT Người Nhận" at bounding box center [168, 143] width 161 height 18
click at [152, 155] on input "006" at bounding box center [168, 161] width 161 height 19
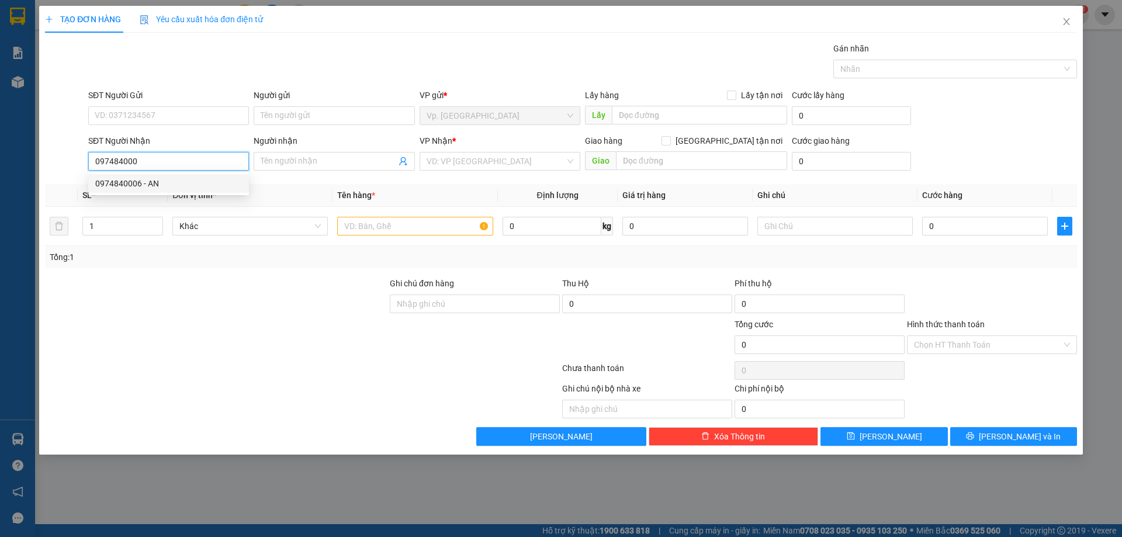
click at [168, 178] on div "0974840006 - AN" at bounding box center [168, 183] width 147 height 13
type input "0974840006"
type input "AN"
type input "ĐM"
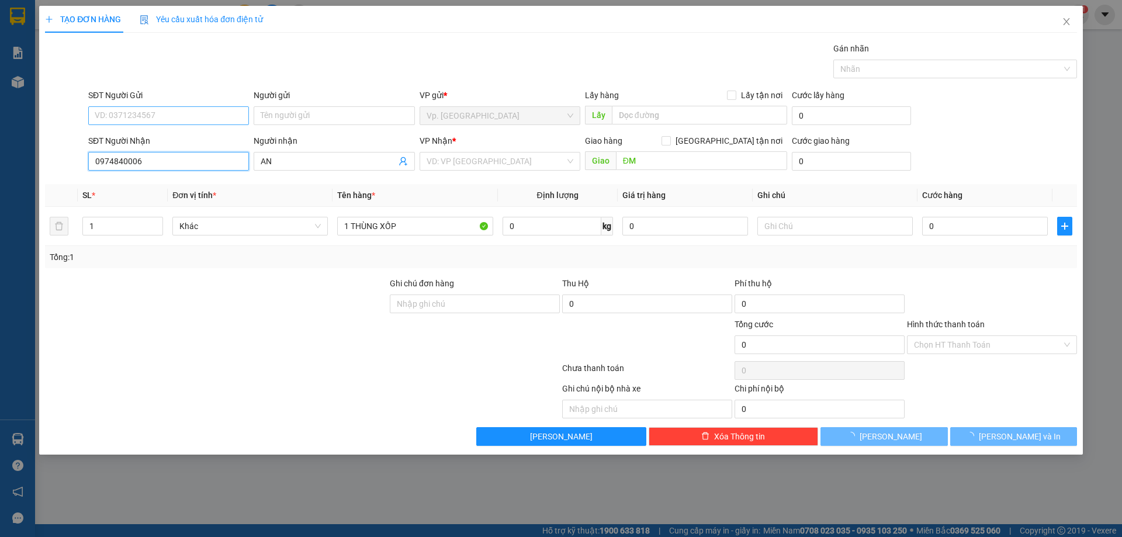
type input "0974840006"
click at [173, 113] on input "SĐT Người Gửi" at bounding box center [168, 115] width 161 height 19
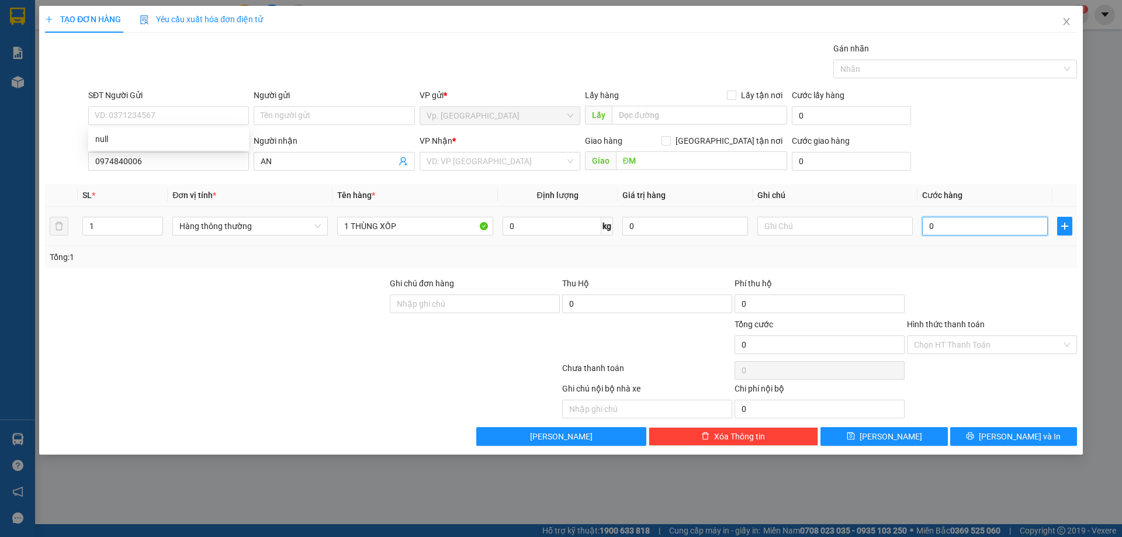
click at [936, 223] on input "0" at bounding box center [985, 226] width 126 height 19
type input "3"
type input "30"
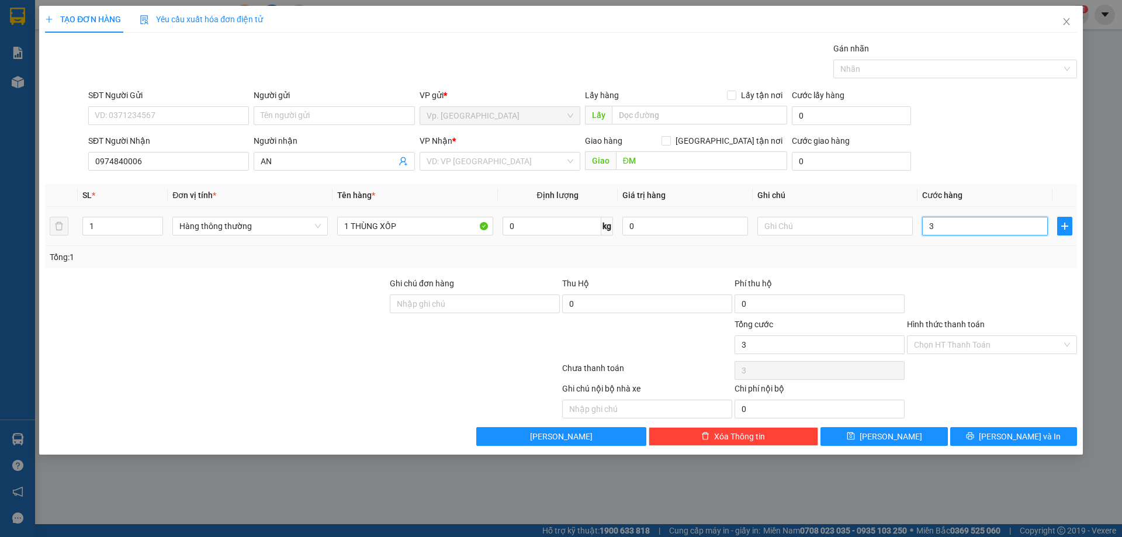
type input "30"
type input "30.000"
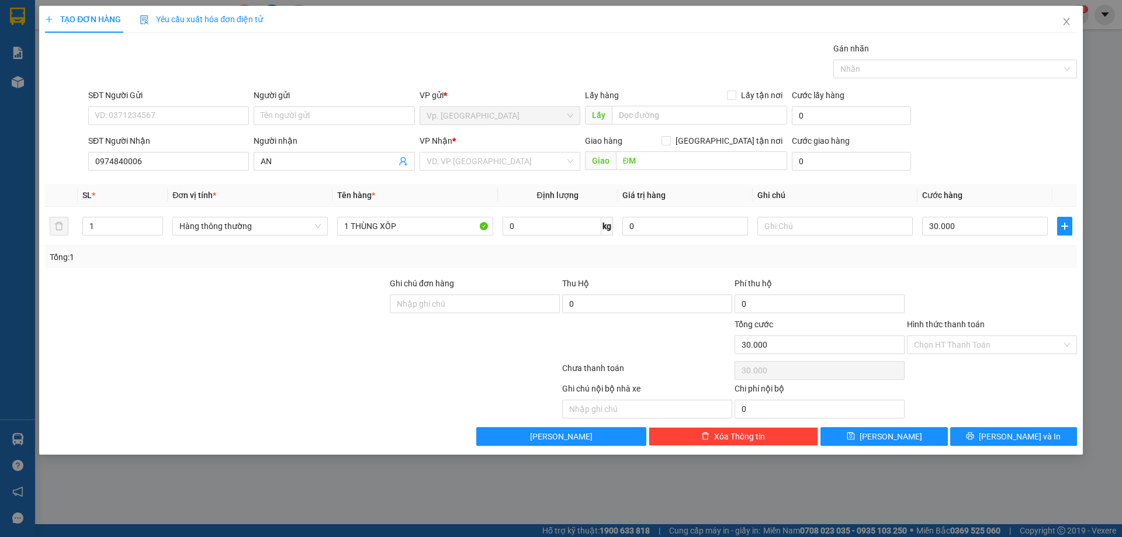
click at [1017, 159] on div "SĐT Người Nhận 0974840006 Người nhận AN VP Nhận * VD: VP Sài Gòn Giao hàng Giao…" at bounding box center [582, 154] width 993 height 41
click at [659, 163] on input "ĐM" at bounding box center [701, 160] width 171 height 19
click at [453, 150] on div "VP Nhận *" at bounding box center [499, 143] width 161 height 18
click at [457, 160] on input "search" at bounding box center [495, 161] width 138 height 18
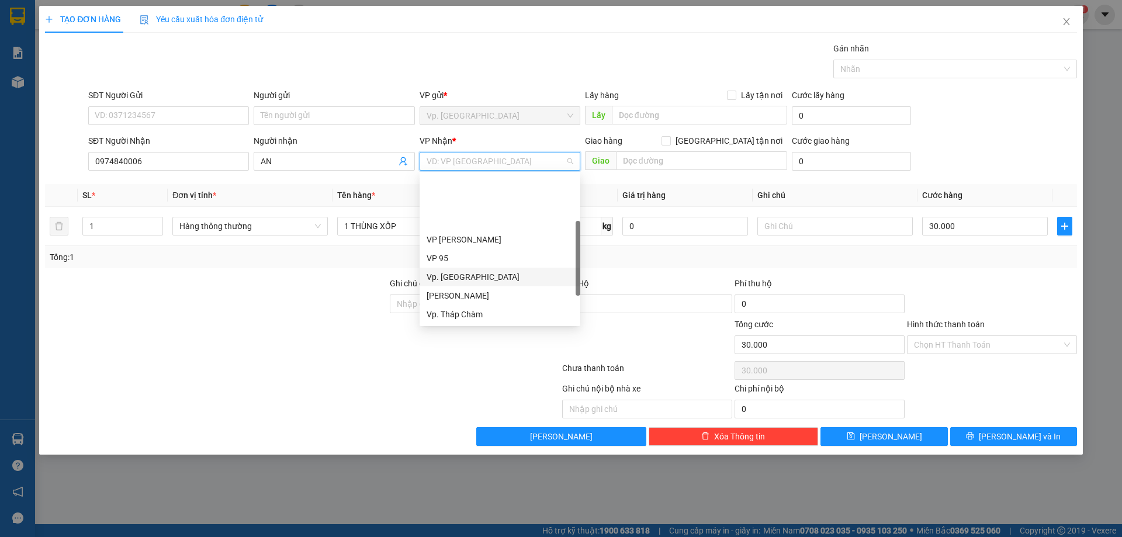
scroll to position [93, 0]
click at [446, 258] on div "VP QL13" at bounding box center [499, 258] width 147 height 13
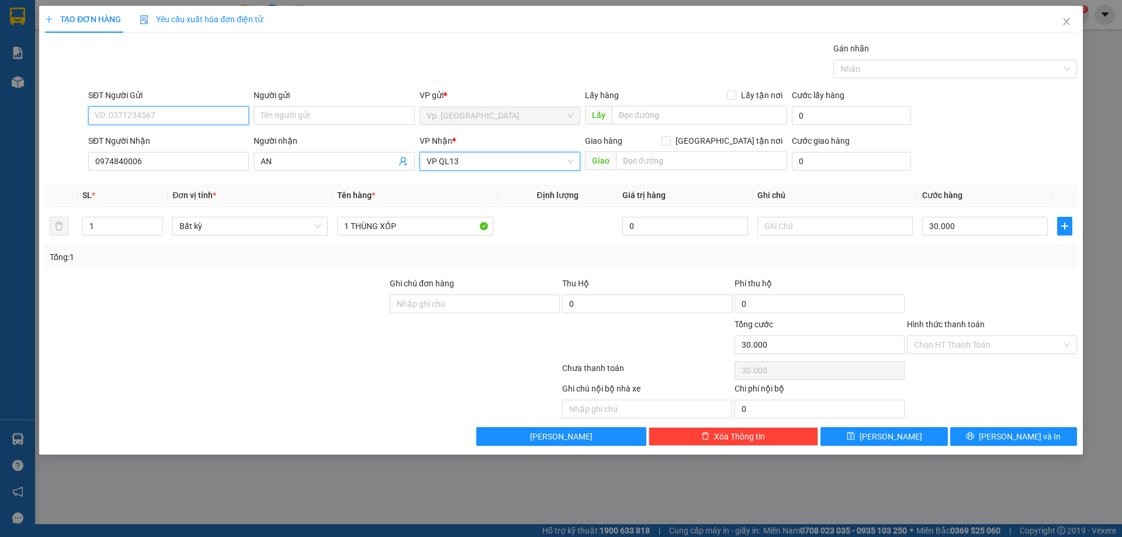
click at [185, 112] on input "SĐT Người Gửi" at bounding box center [168, 115] width 161 height 19
type input "0937603135"
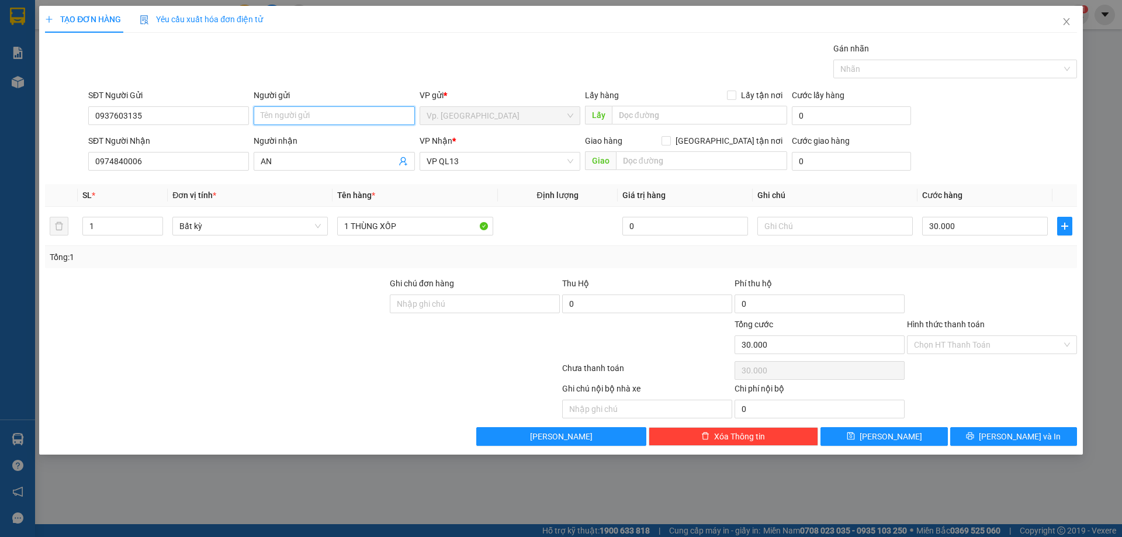
click at [323, 109] on input "Người gửi" at bounding box center [334, 115] width 161 height 19
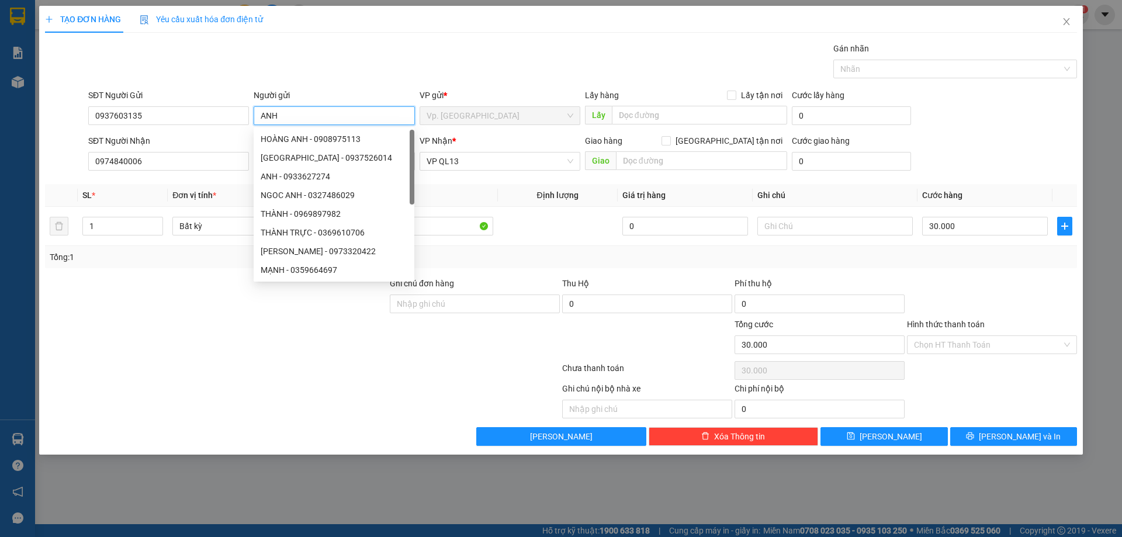
type input "ANH"
click at [231, 315] on div at bounding box center [216, 297] width 345 height 41
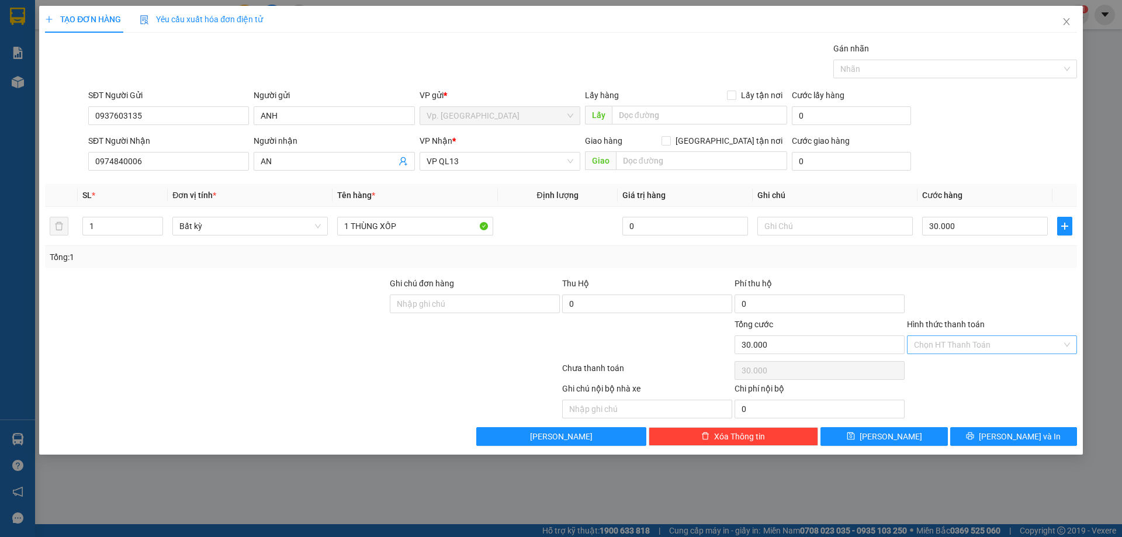
click at [945, 342] on input "Hình thức thanh toán" at bounding box center [988, 345] width 148 height 18
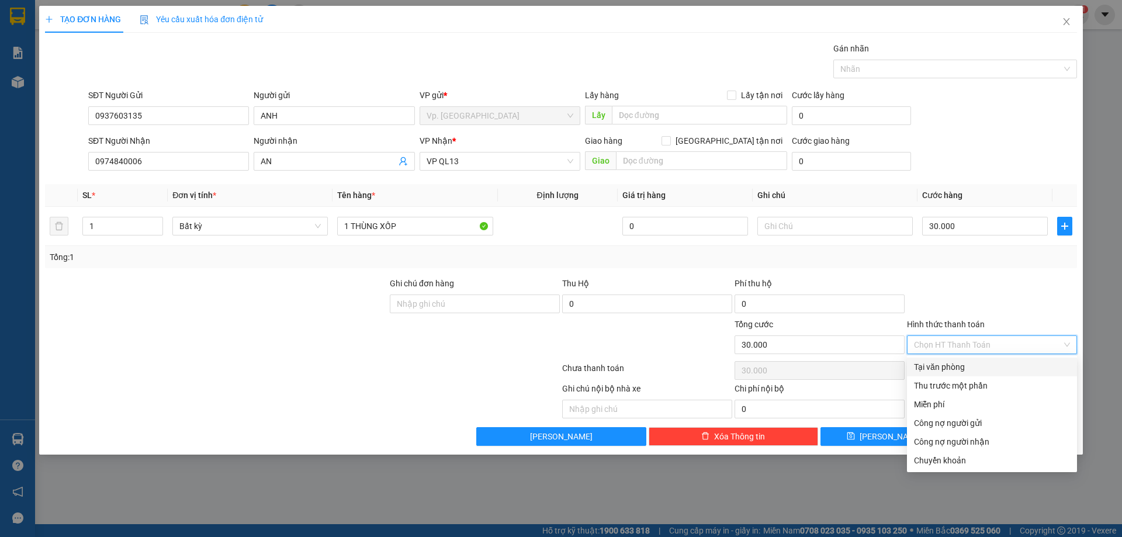
click at [946, 359] on div "Tại văn phòng" at bounding box center [992, 366] width 170 height 19
type input "0"
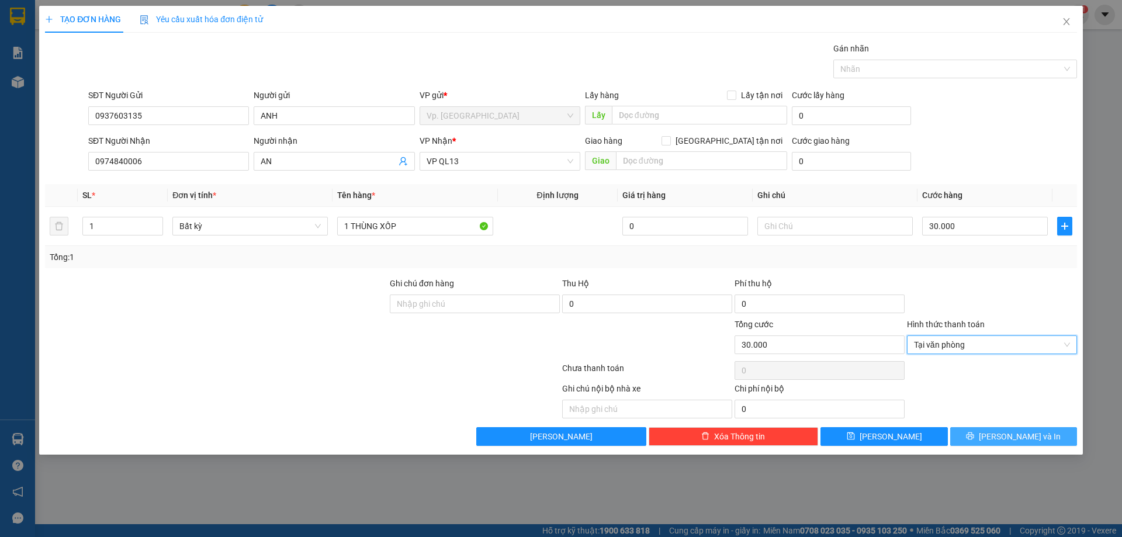
click at [982, 428] on button "[PERSON_NAME] và In" at bounding box center [1013, 436] width 127 height 19
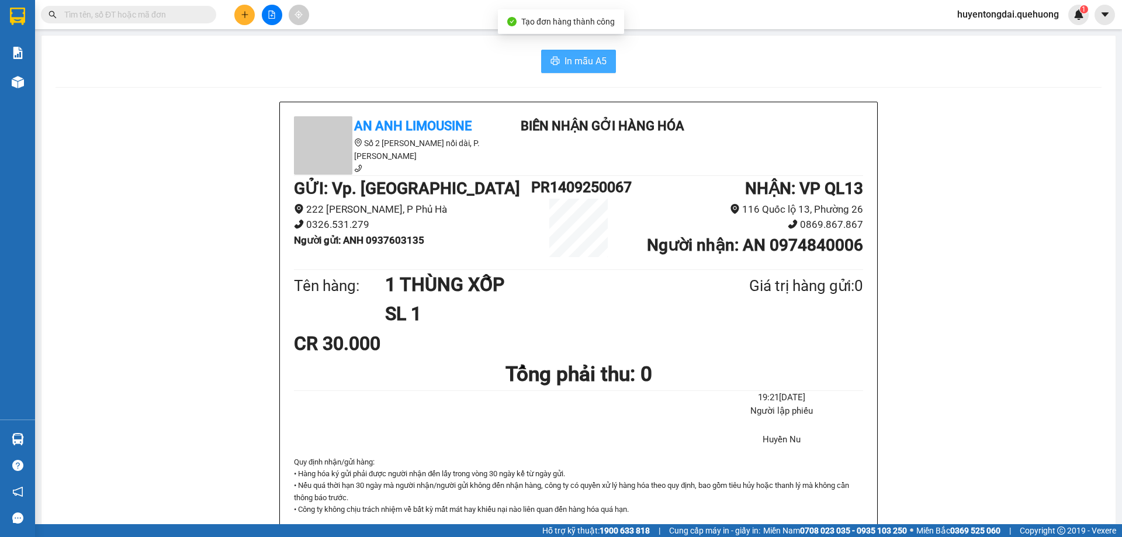
click at [547, 55] on button "In mẫu A5" at bounding box center [578, 61] width 75 height 23
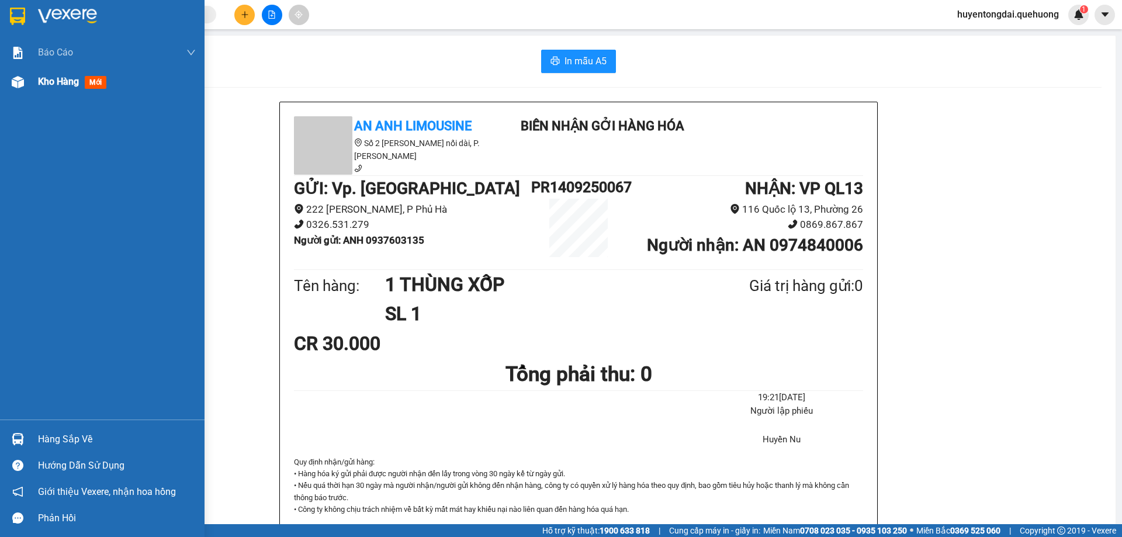
click at [25, 78] on div at bounding box center [18, 82] width 20 height 20
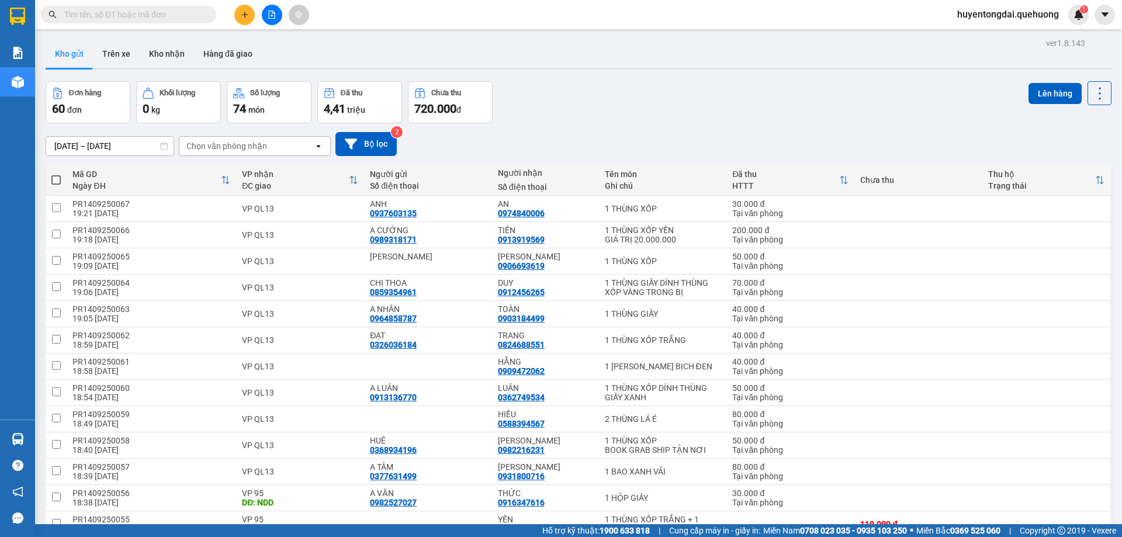
click at [235, 20] on button at bounding box center [244, 15] width 20 height 20
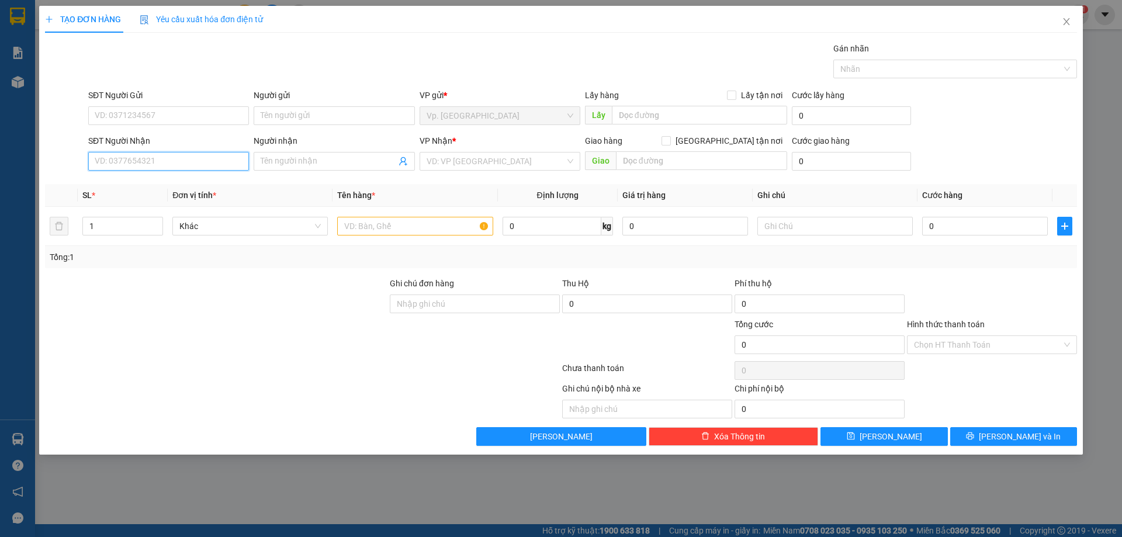
click at [150, 154] on input "SĐT Người Nhận" at bounding box center [168, 161] width 161 height 19
type input "0933161618"
click at [300, 164] on input "Người nhận" at bounding box center [328, 161] width 135 height 13
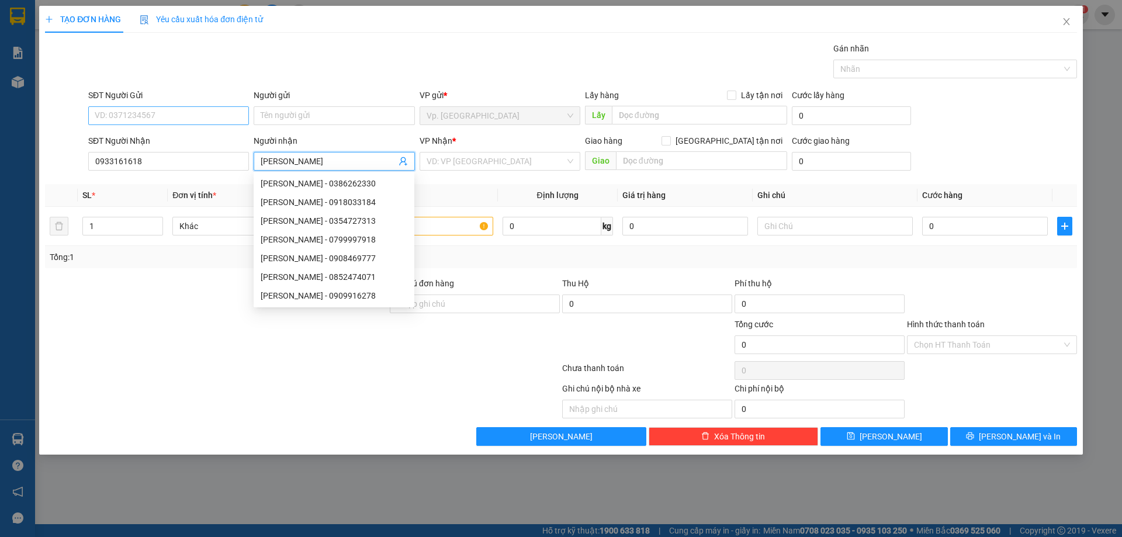
type input "MINH QUANG"
click at [200, 109] on input "SĐT Người Gửi" at bounding box center [168, 115] width 161 height 19
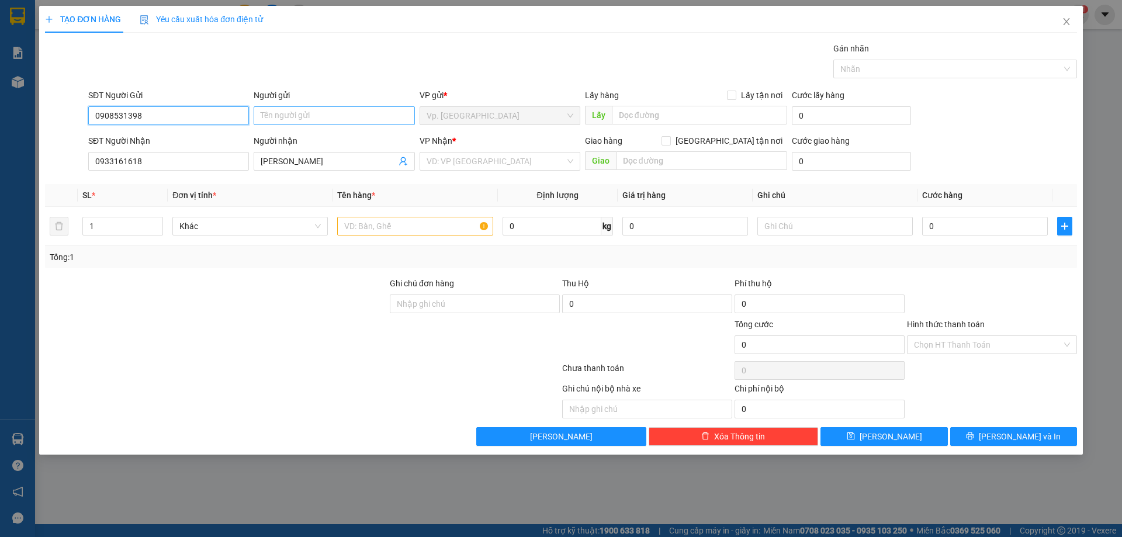
type input "0908531398"
click at [317, 116] on input "Người gửi" at bounding box center [334, 115] width 161 height 19
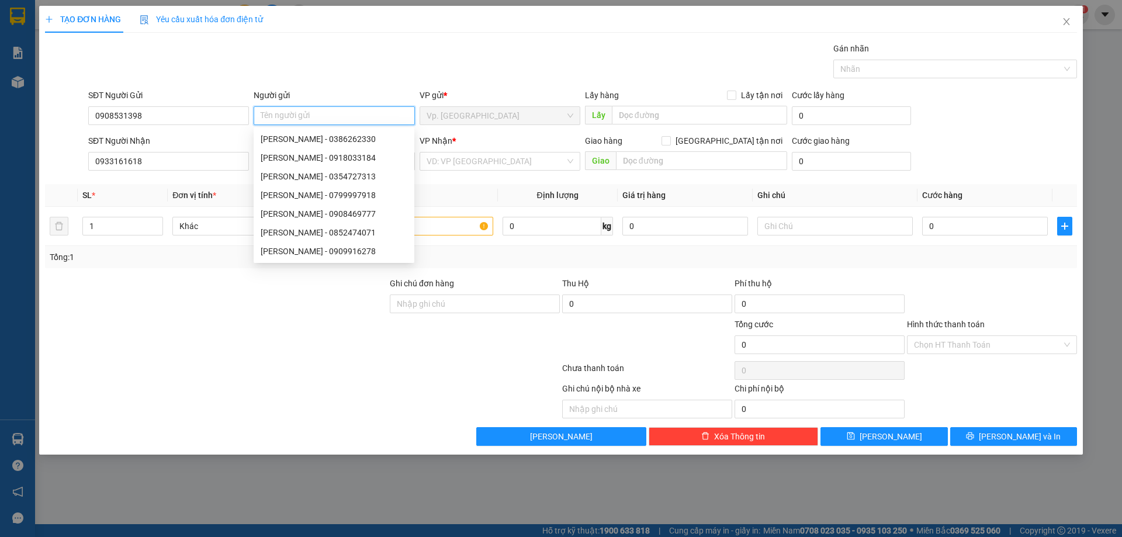
type input "O"
type input "LONG"
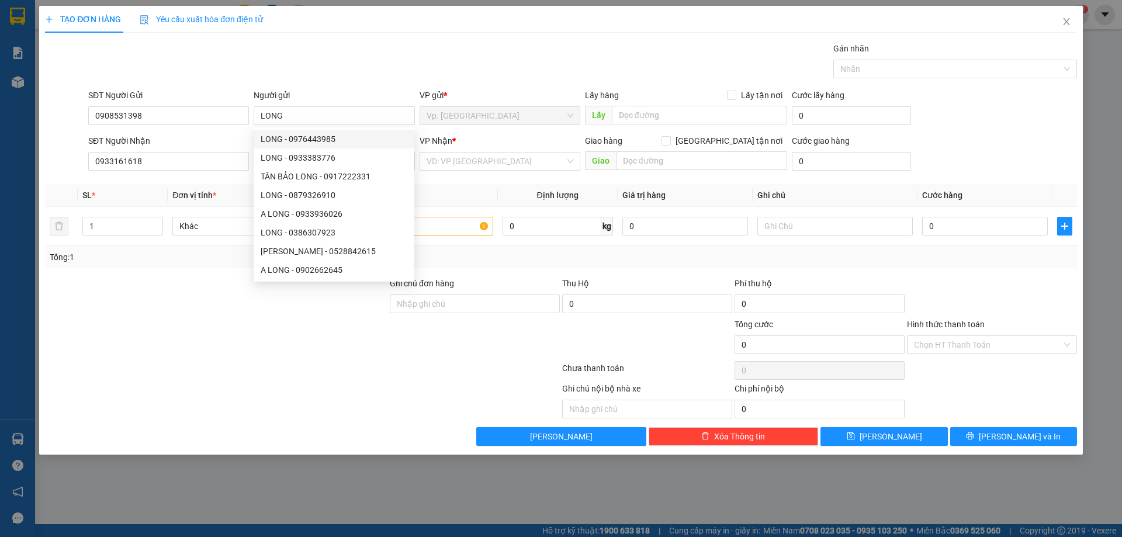
drag, startPoint x: 504, startPoint y: 183, endPoint x: 494, endPoint y: 173, distance: 14.1
click at [502, 182] on div "Transit Pickup Surcharge Ids Transit Deliver Surcharge Ids Transit Deliver Surc…" at bounding box center [561, 244] width 1032 height 404
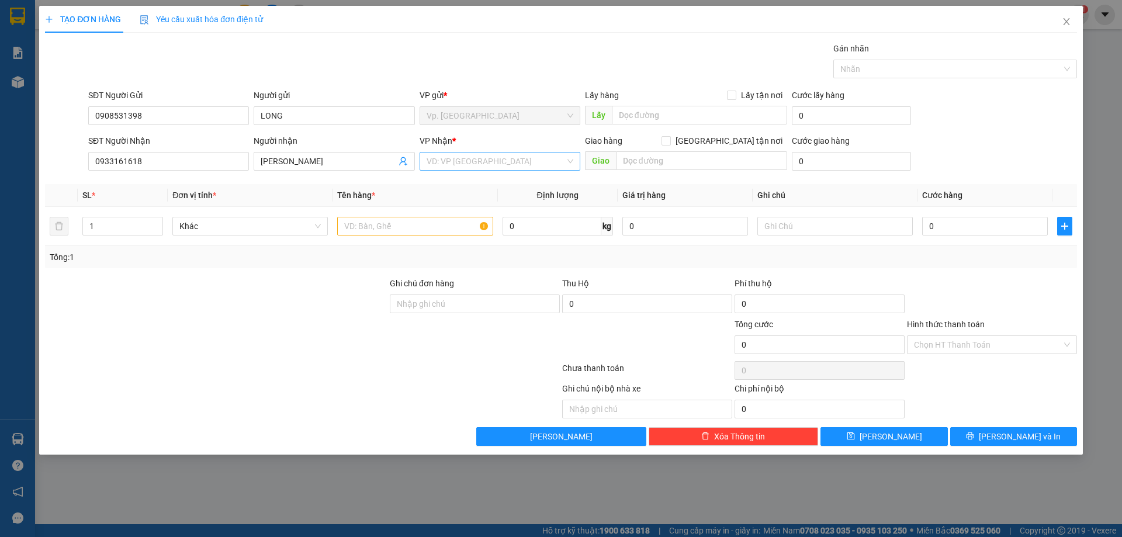
click at [463, 154] on input "search" at bounding box center [495, 161] width 138 height 18
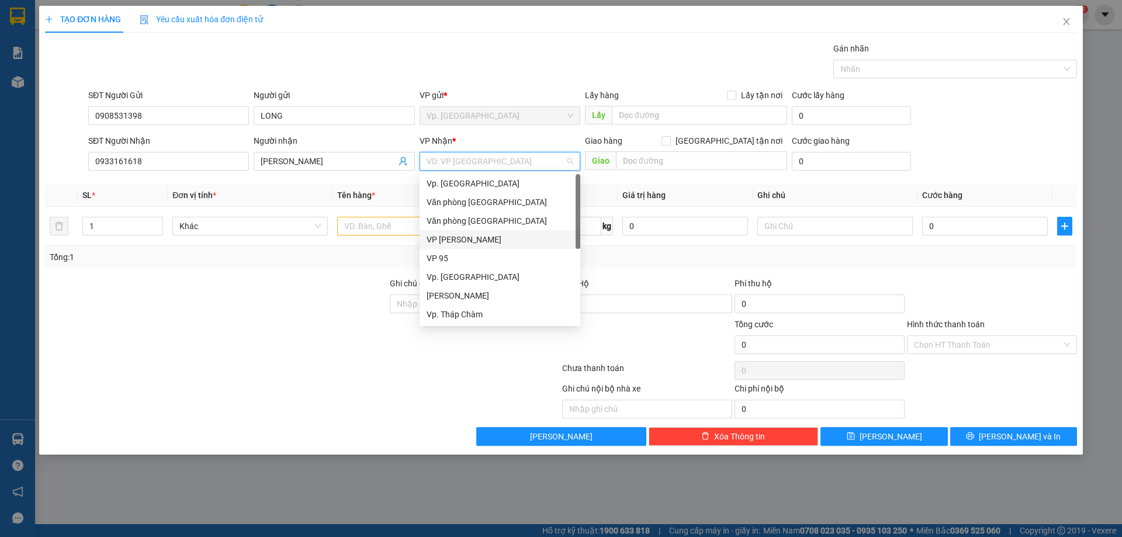
scroll to position [93, 0]
click at [468, 256] on div "VP QL13" at bounding box center [499, 258] width 147 height 13
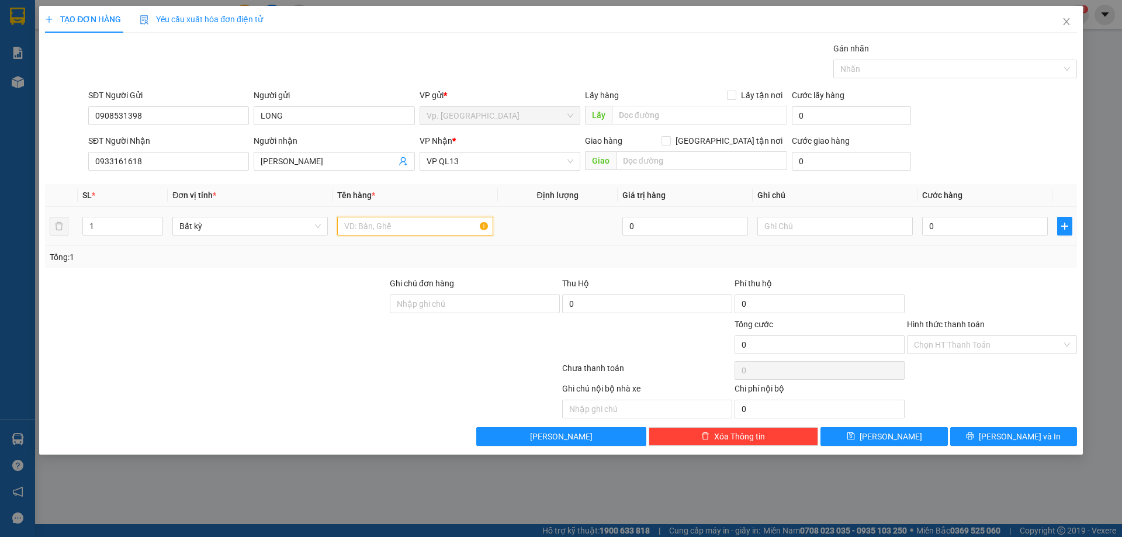
click at [382, 225] on input "text" at bounding box center [414, 226] width 155 height 19
type input "1 XE AB 85AA-08904"
click at [831, 223] on input "text" at bounding box center [834, 226] width 155 height 19
type input "BAO XE"
click at [972, 227] on input "0" at bounding box center [985, 226] width 126 height 19
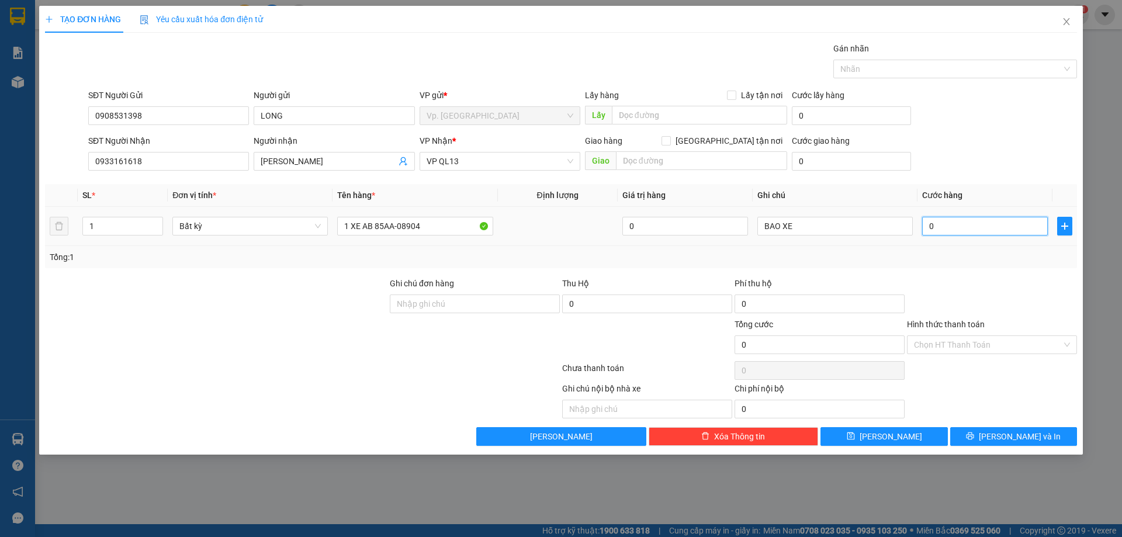
type input "4"
type input "45"
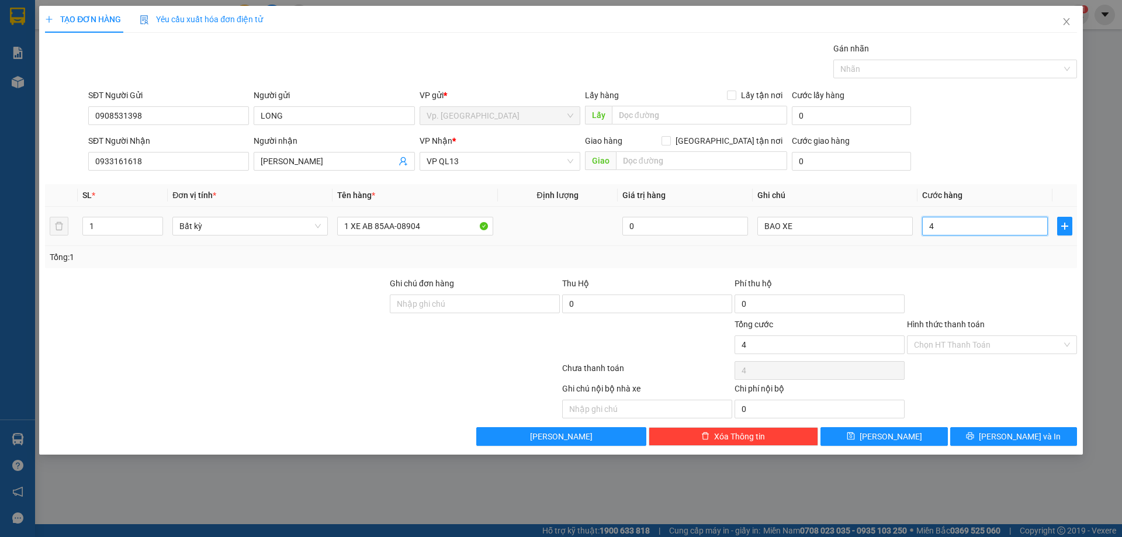
type input "45"
type input "450"
type input "450.000"
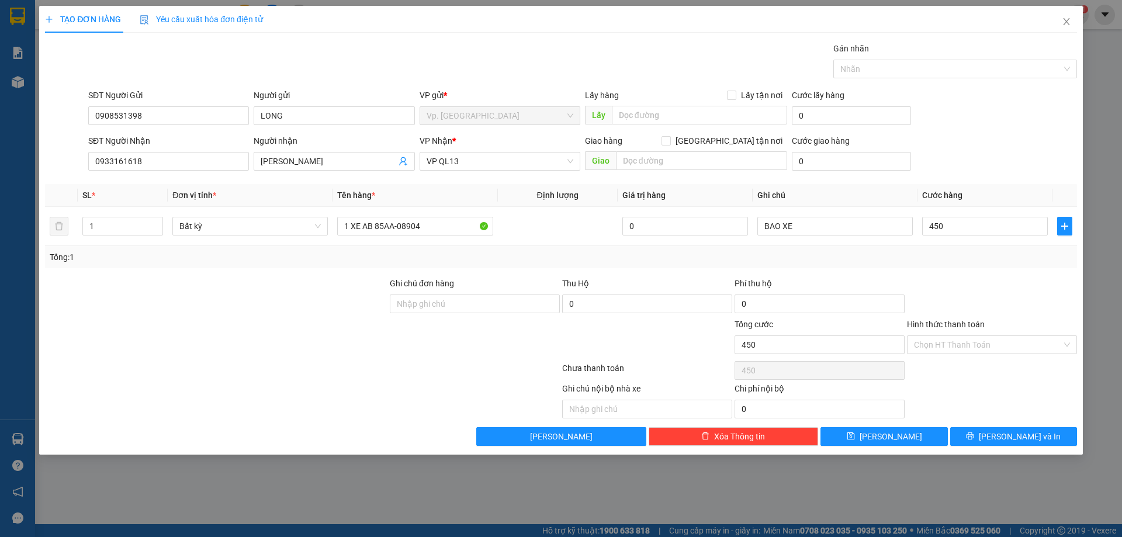
type input "450.000"
click at [992, 162] on div "SĐT Người Nhận 0933161618 Người nhận MINH QUANG VP Nhận * VP QL13 Giao hàng Gia…" at bounding box center [582, 154] width 993 height 41
click at [812, 226] on input "BAO XE" at bounding box center [834, 226] width 155 height 19
type input "BAO XE ( THU HỘ 18.500.000)"
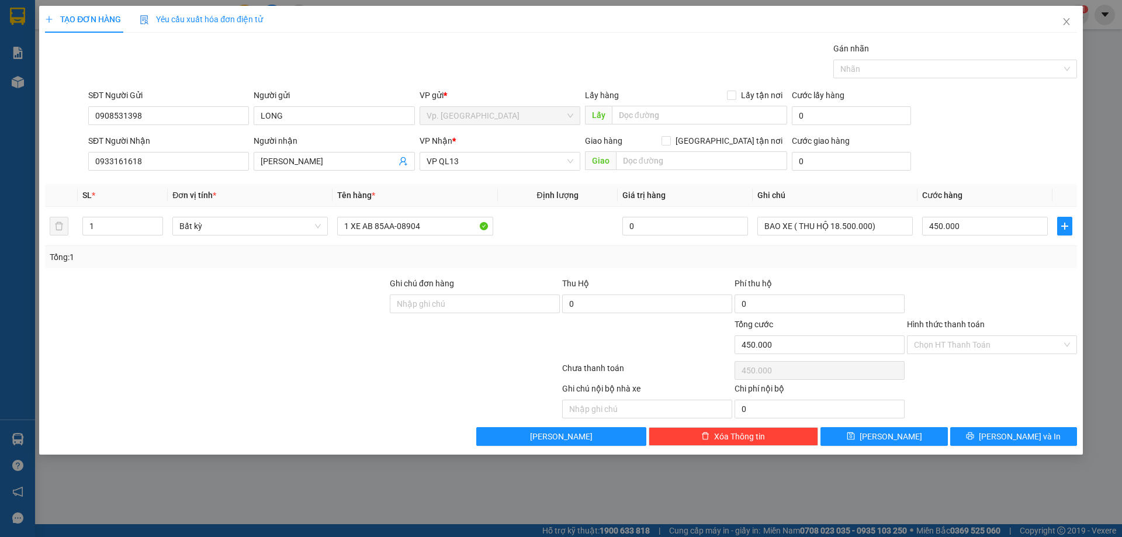
click at [939, 161] on div "SĐT Người Nhận 0933161618 Người nhận MINH QUANG VP Nhận * VP QL13 Giao hàng Gia…" at bounding box center [582, 154] width 993 height 41
click at [984, 433] on button "[PERSON_NAME] và In" at bounding box center [1013, 436] width 127 height 19
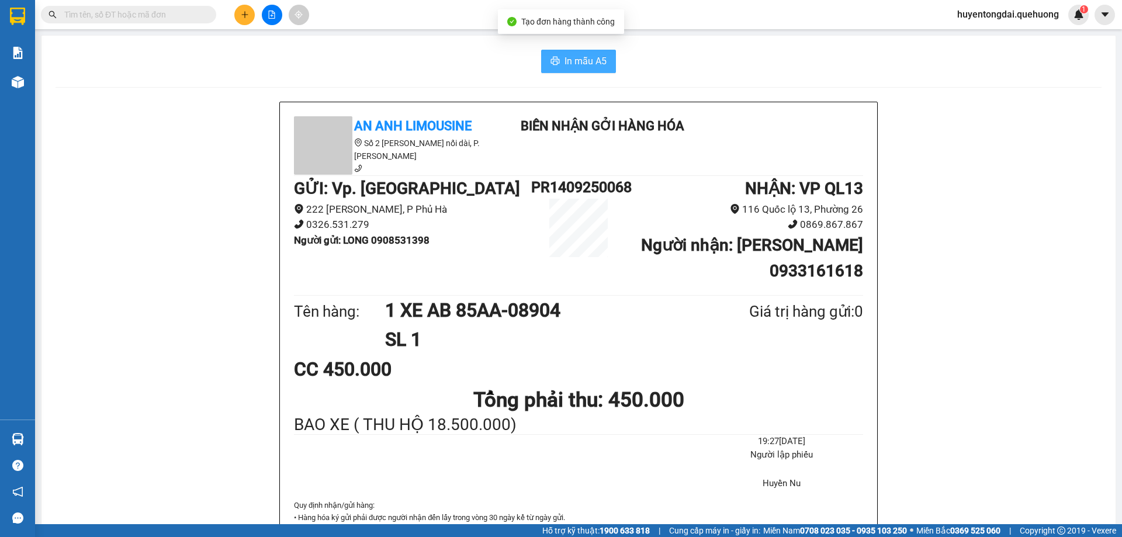
click at [579, 65] on span "In mẫu A5" at bounding box center [585, 61] width 42 height 15
click at [248, 16] on icon "plus" at bounding box center [245, 15] width 8 height 8
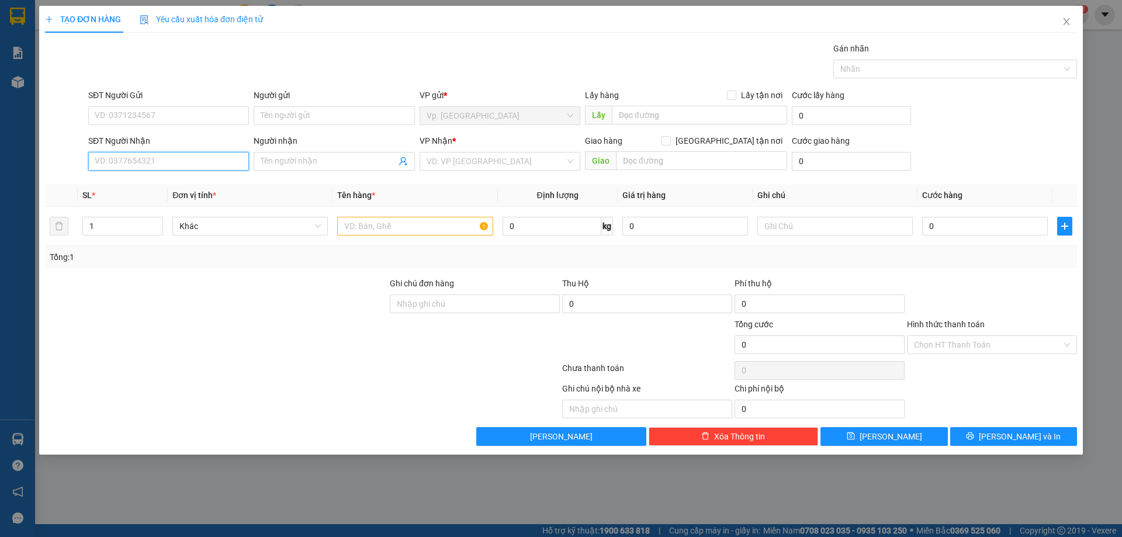
click at [159, 156] on input "SĐT Người Nhận" at bounding box center [168, 161] width 161 height 19
click at [140, 188] on div "0982975576 - HƯƠNG" at bounding box center [168, 183] width 147 height 13
type input "0982975576"
type input "HƯƠNG"
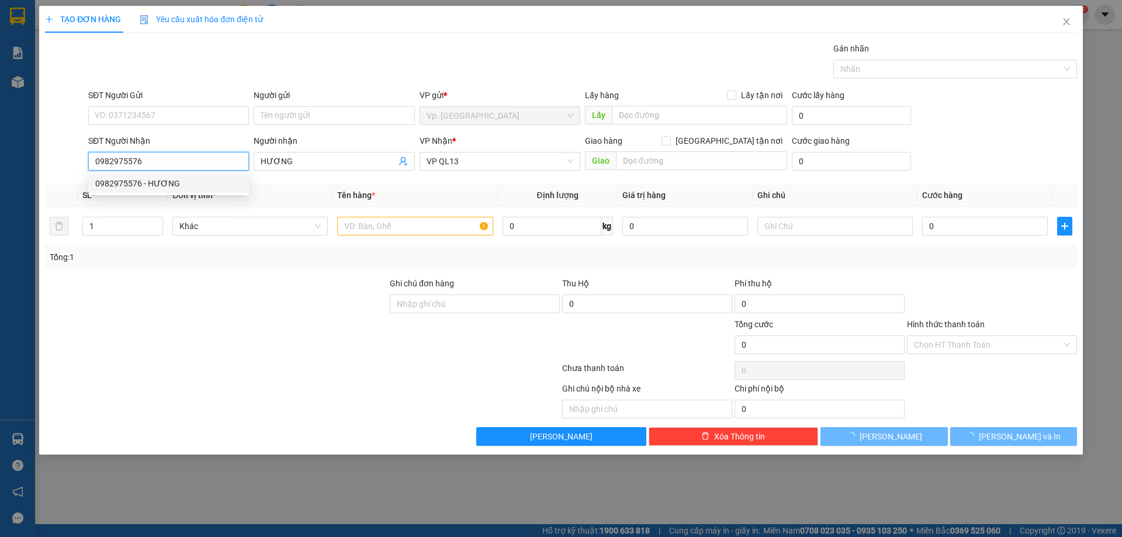
type input "40.000"
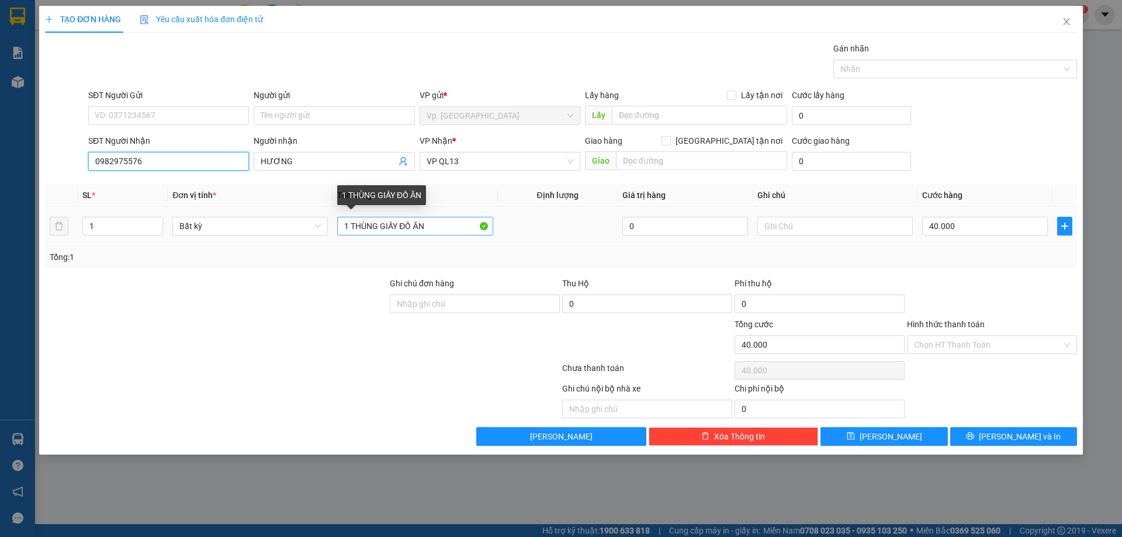
type input "0982975576"
drag, startPoint x: 436, startPoint y: 222, endPoint x: 383, endPoint y: 235, distance: 54.7
click at [383, 235] on div "1 THÙNG GIẤY ĐỒ ĂN" at bounding box center [414, 225] width 155 height 23
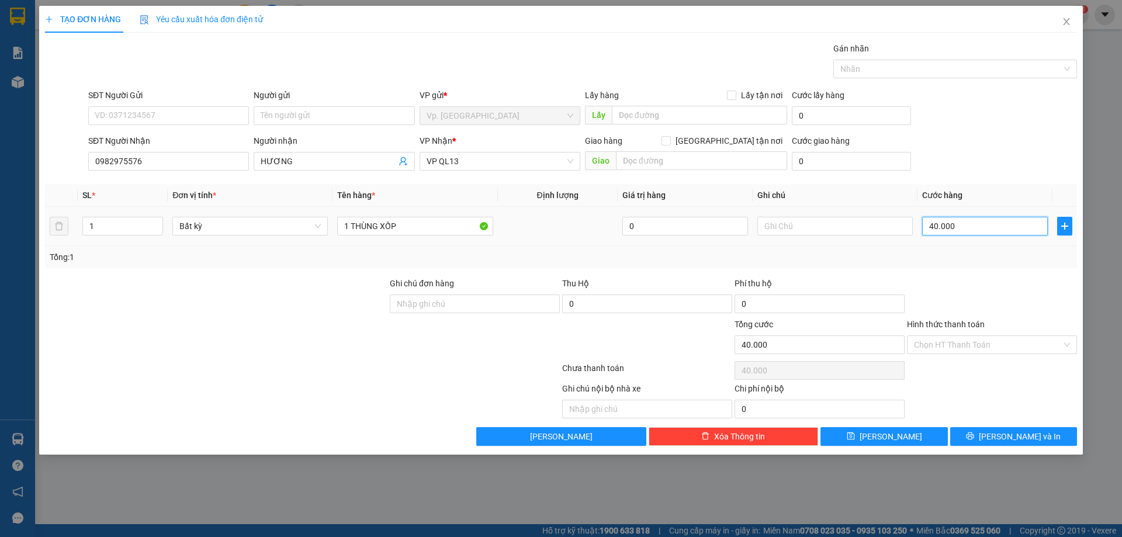
click at [946, 230] on input "40.000" at bounding box center [985, 226] width 126 height 19
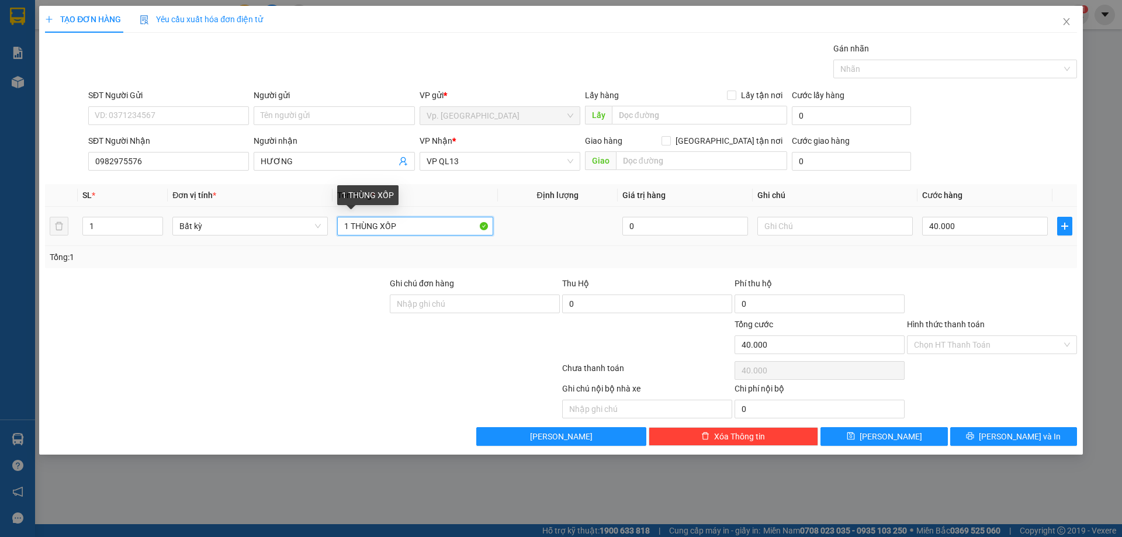
click at [433, 226] on input "1 THÙNG XỐP" at bounding box center [414, 226] width 155 height 19
type input "1 THÙNG XỐP + 1 THÙNG GIẤY"
click at [137, 221] on input "1" at bounding box center [122, 226] width 79 height 18
drag, startPoint x: 137, startPoint y: 221, endPoint x: 0, endPoint y: 225, distance: 137.3
click at [0, 225] on div "TẠO ĐƠN HÀNG Yêu cầu xuất hóa đơn điện tử Transit Pickup Surcharge Ids Transit …" at bounding box center [561, 268] width 1122 height 537
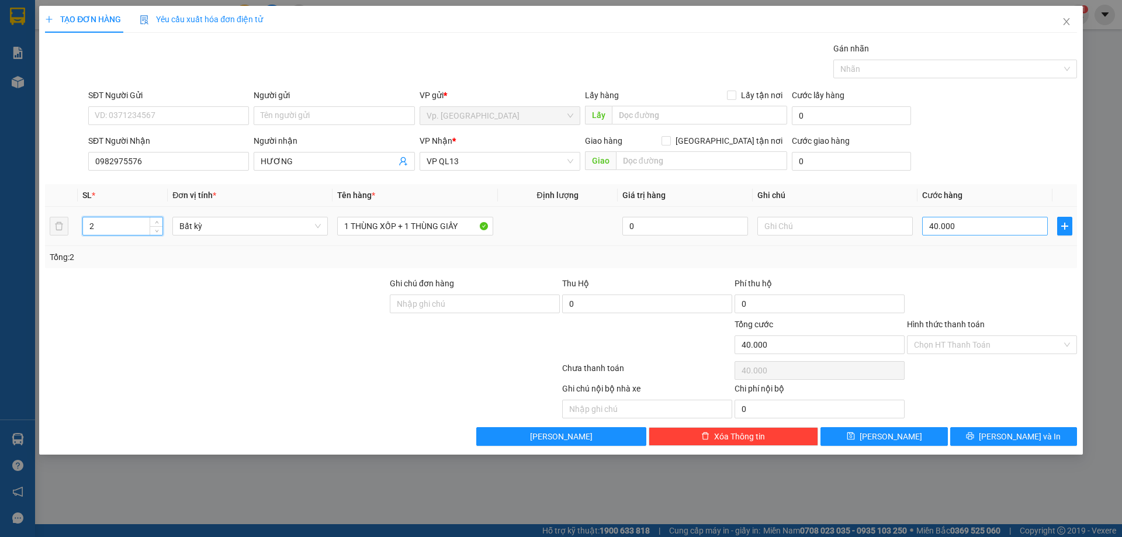
type input "2"
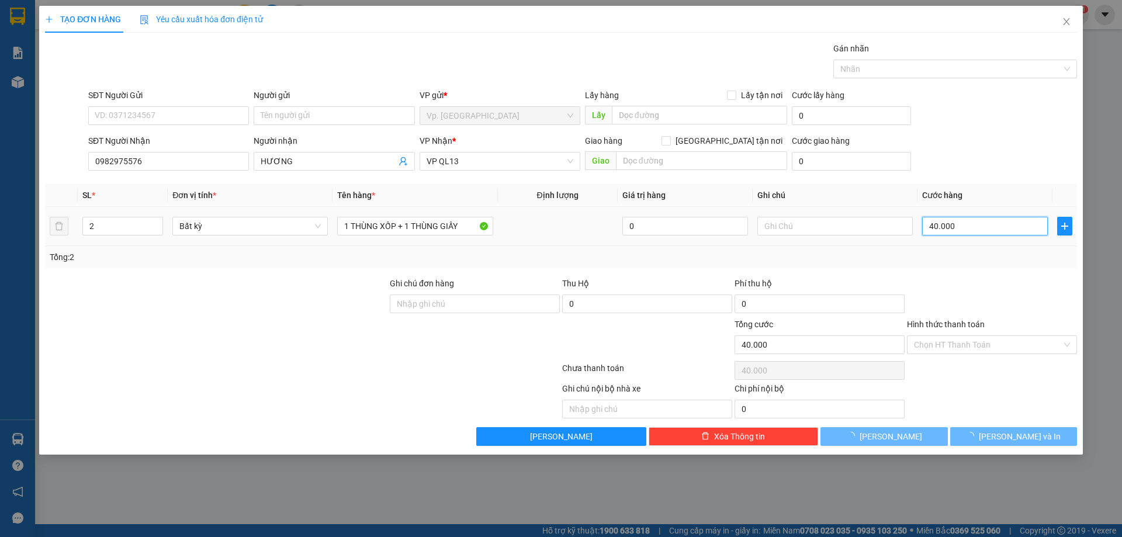
click at [953, 219] on input "40.000" at bounding box center [985, 226] width 126 height 19
type input "0"
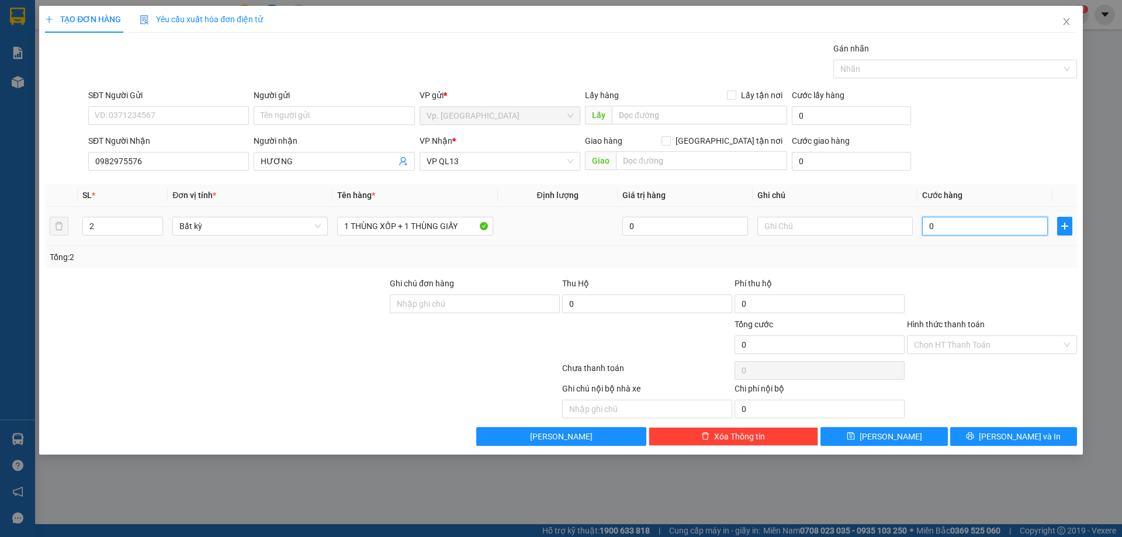
type input "7"
type input "07"
type input "70"
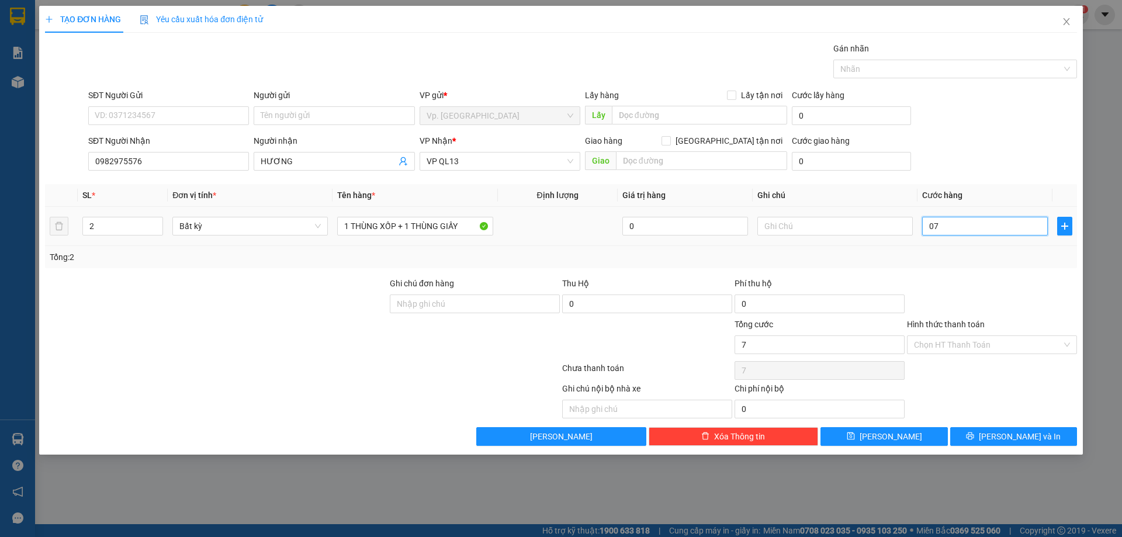
type input "070"
click at [947, 224] on input "070" at bounding box center [985, 226] width 126 height 19
type input "7"
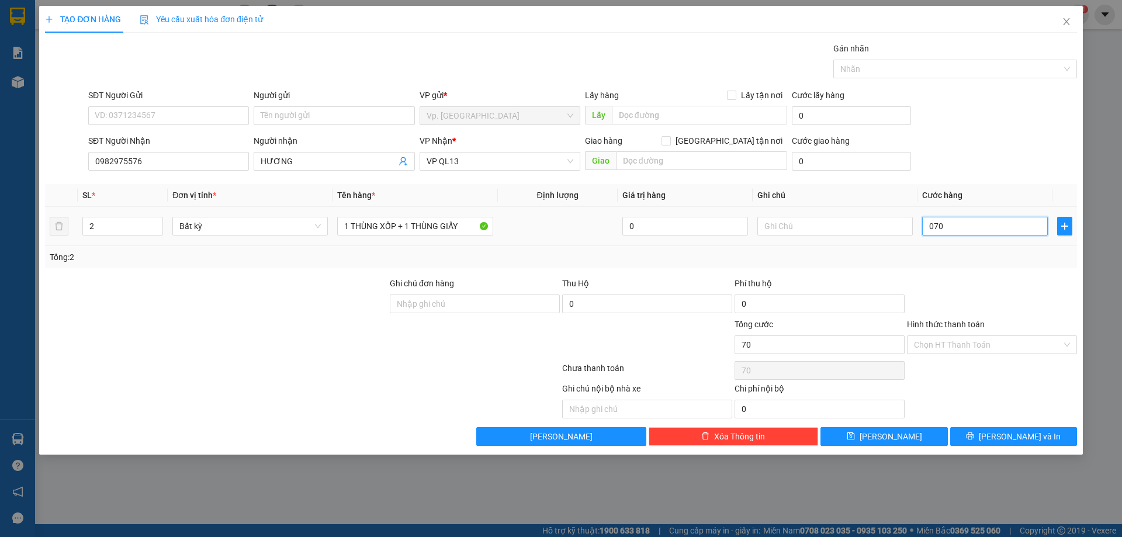
type input "7"
type input "70"
type input "70.000"
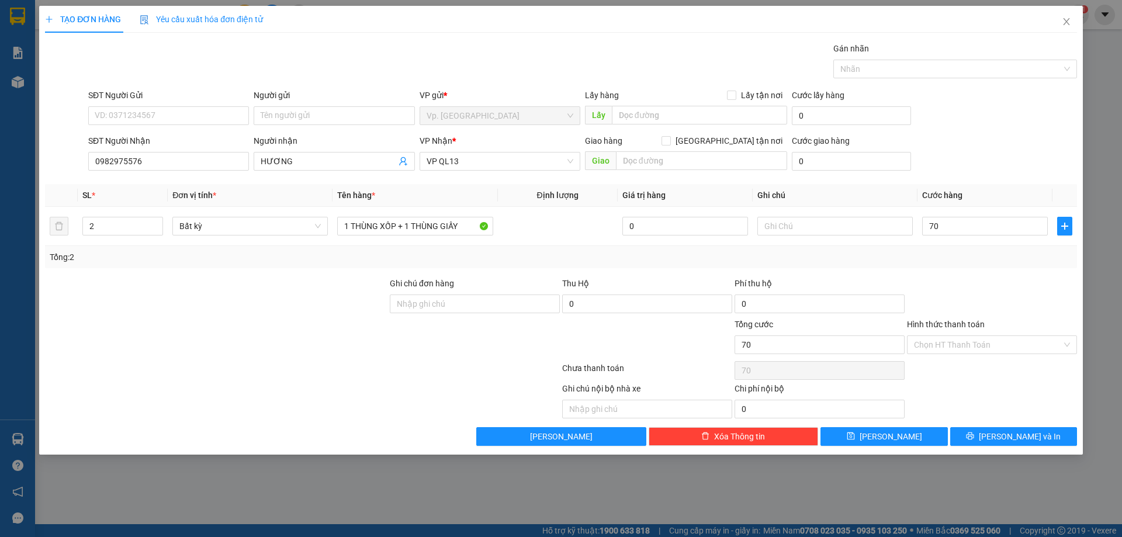
type input "70.000"
click at [962, 148] on div "SĐT Người Nhận 0982975576 Người nhận HƯƠNG VP Nhận * VP QL13 Giao hàng Giao tận…" at bounding box center [582, 154] width 993 height 41
click at [196, 125] on div "SĐT Người Gửi VD: 0371234567" at bounding box center [168, 109] width 161 height 41
click at [199, 115] on input "SĐT Người Gửi" at bounding box center [168, 115] width 161 height 19
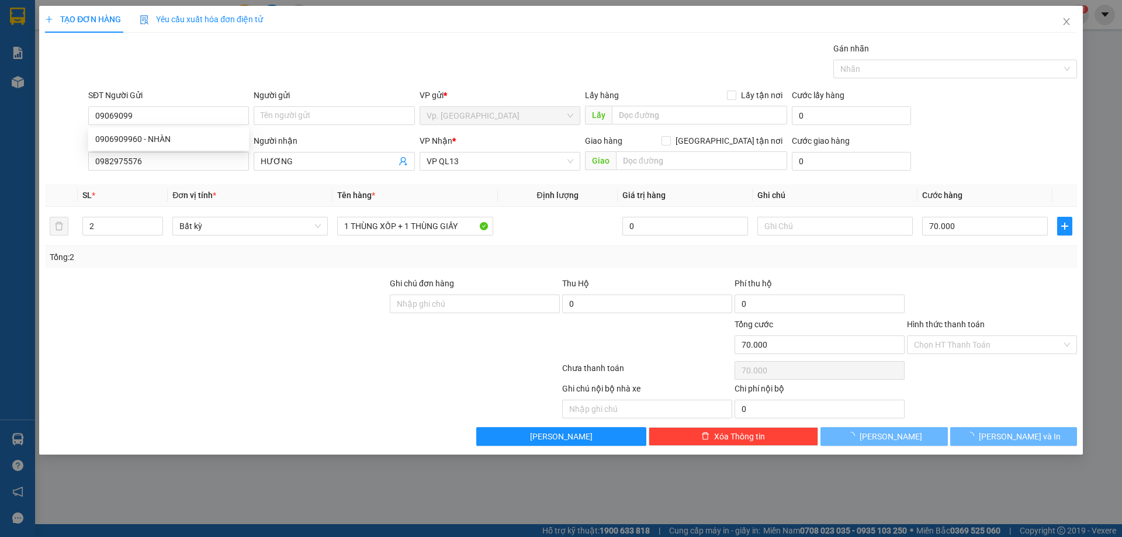
click at [214, 129] on div "0906909960 0906909960 - NHÀN" at bounding box center [168, 138] width 161 height 23
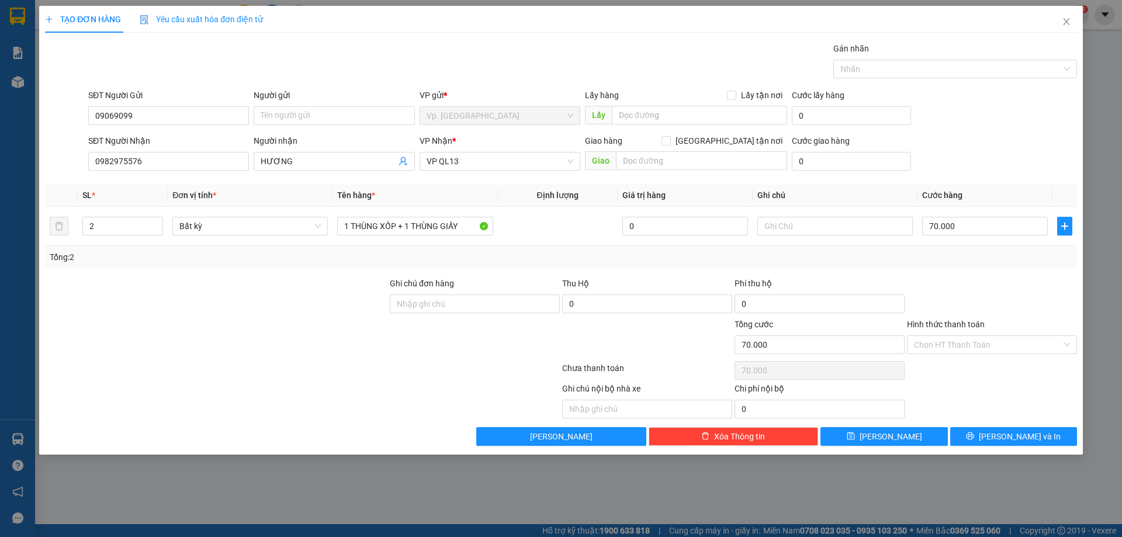
click at [212, 131] on form "SĐT Người Gửi 09069099 Người gửi Tên người gửi VP gửi * Vp. Phan Rang Lấy hàng …" at bounding box center [561, 132] width 1032 height 86
click at [190, 99] on div "SĐT Người Gửi" at bounding box center [168, 95] width 161 height 13
click at [190, 106] on input "09069099" at bounding box center [168, 115] width 161 height 19
click at [195, 112] on input "09069099" at bounding box center [168, 115] width 161 height 19
click at [193, 138] on div "0906909960 - NHÀN" at bounding box center [168, 139] width 147 height 13
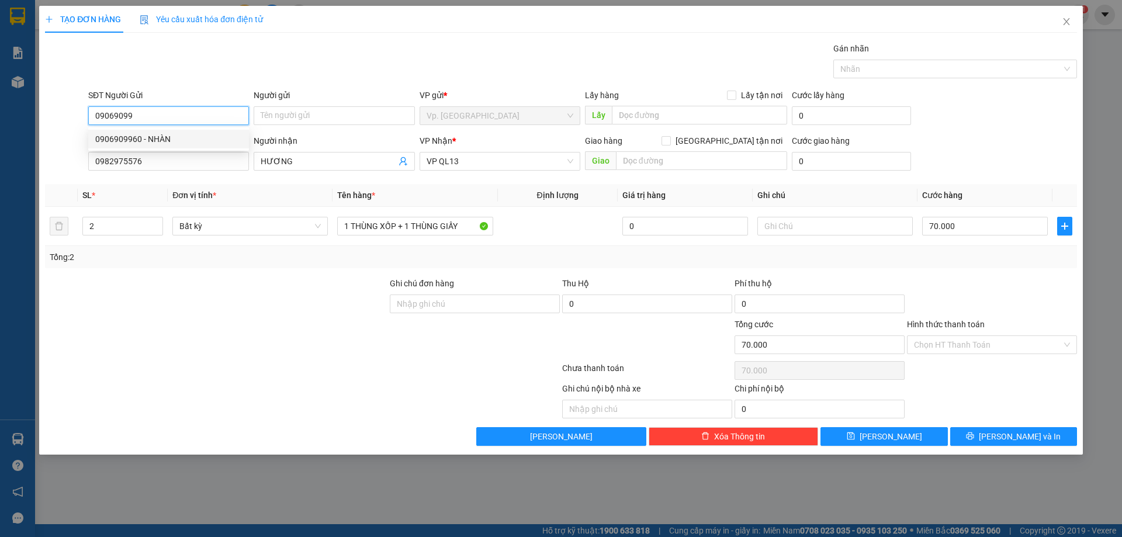
type input "0906909960"
type input "NHÀN"
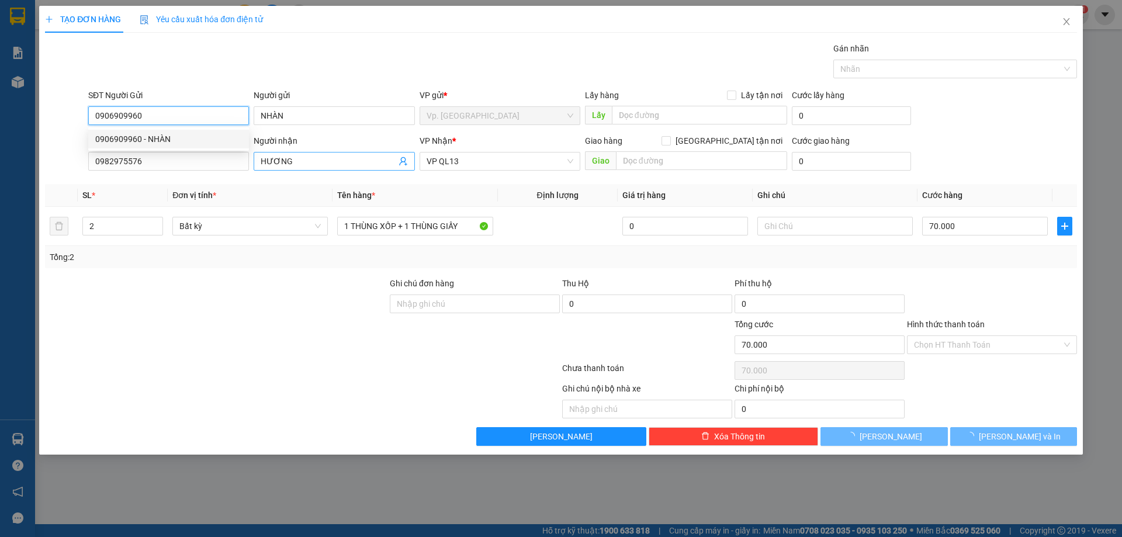
type input "40.000"
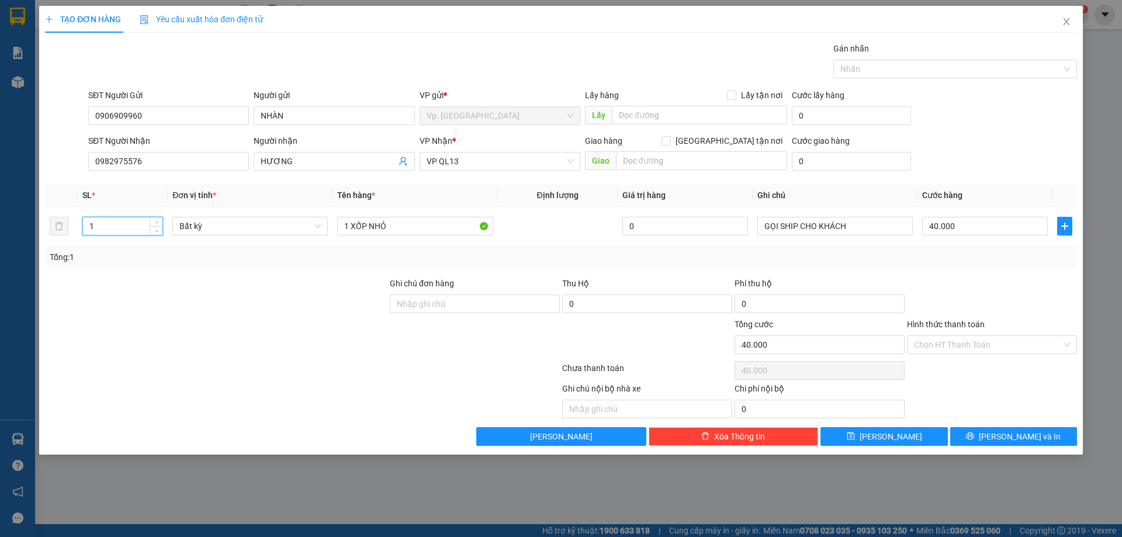
drag, startPoint x: 110, startPoint y: 230, endPoint x: 34, endPoint y: 230, distance: 75.9
click at [34, 230] on div "TẠO ĐƠN HÀNG Yêu cầu xuất hóa đơn điện tử Transit Pickup Surcharge Ids Transit …" at bounding box center [561, 268] width 1122 height 537
type input "2"
drag, startPoint x: 441, startPoint y: 223, endPoint x: 123, endPoint y: 213, distance: 318.5
click at [123, 213] on tr "2 Bất kỳ 1 XỐP NHỎ 0 GỌI SHIP CHO KHÁCH 40.000" at bounding box center [561, 226] width 1032 height 39
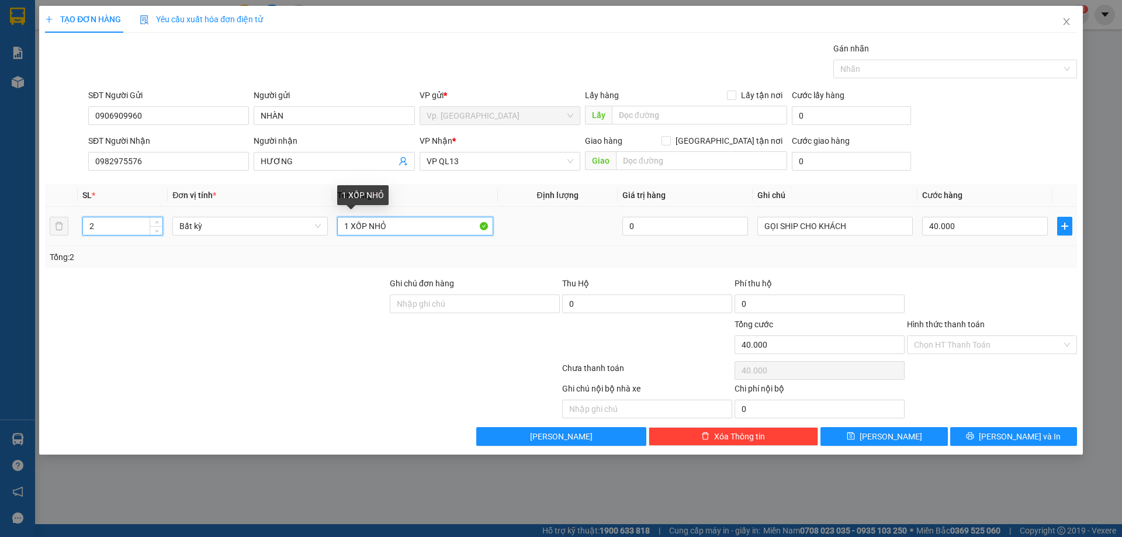
type input "0"
type input "2"
type input "1 THÙNG XỐP + 1 GIẤY"
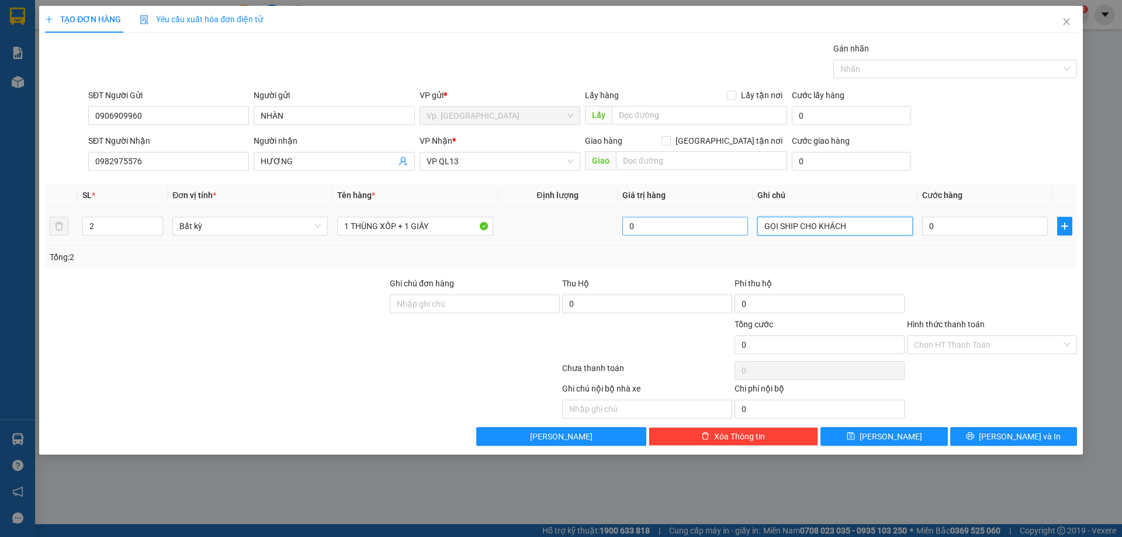
drag, startPoint x: 888, startPoint y: 225, endPoint x: 724, endPoint y: 228, distance: 164.2
click at [724, 228] on tr "2 Bất kỳ 1 THÙNG XỐP + 1 GIẤY 0 GỌI SHIP CHO KHÁCH 0" at bounding box center [561, 226] width 1032 height 39
click at [938, 228] on input "0" at bounding box center [985, 226] width 126 height 19
type input "7"
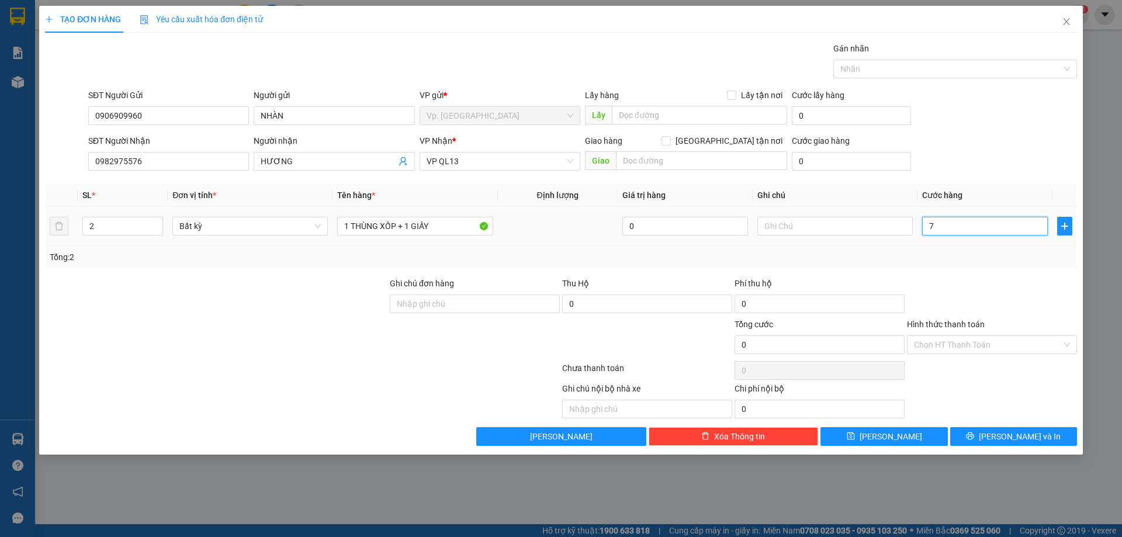
type input "7"
type input "70"
type input "70.000"
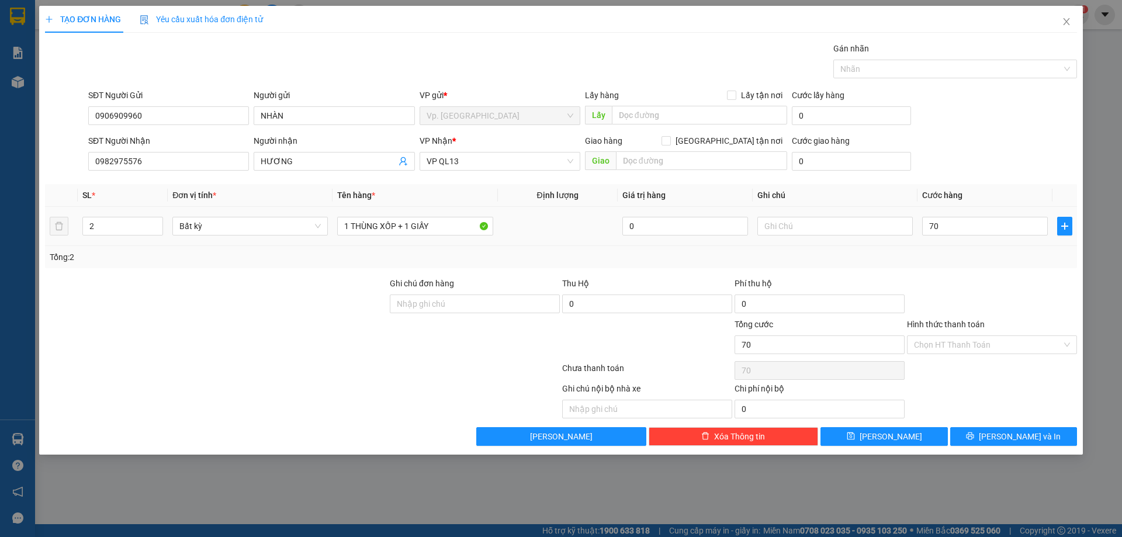
type input "70.000"
click at [955, 165] on div "SĐT Người Nhận 0982975576 Người nhận HƯƠNG VP Nhận * VP QL13 Giao hàng Giao tận…" at bounding box center [582, 154] width 993 height 41
click at [958, 347] on input "Hình thức thanh toán" at bounding box center [988, 345] width 148 height 18
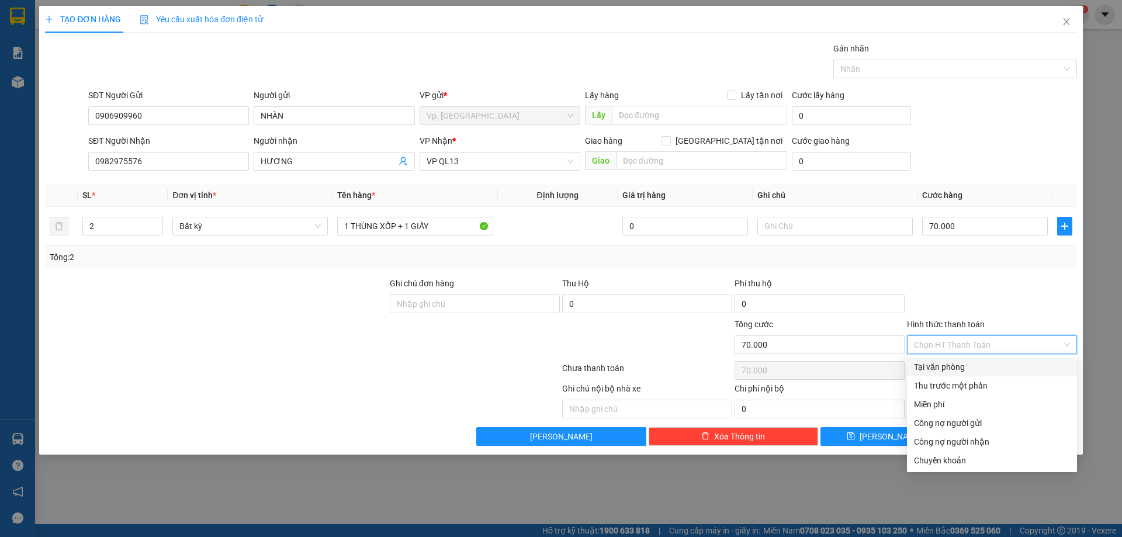
click at [945, 372] on div "Tại văn phòng" at bounding box center [992, 366] width 156 height 13
type input "0"
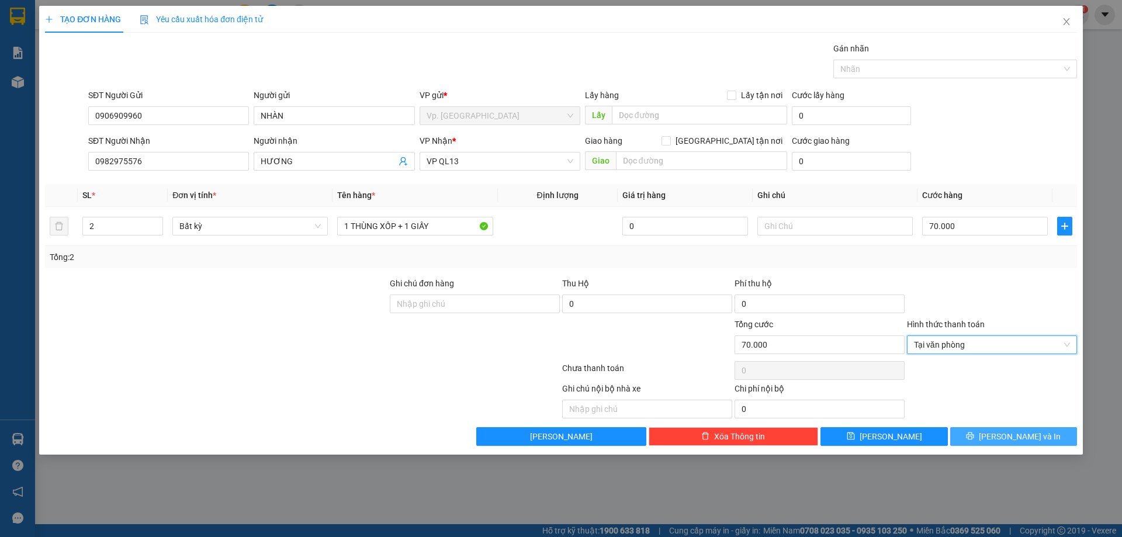
click at [974, 432] on icon "printer" at bounding box center [970, 436] width 8 height 8
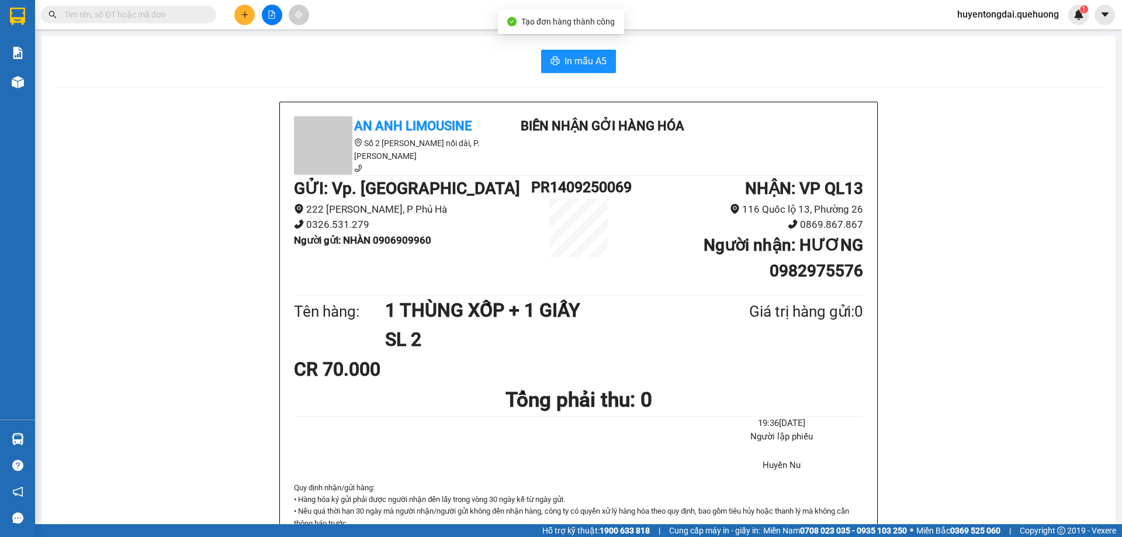
click at [603, 41] on div "In mẫu A5 An Anh Limousine Số 2 Nguyễn Tri Phương nối dài, P. Văn Hải Biên nhận…" at bounding box center [578, 520] width 1074 height 969
click at [591, 55] on span "In mẫu A5" at bounding box center [585, 61] width 42 height 15
click at [575, 64] on span "In mẫu A5" at bounding box center [585, 61] width 42 height 15
drag, startPoint x: 495, startPoint y: 102, endPoint x: 267, endPoint y: 46, distance: 235.2
click at [492, 103] on div "An Anh Limousine Số 2 Nguyễn Tri Phương nối dài, P. Văn Hải Biên nhận gởi hàng …" at bounding box center [578, 328] width 597 height 453
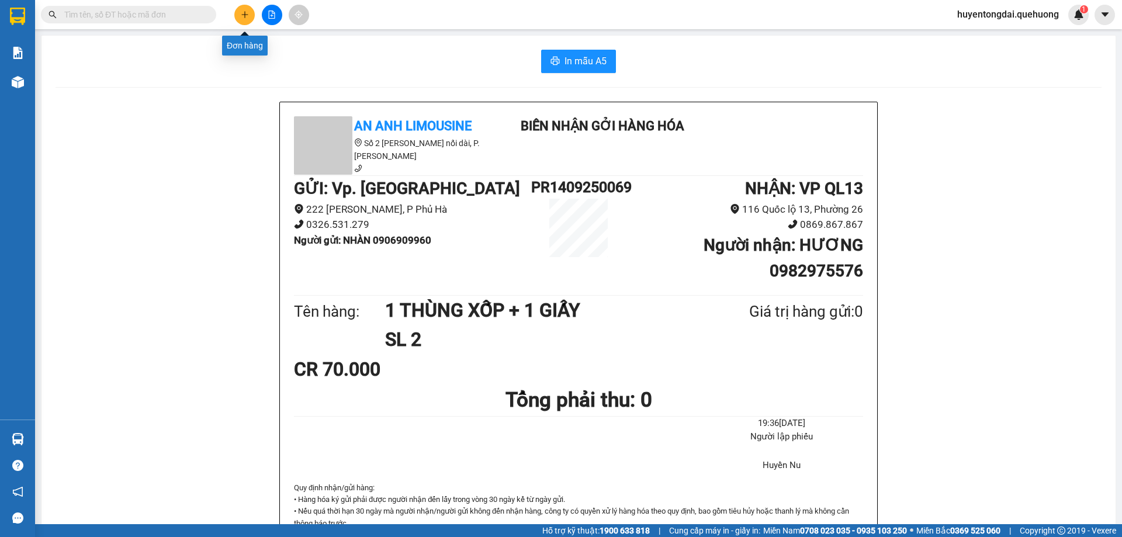
click at [250, 13] on button at bounding box center [244, 15] width 20 height 20
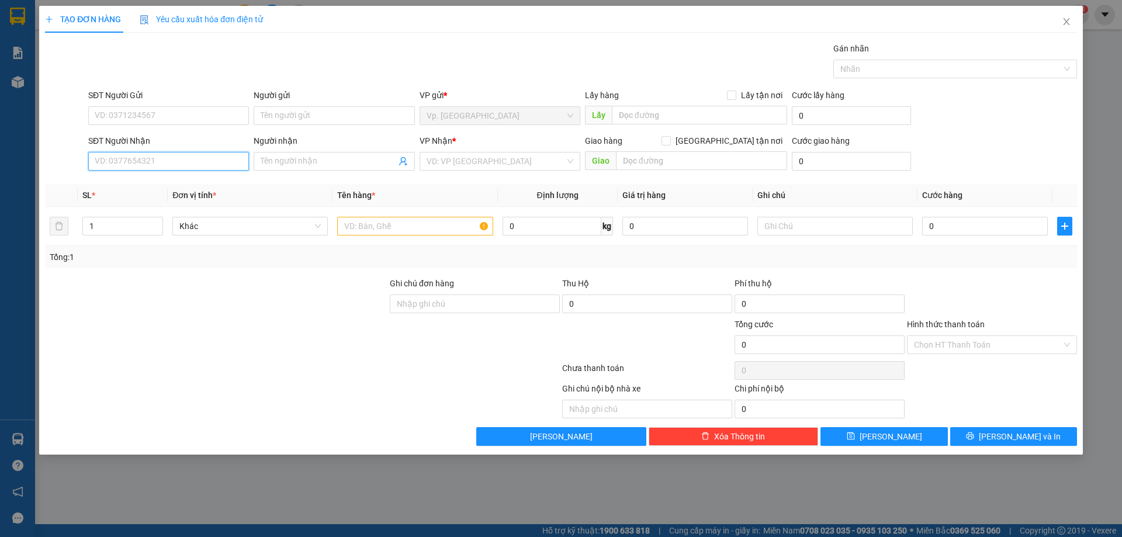
click at [158, 158] on input "SĐT Người Nhận" at bounding box center [168, 161] width 161 height 19
type input "0926320045"
click at [103, 188] on div "0926320045 - OANH" at bounding box center [168, 183] width 147 height 13
type input "OANH"
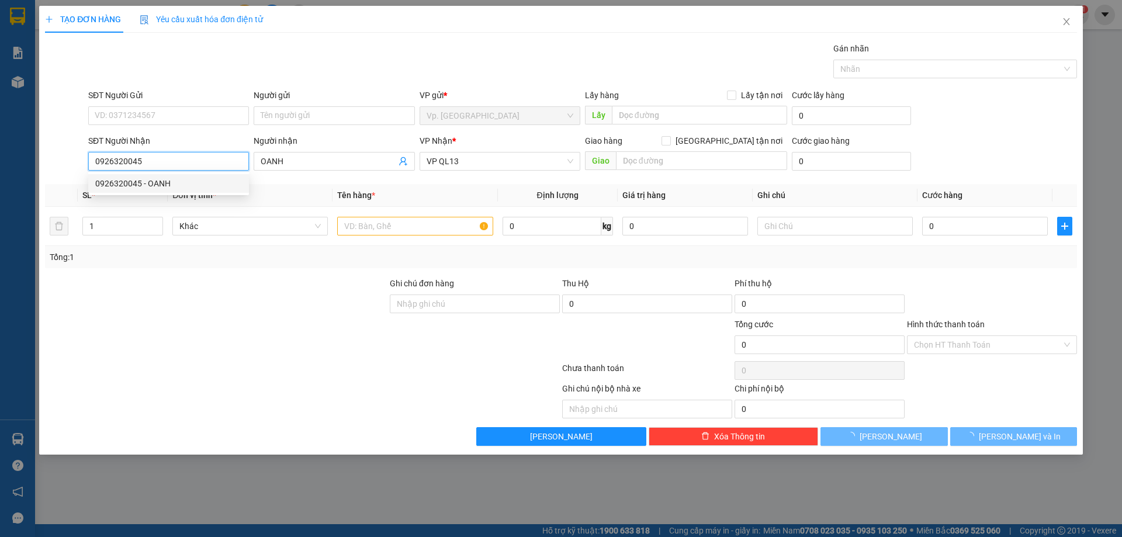
type input "30.000"
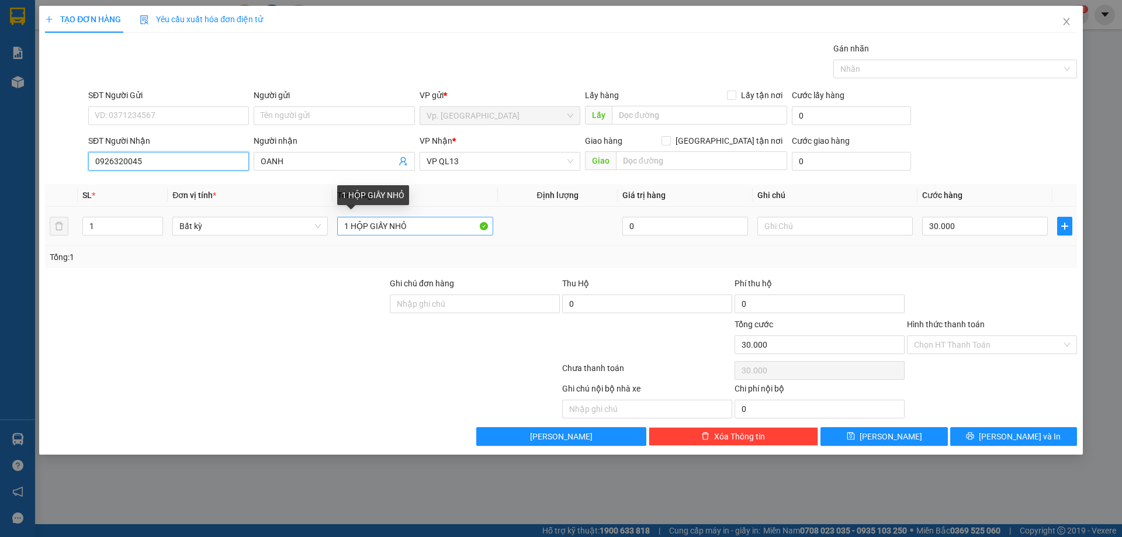
type input "0926320045"
drag, startPoint x: 424, startPoint y: 234, endPoint x: 351, endPoint y: 242, distance: 73.5
click at [351, 242] on td "1 HỘP GIẤY NHỎ" at bounding box center [414, 226] width 165 height 39
type input "1 THÙNG XỐP"
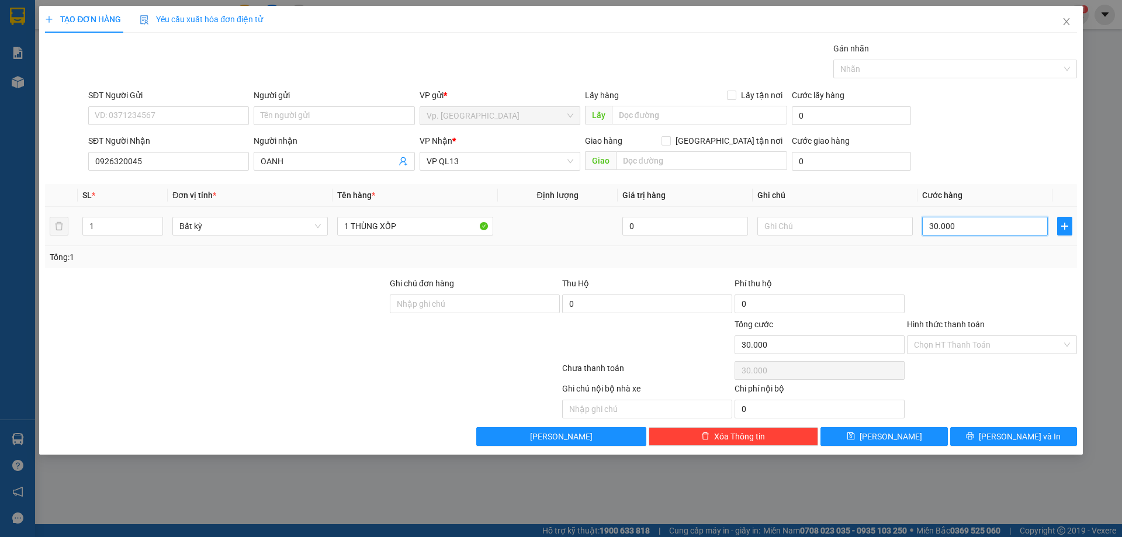
click at [953, 225] on input "30.000" at bounding box center [985, 226] width 126 height 19
type input "4"
type input "40"
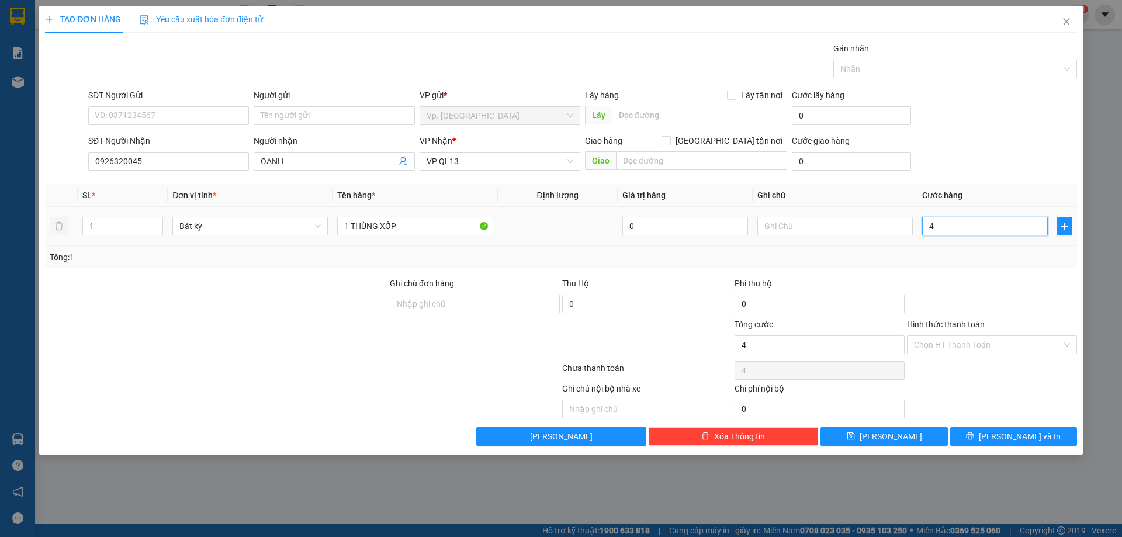
type input "40"
type input "40.000"
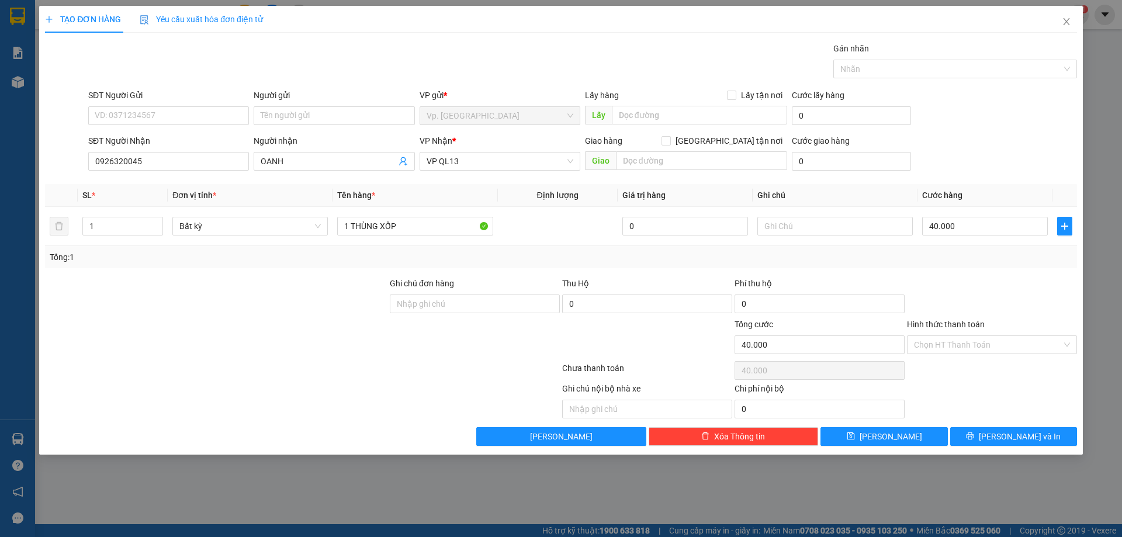
click at [958, 160] on div "SĐT Người Nhận 0926320045 Người nhận OANH VP Nhận * VP QL13 Giao hàng Giao tận …" at bounding box center [582, 154] width 993 height 41
click at [954, 342] on input "Hình thức thanh toán" at bounding box center [988, 345] width 148 height 18
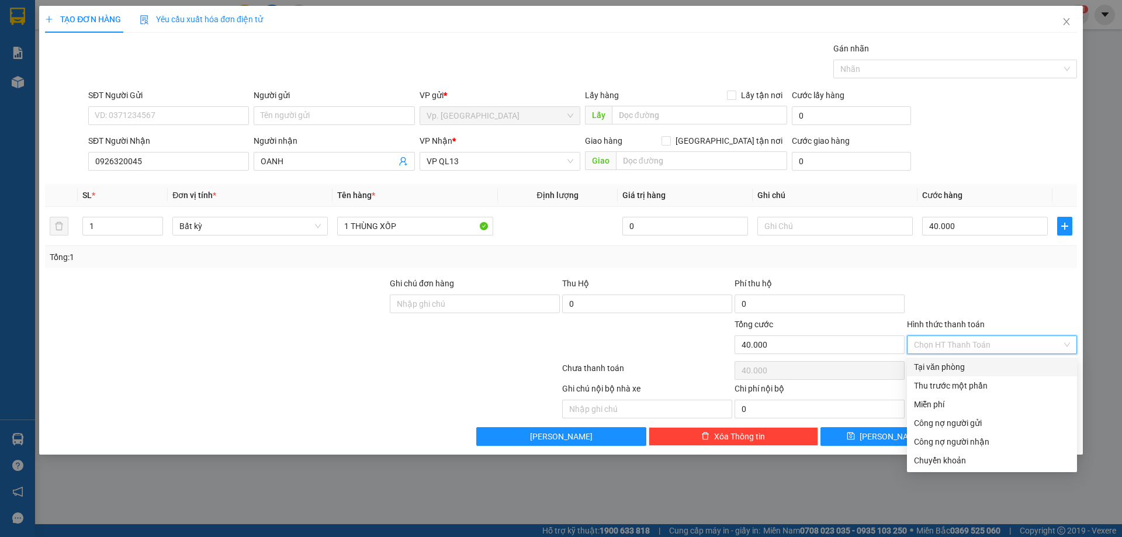
click at [940, 363] on div "Tại văn phòng" at bounding box center [992, 366] width 156 height 13
type input "0"
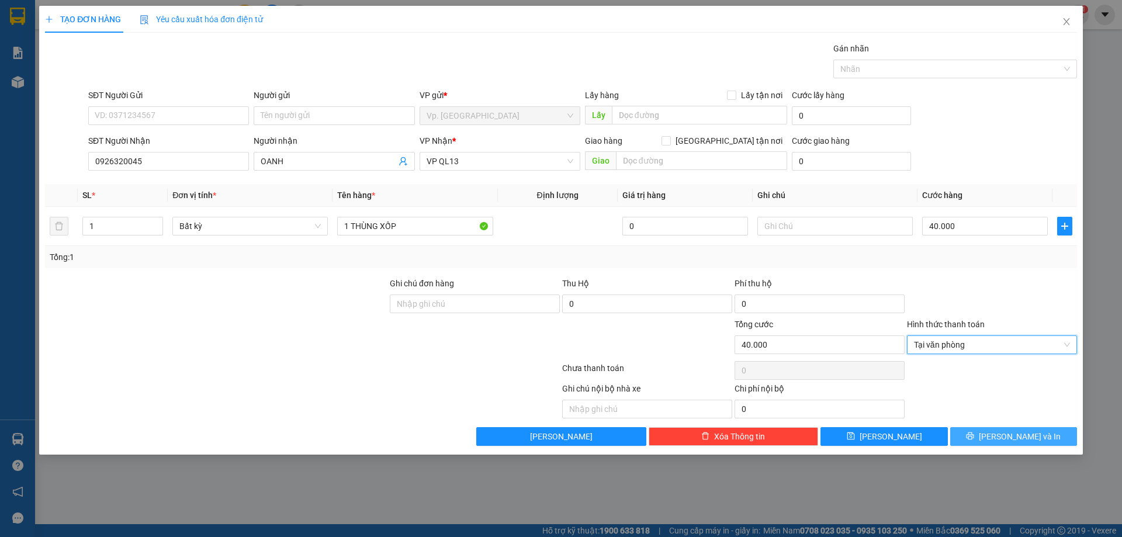
click at [974, 435] on icon "printer" at bounding box center [970, 436] width 8 height 8
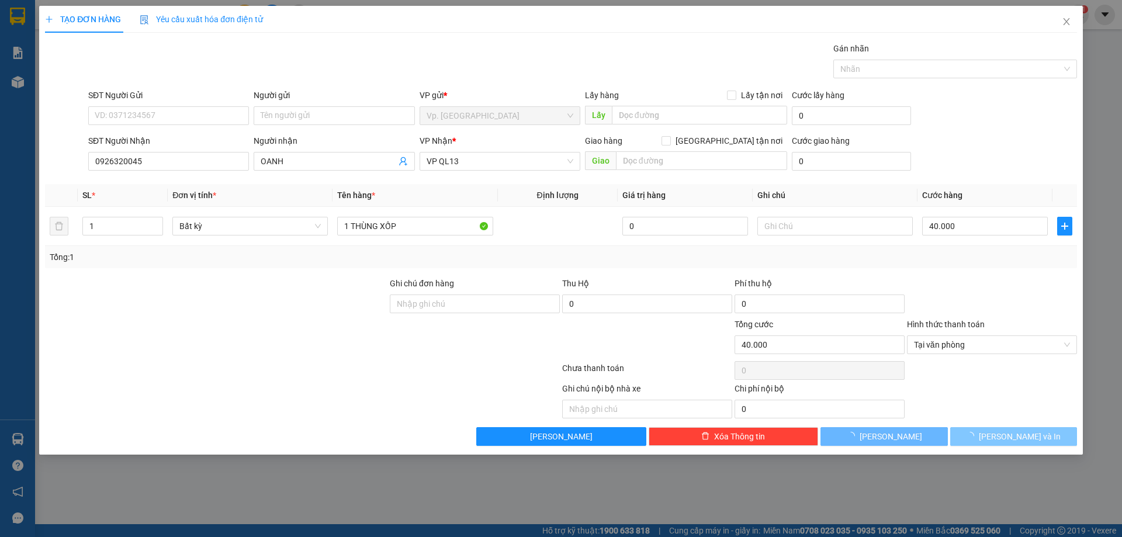
click at [564, 55] on div "Gói vận chuyển * Tiêu chuẩn Gán nhãn Nhãn" at bounding box center [582, 62] width 993 height 41
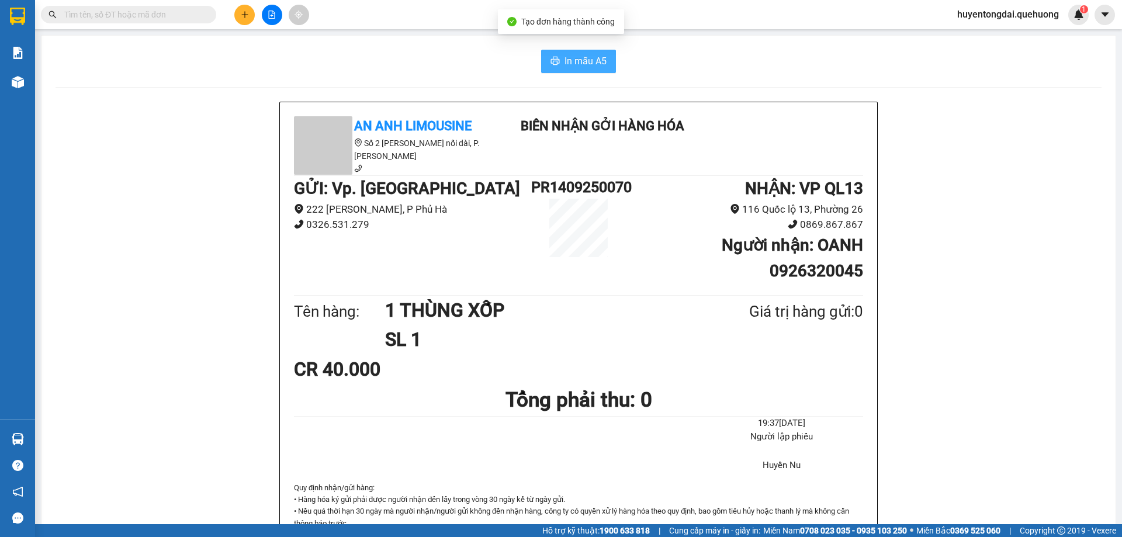
click at [581, 63] on span "In mẫu A5" at bounding box center [585, 61] width 42 height 15
click at [247, 14] on icon "plus" at bounding box center [245, 15] width 8 height 8
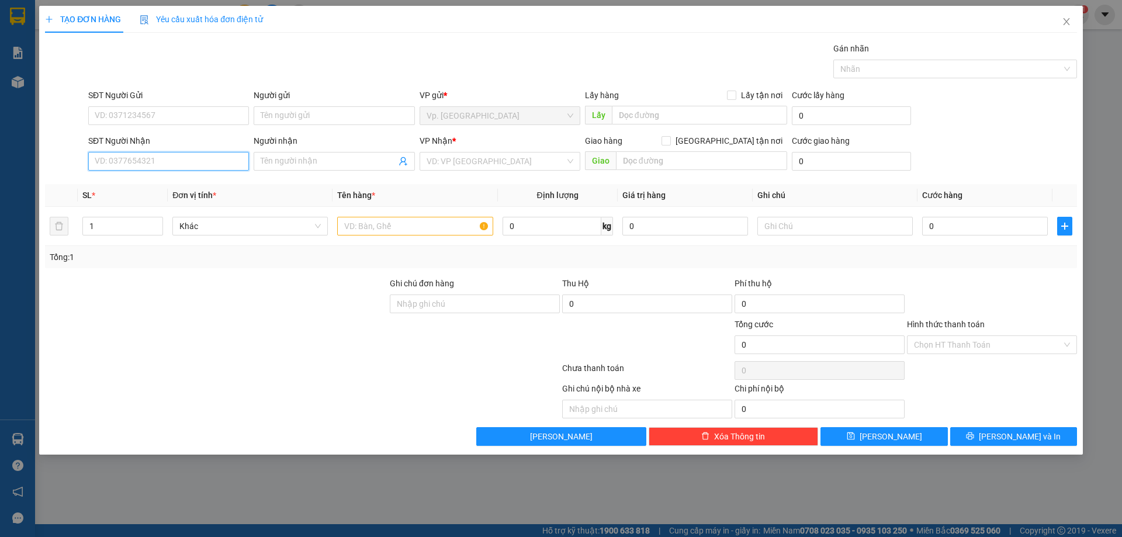
click at [185, 168] on input "SĐT Người Nhận" at bounding box center [168, 161] width 161 height 19
type input "0334520518"
click at [279, 162] on input "Người nhận" at bounding box center [328, 161] width 135 height 13
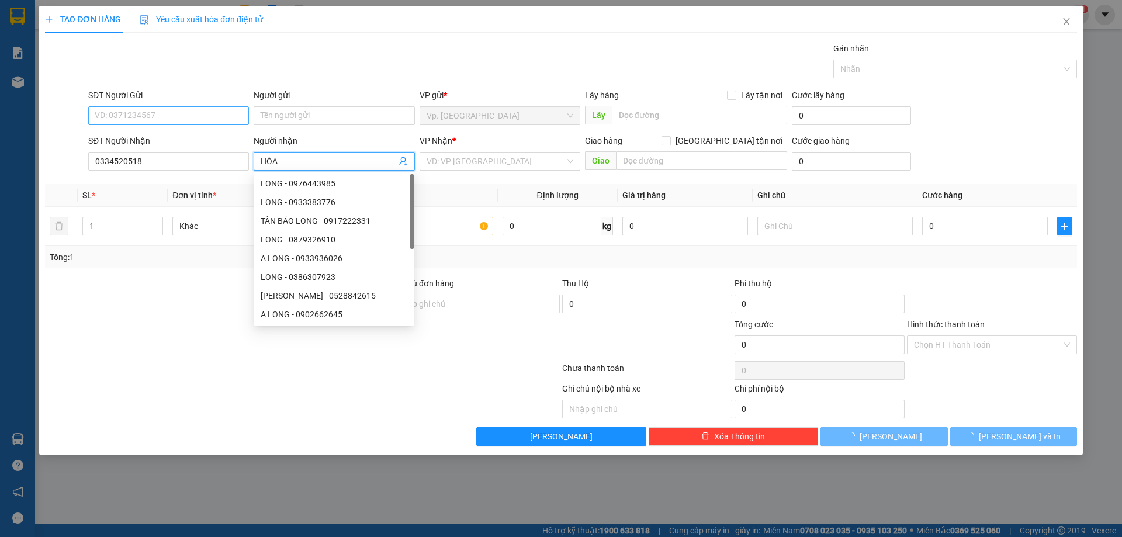
type input "HÒA"
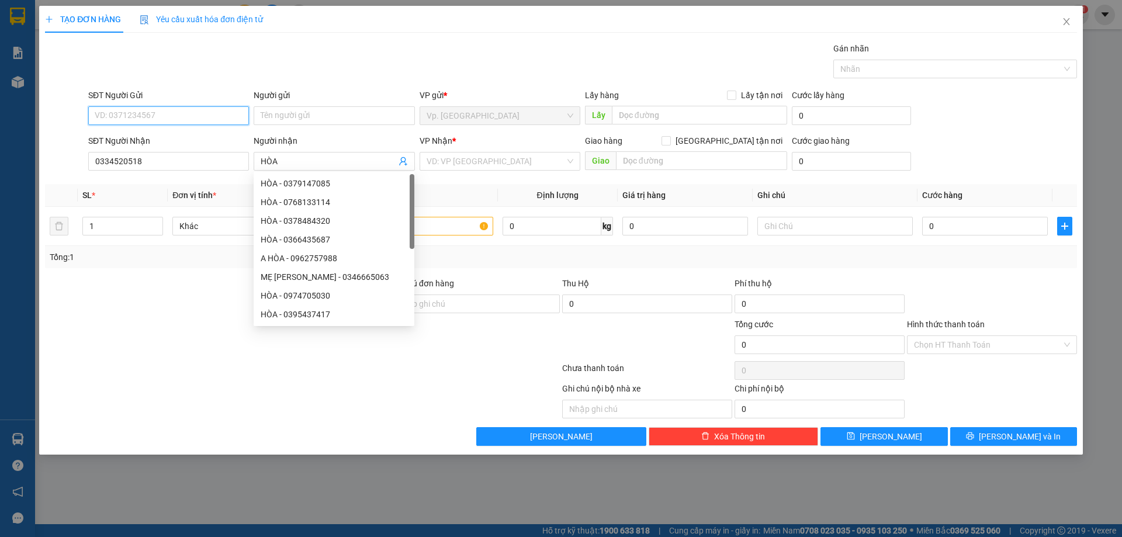
click at [203, 116] on input "SĐT Người Gửi" at bounding box center [168, 115] width 161 height 19
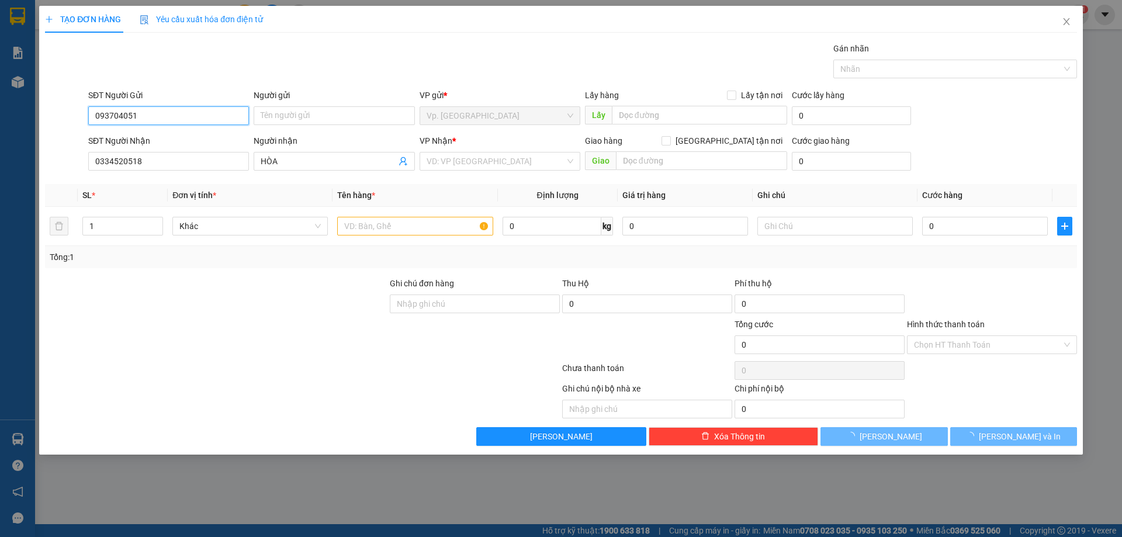
type input "0937040517"
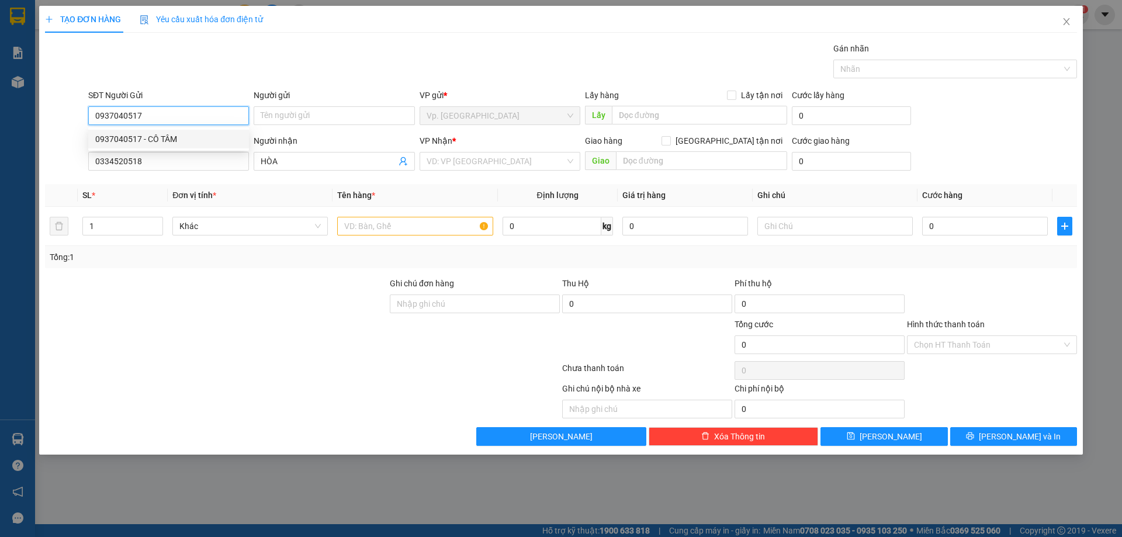
click at [186, 136] on div "0937040517 - CÔ TÂM" at bounding box center [168, 139] width 147 height 13
type input "CÔ TÂM"
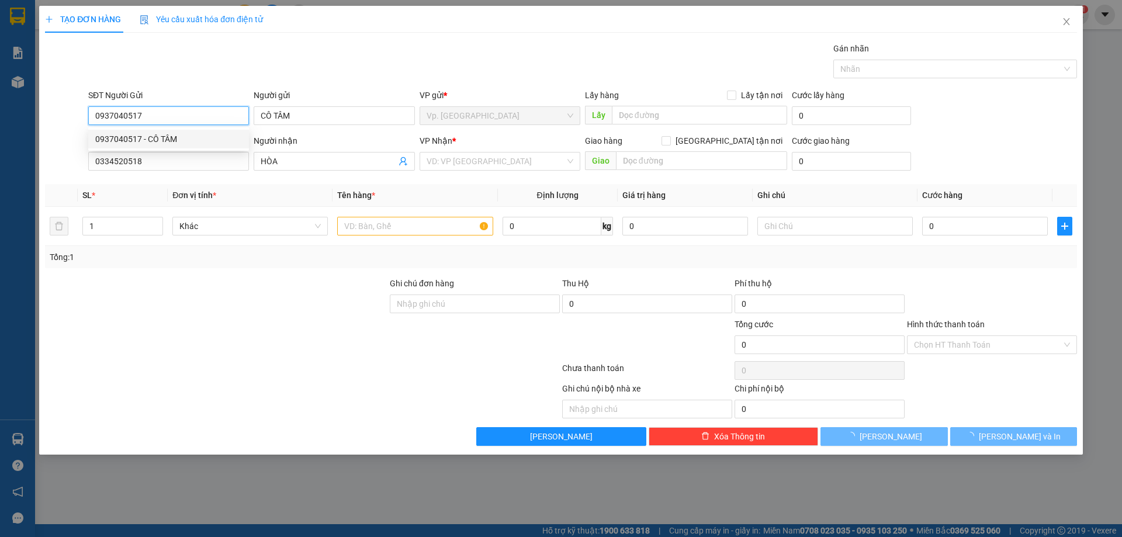
type input "50.000"
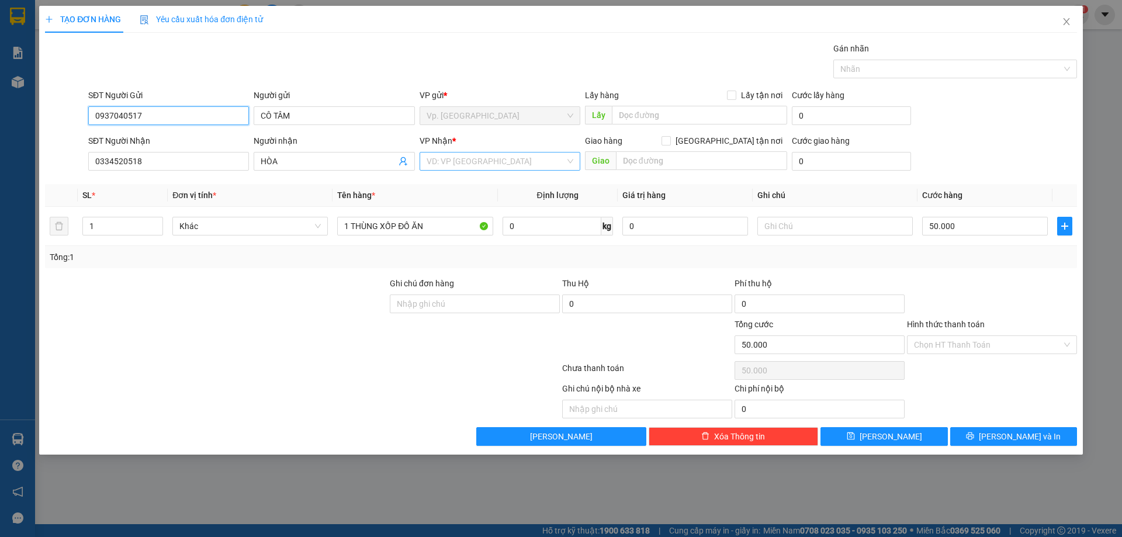
type input "0937040517"
click at [488, 159] on input "search" at bounding box center [495, 161] width 138 height 18
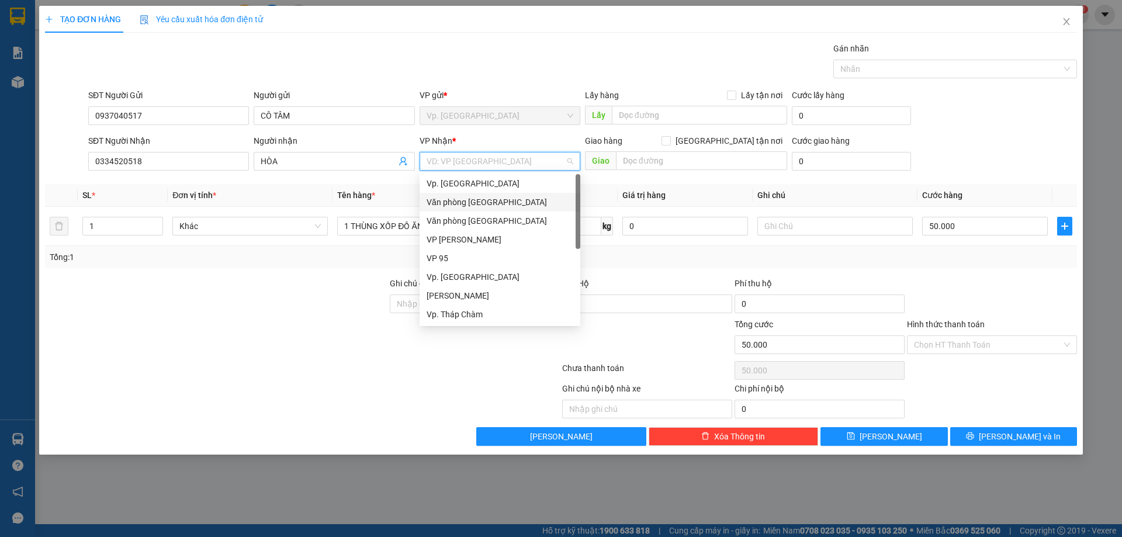
click at [497, 194] on div "Văn [PERSON_NAME][GEOGRAPHIC_DATA][PERSON_NAME]" at bounding box center [499, 202] width 161 height 19
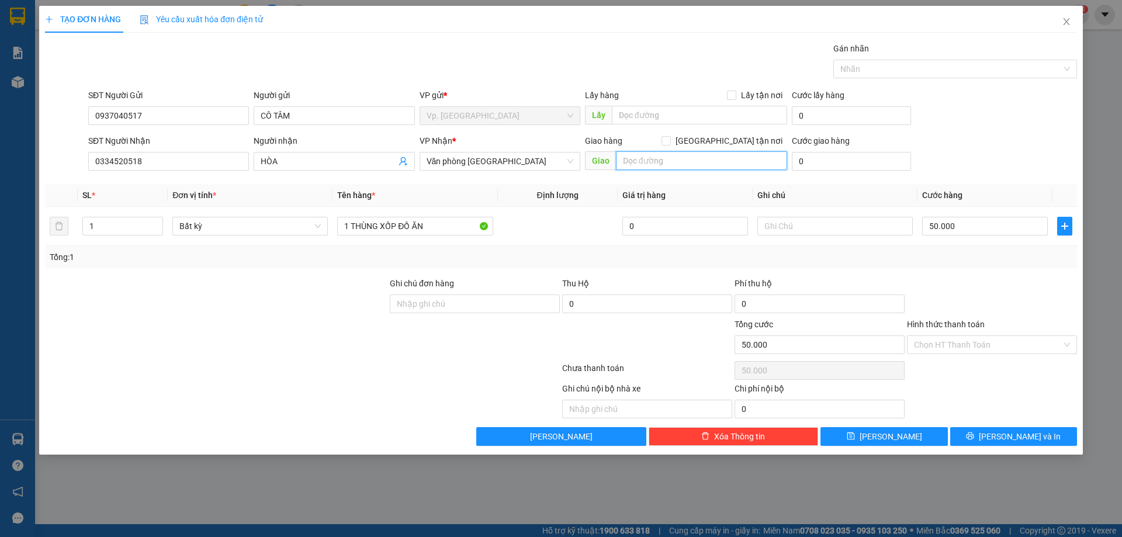
click at [697, 155] on input "text" at bounding box center [701, 160] width 171 height 19
type input "TÂN PHÚ"
drag, startPoint x: 964, startPoint y: 346, endPoint x: 948, endPoint y: 357, distance: 19.0
click at [963, 346] on input "Hình thức thanh toán" at bounding box center [988, 345] width 148 height 18
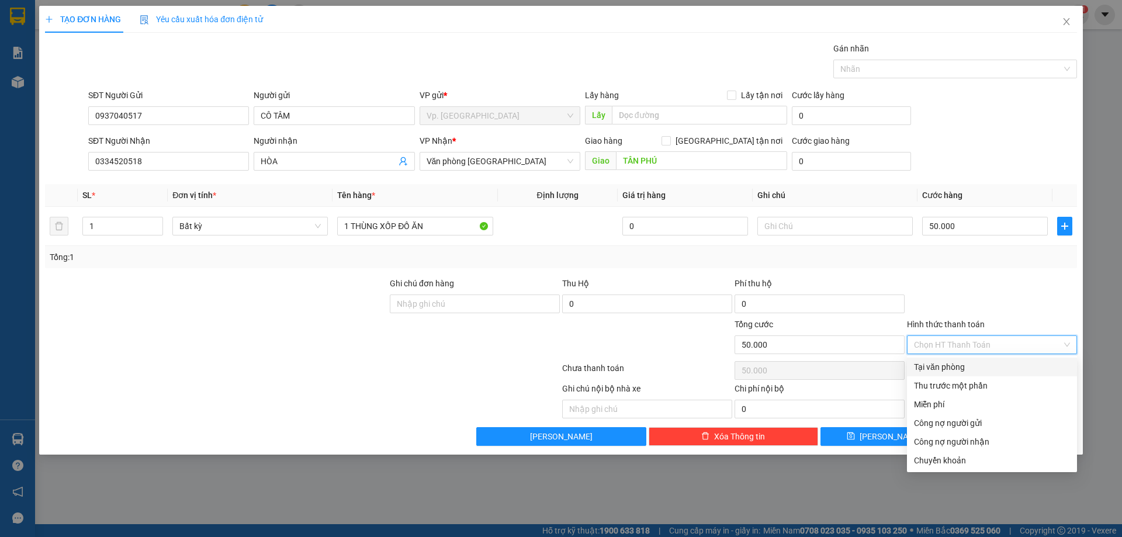
click at [946, 359] on div "Tại văn phòng" at bounding box center [992, 366] width 170 height 19
type input "0"
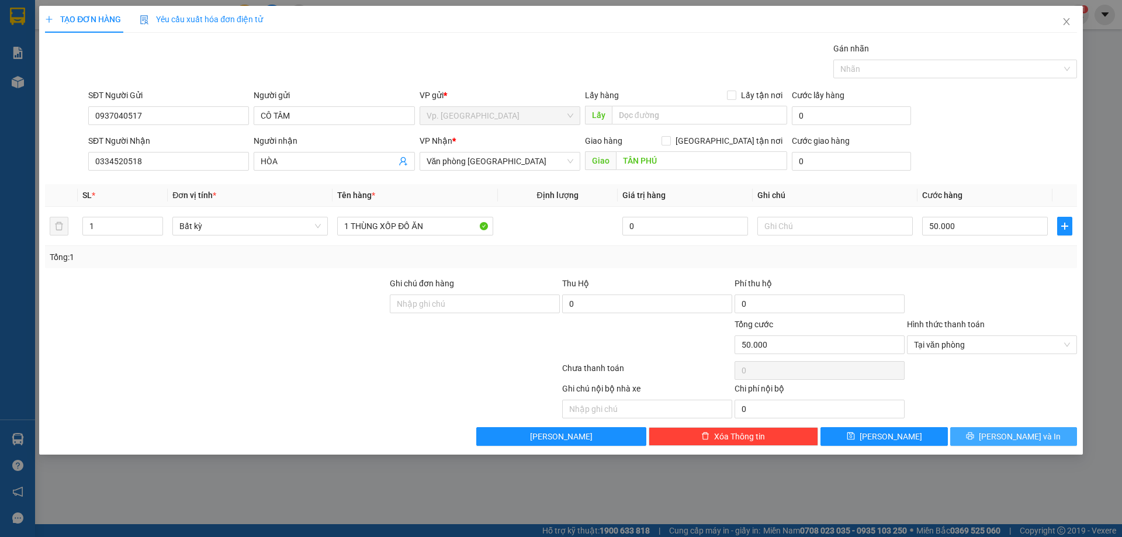
click at [988, 436] on button "[PERSON_NAME] và In" at bounding box center [1013, 436] width 127 height 19
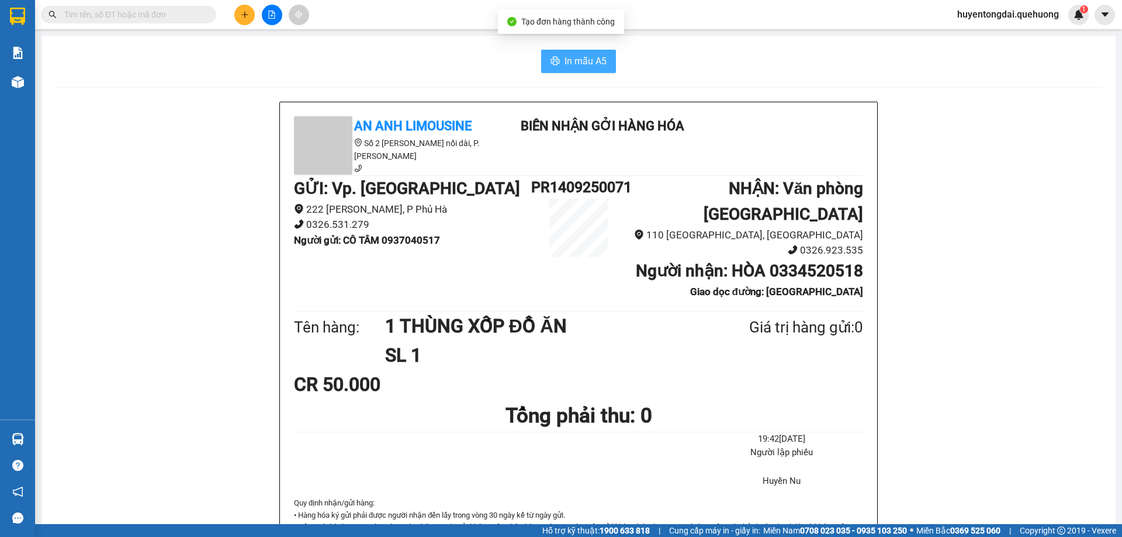
click at [557, 63] on button "In mẫu A5" at bounding box center [578, 61] width 75 height 23
click at [627, 227] on li "110 Tây Thạnh, Tân Phú" at bounding box center [744, 235] width 237 height 16
click at [243, 13] on icon "plus" at bounding box center [245, 15] width 8 height 8
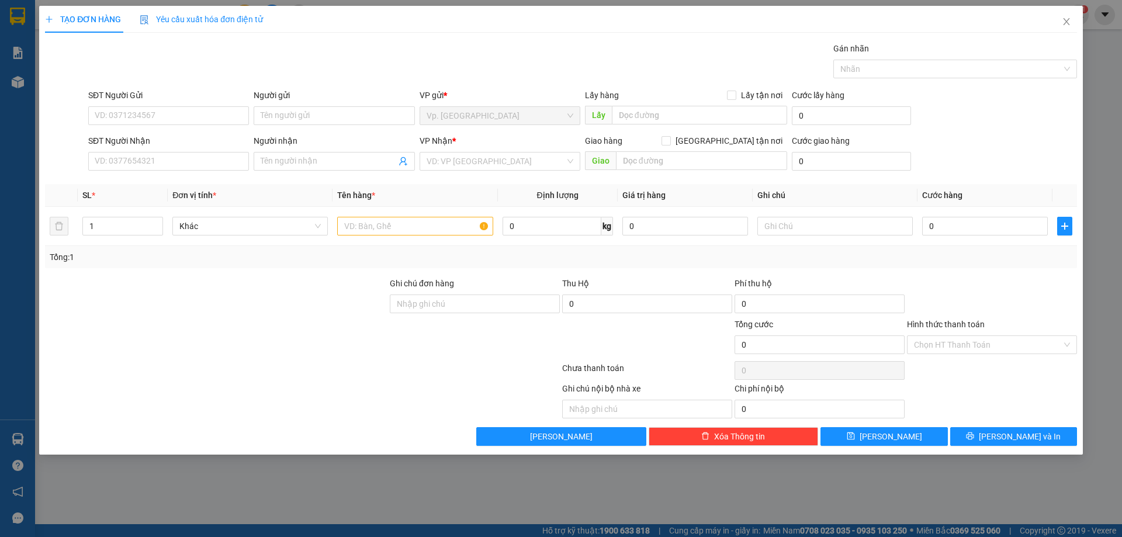
click at [207, 148] on div "SĐT Người Nhận" at bounding box center [168, 143] width 161 height 18
click at [200, 157] on input "SĐT Người Nhận" at bounding box center [168, 161] width 161 height 19
click at [162, 178] on div "0794756450 - BÉ LY" at bounding box center [168, 183] width 147 height 13
type input "0794756450"
type input "BÉ LY"
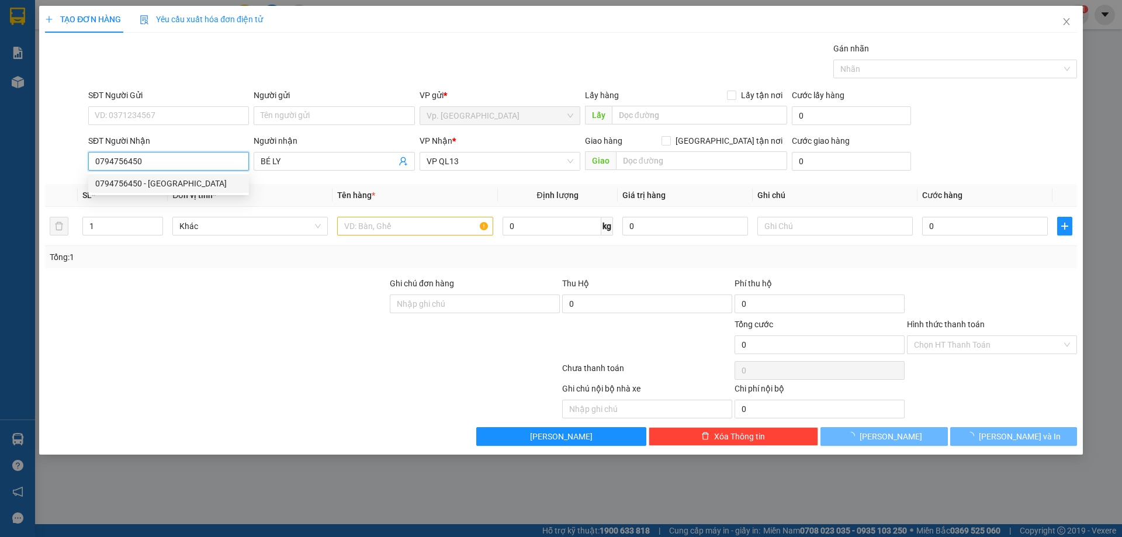
type input "40.000"
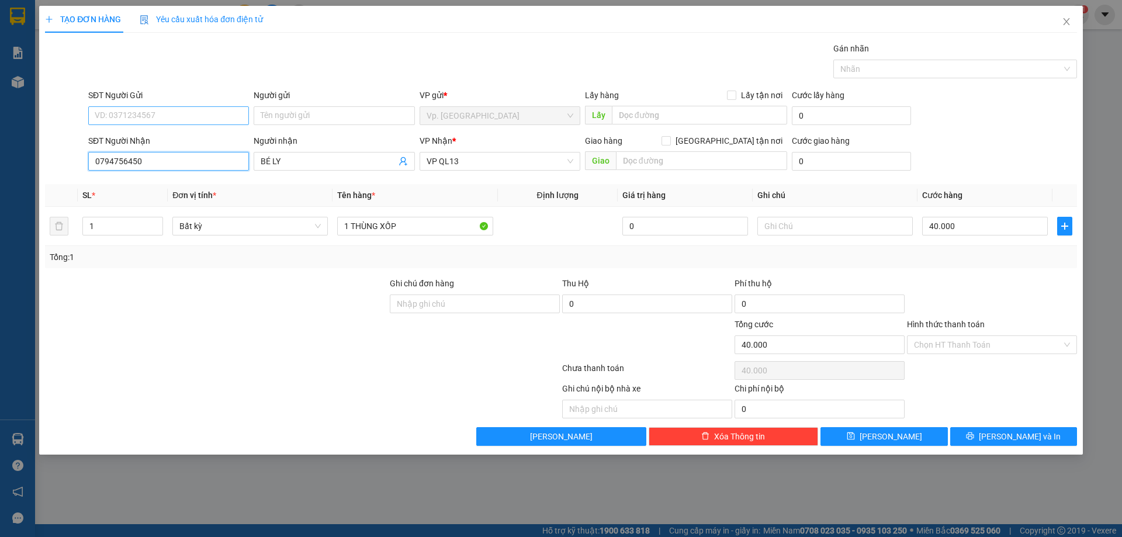
type input "0794756450"
click at [216, 109] on input "SĐT Người Gửi" at bounding box center [168, 115] width 161 height 19
type input "0932607695"
click at [209, 141] on div "0932607695 - A SANG" at bounding box center [168, 139] width 147 height 13
type input "A SANG"
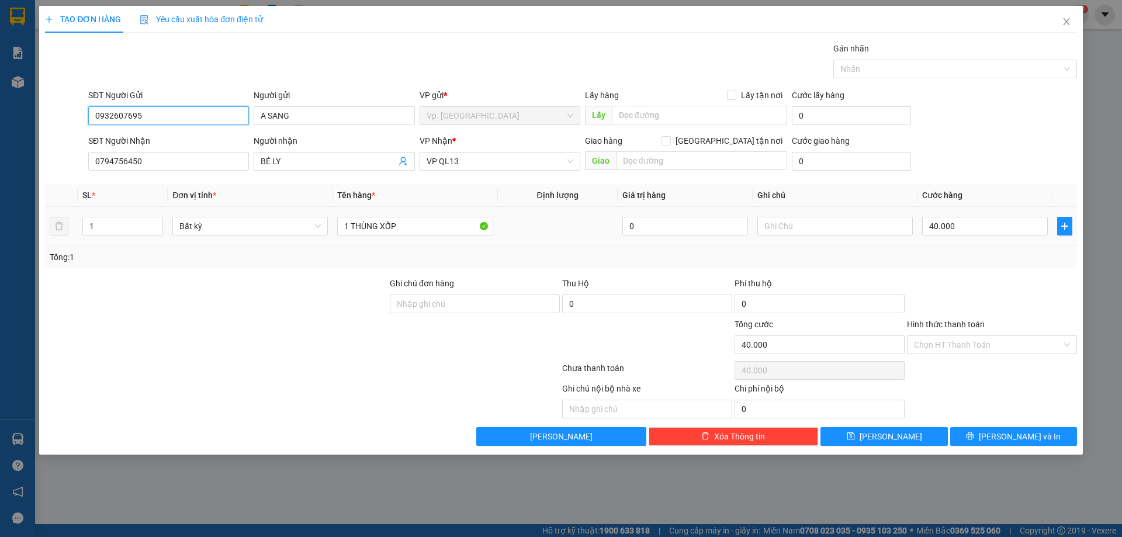
type input "0932607695"
click at [959, 213] on td "40.000" at bounding box center [984, 226] width 135 height 39
click at [943, 222] on input "40.000" at bounding box center [985, 226] width 126 height 19
type input "5"
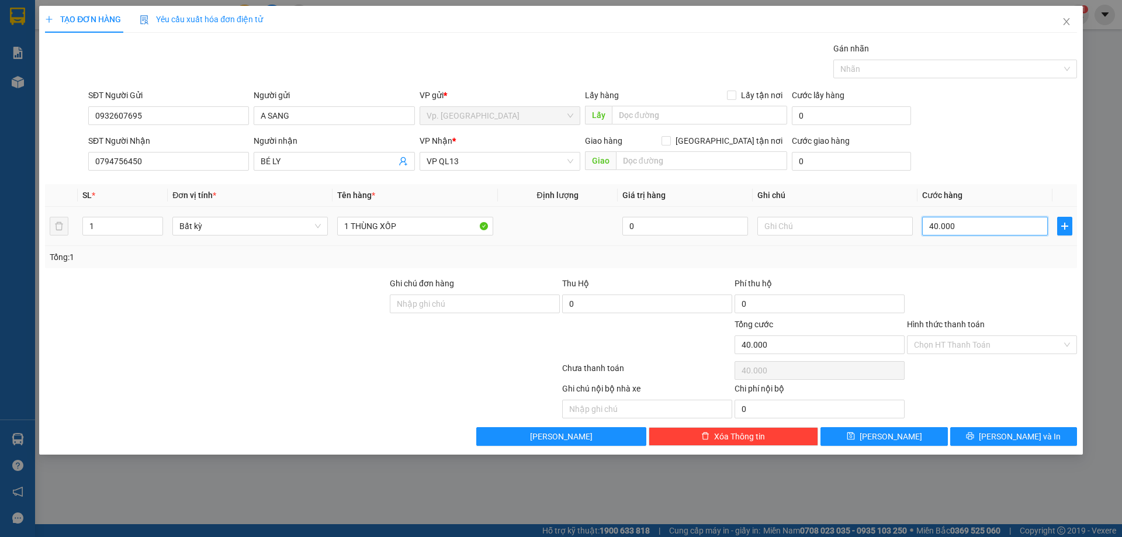
type input "5"
type input "50"
type input "50.000"
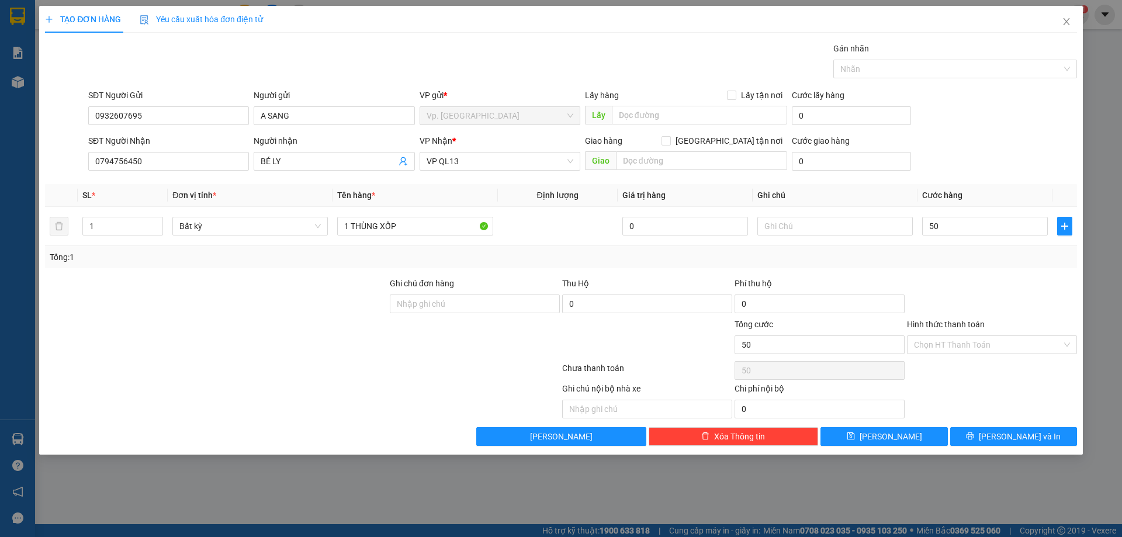
type input "50.000"
click at [970, 164] on div "SĐT Người Nhận 0794756450 Người nhận BÉ LY VP Nhận * VP QL13 Giao hàng Giao tận…" at bounding box center [582, 154] width 993 height 41
click at [968, 343] on input "Hình thức thanh toán" at bounding box center [988, 345] width 148 height 18
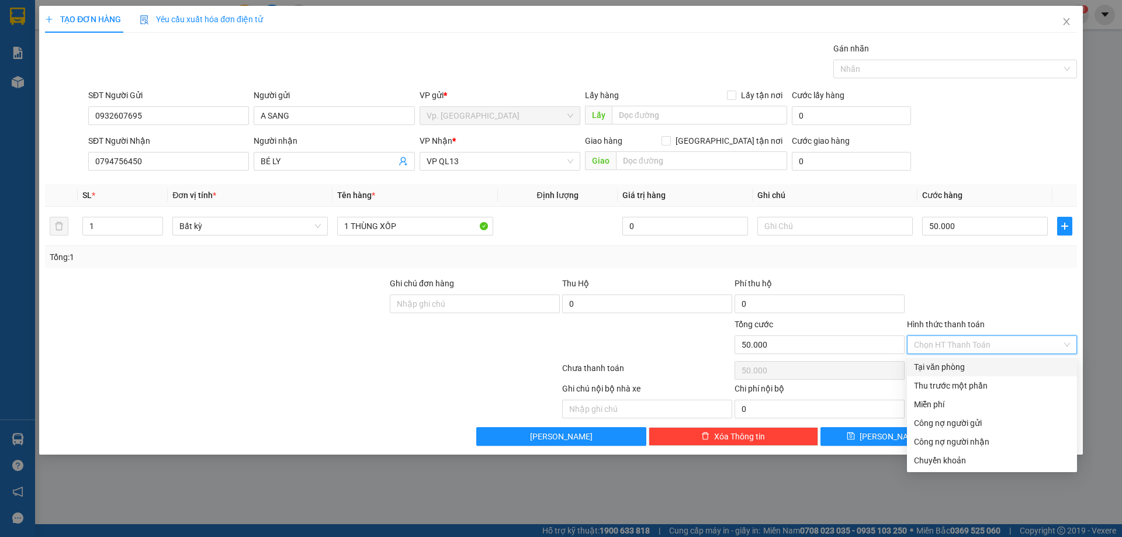
click at [943, 364] on div "Tại văn phòng" at bounding box center [992, 366] width 156 height 13
type input "0"
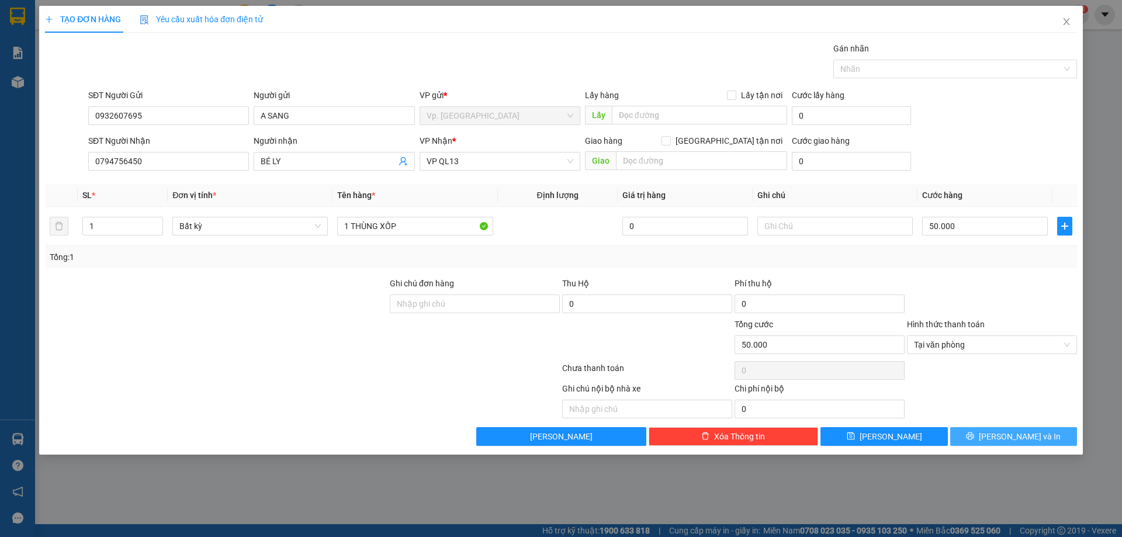
click at [1030, 438] on span "[PERSON_NAME] và In" at bounding box center [1019, 436] width 82 height 13
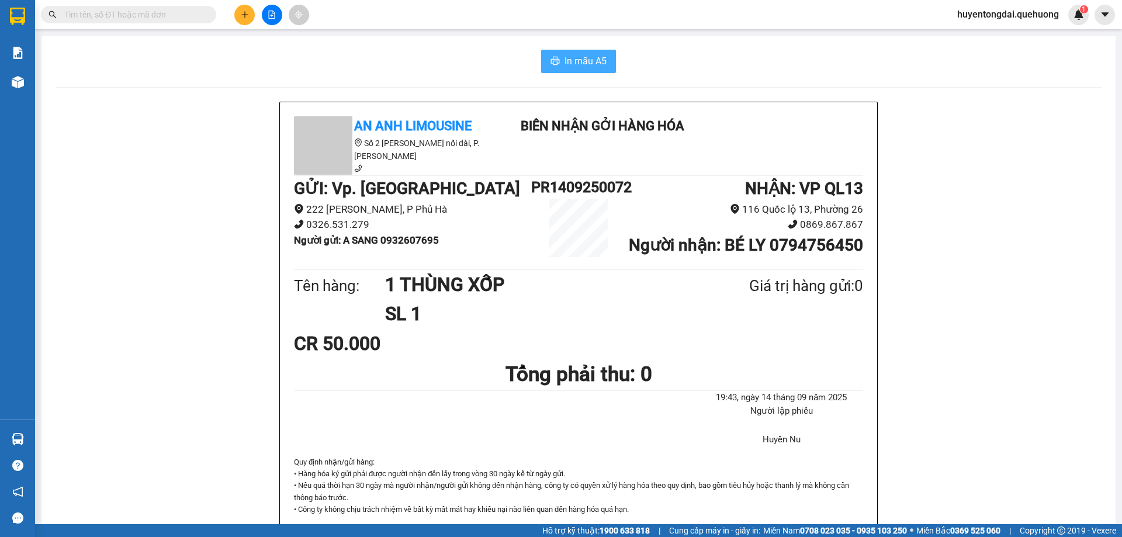
click at [584, 55] on span "In mẫu A5" at bounding box center [585, 61] width 42 height 15
click at [244, 11] on icon "plus" at bounding box center [245, 15] width 8 height 8
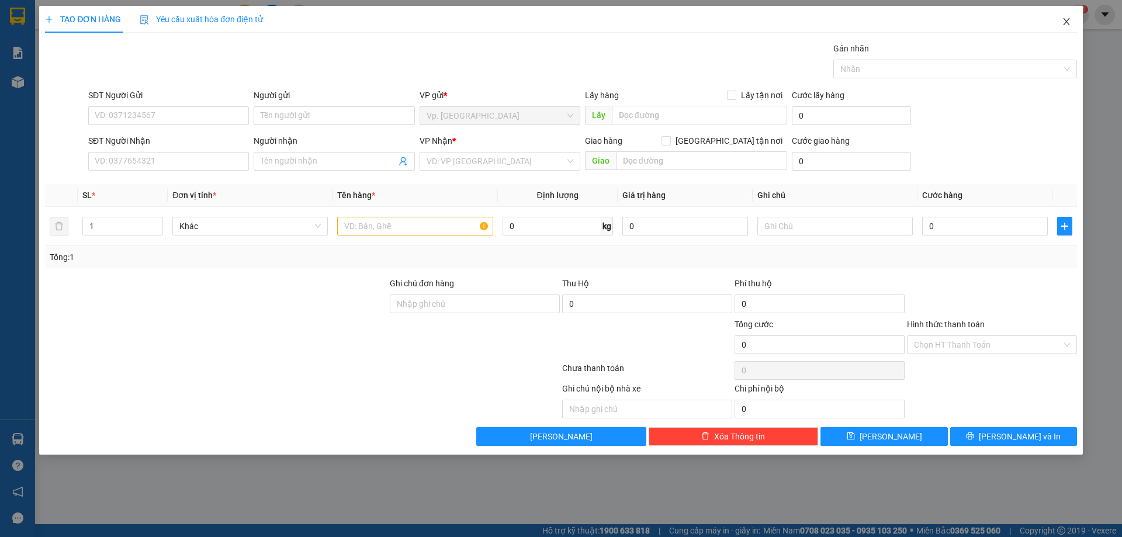
click at [1065, 25] on icon "close" at bounding box center [1065, 21] width 9 height 9
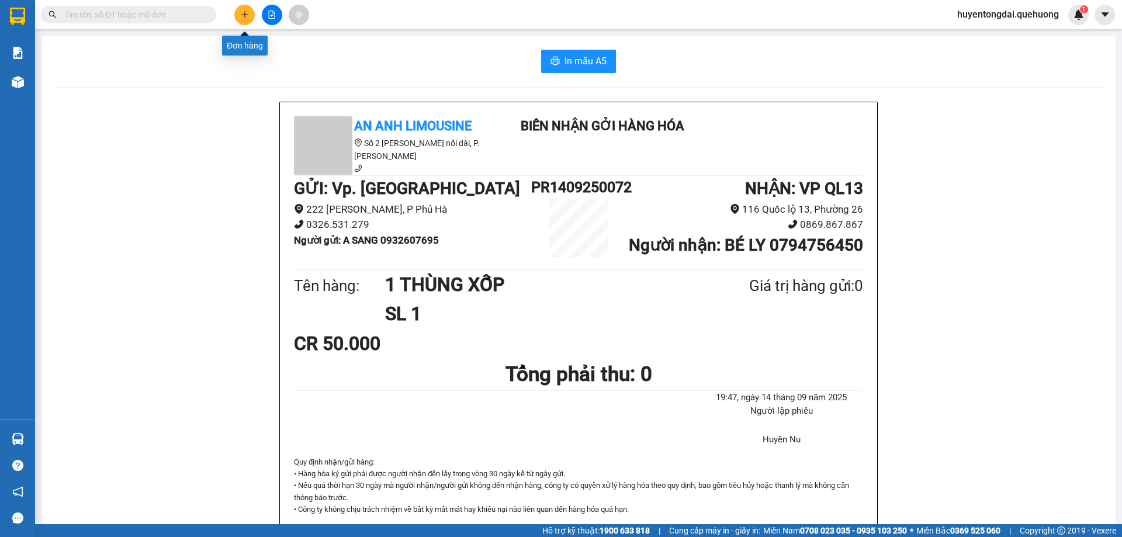
click at [238, 16] on button at bounding box center [244, 15] width 20 height 20
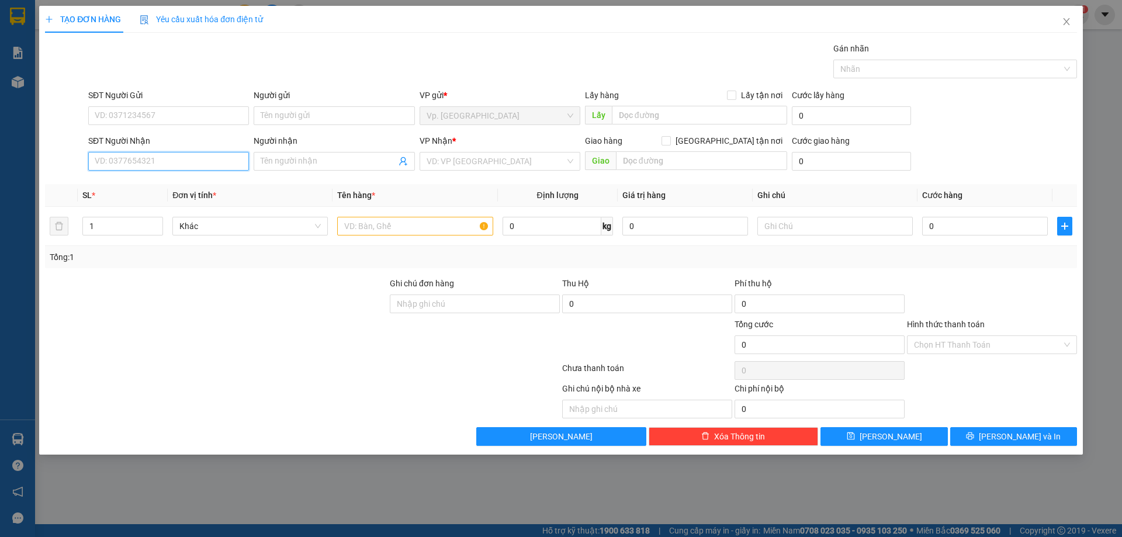
click at [188, 165] on input "SĐT Người Nhận" at bounding box center [168, 161] width 161 height 19
click at [1068, 19] on icon "close" at bounding box center [1065, 21] width 9 height 9
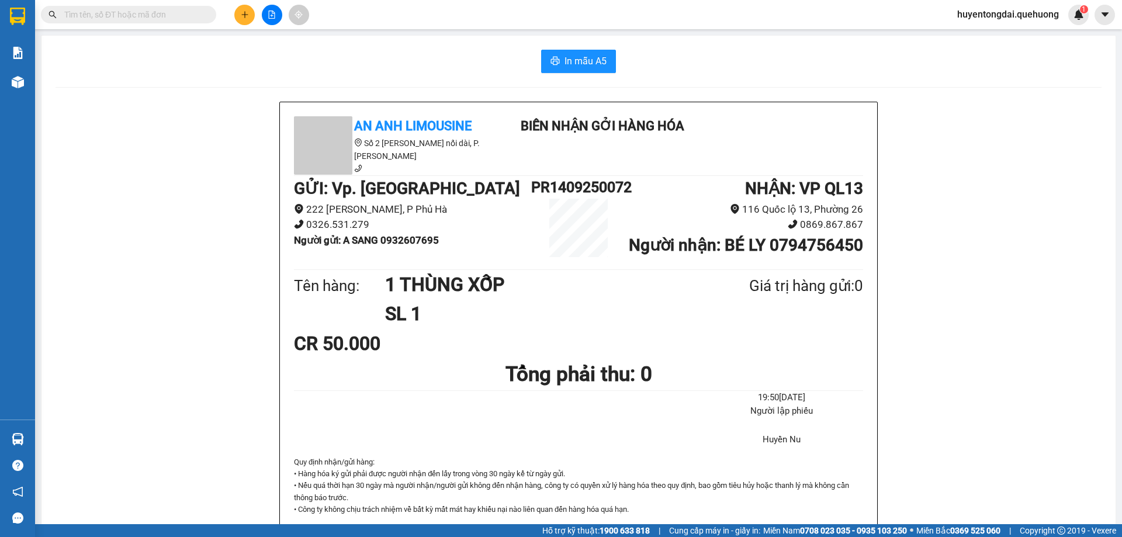
click at [183, 17] on input "text" at bounding box center [133, 14] width 138 height 13
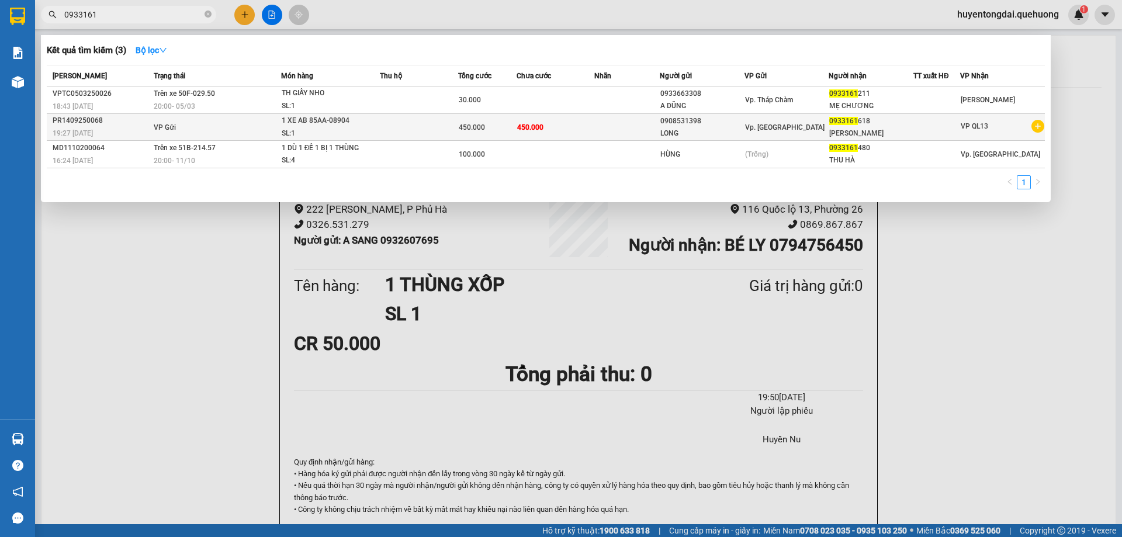
type input "0933161"
click at [675, 124] on div "0908531398" at bounding box center [702, 121] width 84 height 12
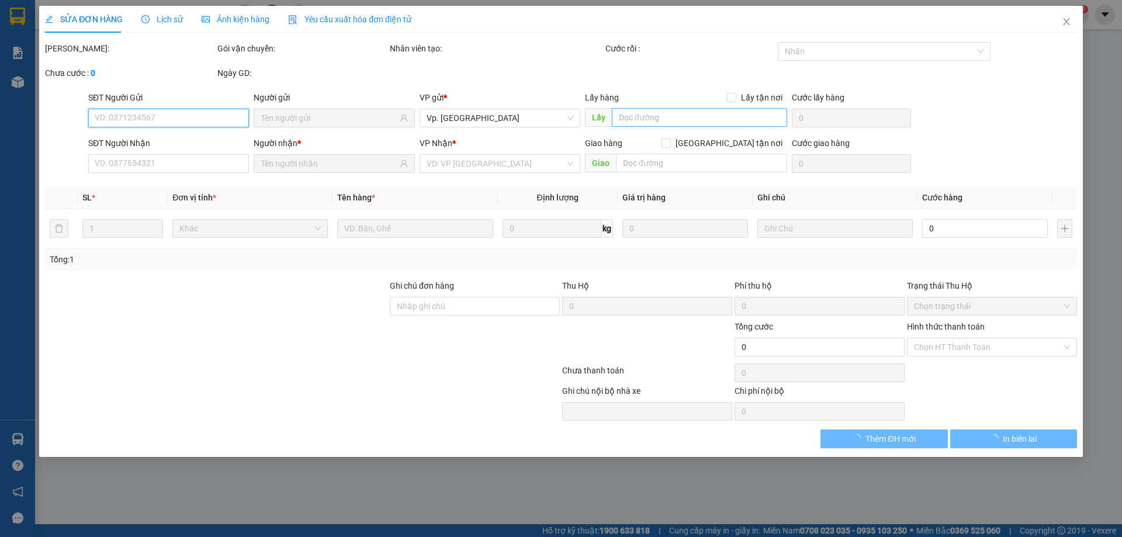
type input "0908531398"
type input "0933161618"
type input "450.000"
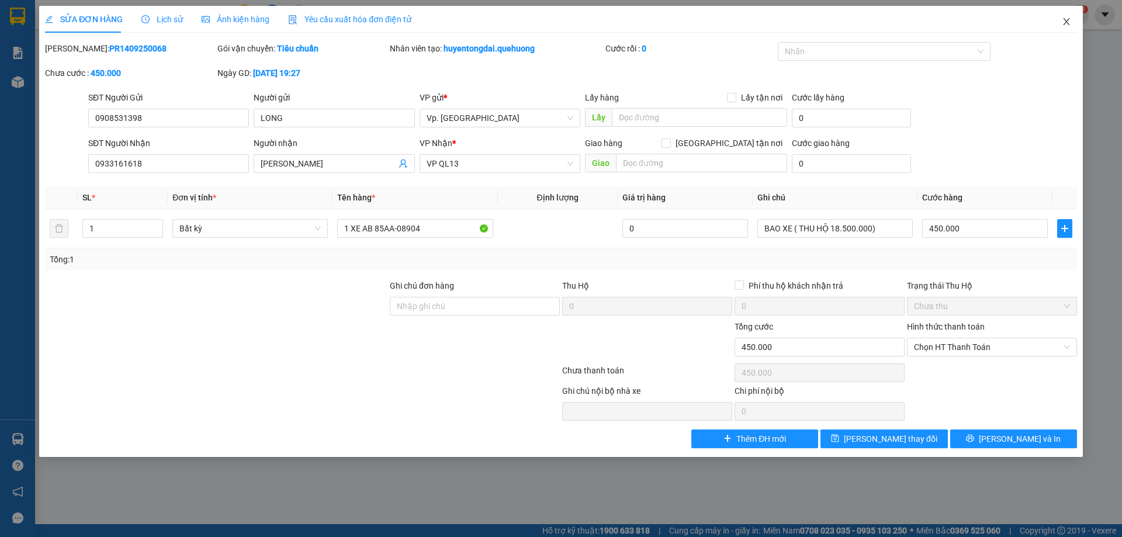
click at [1070, 15] on span "Close" at bounding box center [1066, 22] width 33 height 33
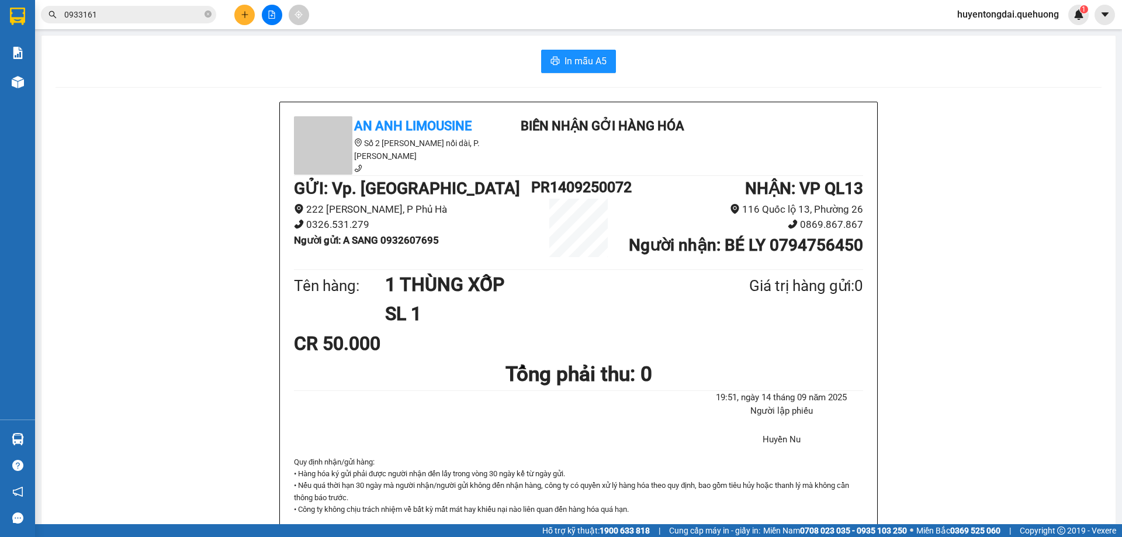
click at [250, 17] on button at bounding box center [244, 15] width 20 height 20
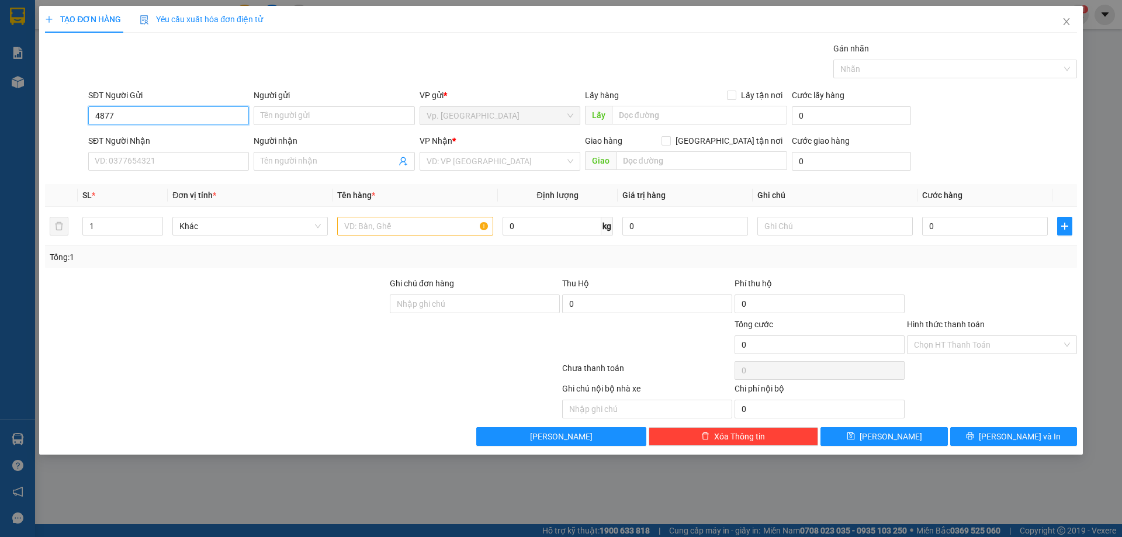
click at [161, 114] on input "4877" at bounding box center [168, 115] width 161 height 19
type input "0798634877"
click at [362, 109] on input "Người gửi" at bounding box center [334, 115] width 161 height 19
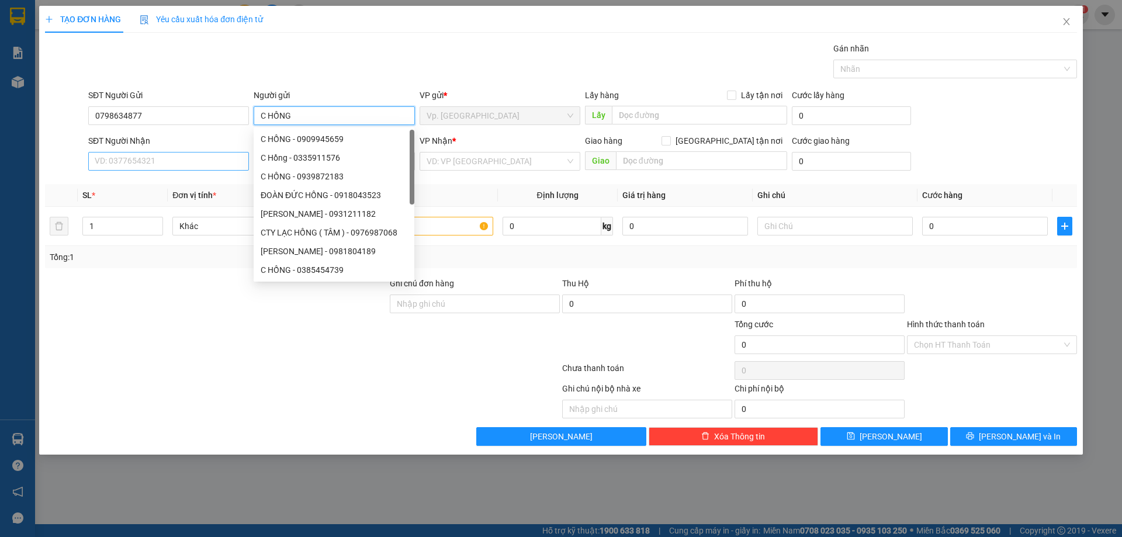
type input "C HỒNG"
click at [126, 157] on input "SĐT Người Nhận" at bounding box center [168, 161] width 161 height 19
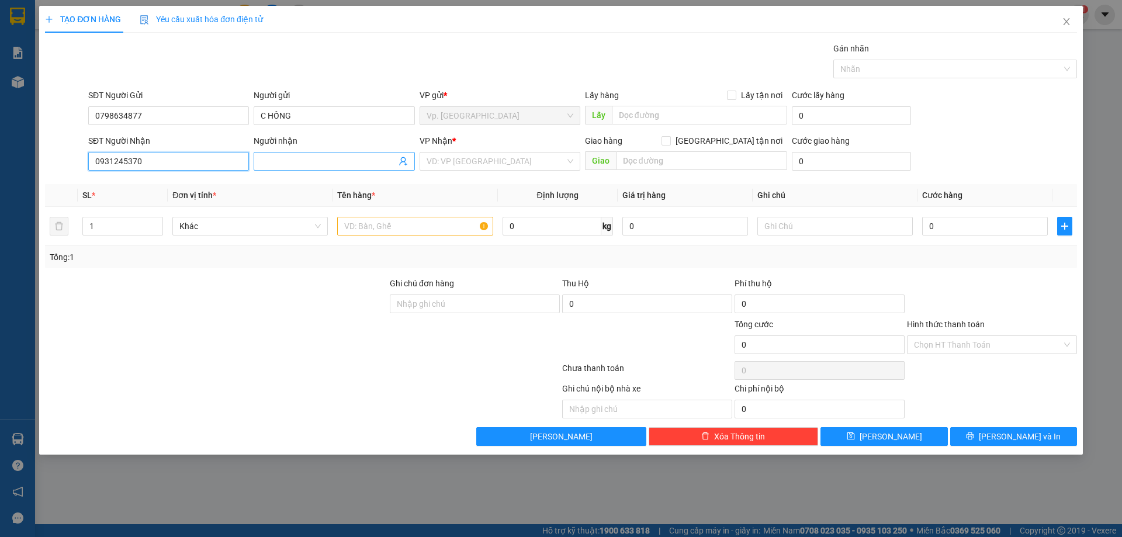
type input "0931245370"
click at [279, 164] on input "Người nhận" at bounding box center [328, 161] width 135 height 13
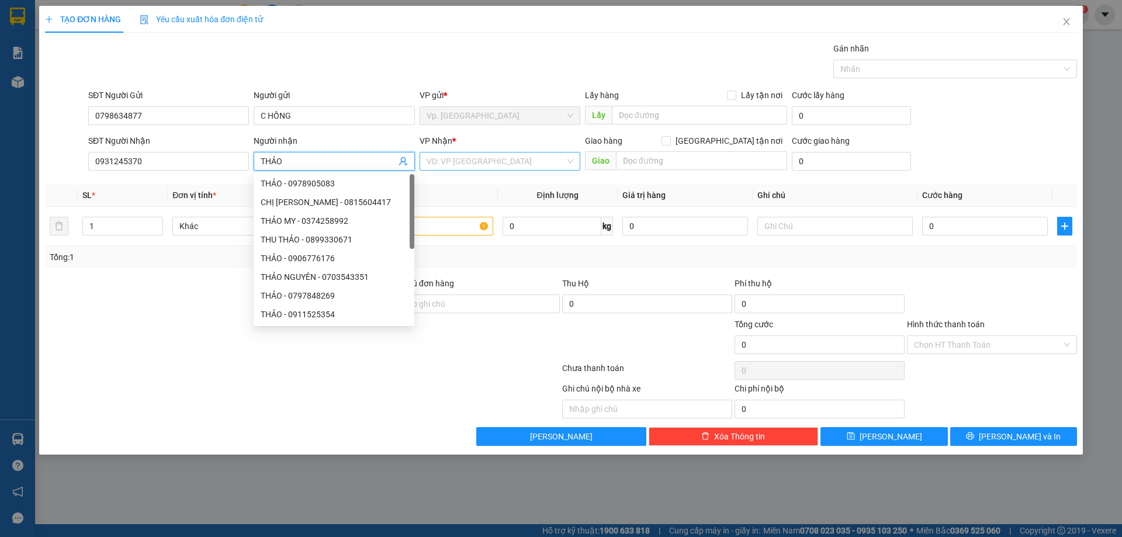
type input "THẢO"
click at [456, 162] on input "search" at bounding box center [495, 161] width 138 height 18
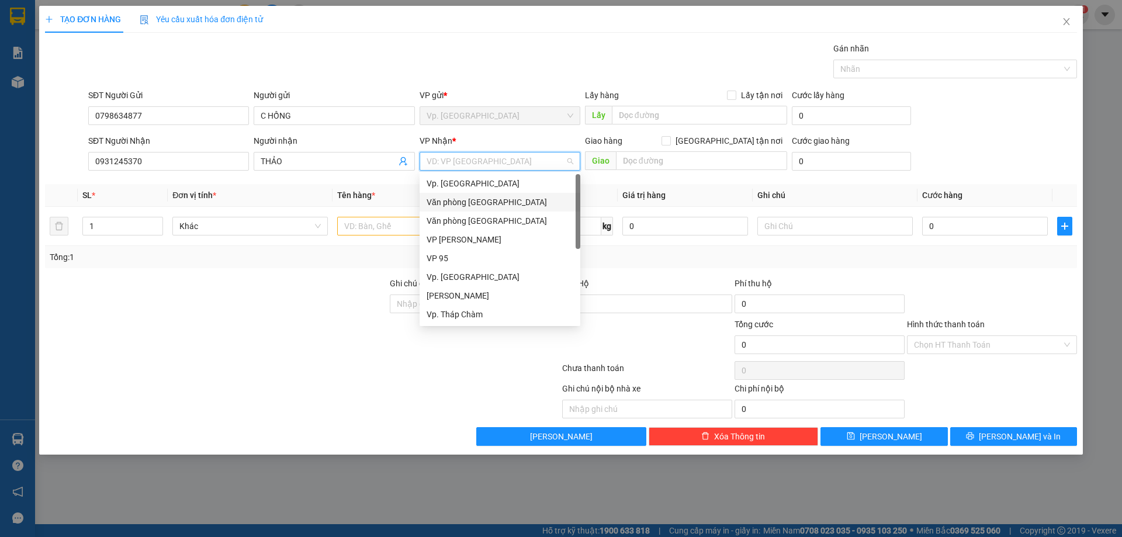
click at [485, 197] on div "Văn [PERSON_NAME][GEOGRAPHIC_DATA][PERSON_NAME]" at bounding box center [499, 202] width 147 height 13
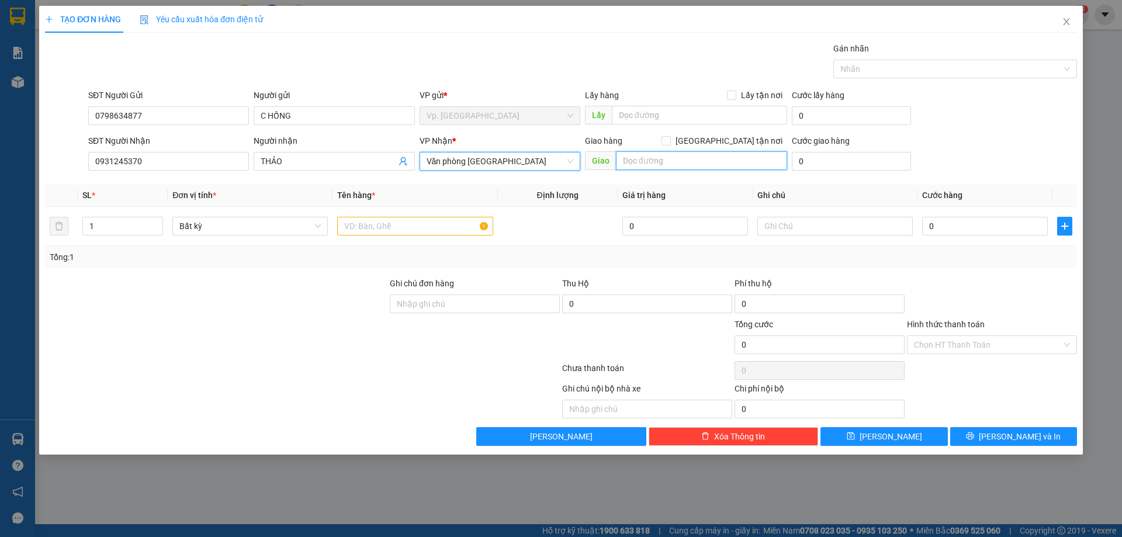
click at [647, 151] on input "text" at bounding box center [701, 160] width 171 height 19
type input "TÂN PHÚ"
click at [397, 237] on td at bounding box center [414, 226] width 165 height 39
click at [395, 220] on input "text" at bounding box center [414, 226] width 155 height 19
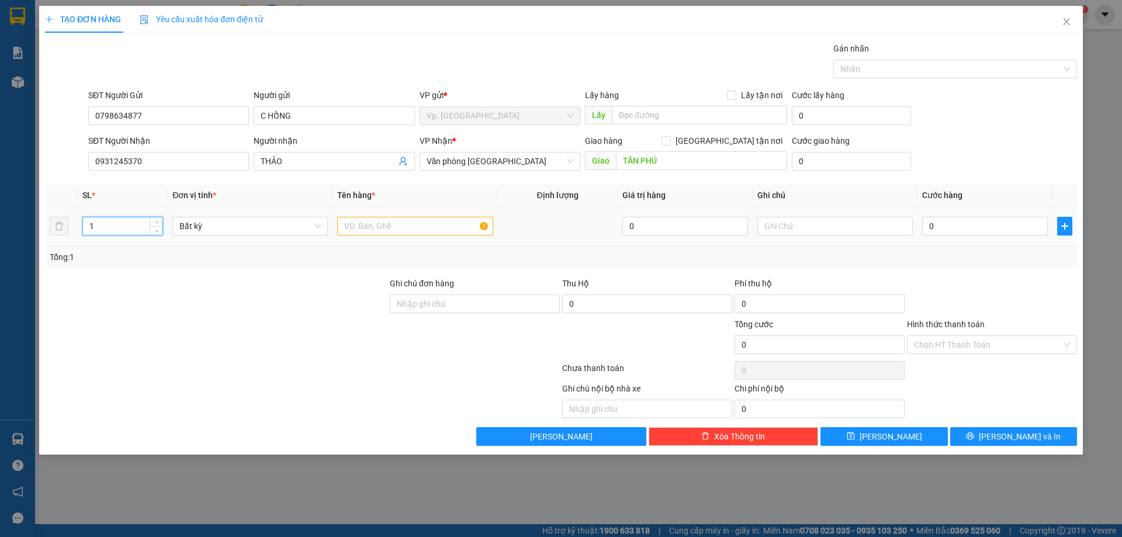
drag, startPoint x: 111, startPoint y: 224, endPoint x: 0, endPoint y: 224, distance: 111.0
click at [0, 224] on div "TẠO ĐƠN HÀNG Yêu cầu xuất hóa đơn điện tử Transit Pickup Surcharge Ids Transit …" at bounding box center [561, 268] width 1122 height 537
type input "2"
click at [376, 229] on input "text" at bounding box center [414, 226] width 155 height 19
type input "2 THÙNG GIẤY"
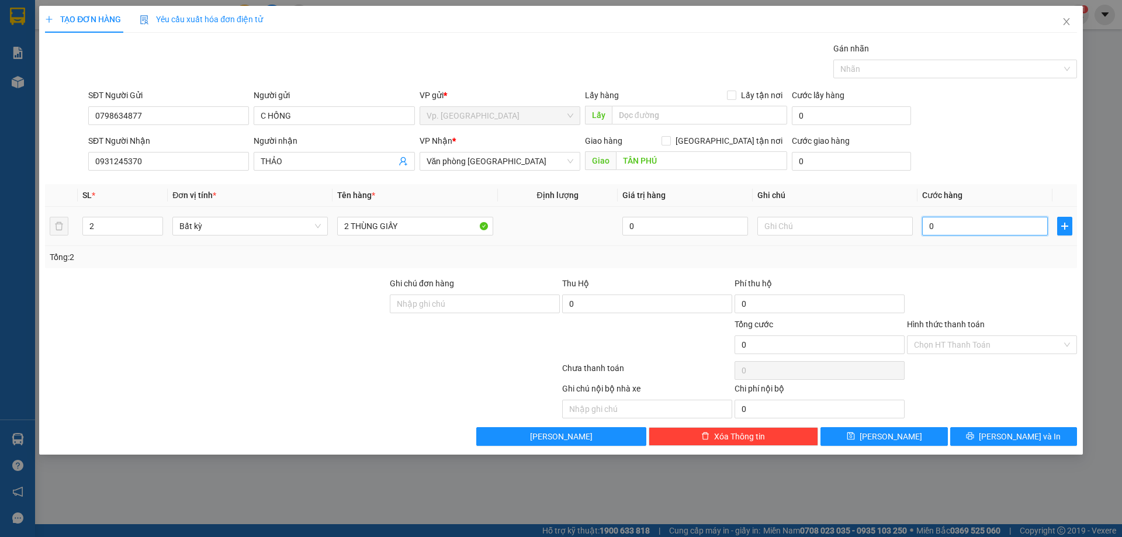
click at [954, 228] on input "0" at bounding box center [985, 226] width 126 height 19
type input "8"
type input "80"
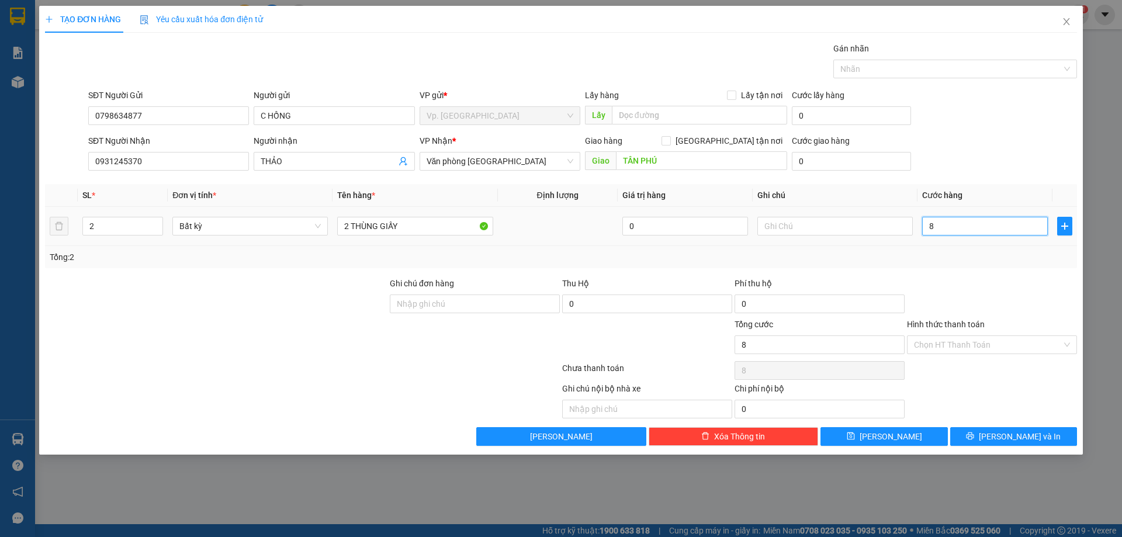
type input "80"
type input "80.000"
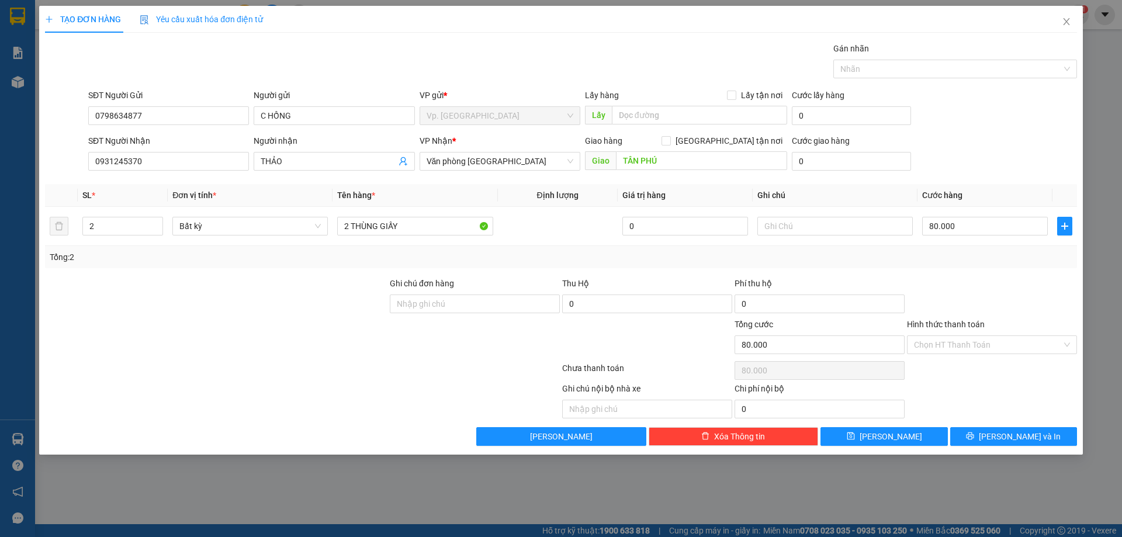
click at [947, 176] on div "Transit Pickup Surcharge Ids Transit Deliver Surcharge Ids Transit Deliver Surc…" at bounding box center [561, 244] width 1032 height 404
click at [782, 224] on input "text" at bounding box center [834, 226] width 155 height 19
type input "BỂ K ĐỀN"
drag, startPoint x: 971, startPoint y: 345, endPoint x: 943, endPoint y: 374, distance: 40.5
click at [971, 348] on input "Hình thức thanh toán" at bounding box center [988, 345] width 148 height 18
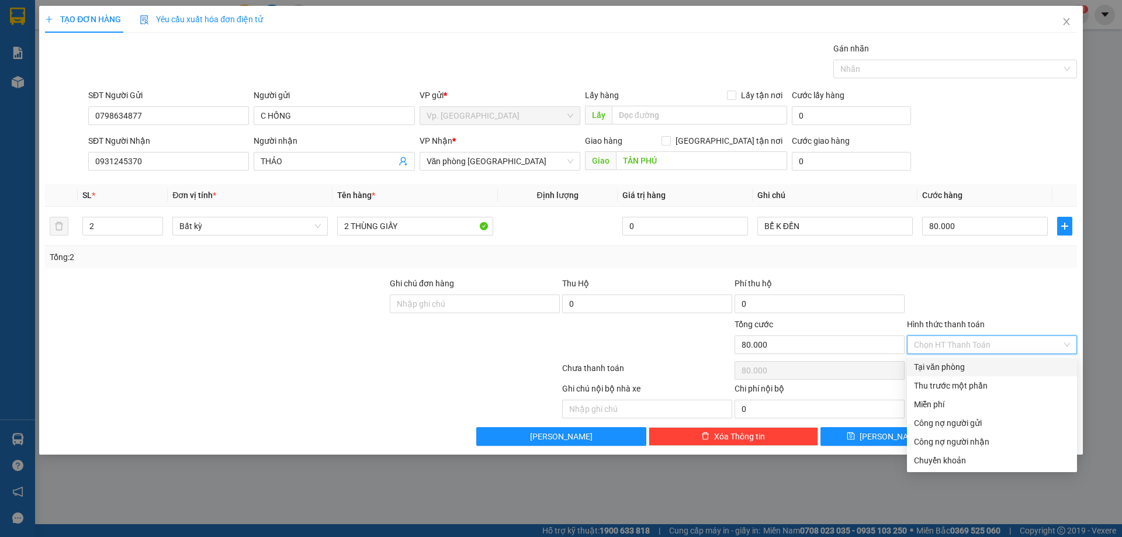
click at [943, 374] on div "Tại văn phòng" at bounding box center [992, 366] width 170 height 19
type input "0"
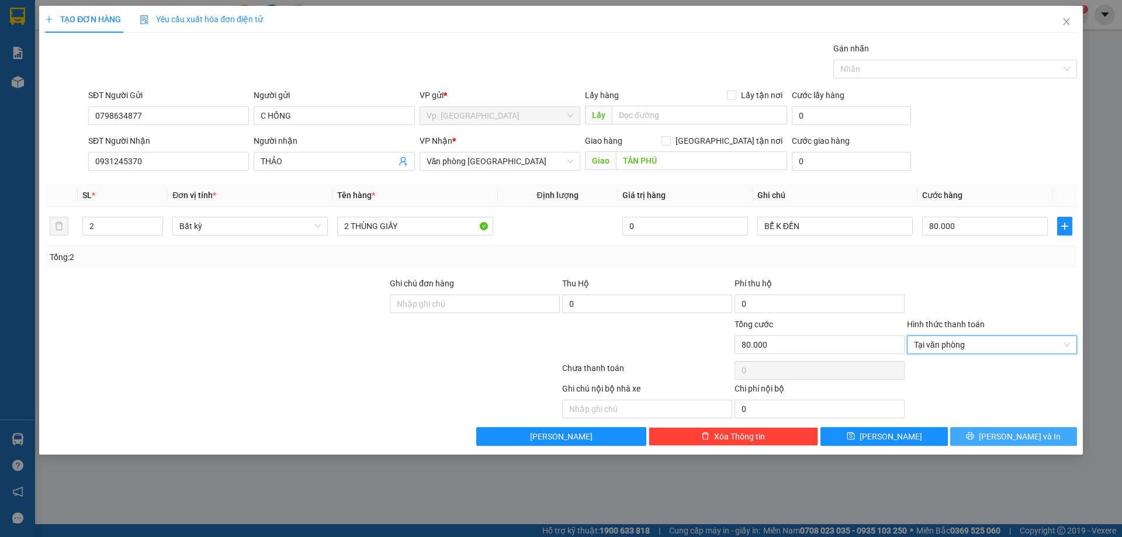
click at [999, 439] on button "[PERSON_NAME] và In" at bounding box center [1013, 436] width 127 height 19
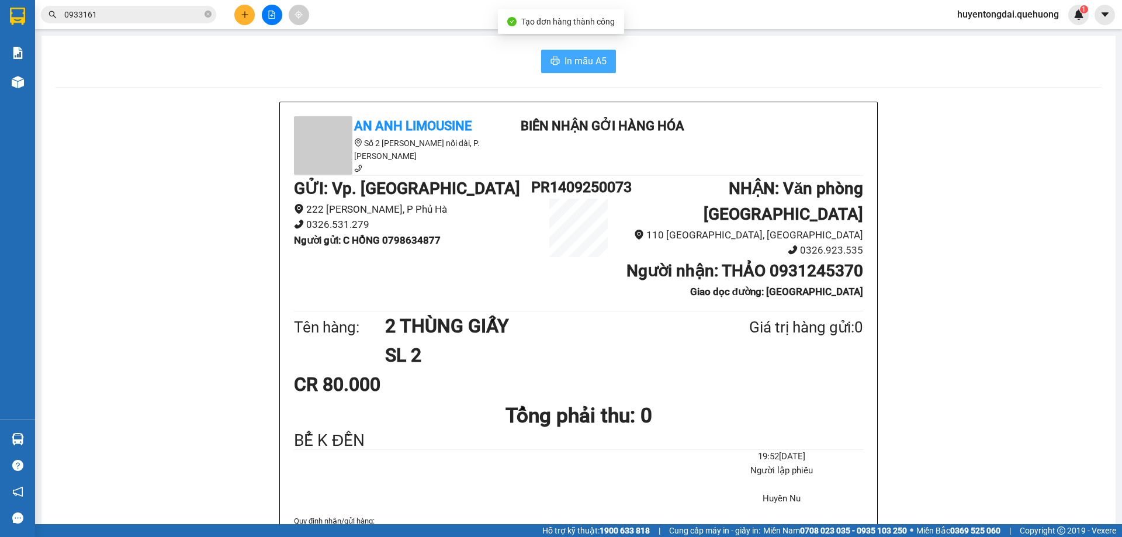
click at [609, 63] on button "In mẫu A5" at bounding box center [578, 61] width 75 height 23
click at [573, 58] on span "In mẫu A5" at bounding box center [585, 61] width 42 height 15
click at [248, 17] on icon "plus" at bounding box center [245, 15] width 8 height 8
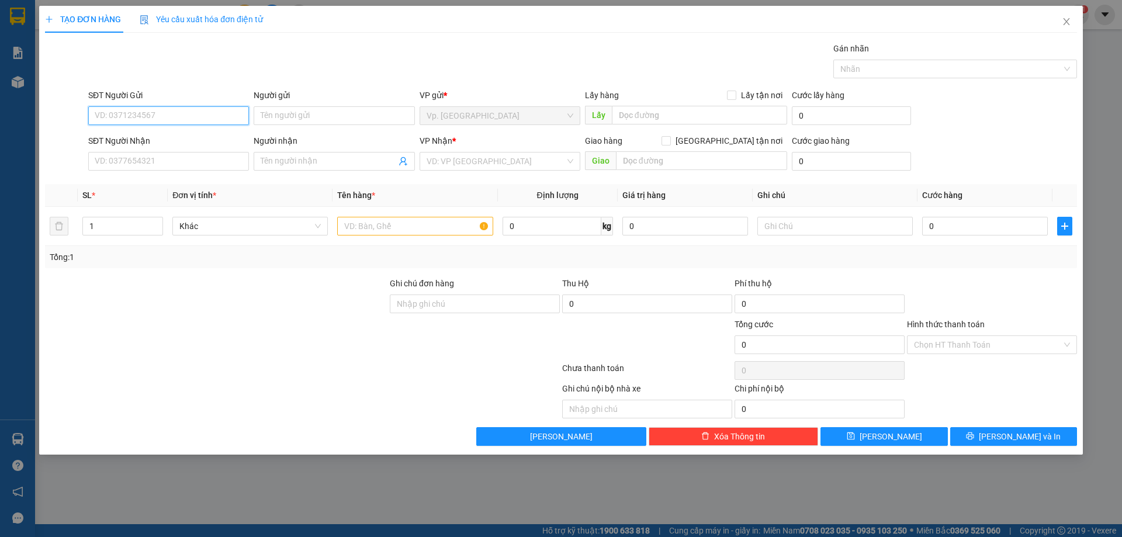
click at [144, 110] on input "SĐT Người Gửi" at bounding box center [168, 115] width 161 height 19
type input "0815333176"
click at [165, 136] on div "0815333176 - CHỊ HƯỜNG" at bounding box center [168, 139] width 147 height 13
type input "CHỊ HƯỜNG"
type input "0945892791"
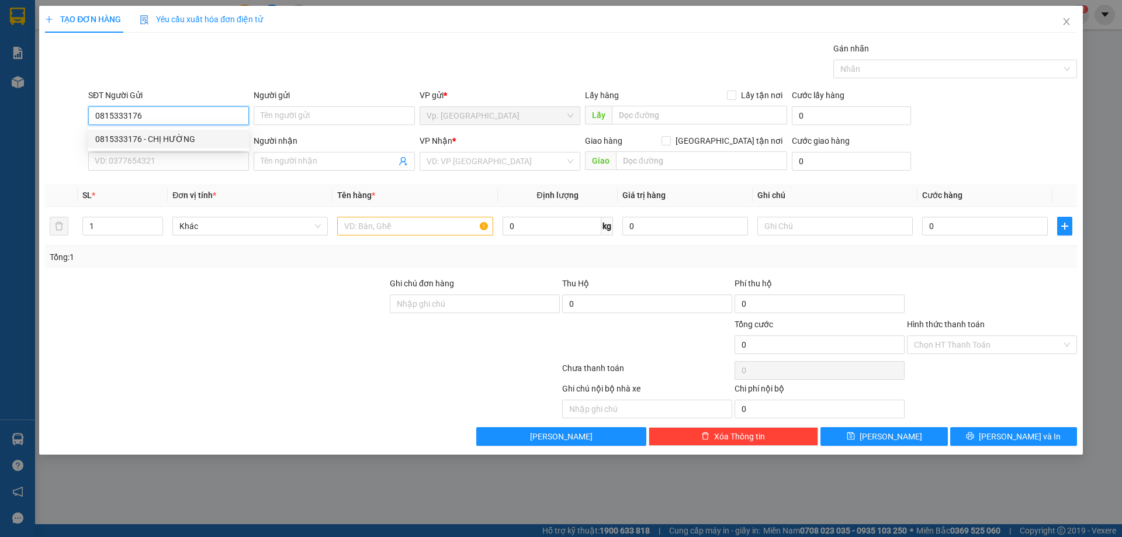
type input "HẰNG"
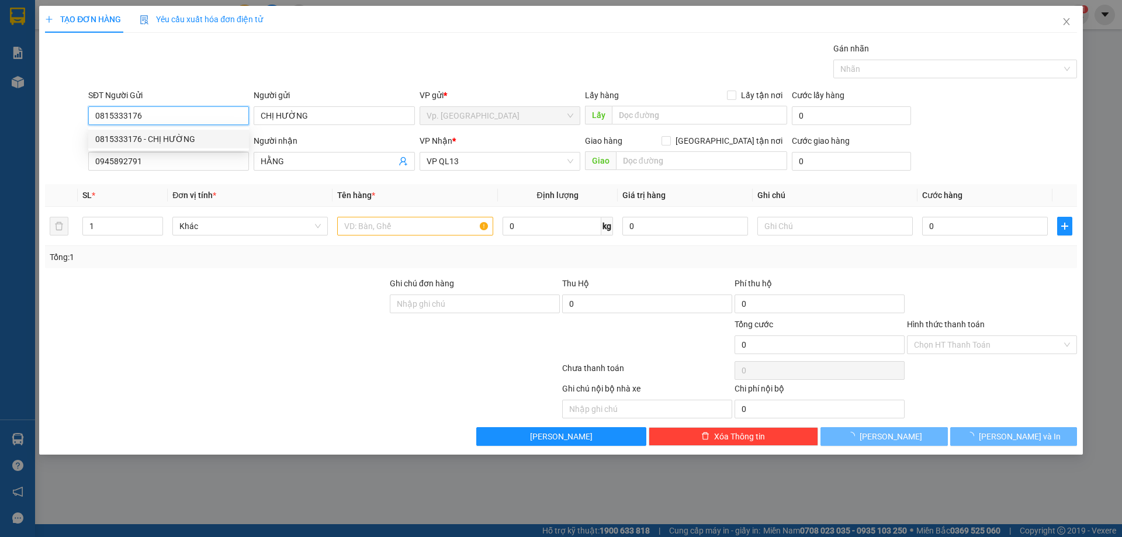
type input "30.000"
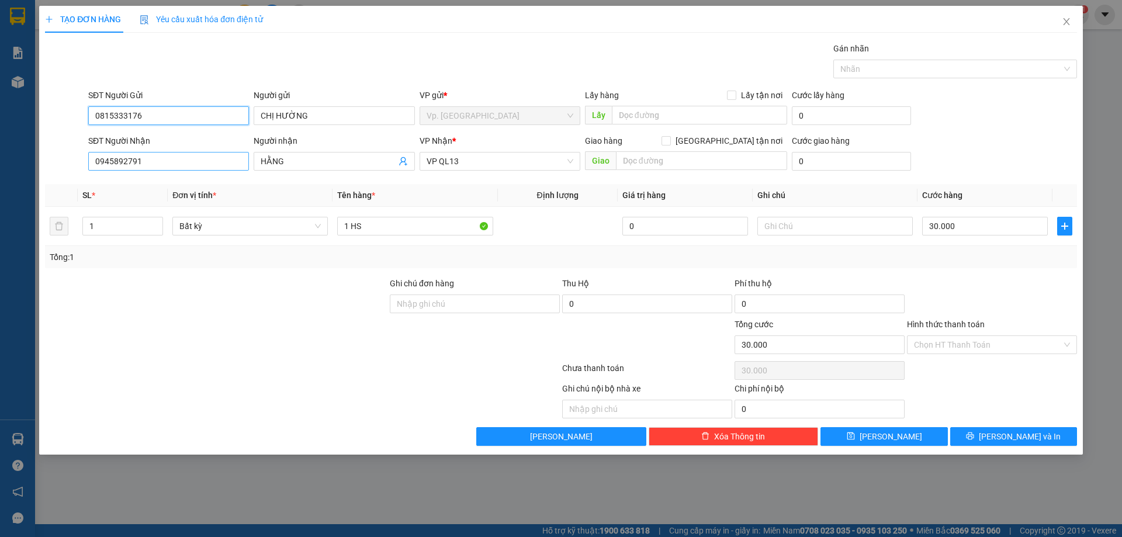
type input "0815333176"
click at [151, 161] on input "0945892791" at bounding box center [168, 161] width 161 height 19
click at [171, 287] on div at bounding box center [216, 297] width 345 height 41
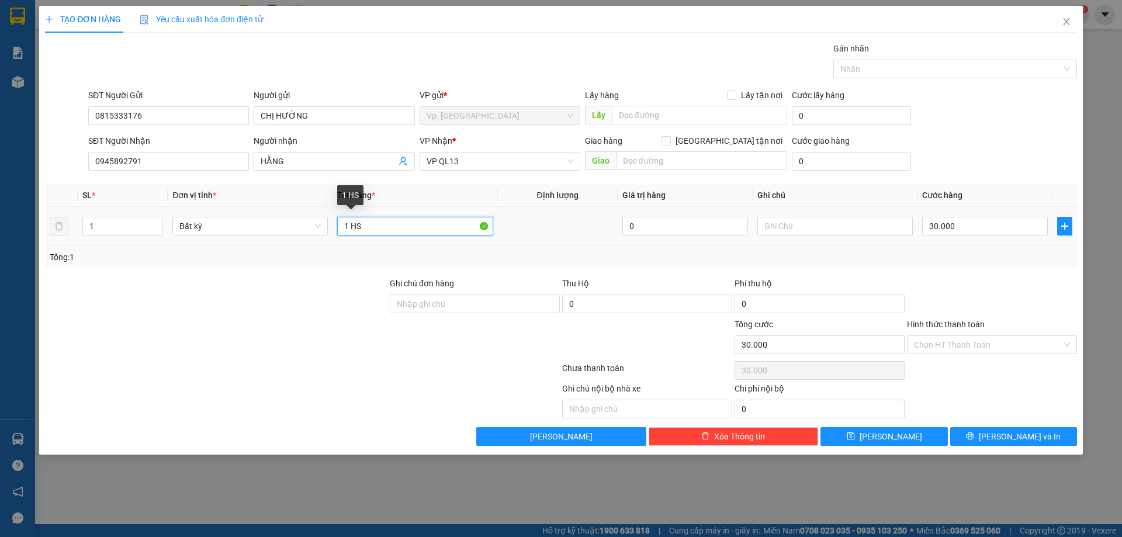
click at [369, 223] on input "1 HS" at bounding box center [414, 226] width 155 height 19
type input "1 THÙNG XỐP ĐỒ ĂN"
click at [960, 224] on input "30.000" at bounding box center [985, 226] width 126 height 19
type input "0"
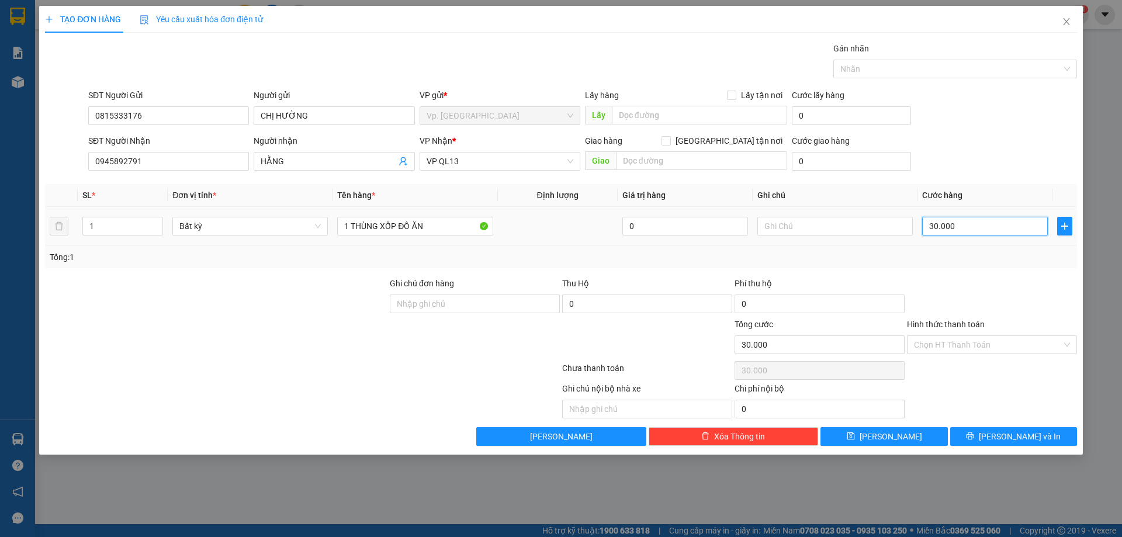
type input "0"
type input "4"
type input "04"
type input "40"
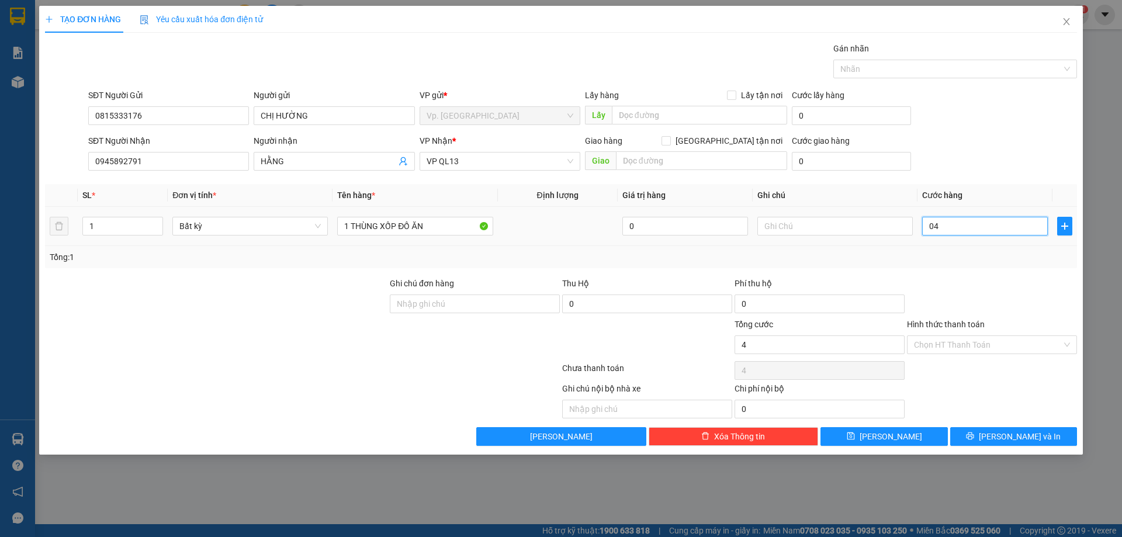
type input "40"
drag, startPoint x: 960, startPoint y: 224, endPoint x: 904, endPoint y: 227, distance: 56.2
click at [904, 227] on tr "1 Bất kỳ 1 THÙNG XỐP ĐỒ ĂN 0 0" at bounding box center [561, 226] width 1032 height 39
click at [980, 345] on input "Hình thức thanh toán" at bounding box center [988, 345] width 148 height 18
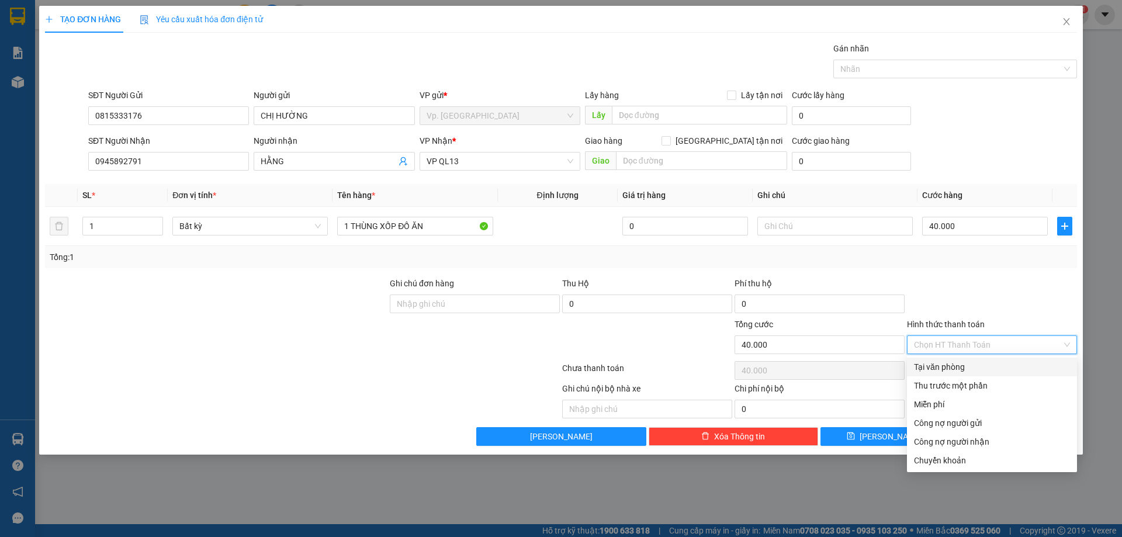
click at [960, 369] on div "Tại văn phòng" at bounding box center [992, 366] width 156 height 13
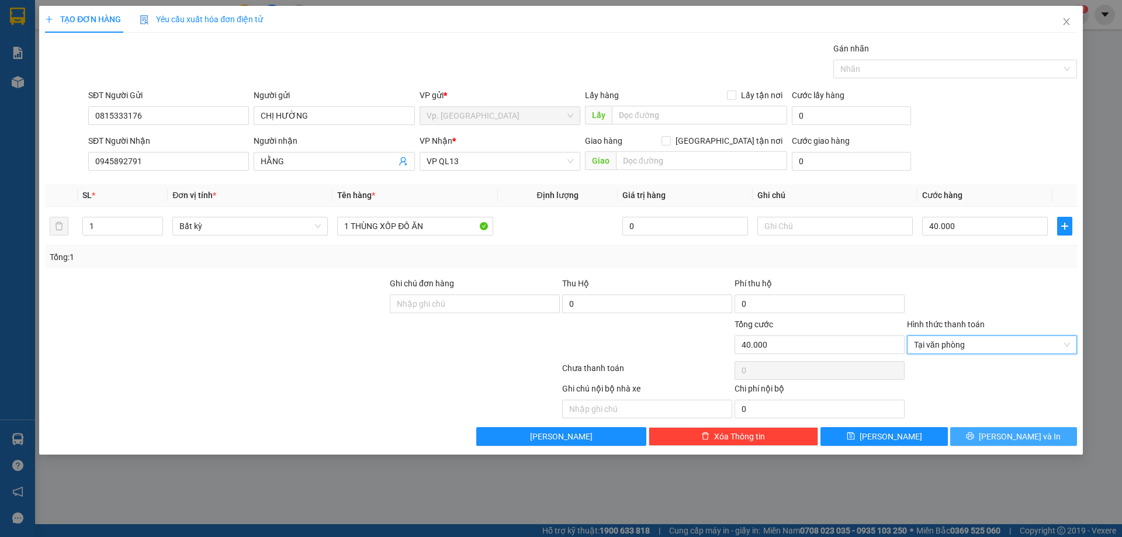
click at [1007, 431] on span "[PERSON_NAME] và In" at bounding box center [1019, 436] width 82 height 13
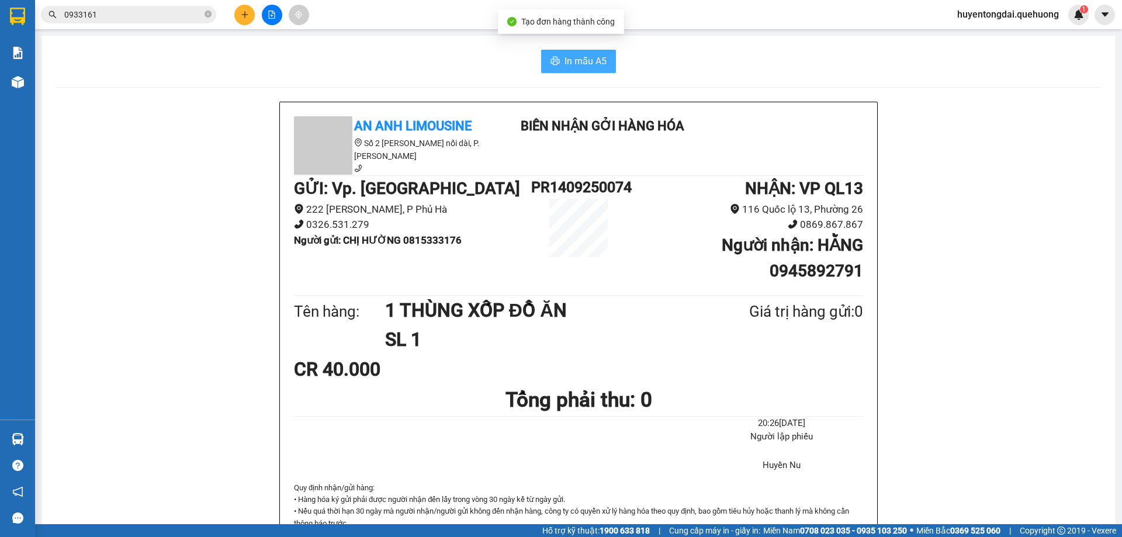
click at [576, 59] on span "In mẫu A5" at bounding box center [585, 61] width 42 height 15
